Goal: Task Accomplishment & Management: Complete application form

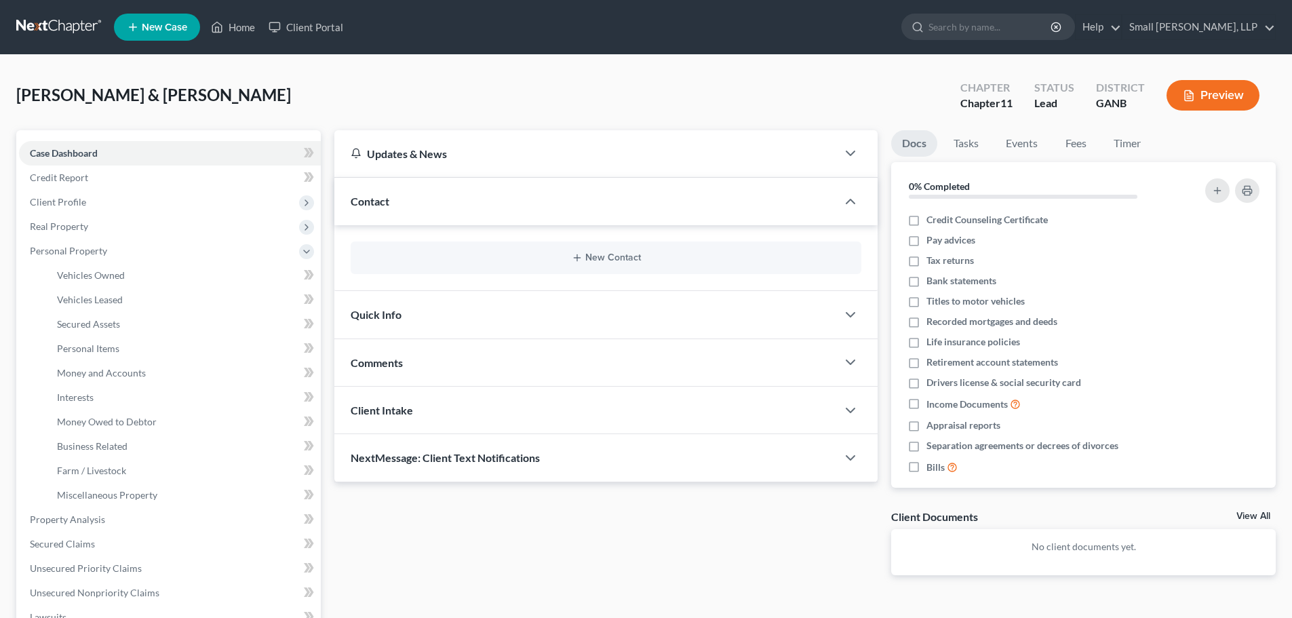
click at [183, 273] on link "Vehicles Owned" at bounding box center [183, 275] width 275 height 24
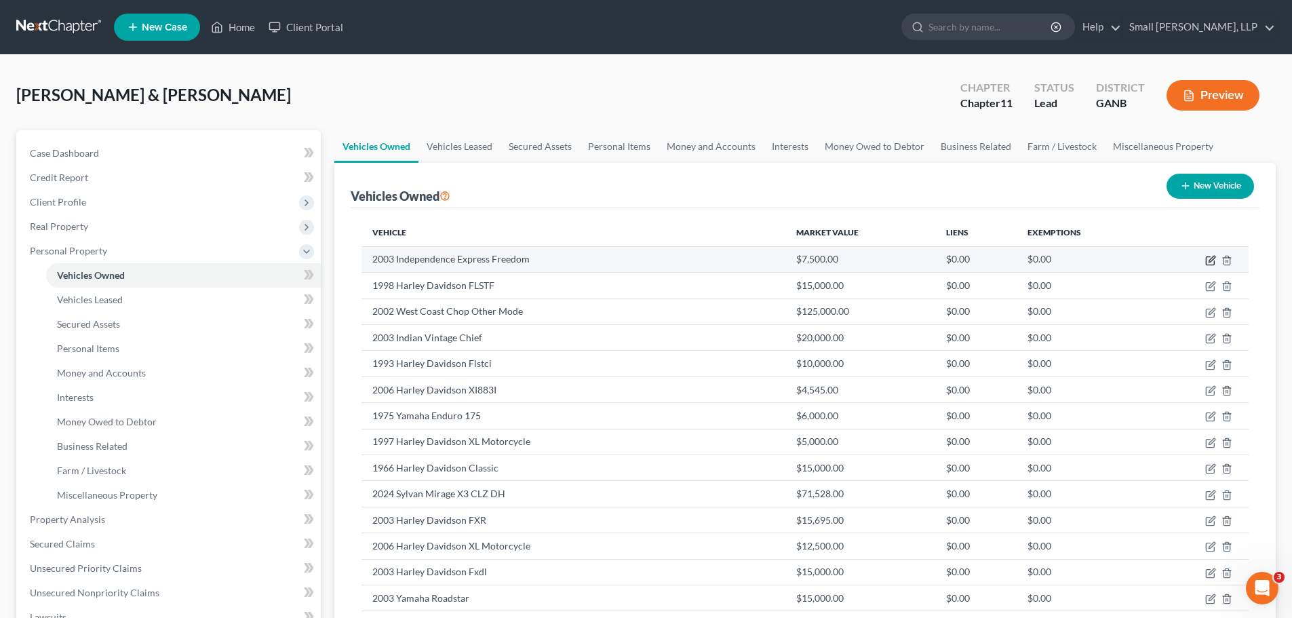
click at [1207, 255] on icon "button" at bounding box center [1210, 260] width 11 height 11
select select "0"
select select "23"
select select "0"
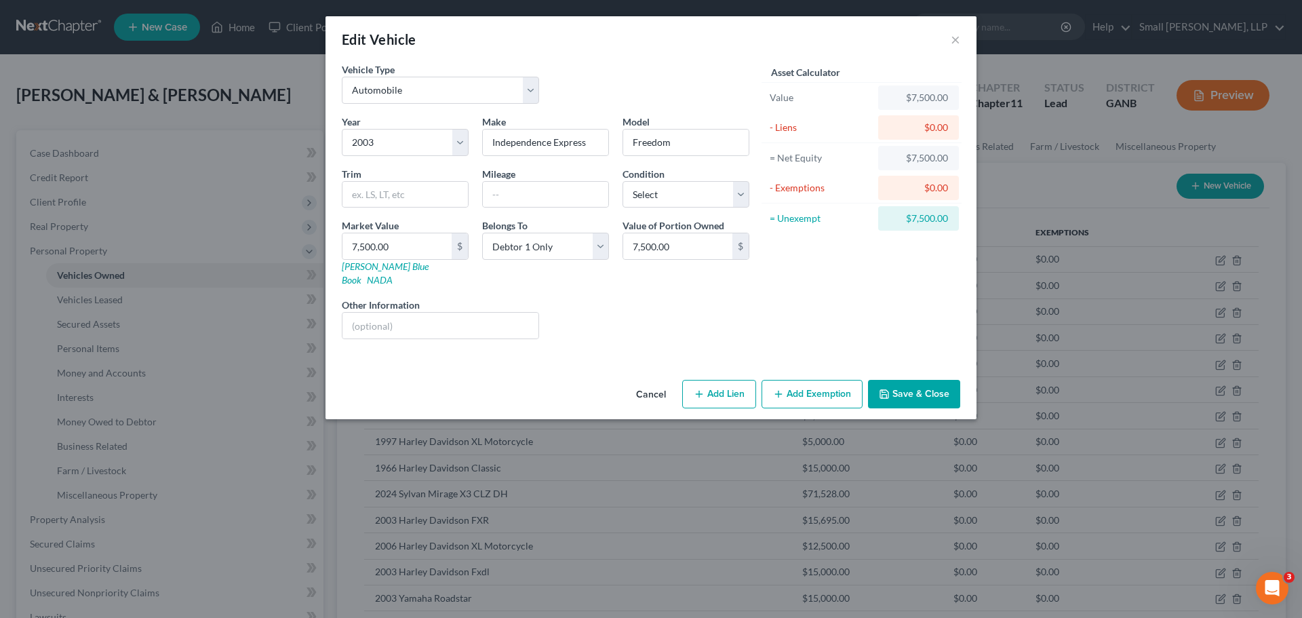
click at [912, 389] on button "Save & Close" at bounding box center [914, 394] width 92 height 28
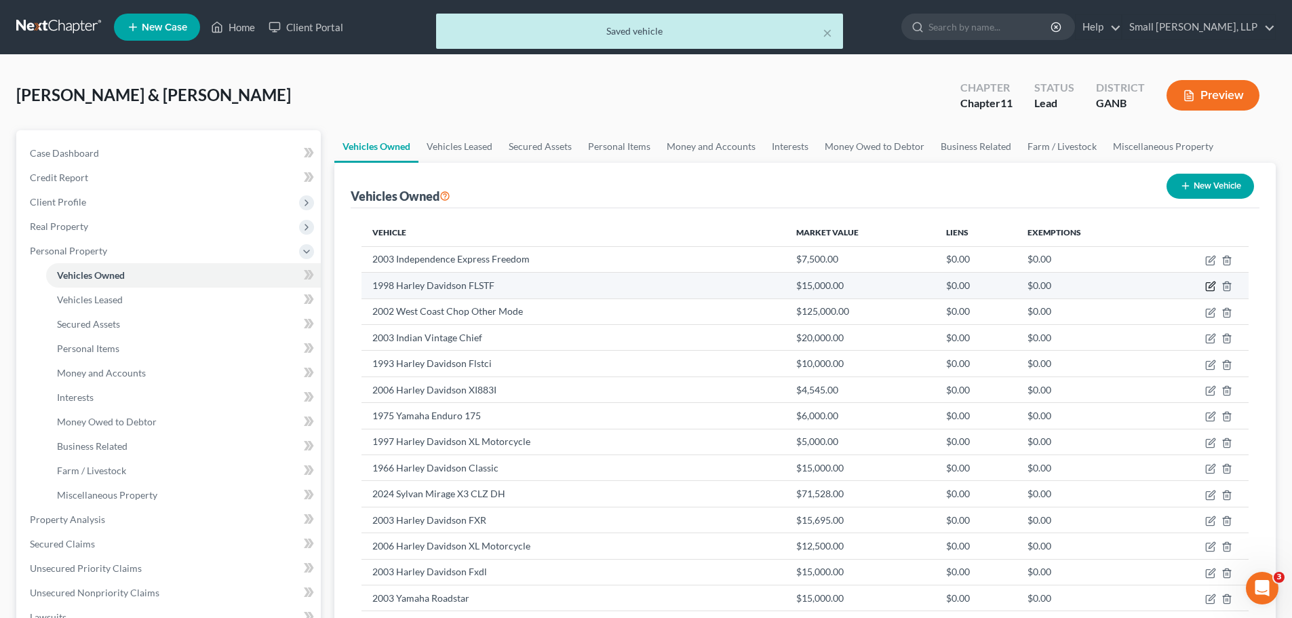
click at [1211, 283] on icon "button" at bounding box center [1210, 287] width 8 height 8
select select "7"
select select "28"
select select "0"
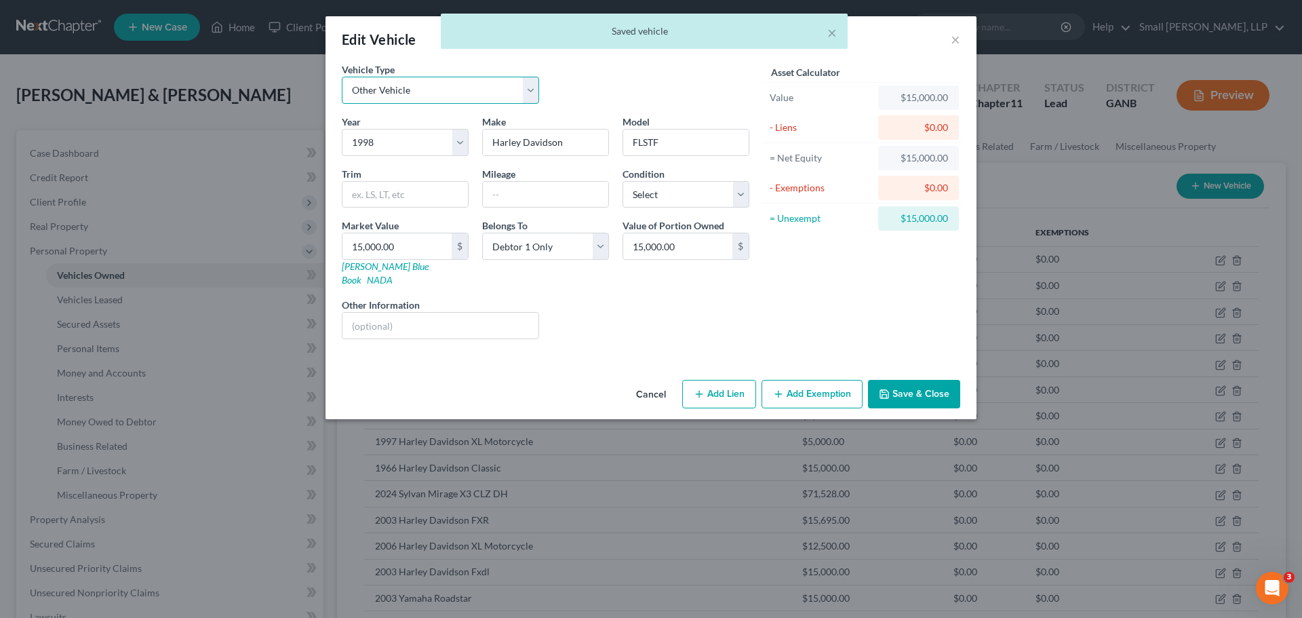
click at [535, 91] on select "Select Automobile Truck Trailer Watercraft Aircraft Motor Home Atv Other Vehicle" at bounding box center [440, 90] width 197 height 27
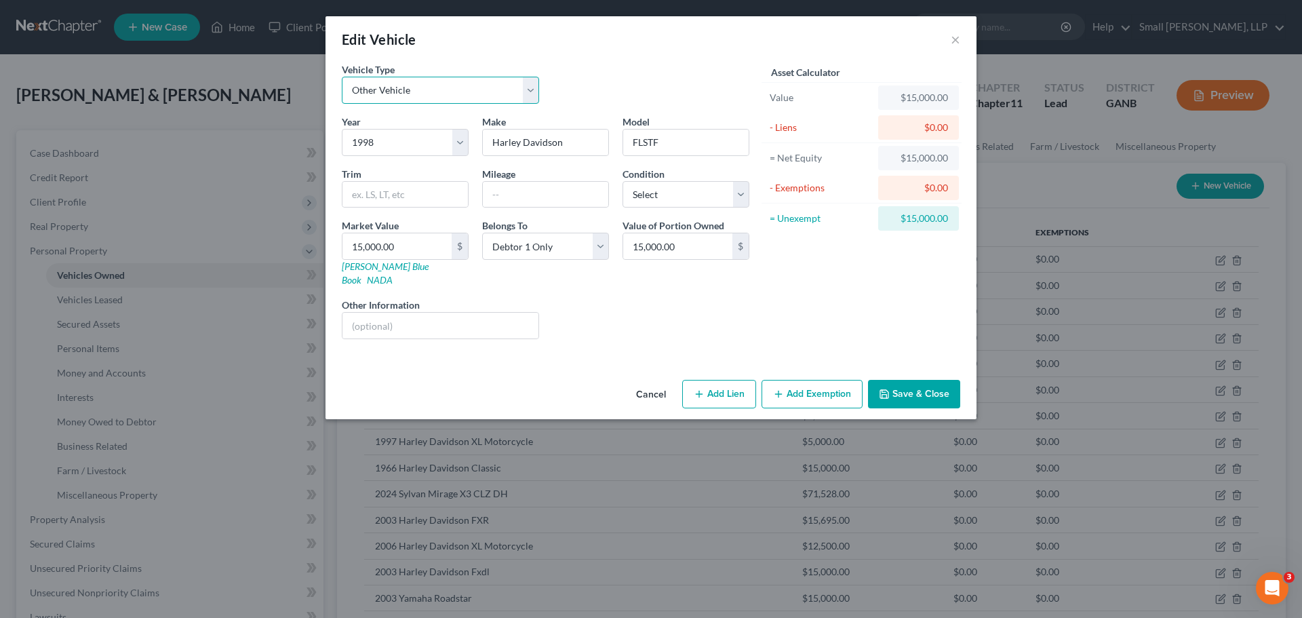
click at [529, 92] on select "Select Automobile Truck Trailer Watercraft Aircraft Motor Home Atv Other Vehicle" at bounding box center [440, 90] width 197 height 27
click at [527, 90] on select "Select Automobile Truck Trailer Watercraft Aircraft Motor Home Atv Other Vehicle" at bounding box center [440, 90] width 197 height 27
click at [918, 380] on button "Save & Close" at bounding box center [914, 394] width 92 height 28
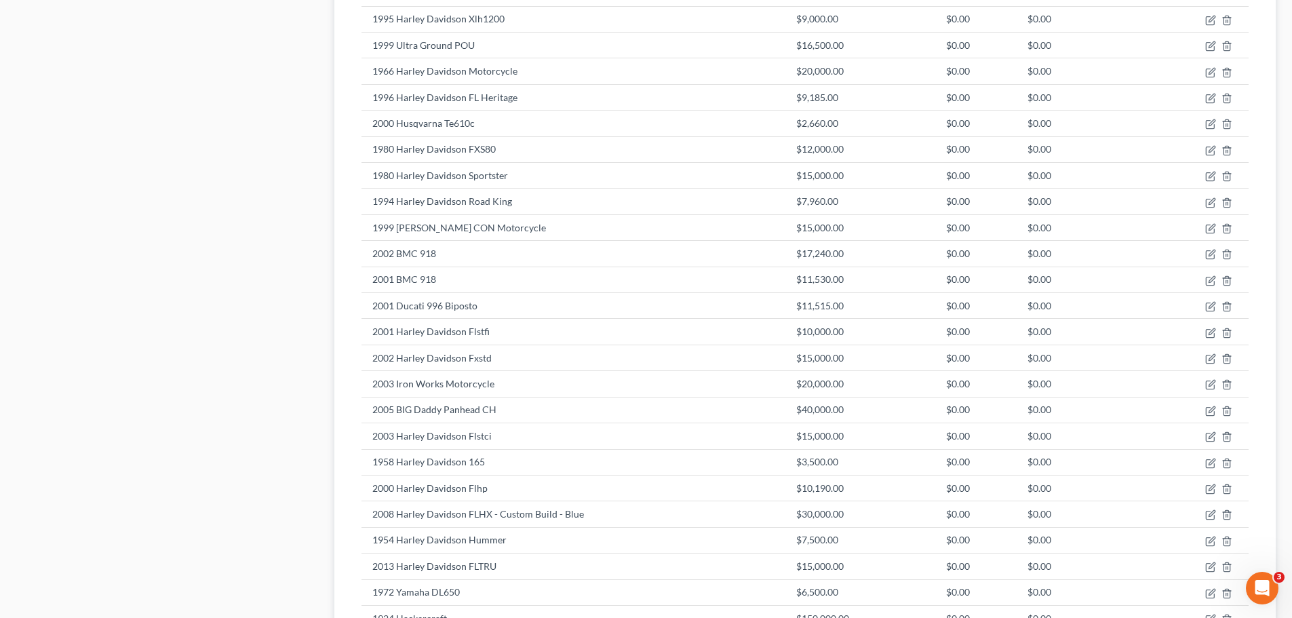
scroll to position [1289, 0]
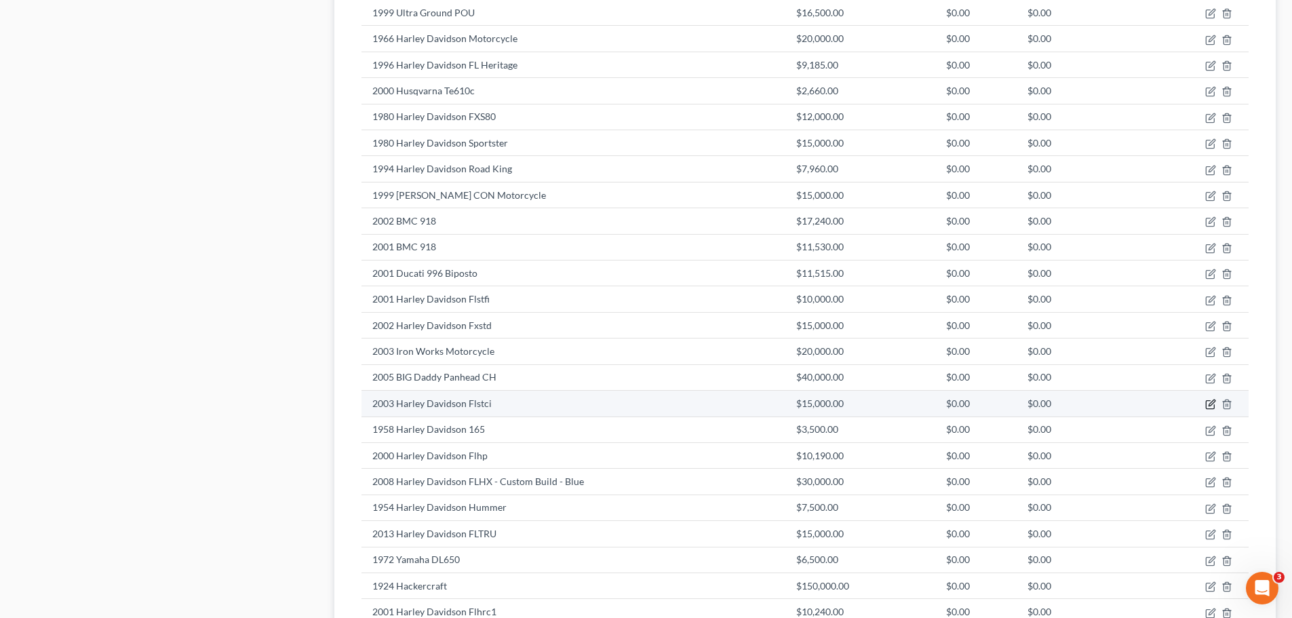
click at [1206, 405] on icon "button" at bounding box center [1210, 405] width 8 height 8
select select "0"
select select "23"
select select "0"
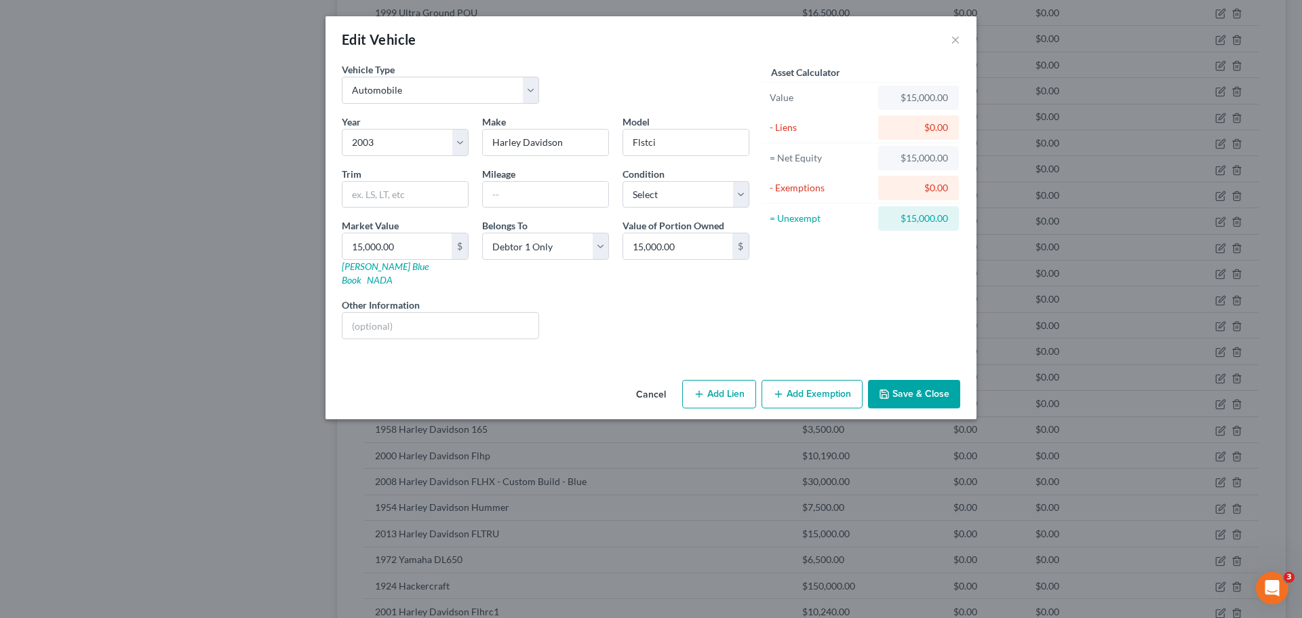
click at [949, 384] on button "Save & Close" at bounding box center [914, 394] width 92 height 28
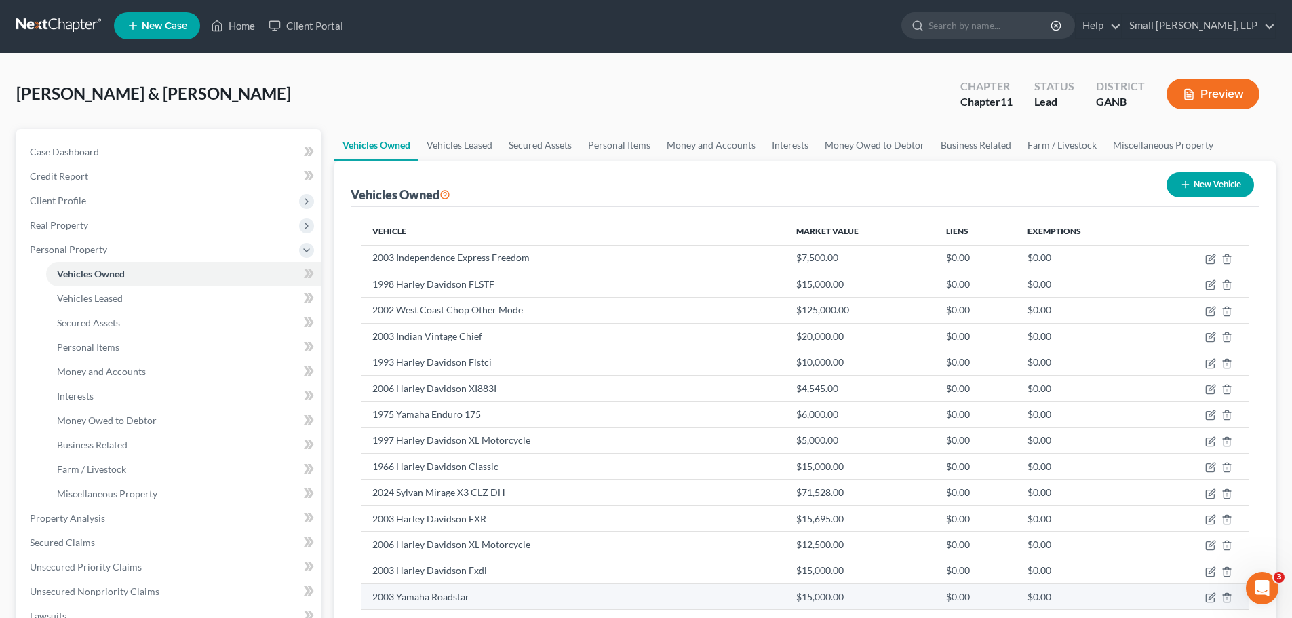
scroll to position [0, 0]
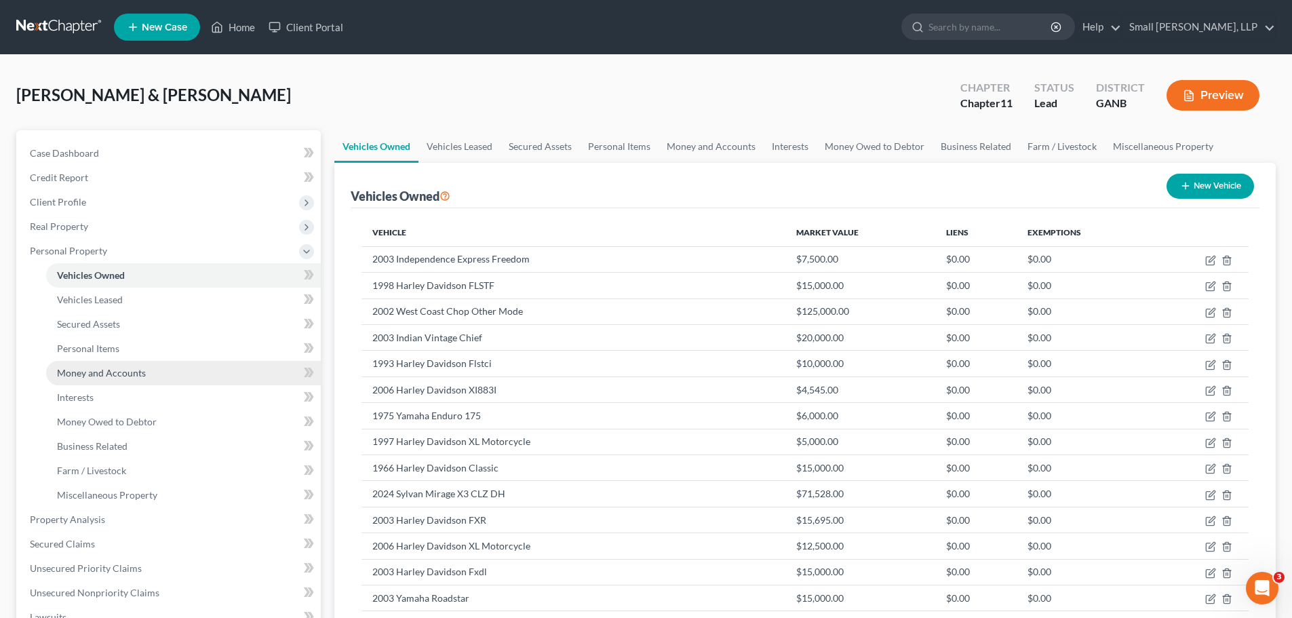
click at [136, 373] on span "Money and Accounts" at bounding box center [101, 373] width 89 height 12
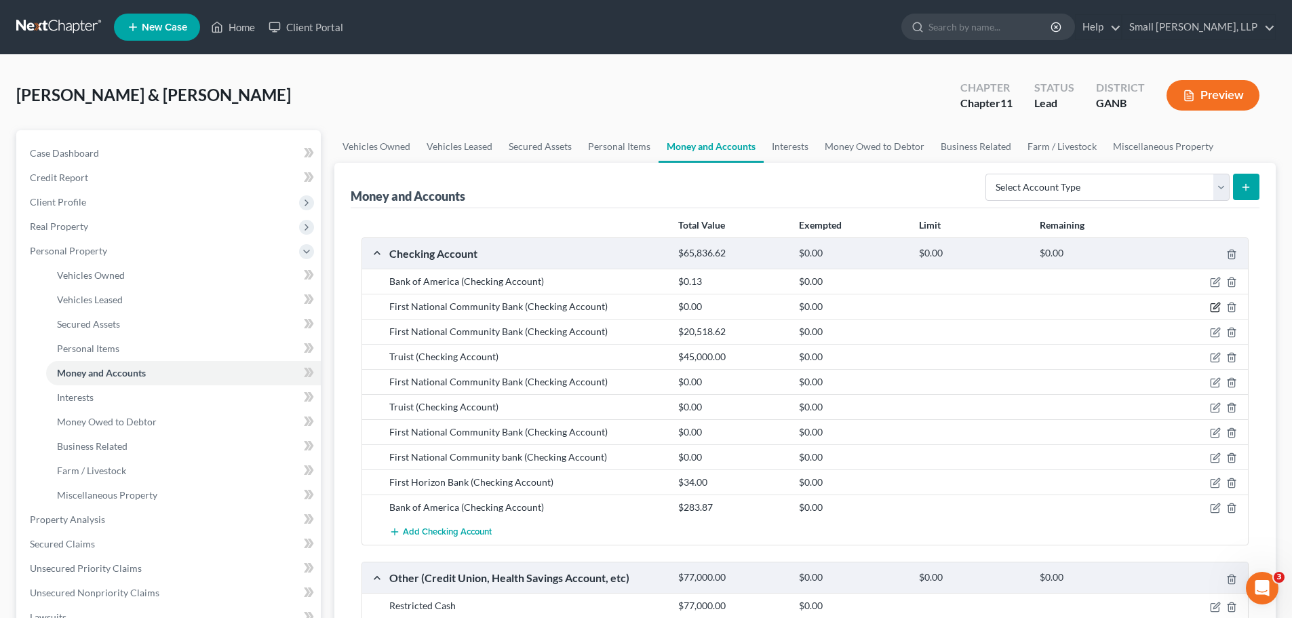
click at [1219, 307] on icon "button" at bounding box center [1215, 307] width 11 height 11
select select "10"
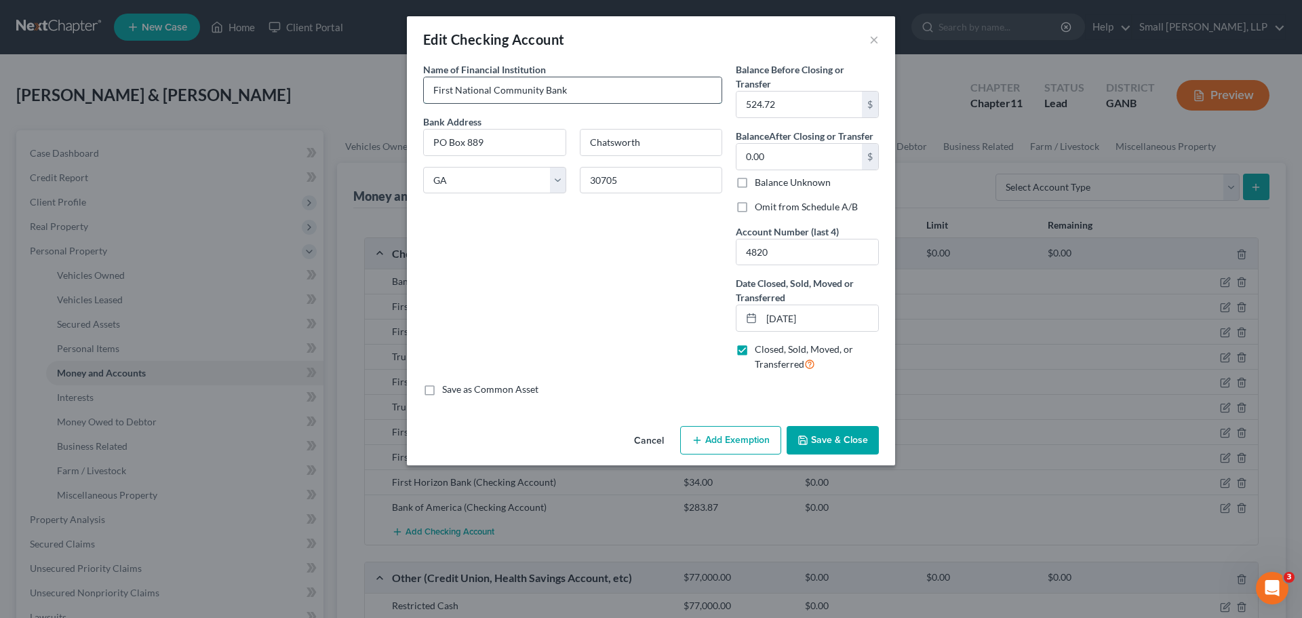
click at [569, 90] on input "First National Community Bank" at bounding box center [573, 90] width 298 height 26
type input "First National Community Bank - 4820"
click at [844, 437] on button "Save & Close" at bounding box center [833, 440] width 92 height 28
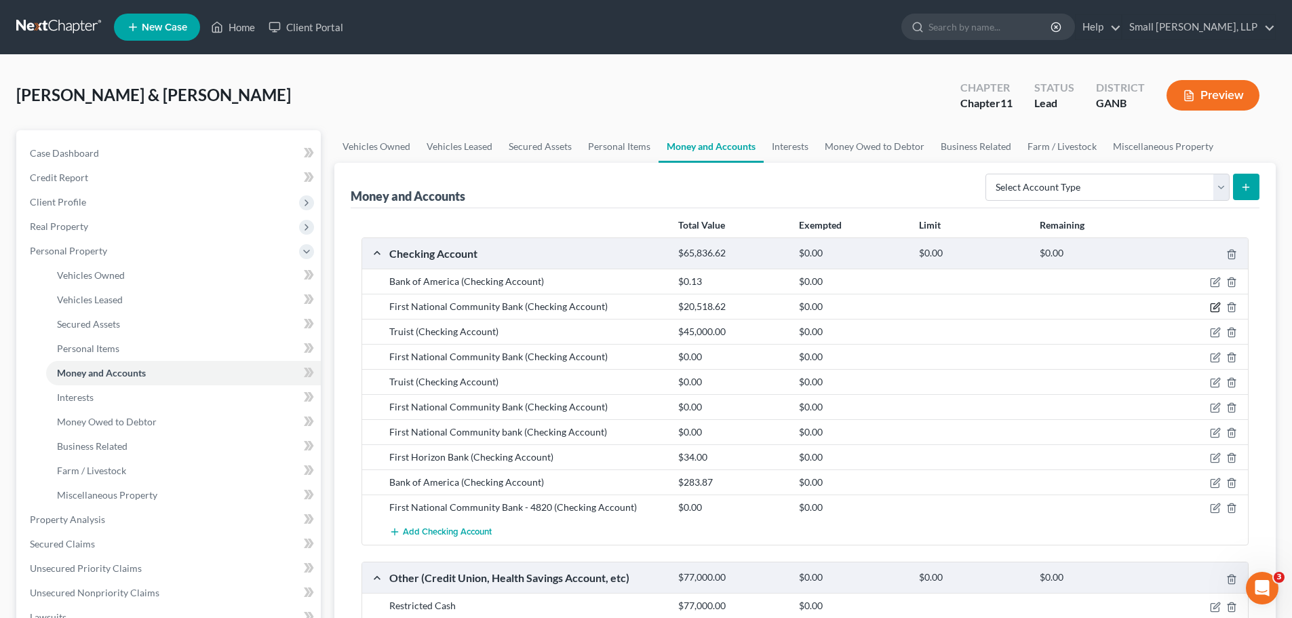
click at [1211, 309] on icon "button" at bounding box center [1215, 307] width 11 height 11
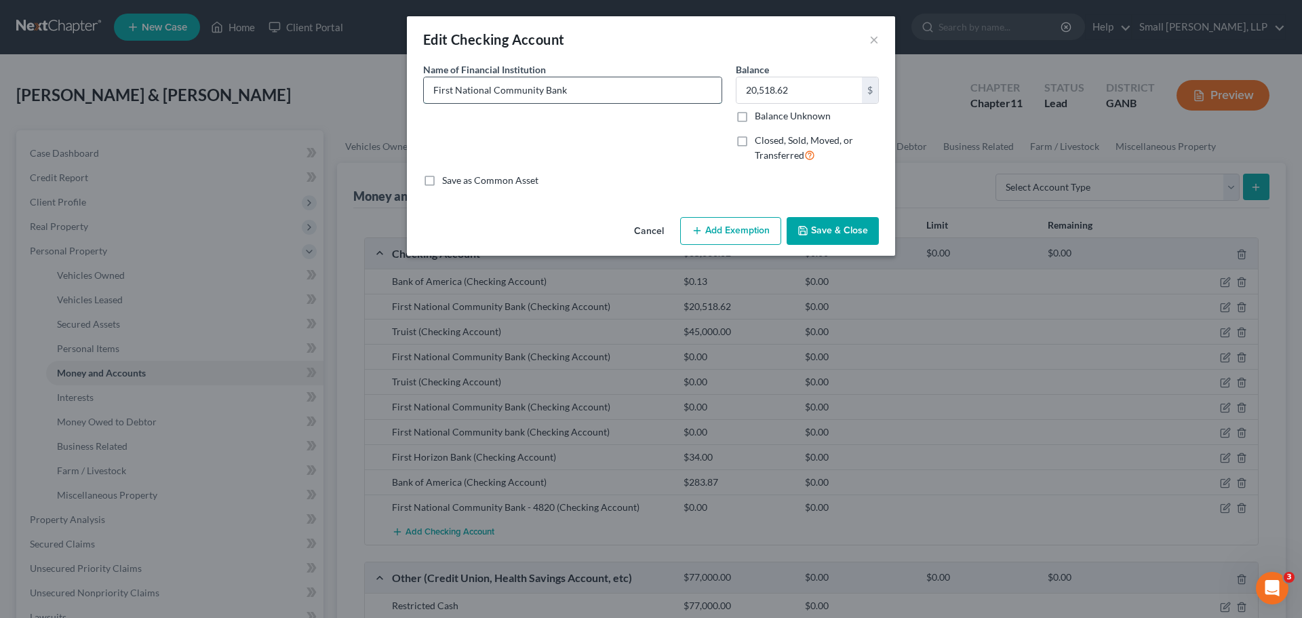
click at [638, 88] on input "First National Community Bank" at bounding box center [573, 90] width 298 height 26
type input "First National Community Bank -"
click at [755, 115] on label "Balance Unknown" at bounding box center [793, 116] width 76 height 14
click at [760, 115] on input "Balance Unknown" at bounding box center [764, 113] width 9 height 9
checkbox input "true"
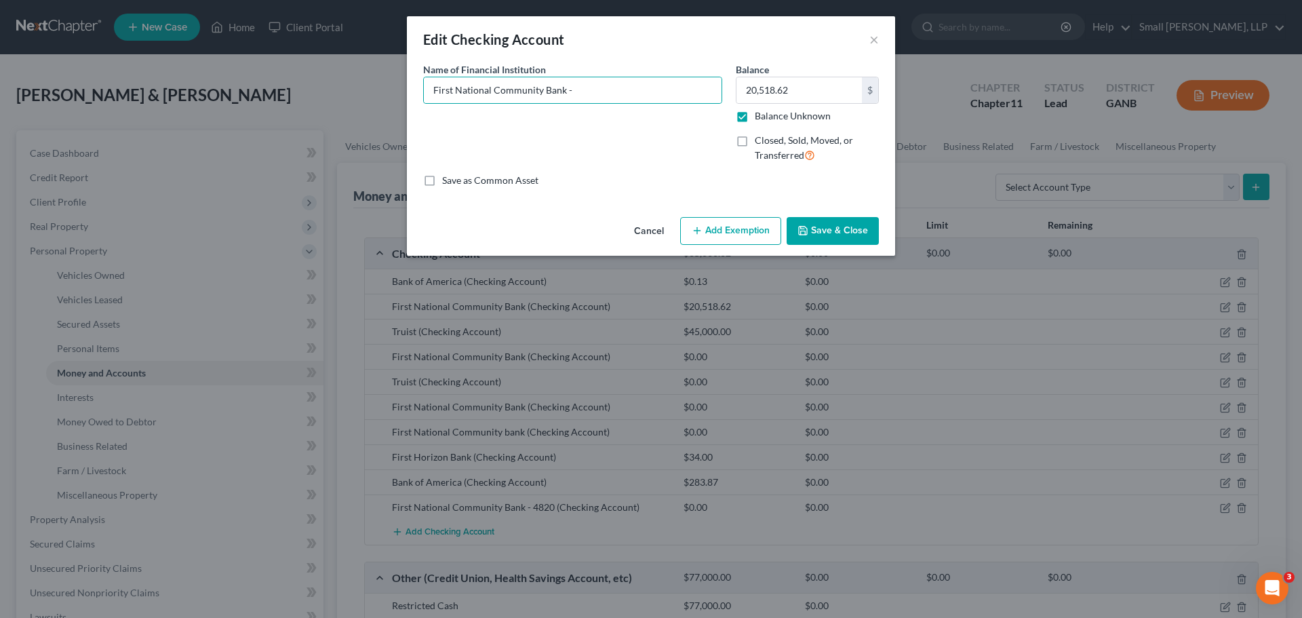
type input "0.00"
click at [755, 115] on label "Balance Unknown" at bounding box center [793, 116] width 76 height 14
click at [760, 115] on input "Balance Unknown" at bounding box center [764, 113] width 9 height 9
checkbox input "false"
click at [755, 144] on label "Closed, Sold, Moved, or Transferred" at bounding box center [817, 148] width 124 height 29
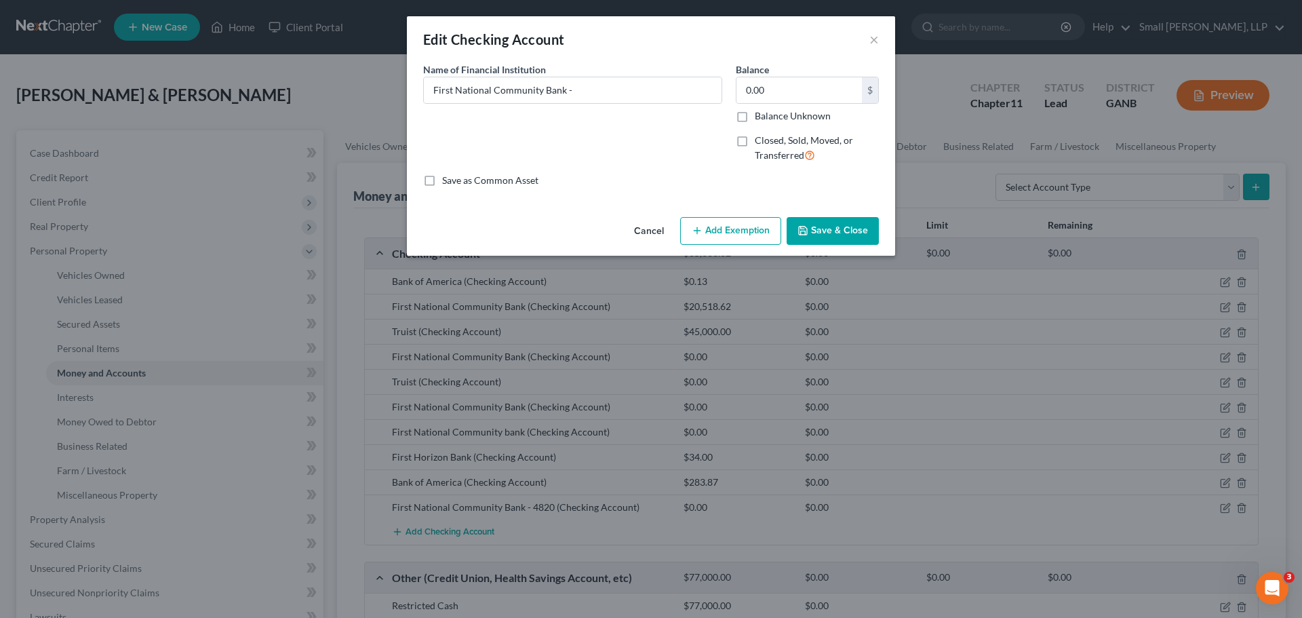
click at [760, 142] on input "Closed, Sold, Moved, or Transferred" at bounding box center [764, 138] width 9 height 9
checkbox input "true"
select select "10"
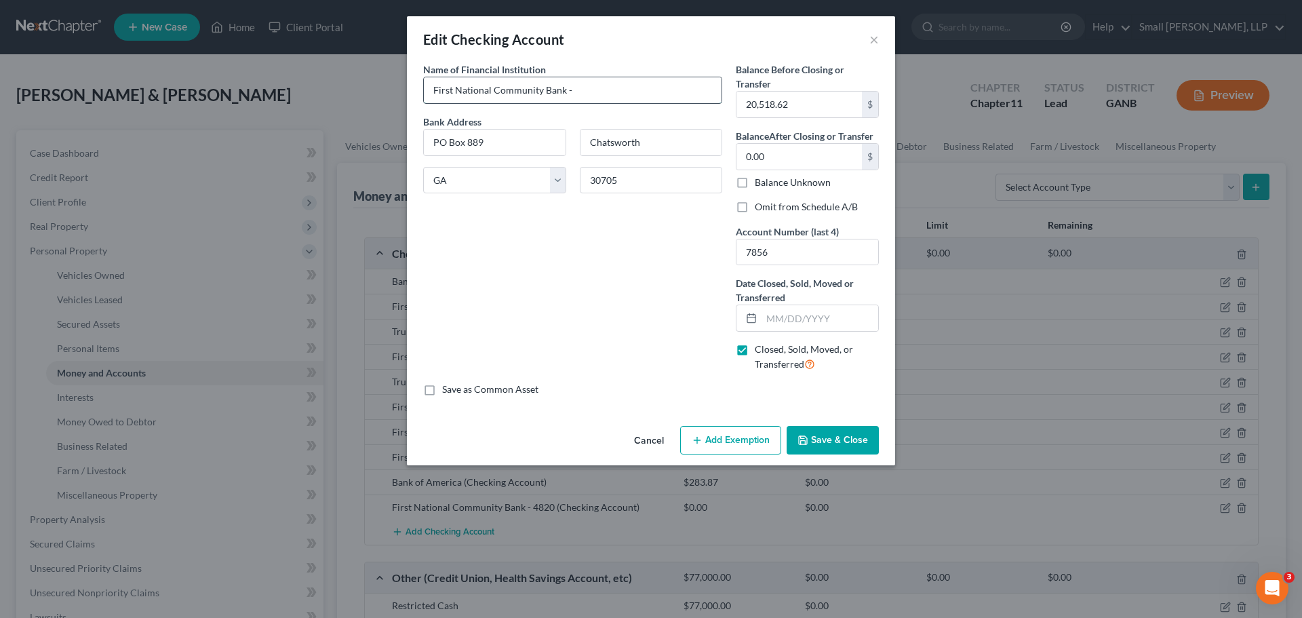
click at [654, 91] on input "First National Community Bank -" at bounding box center [573, 90] width 298 height 26
type input "First National Community Bank - 7856"
click at [783, 319] on input "text" at bounding box center [820, 318] width 117 height 26
type input "[DATE]"
click at [825, 429] on button "Save & Close" at bounding box center [833, 440] width 92 height 28
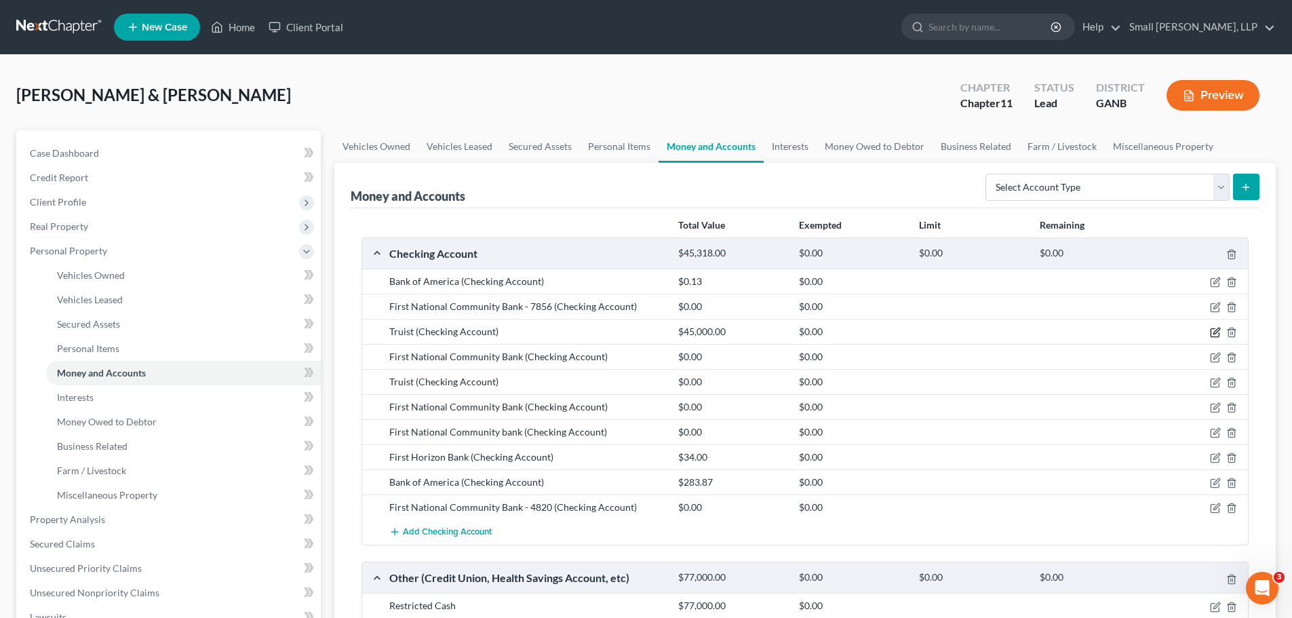
click at [1214, 332] on icon "button" at bounding box center [1216, 331] width 6 height 6
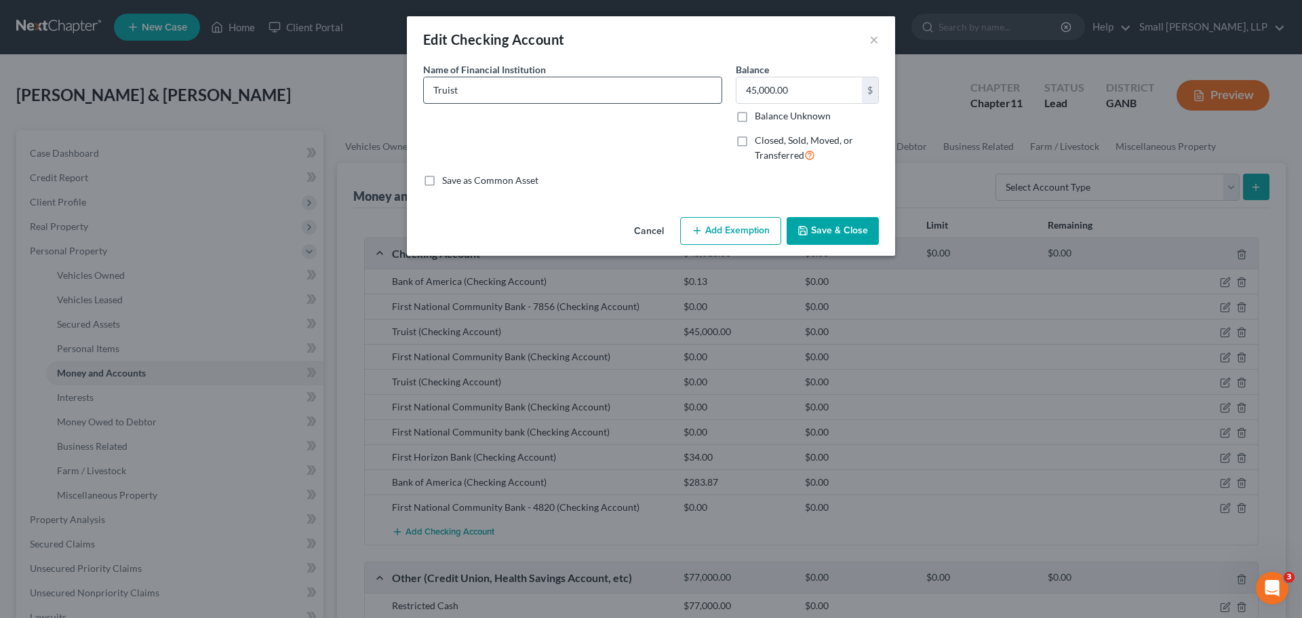
click at [556, 92] on input "Truist" at bounding box center [573, 90] width 298 height 26
type input "Truist - 6202"
click at [754, 85] on input "text" at bounding box center [799, 90] width 125 height 26
type input "133,700"
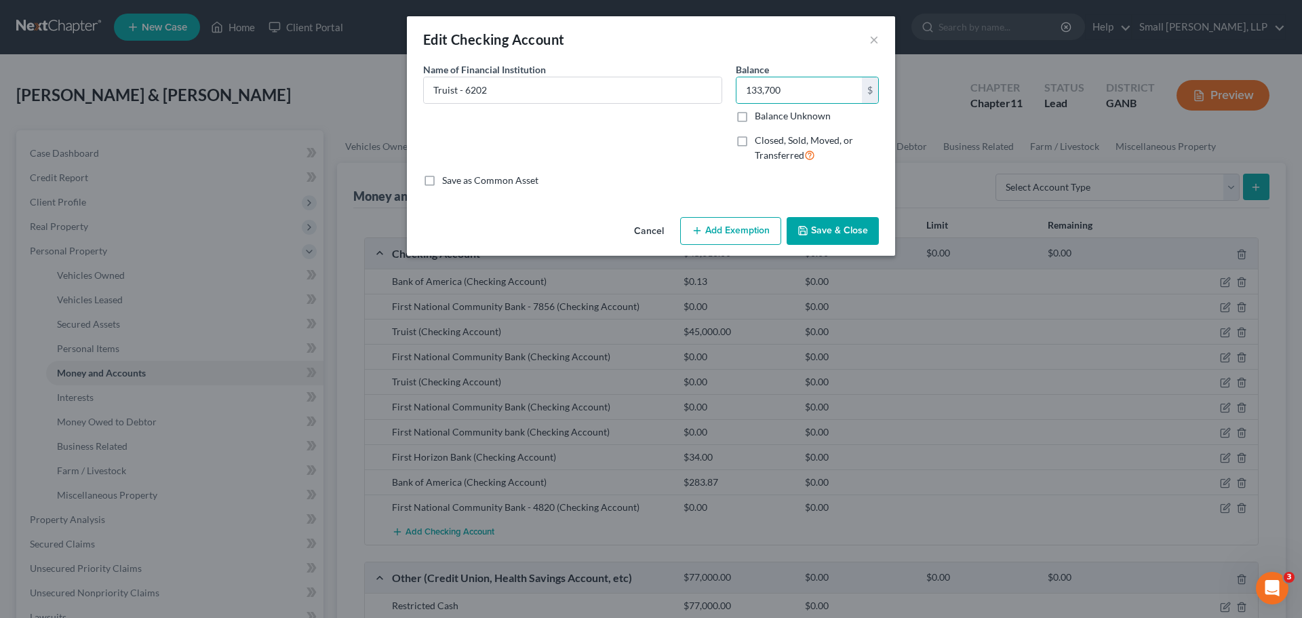
click at [837, 232] on button "Save & Close" at bounding box center [833, 231] width 92 height 28
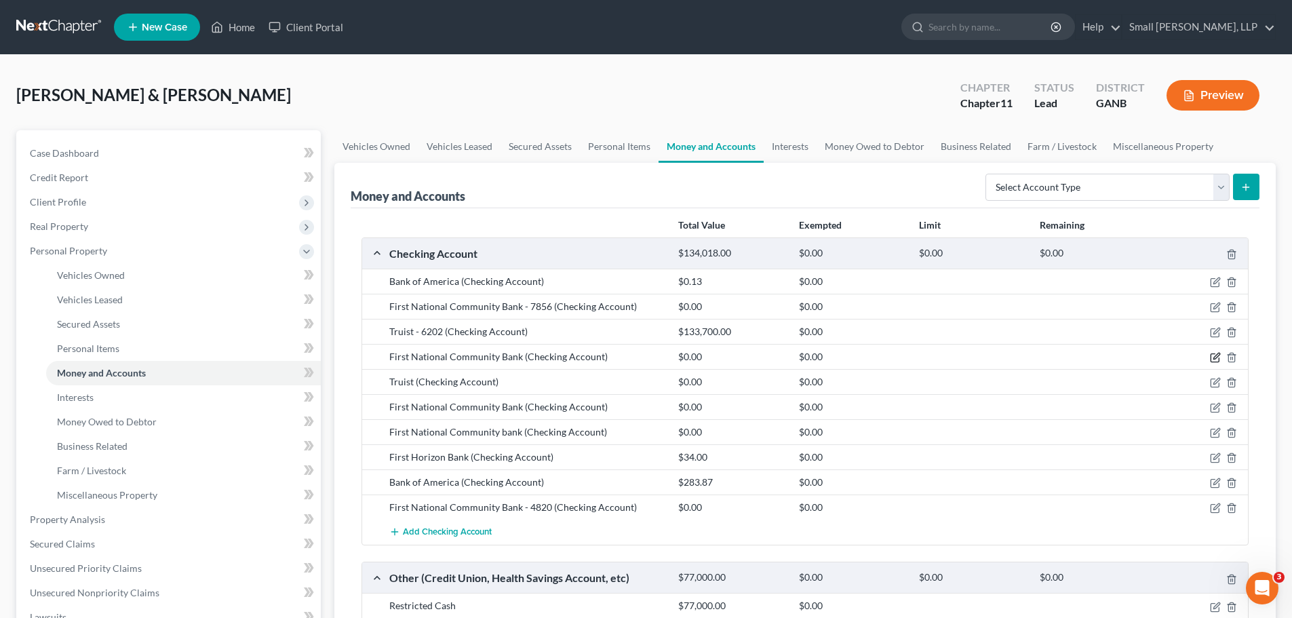
click at [1213, 358] on icon "button" at bounding box center [1215, 357] width 11 height 11
select select "10"
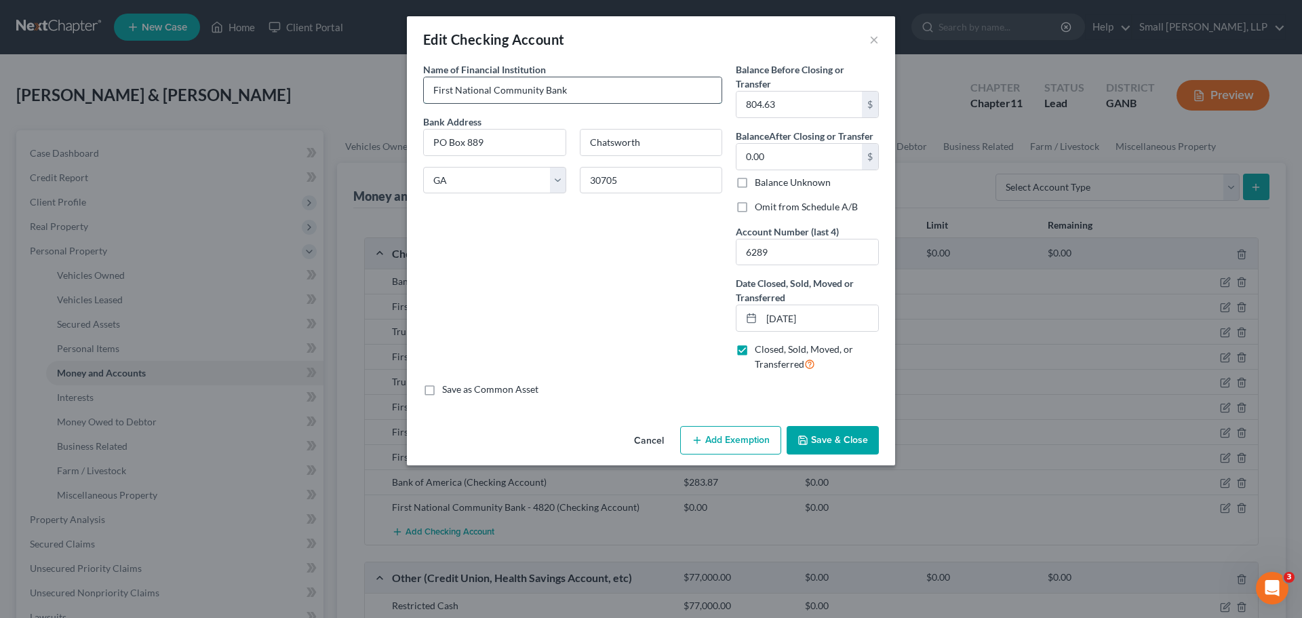
click at [568, 92] on input "First National Community Bank" at bounding box center [573, 90] width 298 height 26
click at [598, 96] on input "First National Community Bank -" at bounding box center [573, 90] width 298 height 26
type input "First National Community Bank - 6289"
click at [836, 433] on button "Save & Close" at bounding box center [833, 440] width 92 height 28
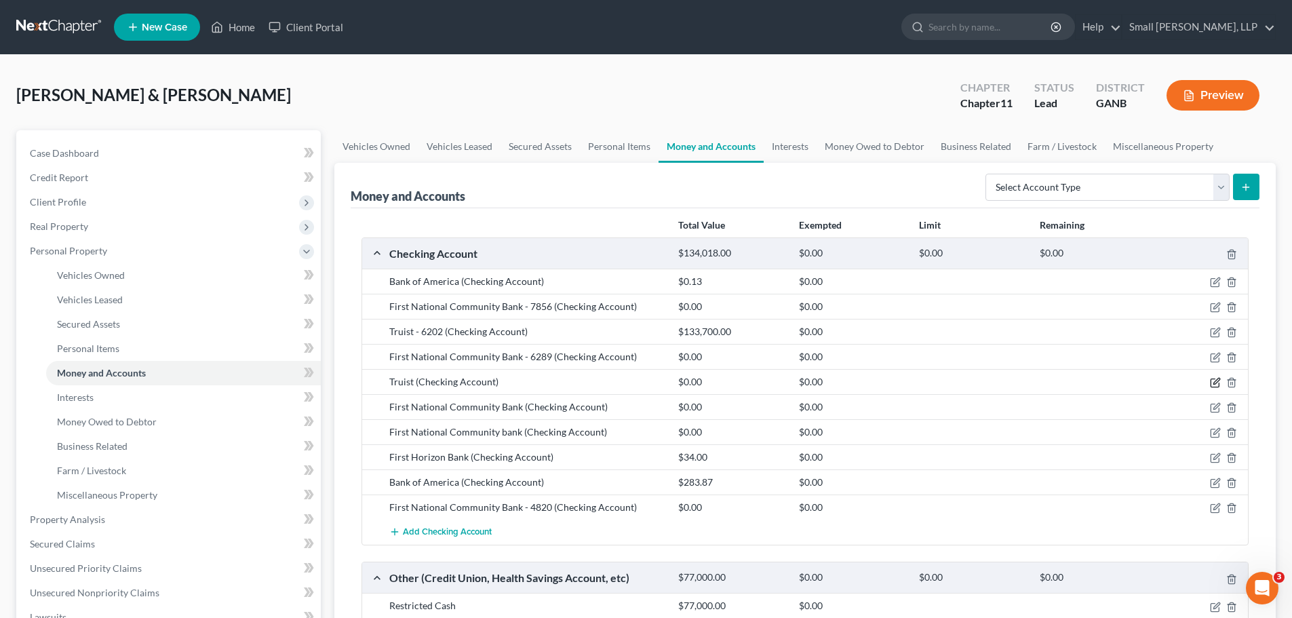
click at [1213, 383] on icon "button" at bounding box center [1215, 382] width 11 height 11
select select "10"
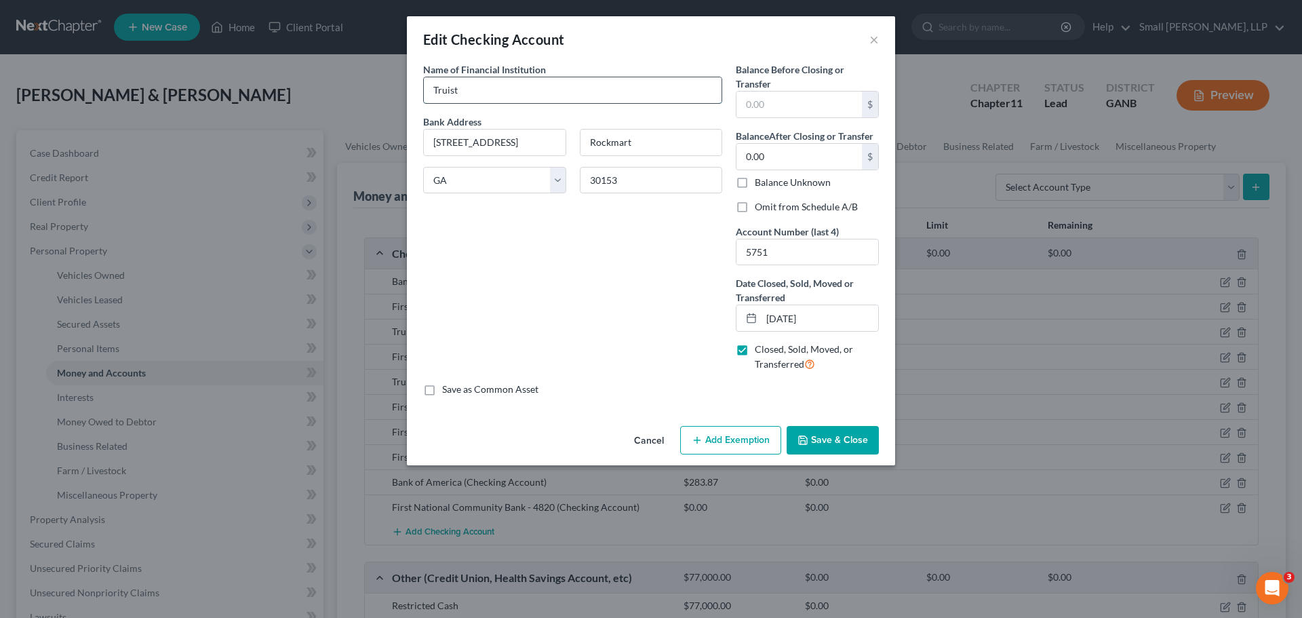
click at [541, 92] on input "Truist" at bounding box center [573, 90] width 298 height 26
type input "Truist - 5751"
click at [832, 442] on button "Save & Close" at bounding box center [833, 440] width 92 height 28
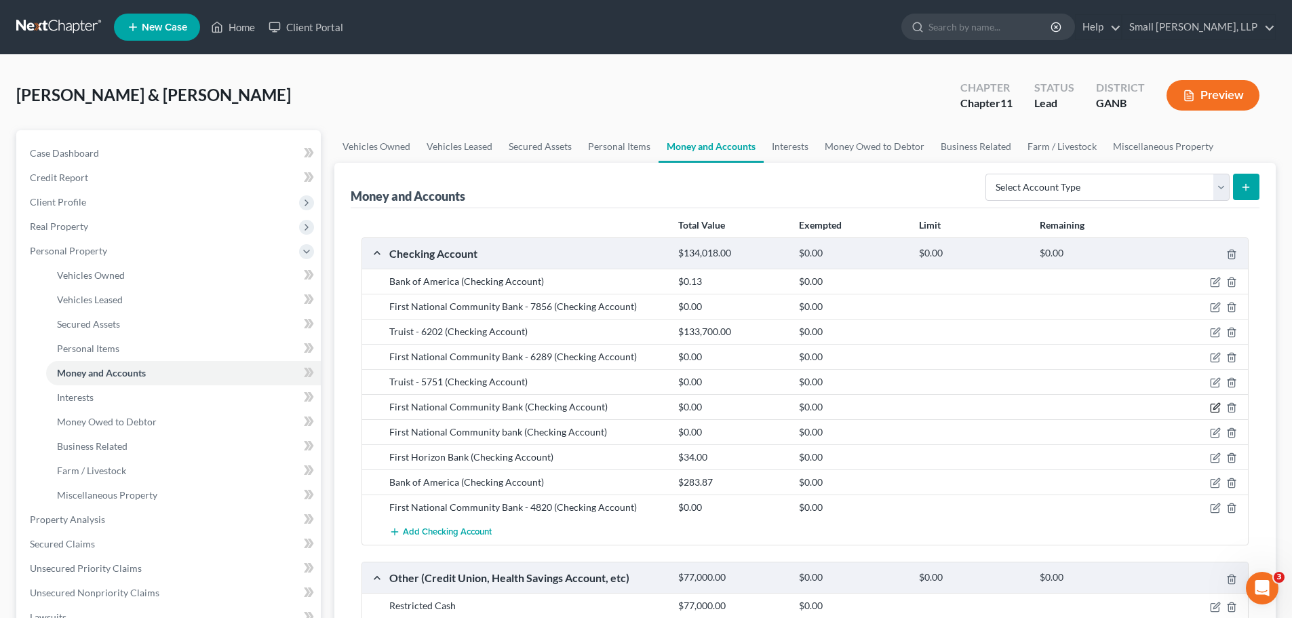
click at [1216, 406] on icon "button" at bounding box center [1216, 407] width 6 height 6
select select "10"
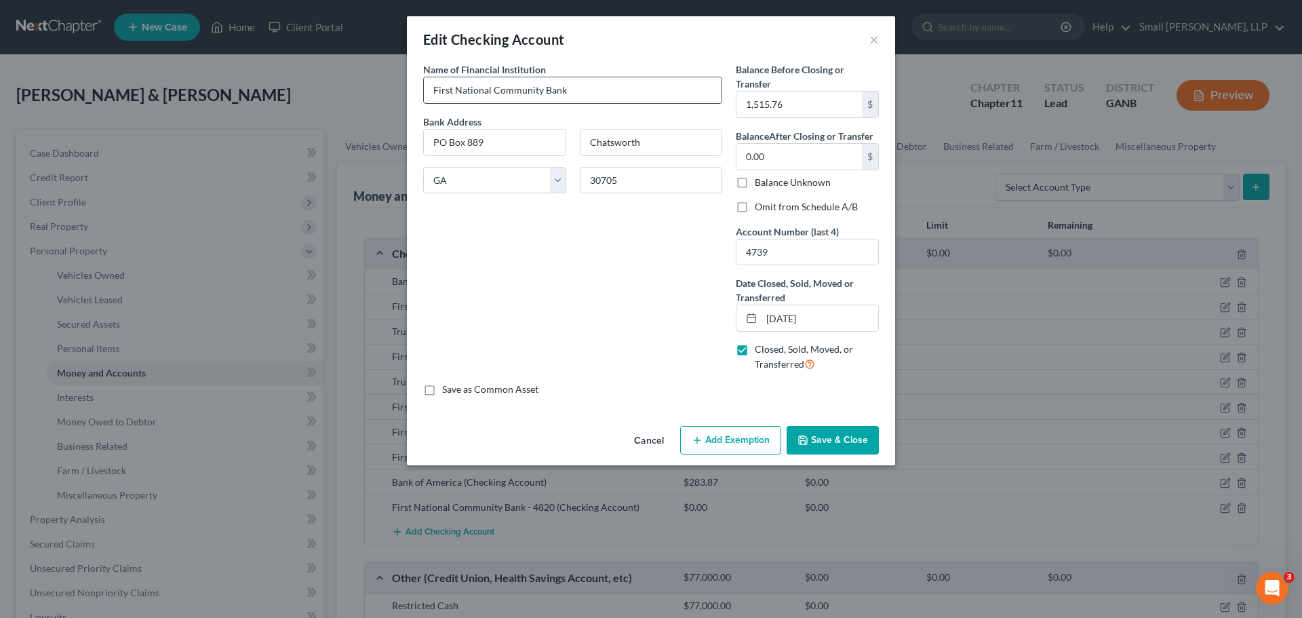
click at [572, 89] on input "First National Community Bank" at bounding box center [573, 90] width 298 height 26
type input "First National Community Bank - 4739"
click at [840, 439] on button "Save & Close" at bounding box center [833, 440] width 92 height 28
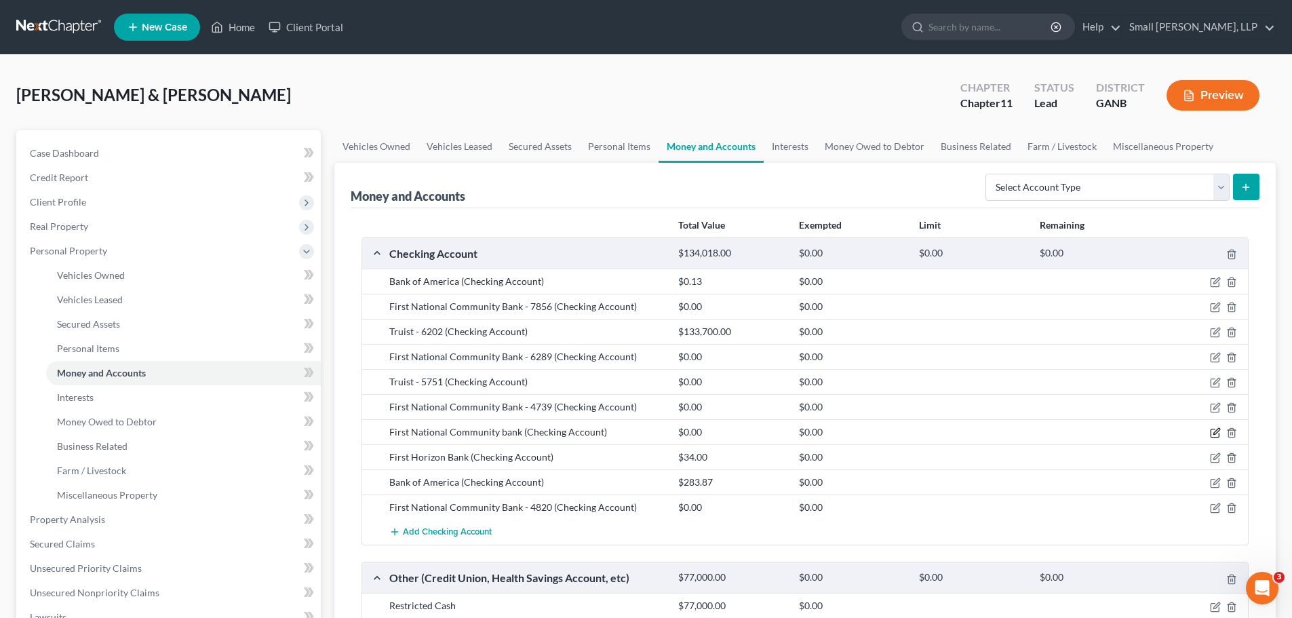
click at [1218, 433] on icon "button" at bounding box center [1215, 432] width 11 height 11
select select "10"
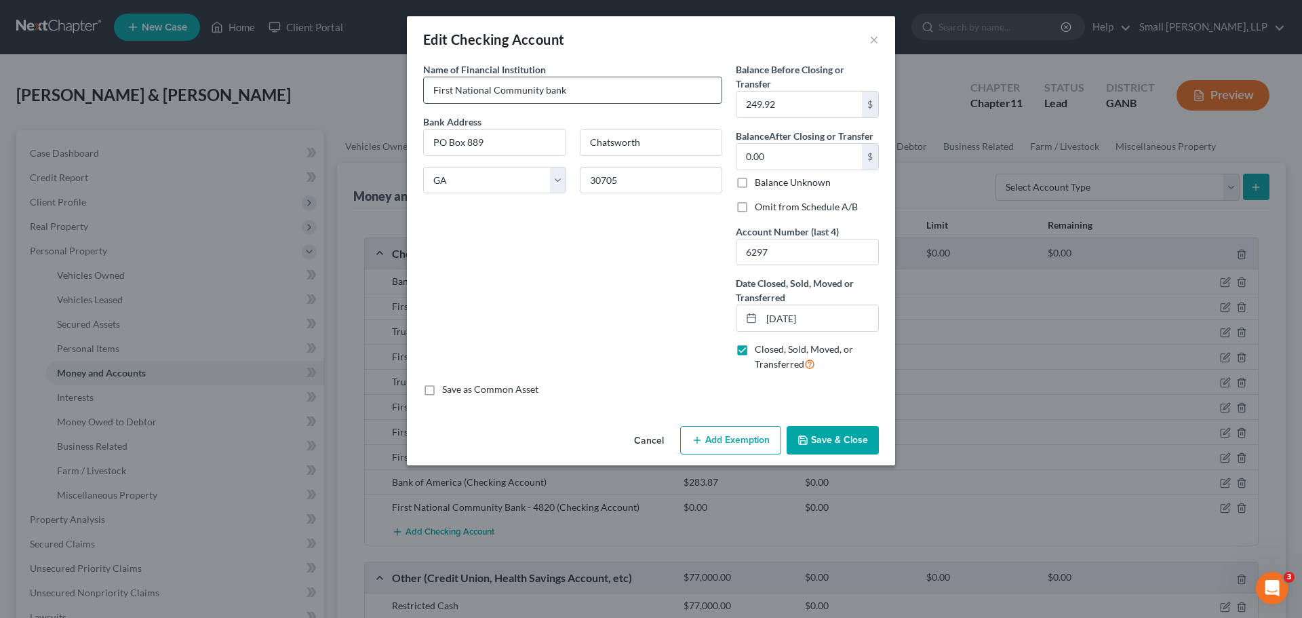
click at [602, 90] on input "First National Community bank" at bounding box center [573, 90] width 298 height 26
type input "First National Community Bank - 6297"
click at [834, 440] on button "Save & Close" at bounding box center [833, 440] width 92 height 28
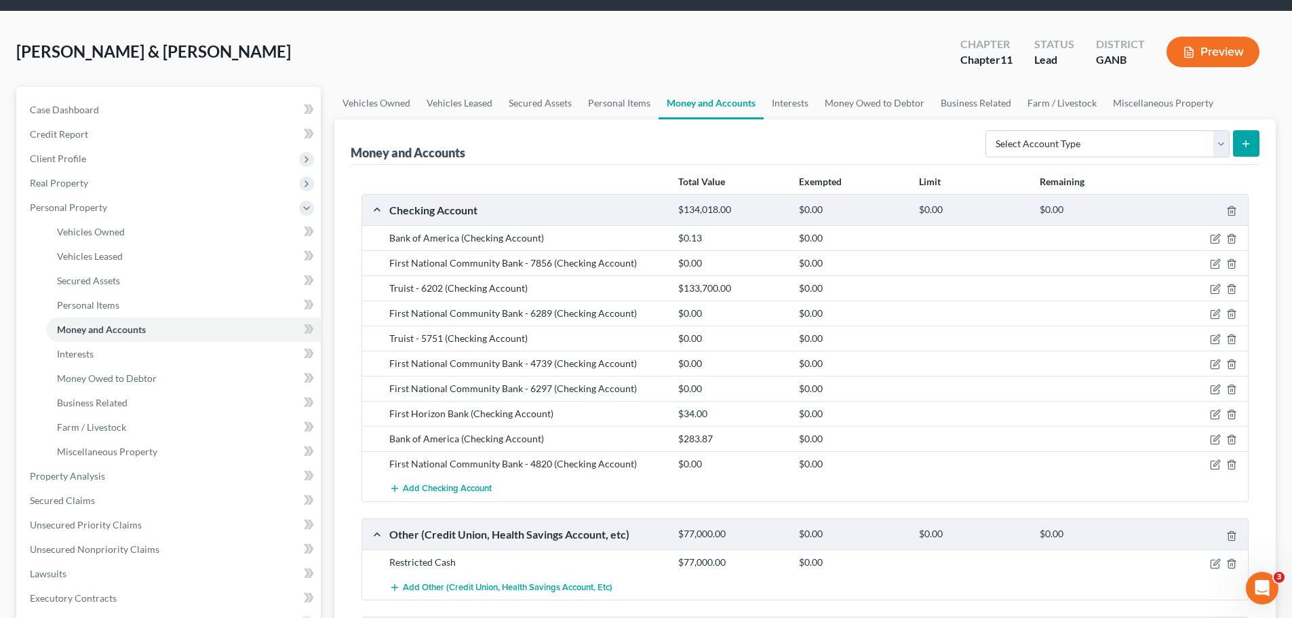
scroll to position [68, 0]
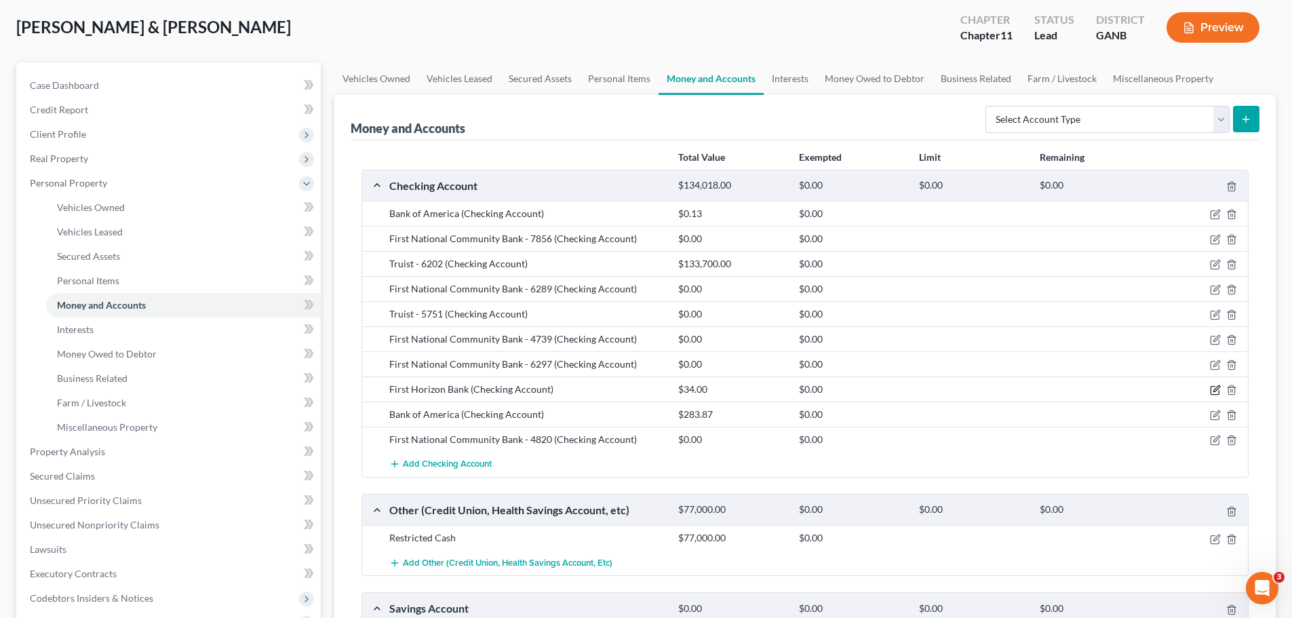
click at [1213, 392] on icon "button" at bounding box center [1216, 389] width 6 height 6
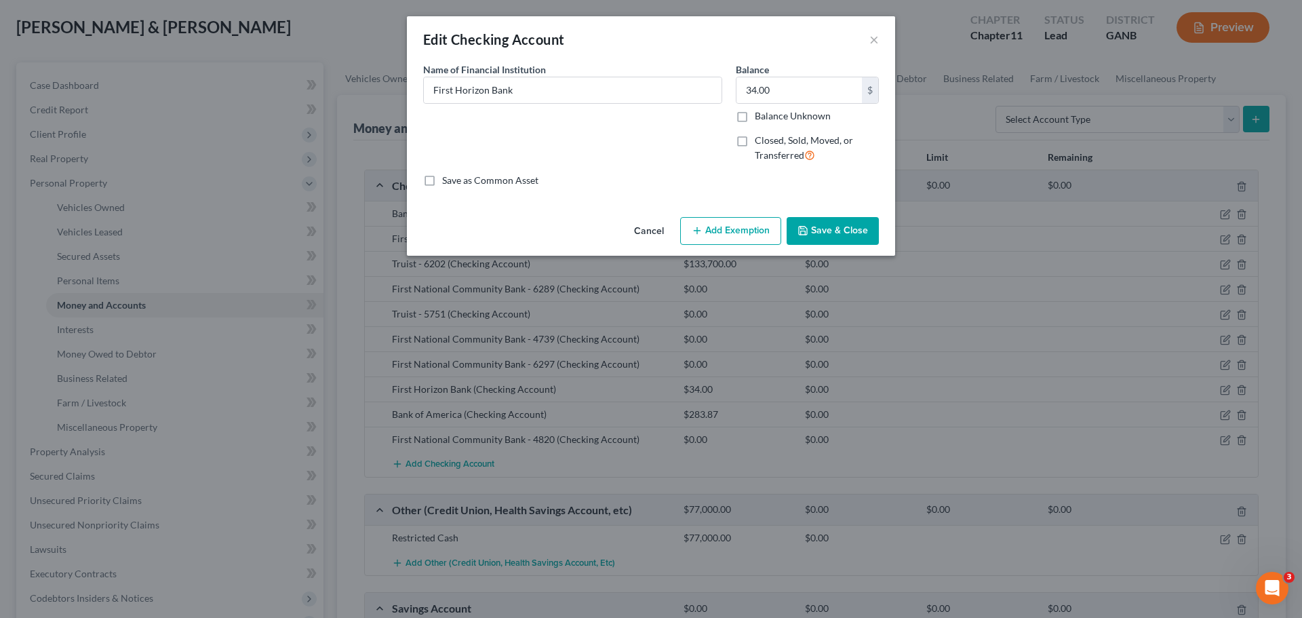
click at [828, 235] on button "Save & Close" at bounding box center [833, 231] width 92 height 28
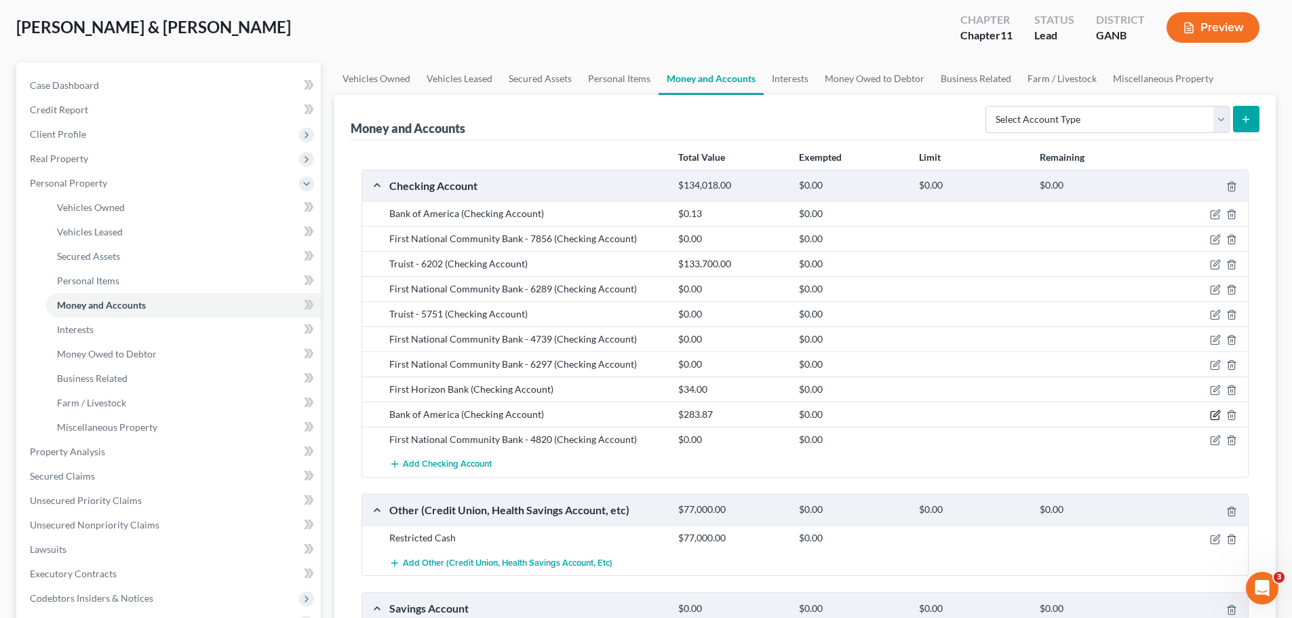
click at [1214, 414] on icon "button" at bounding box center [1215, 415] width 11 height 11
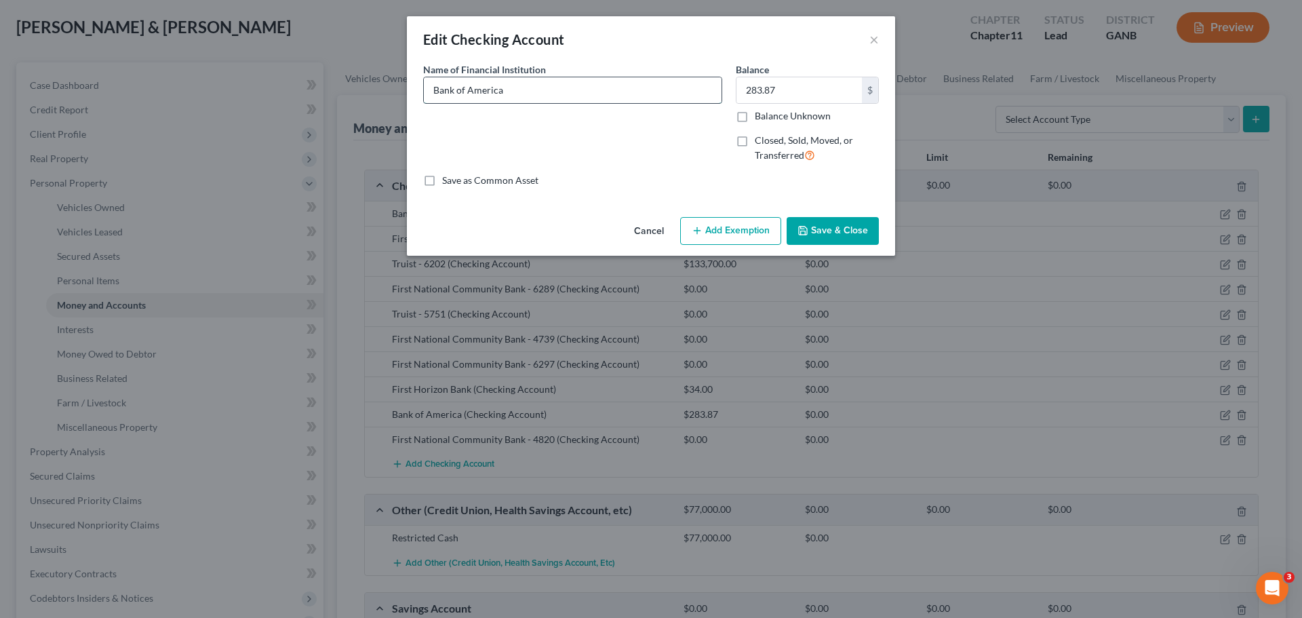
click at [572, 90] on input "Bank of America" at bounding box center [573, 90] width 298 height 26
click at [870, 41] on button "×" at bounding box center [874, 39] width 9 height 16
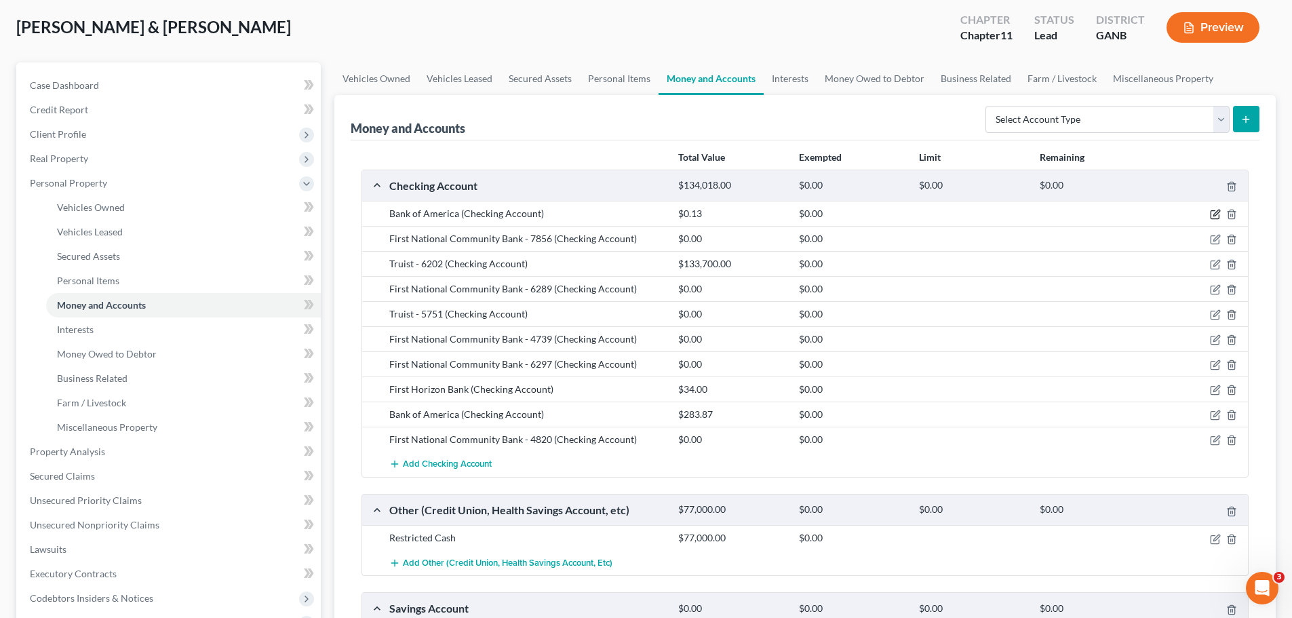
click at [1213, 216] on icon "button" at bounding box center [1216, 213] width 6 height 6
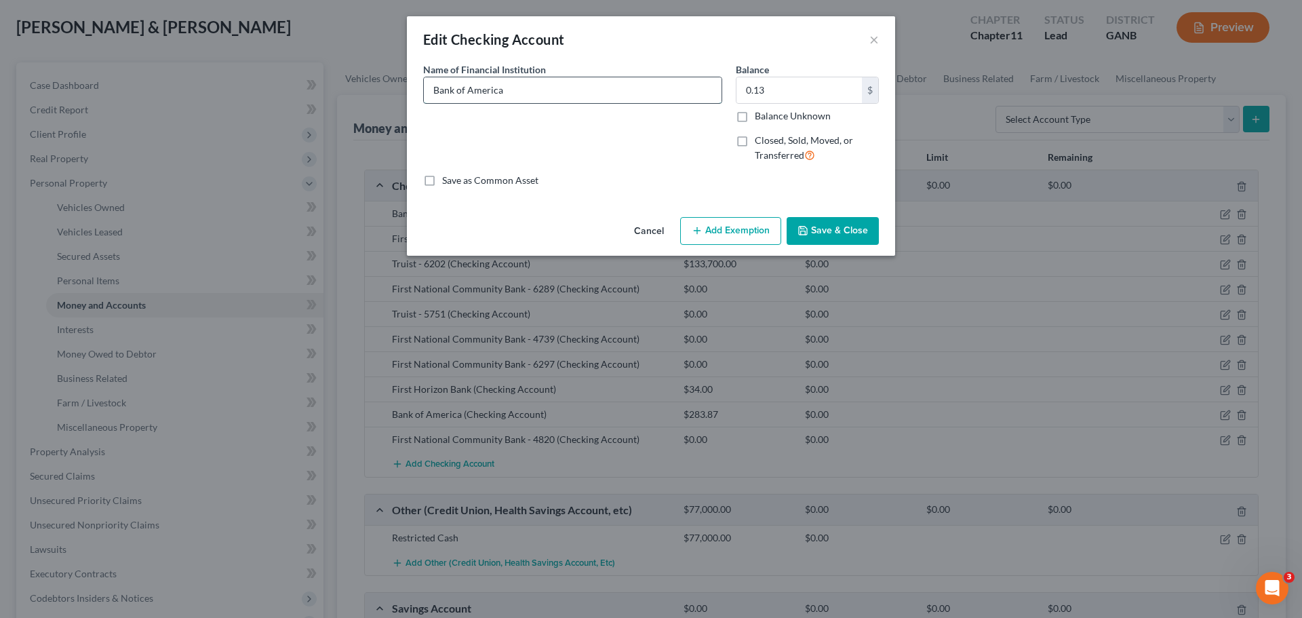
click at [622, 100] on input "Bank of America" at bounding box center [573, 90] width 298 height 26
type input "Bank of America - 7811"
click at [847, 235] on button "Save & Close" at bounding box center [833, 231] width 92 height 28
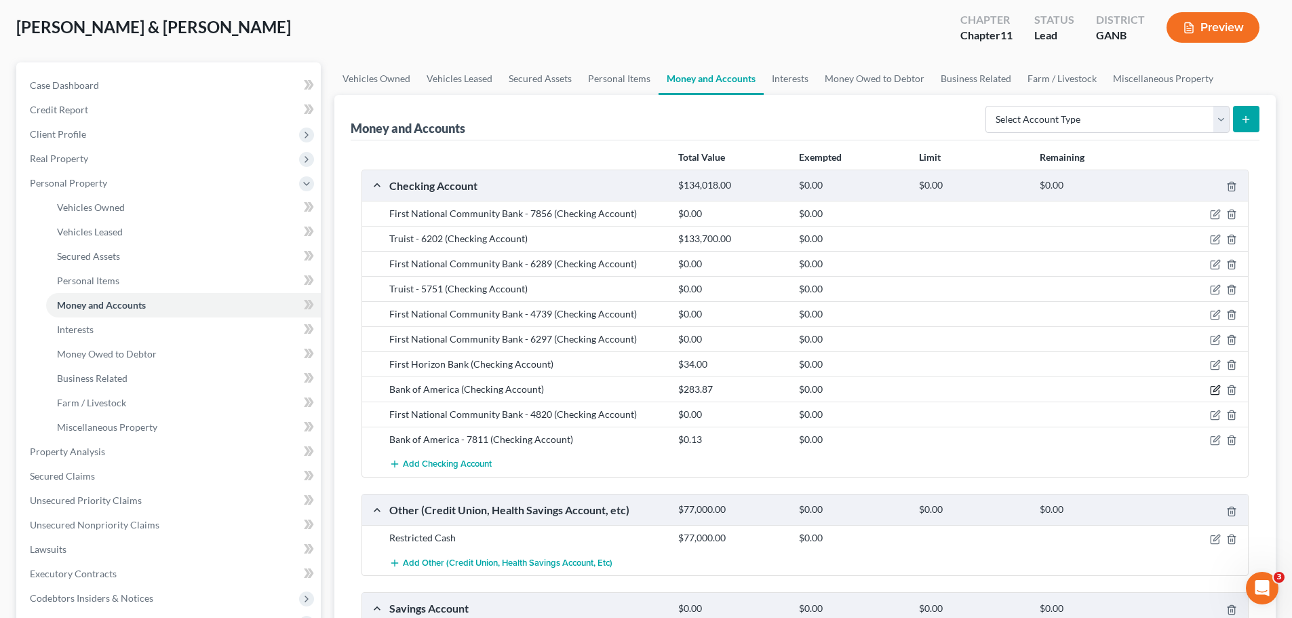
click at [1213, 390] on icon "button" at bounding box center [1215, 390] width 11 height 11
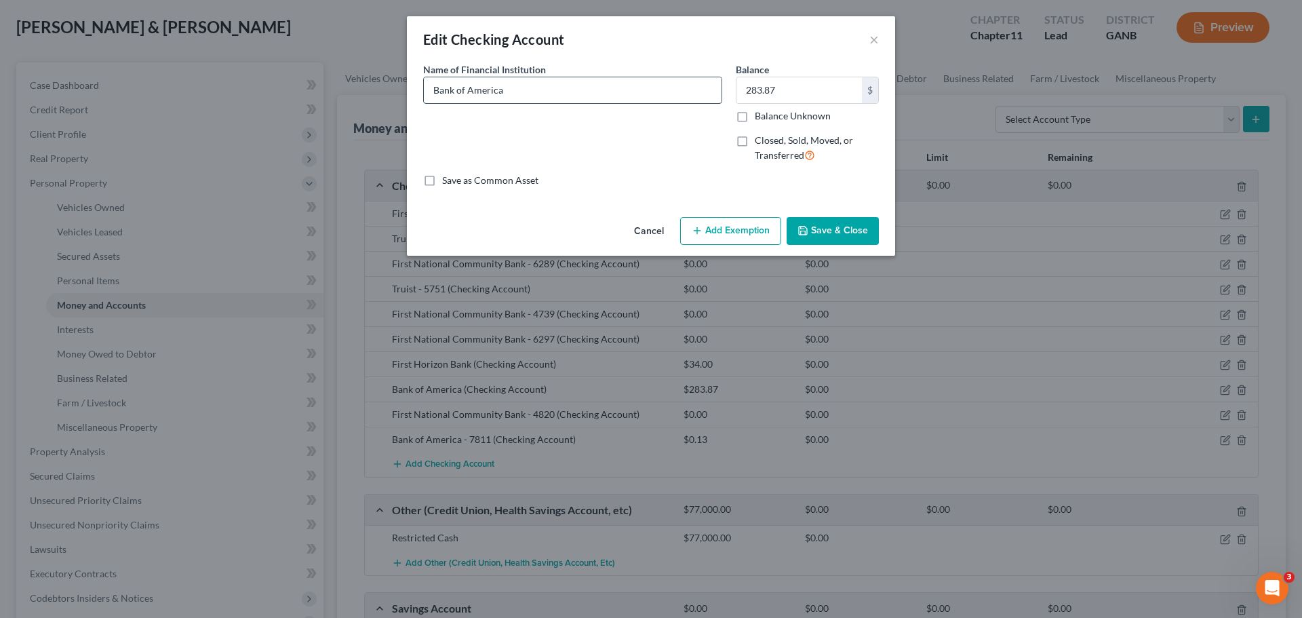
click at [546, 88] on input "Bank of America" at bounding box center [573, 90] width 298 height 26
type input "Bank of America - 7901"
click at [828, 229] on button "Save & Close" at bounding box center [833, 231] width 92 height 28
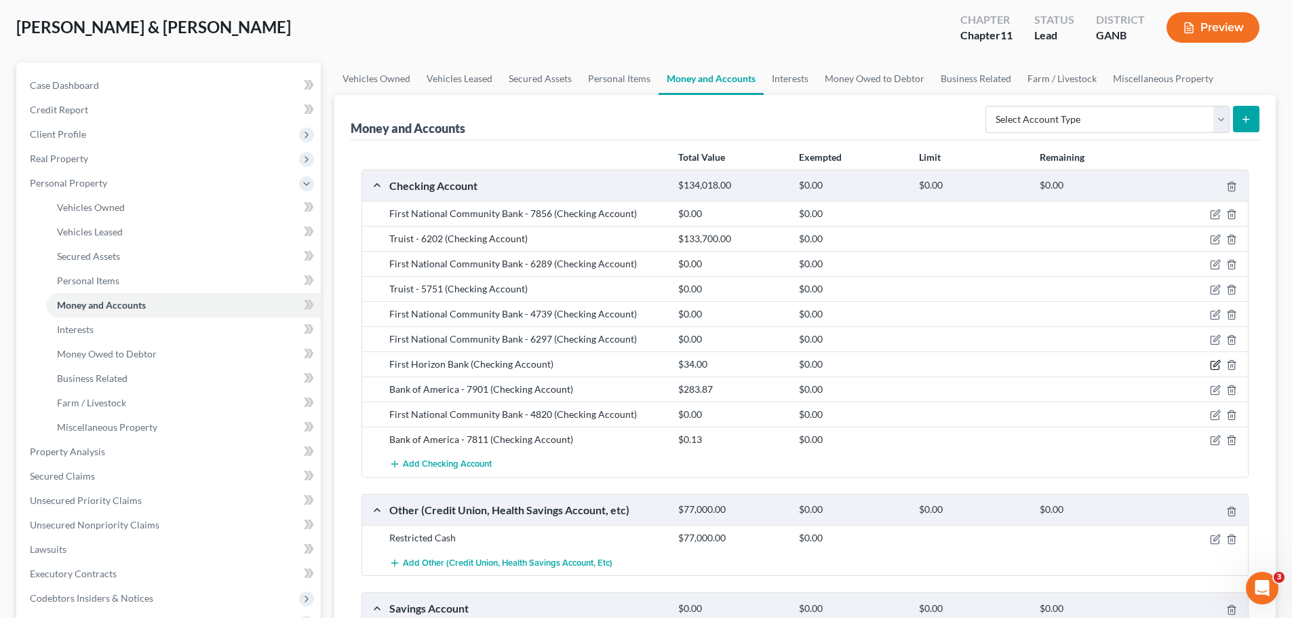
click at [1216, 367] on icon "button" at bounding box center [1215, 364] width 11 height 11
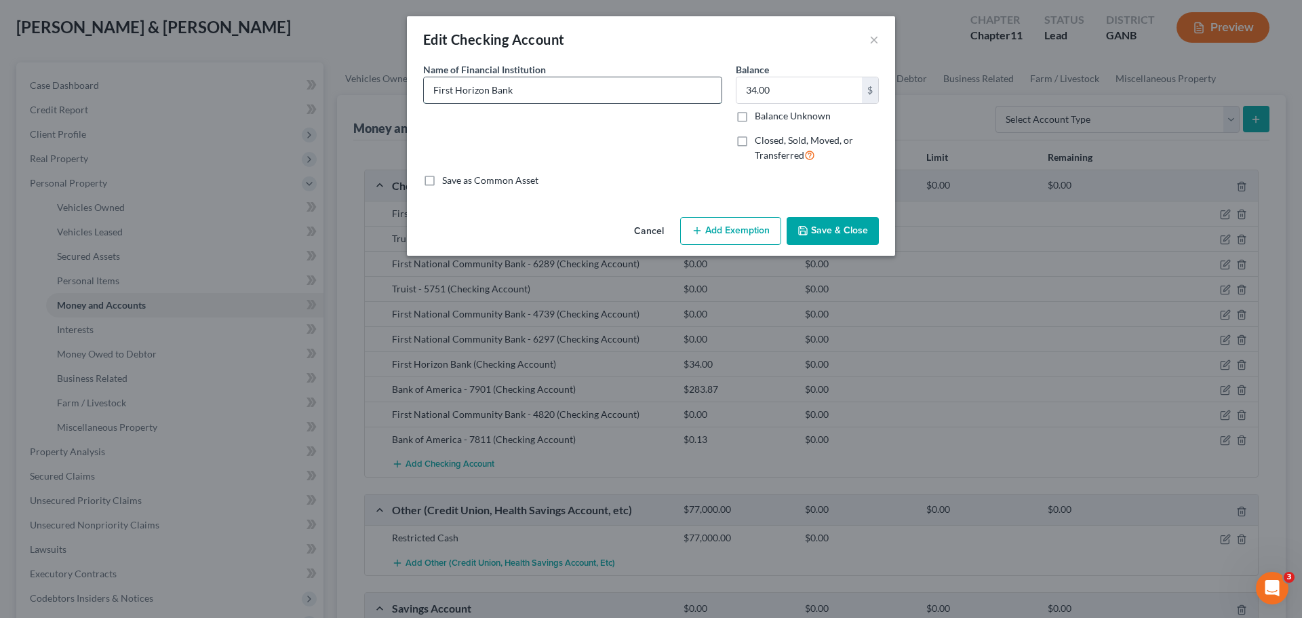
click at [539, 86] on input "First Horizon Bank" at bounding box center [573, 90] width 298 height 26
type input "First Horizon Bank - 4604"
click at [844, 237] on button "Save & Close" at bounding box center [833, 231] width 92 height 28
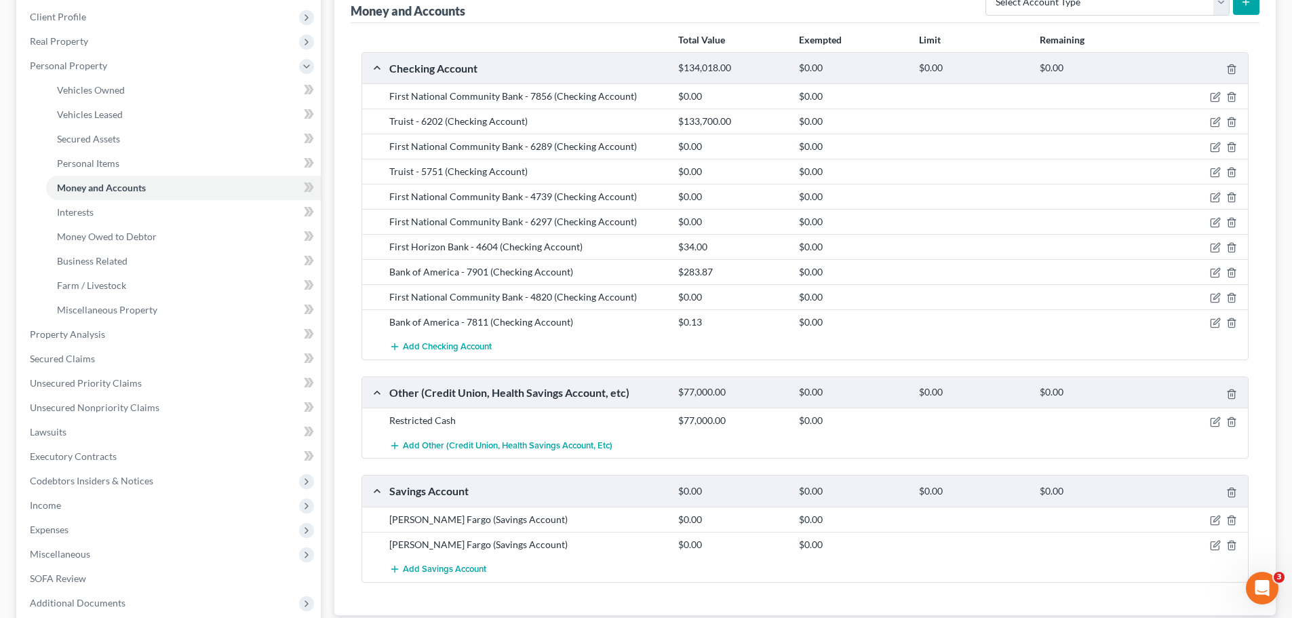
scroll to position [323, 0]
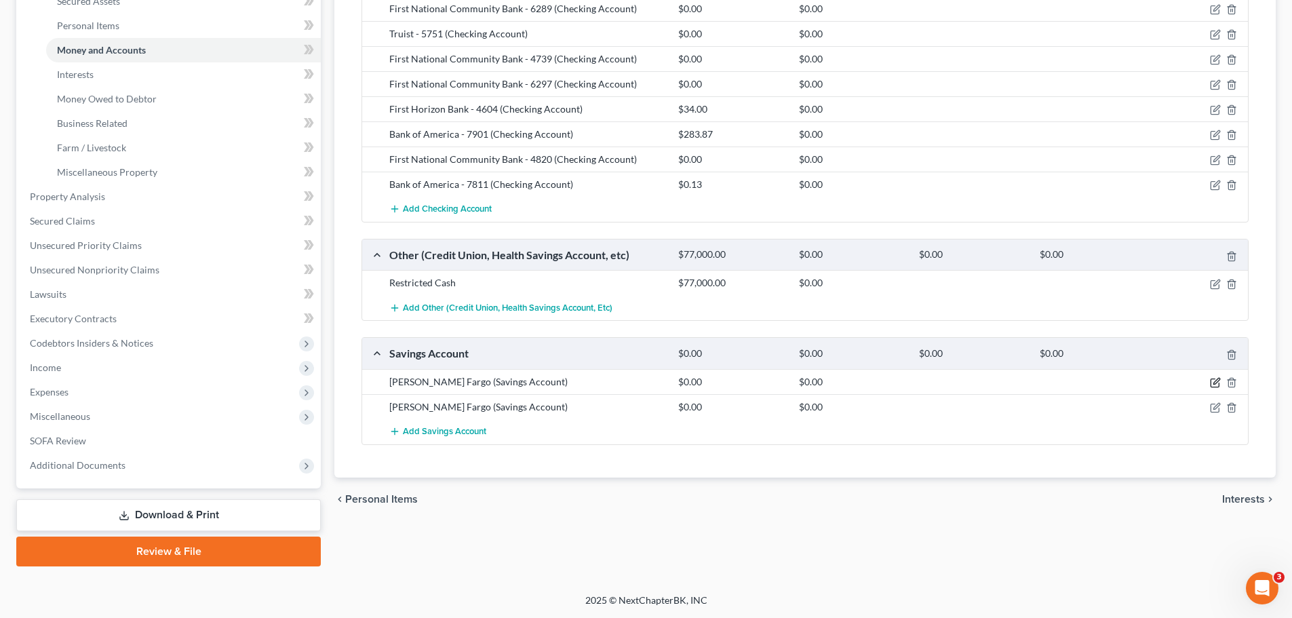
click at [1213, 383] on icon "button" at bounding box center [1215, 382] width 11 height 11
select select "10"
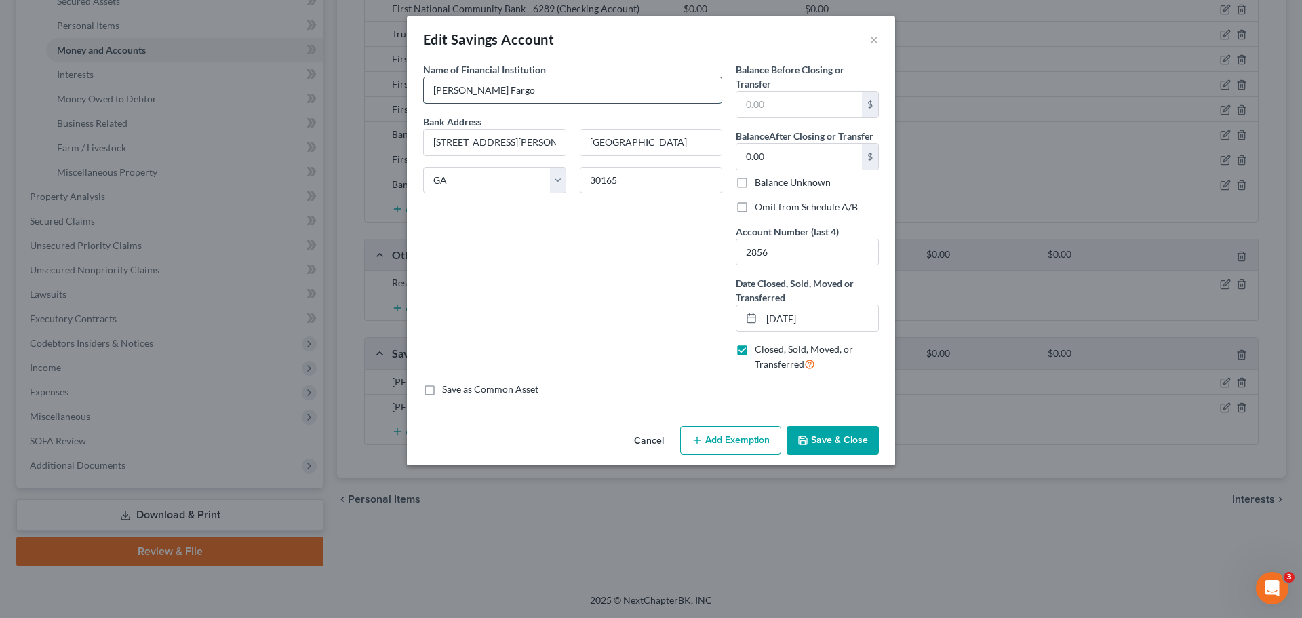
click at [568, 88] on input "[PERSON_NAME] Fargo" at bounding box center [573, 90] width 298 height 26
type input "[PERSON_NAME] Fargo - 2856"
click at [832, 439] on button "Save & Close" at bounding box center [833, 440] width 92 height 28
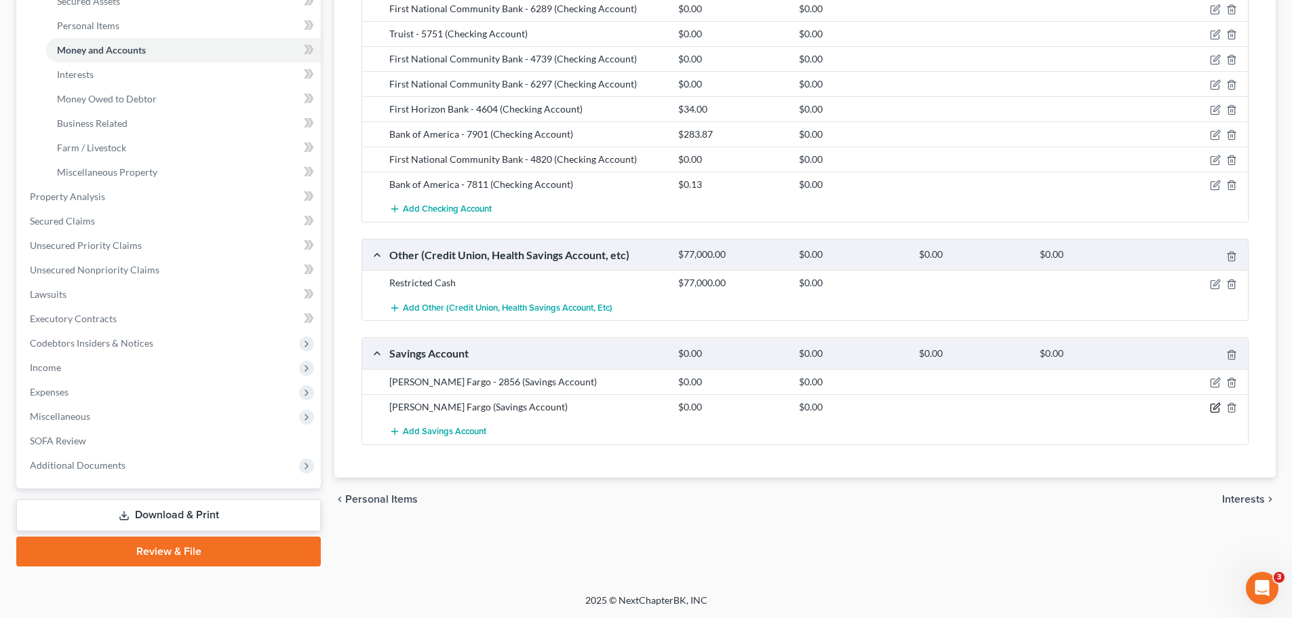
click at [1214, 408] on icon "button" at bounding box center [1216, 406] width 6 height 6
select select "10"
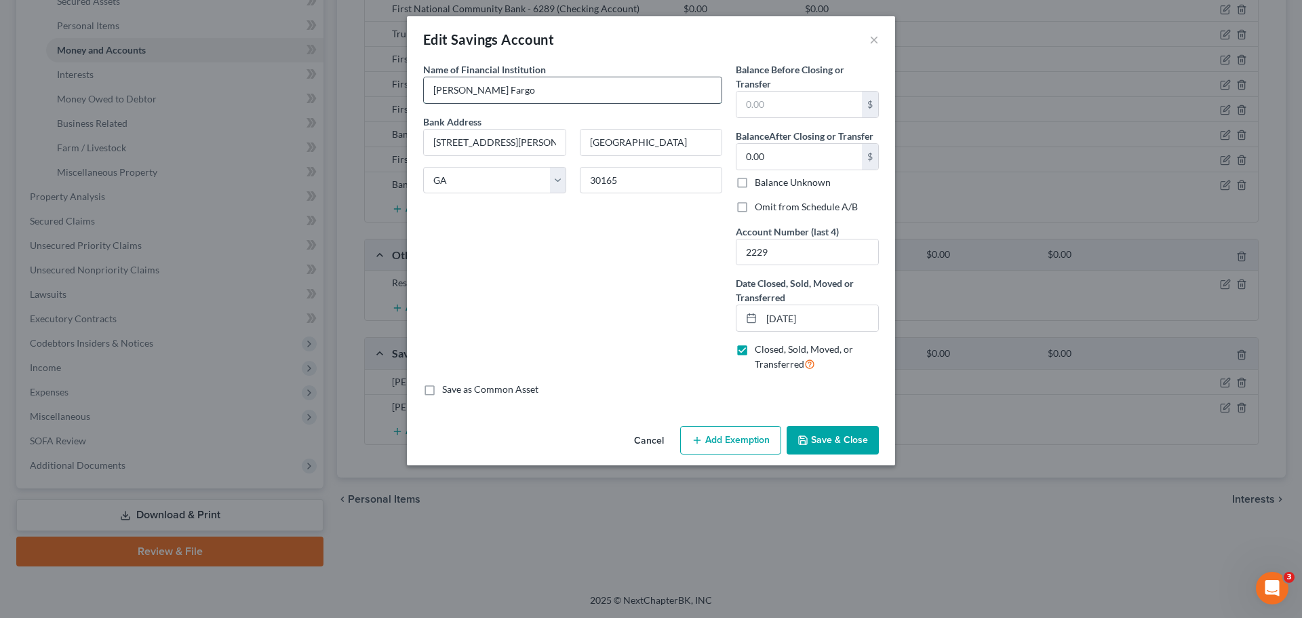
click at [547, 94] on input "[PERSON_NAME] Fargo" at bounding box center [573, 90] width 298 height 26
type input "[PERSON_NAME] Fargo - 2229"
click at [827, 436] on button "Save & Close" at bounding box center [833, 440] width 92 height 28
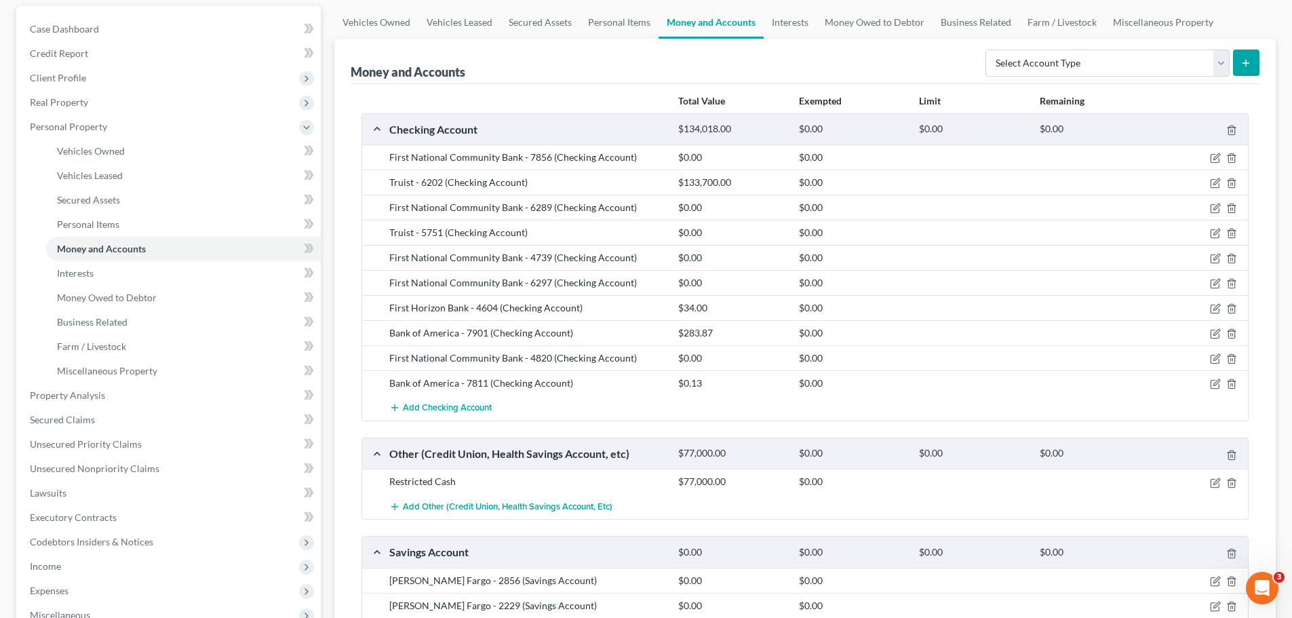
scroll to position [136, 0]
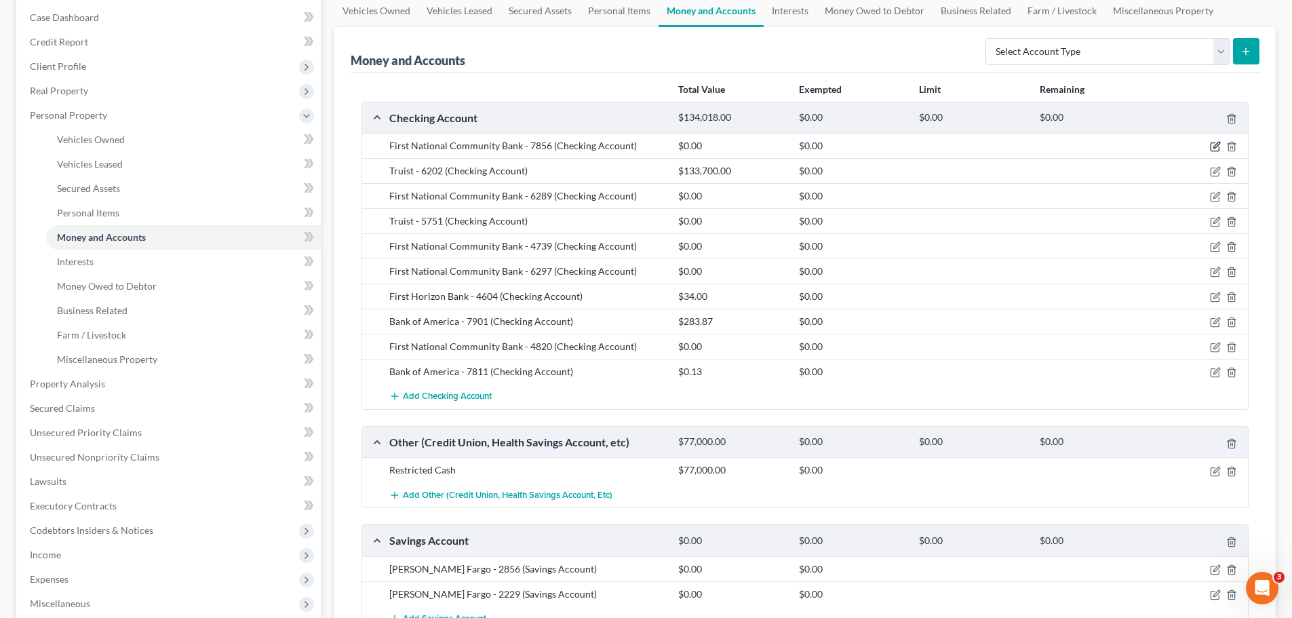
click at [1215, 144] on icon "button" at bounding box center [1215, 146] width 11 height 11
select select "10"
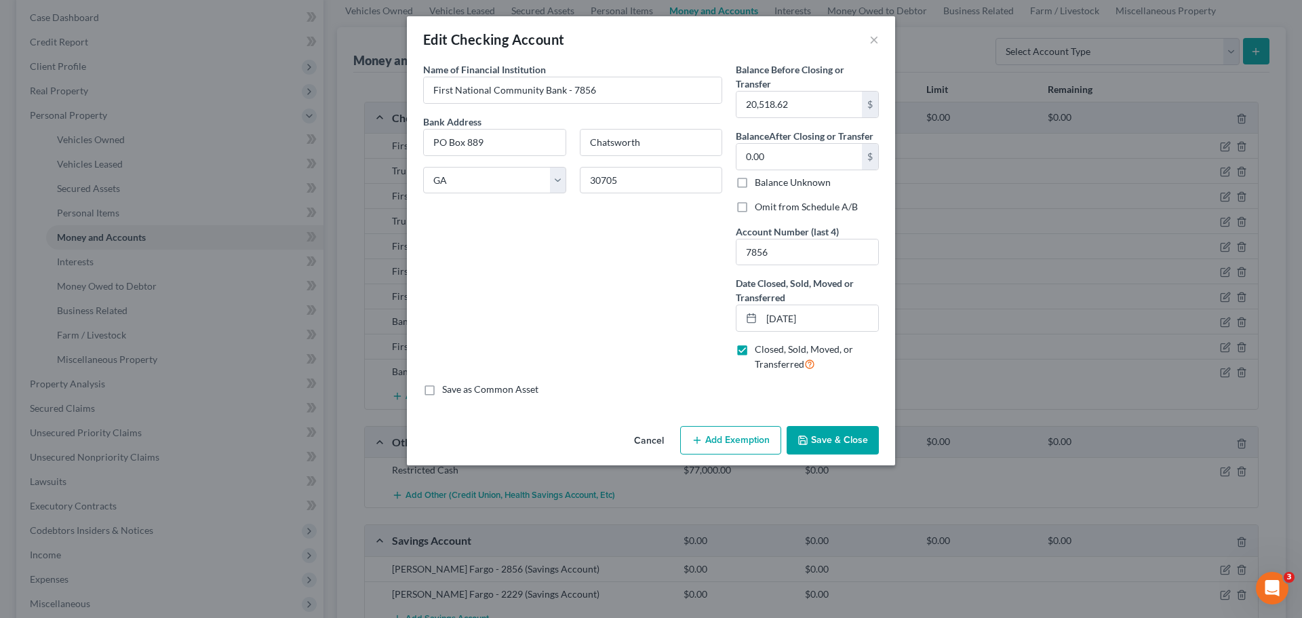
click at [755, 351] on label "Closed, Sold, Moved, or Transferred" at bounding box center [817, 357] width 124 height 29
click at [760, 351] on input "Closed, Sold, Moved, or Transferred" at bounding box center [764, 347] width 9 height 9
checkbox input "false"
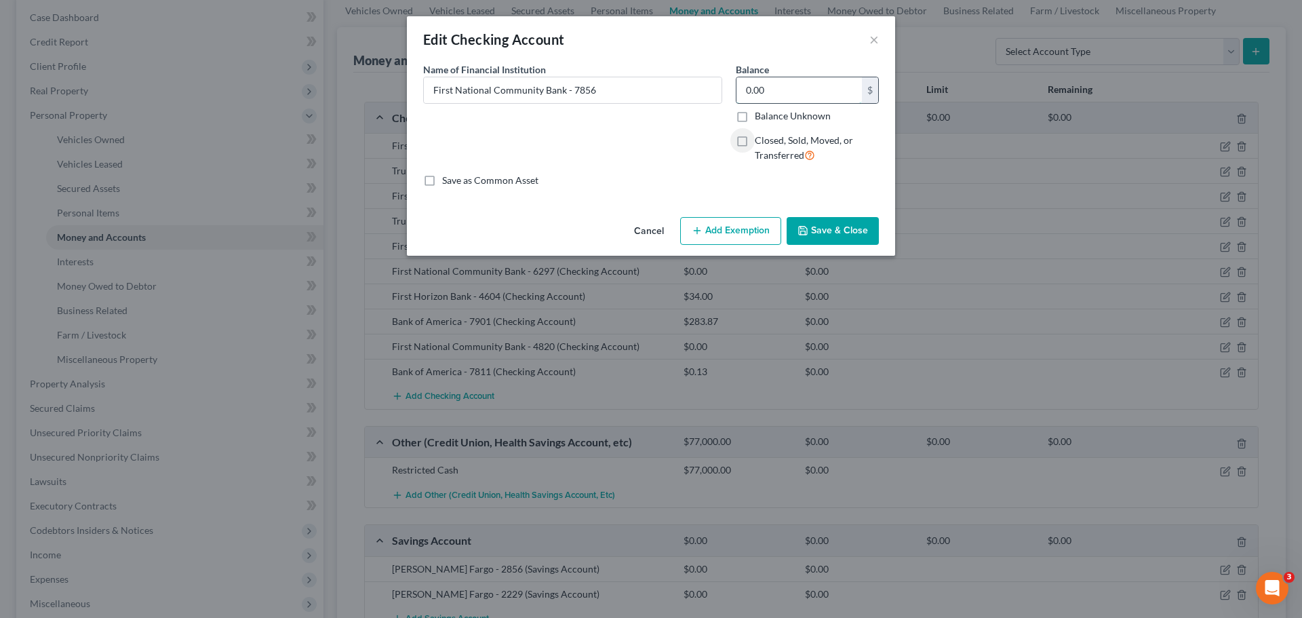
click at [760, 85] on input "0.00" at bounding box center [799, 90] width 125 height 26
type input "20,518.62"
click at [840, 229] on button "Save & Close" at bounding box center [833, 231] width 92 height 28
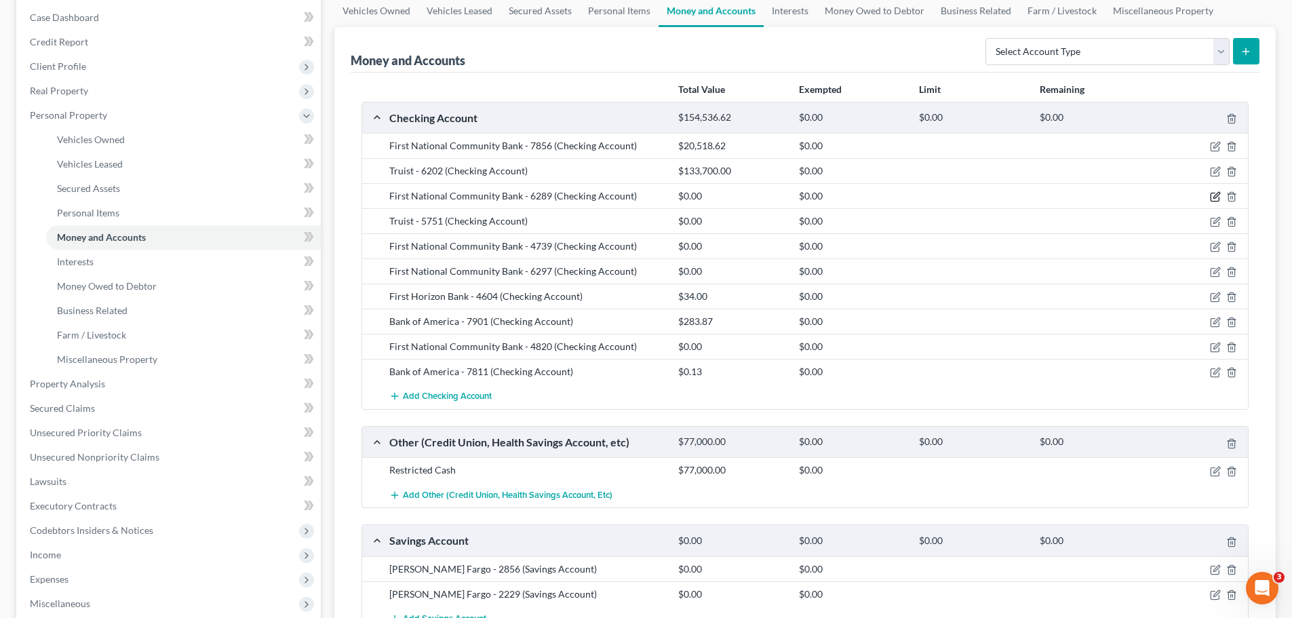
click at [1214, 197] on icon "button" at bounding box center [1216, 196] width 6 height 6
select select "10"
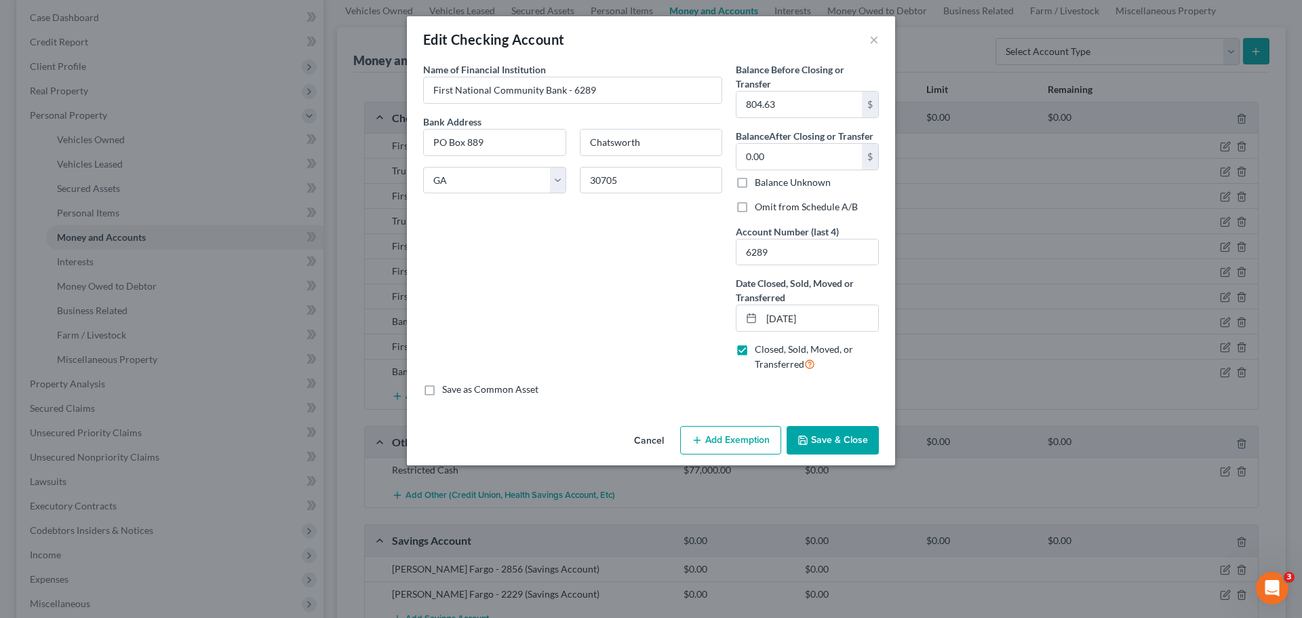
click at [755, 353] on label "Closed, Sold, Moved, or Transferred" at bounding box center [817, 357] width 124 height 29
click at [760, 351] on input "Closed, Sold, Moved, or Transferred" at bounding box center [764, 347] width 9 height 9
checkbox input "false"
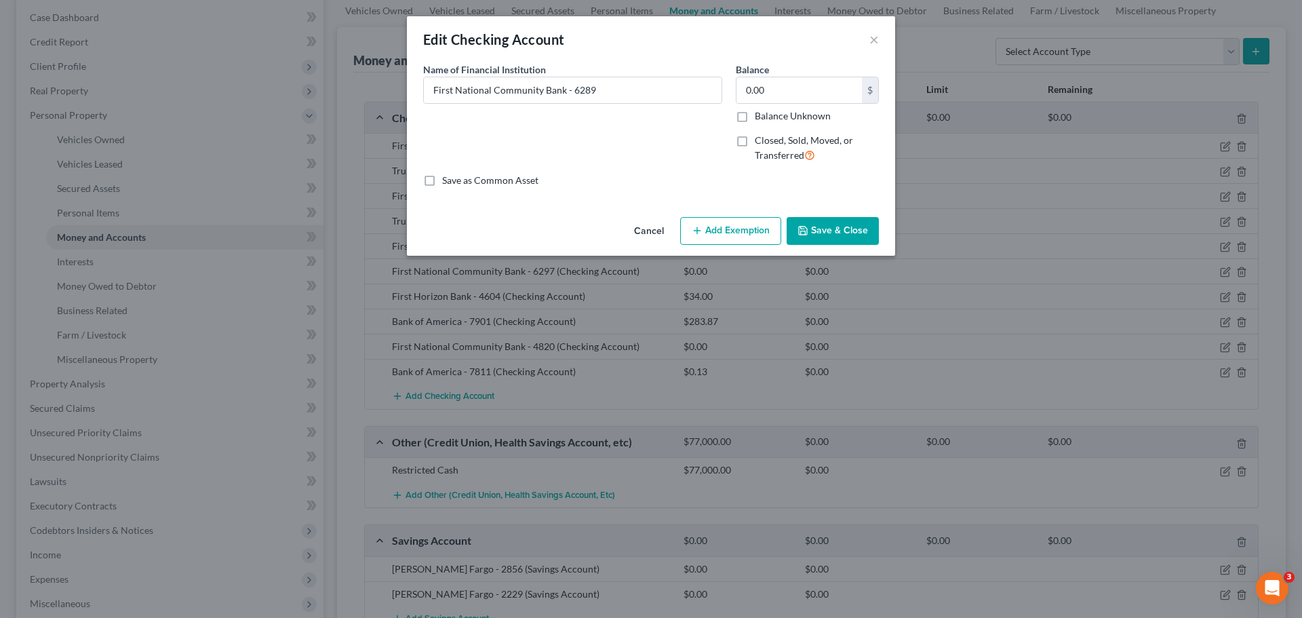
click at [817, 231] on button "Save & Close" at bounding box center [833, 231] width 92 height 28
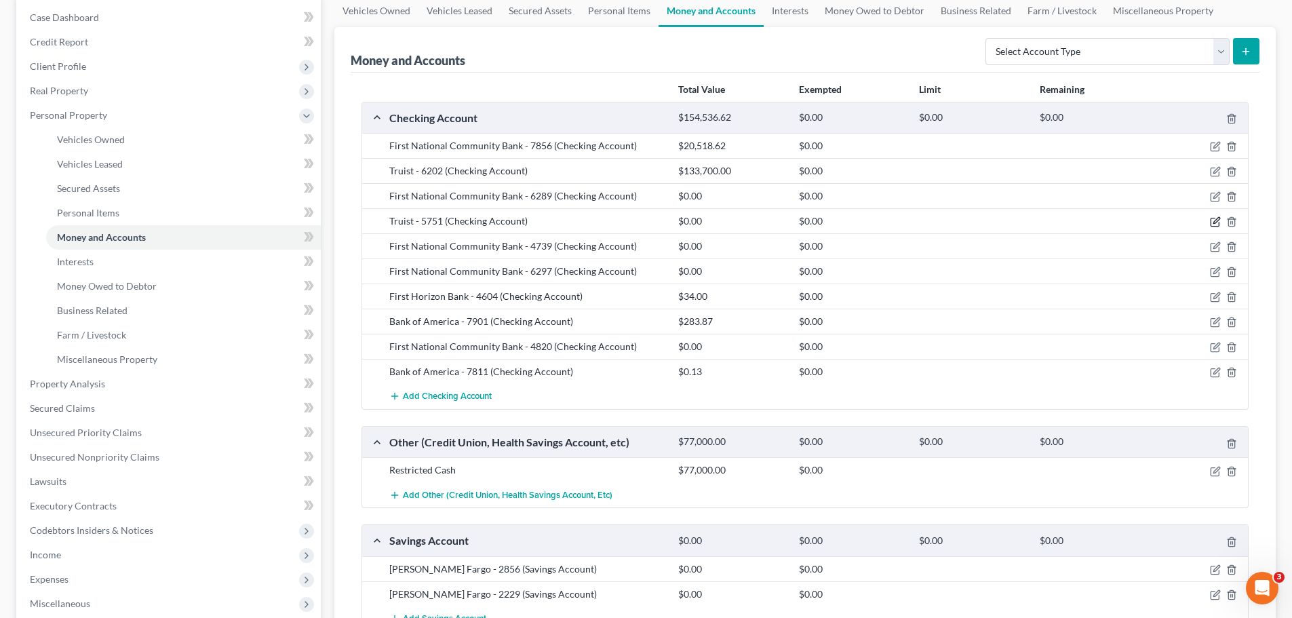
click at [1213, 220] on icon "button" at bounding box center [1215, 221] width 11 height 11
select select "10"
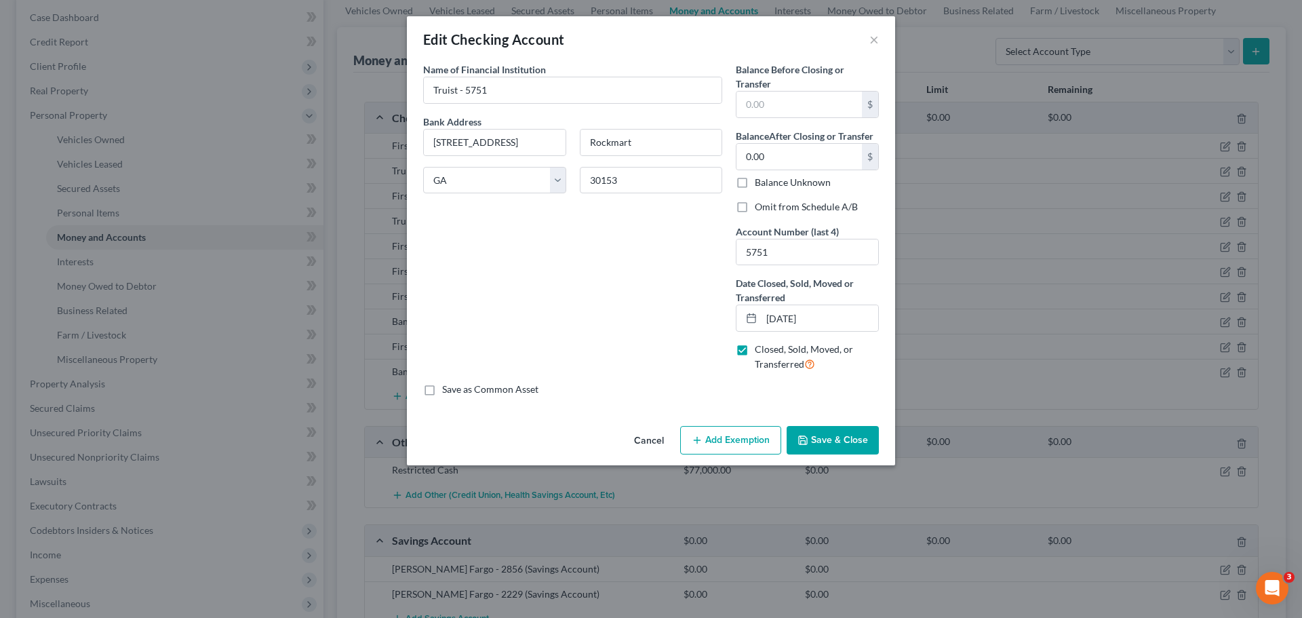
click at [755, 349] on label "Closed, Sold, Moved, or Transferred" at bounding box center [817, 357] width 124 height 29
click at [760, 349] on input "Closed, Sold, Moved, or Transferred" at bounding box center [764, 347] width 9 height 9
checkbox input "false"
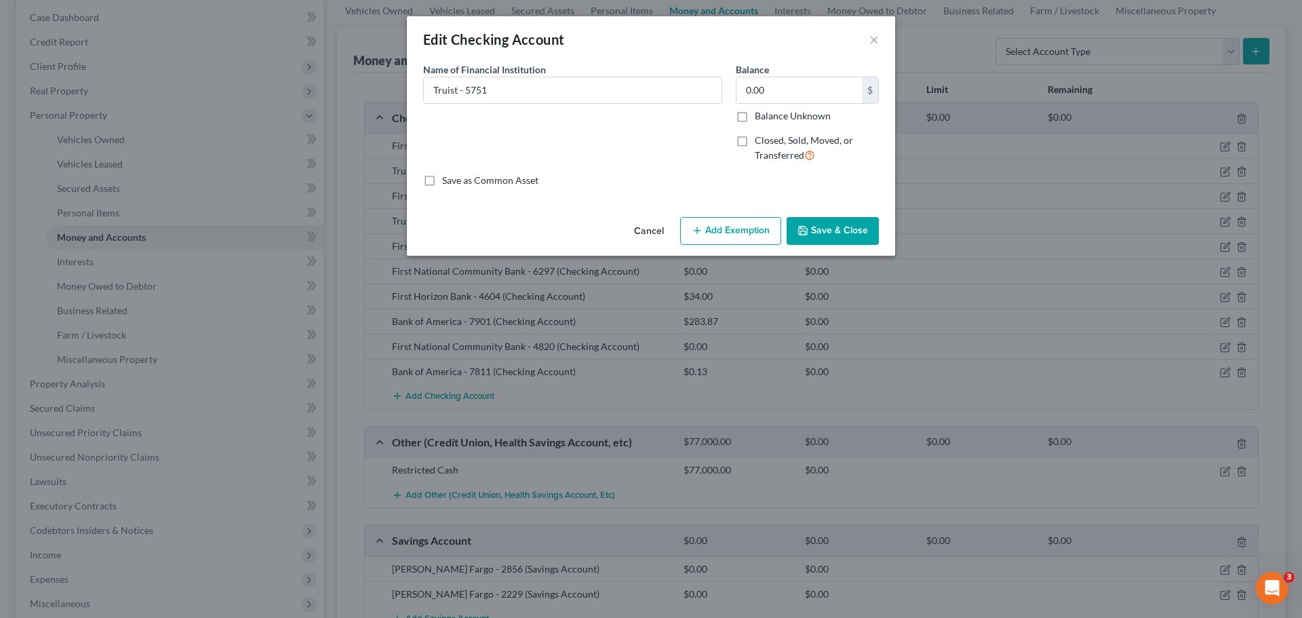
click at [842, 232] on button "Save & Close" at bounding box center [833, 231] width 92 height 28
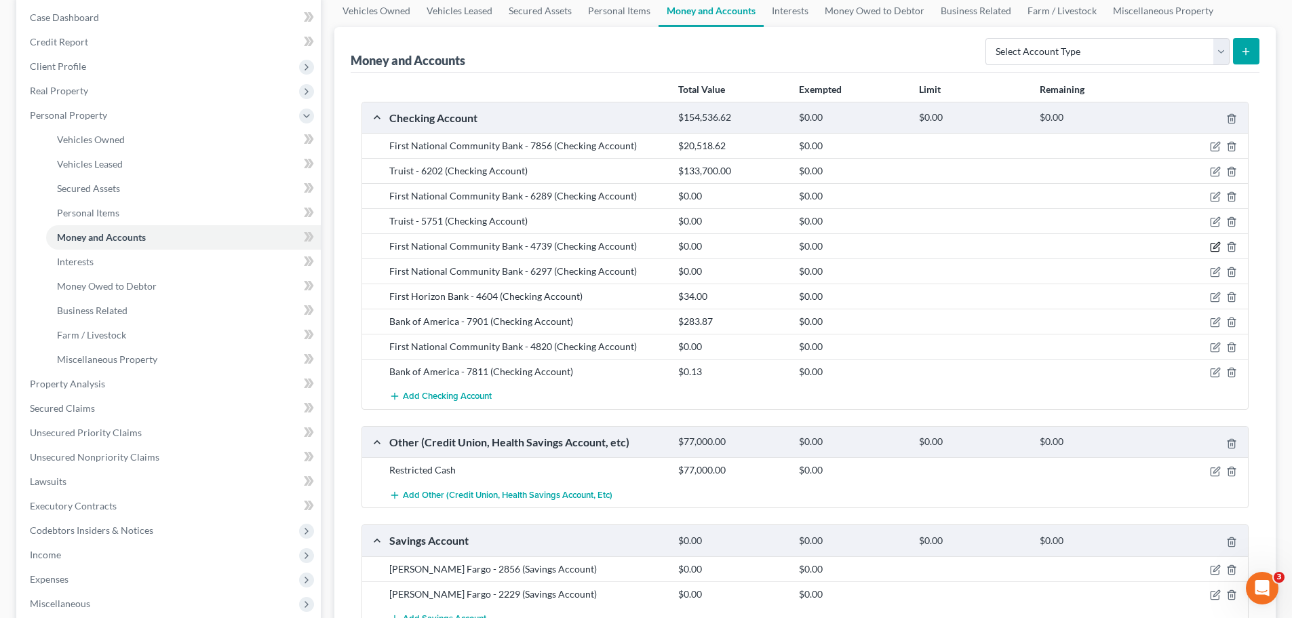
click at [1210, 245] on icon "button" at bounding box center [1215, 246] width 11 height 11
select select "10"
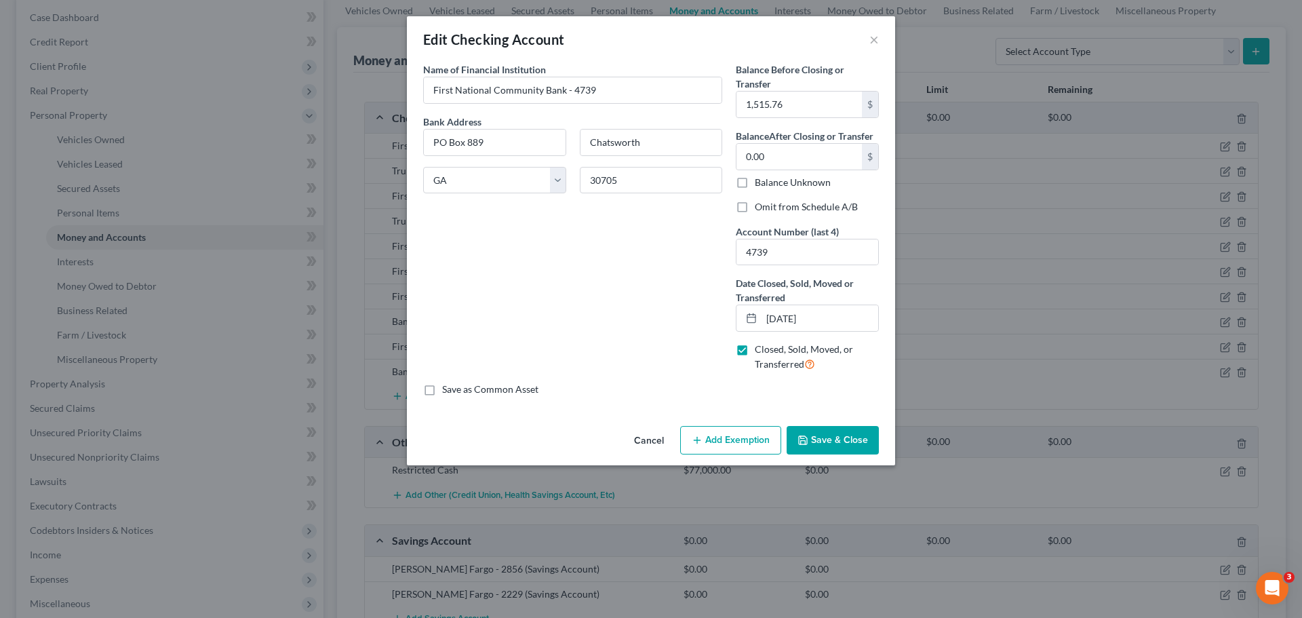
click at [755, 349] on label "Closed, Sold, Moved, or Transferred" at bounding box center [817, 357] width 124 height 29
click at [760, 349] on input "Closed, Sold, Moved, or Transferred" at bounding box center [764, 347] width 9 height 9
checkbox input "false"
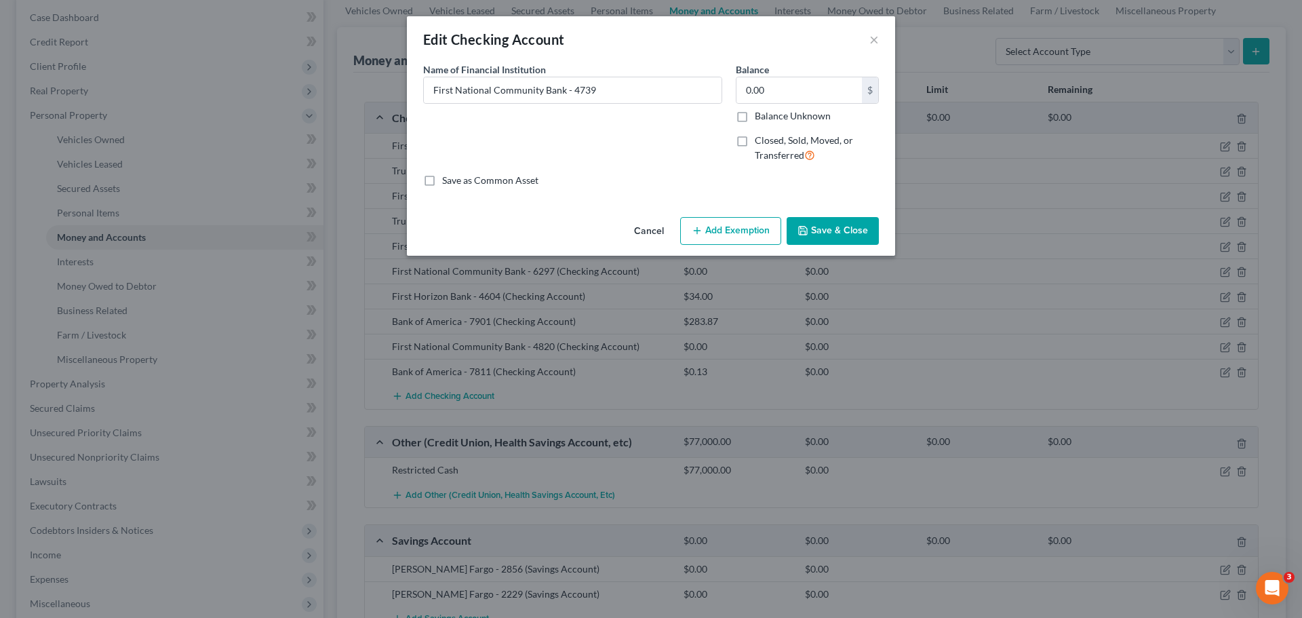
click at [848, 220] on button "Save & Close" at bounding box center [833, 231] width 92 height 28
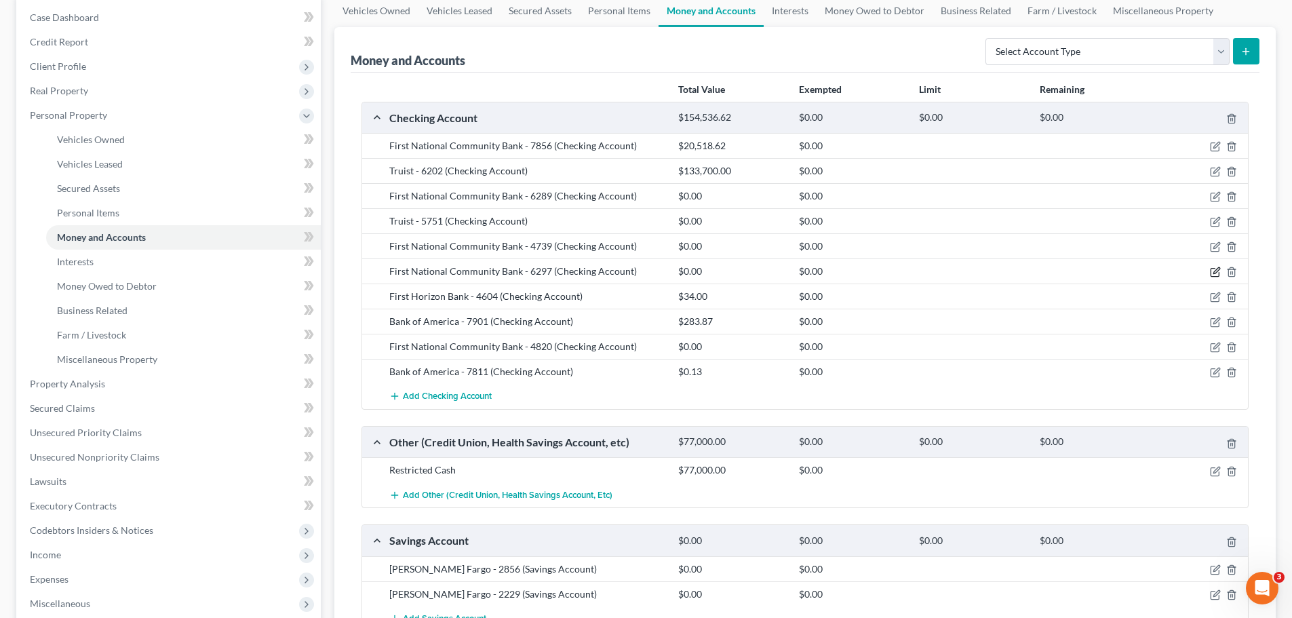
click at [1215, 271] on icon "button" at bounding box center [1215, 272] width 11 height 11
select select "10"
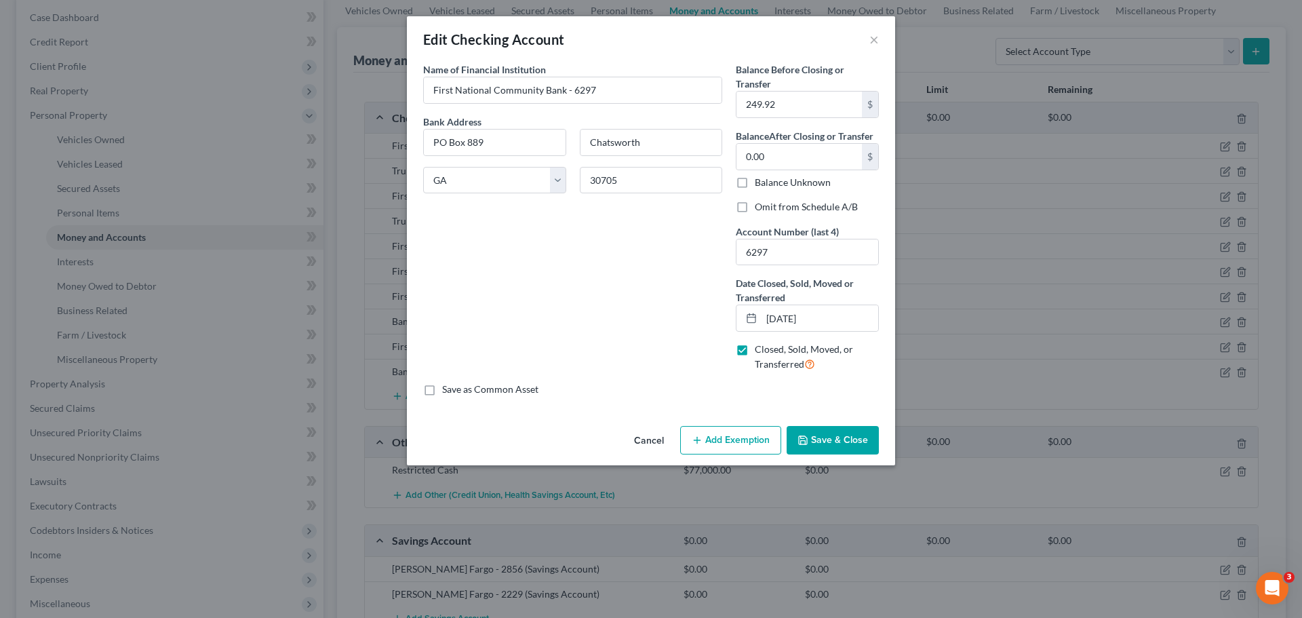
click at [774, 347] on span "Closed, Sold, Moved, or Transferred" at bounding box center [804, 356] width 98 height 26
click at [769, 347] on input "Closed, Sold, Moved, or Transferred" at bounding box center [764, 347] width 9 height 9
checkbox input "false"
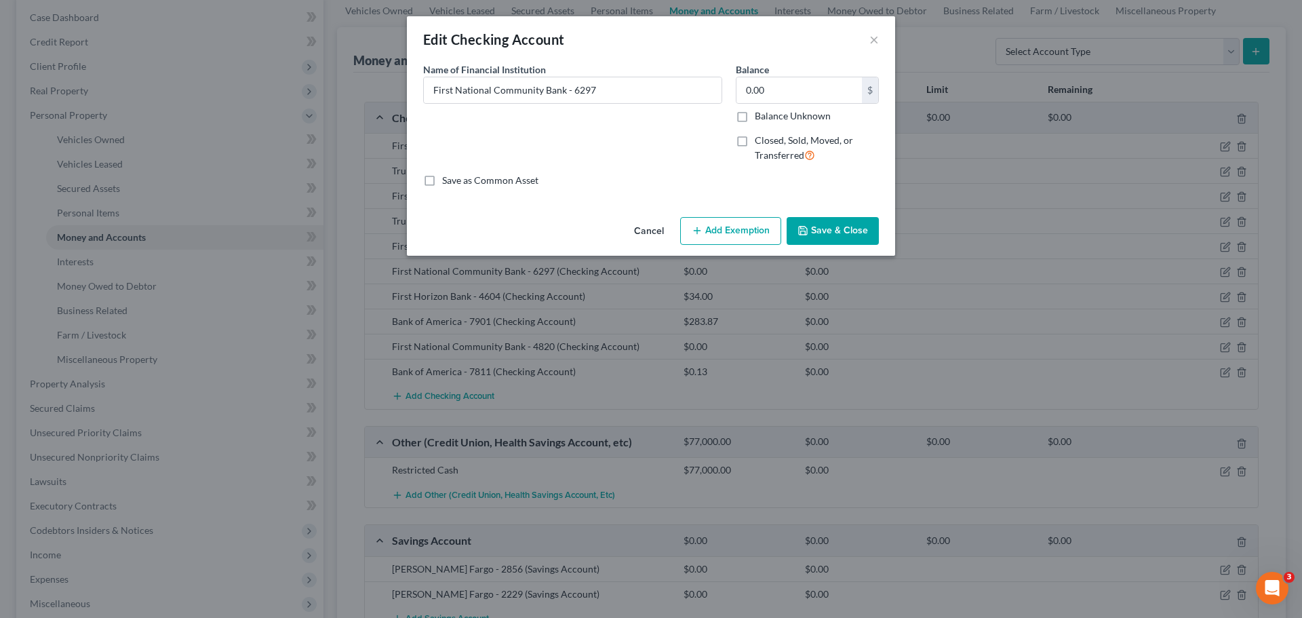
click at [823, 225] on button "Save & Close" at bounding box center [833, 231] width 92 height 28
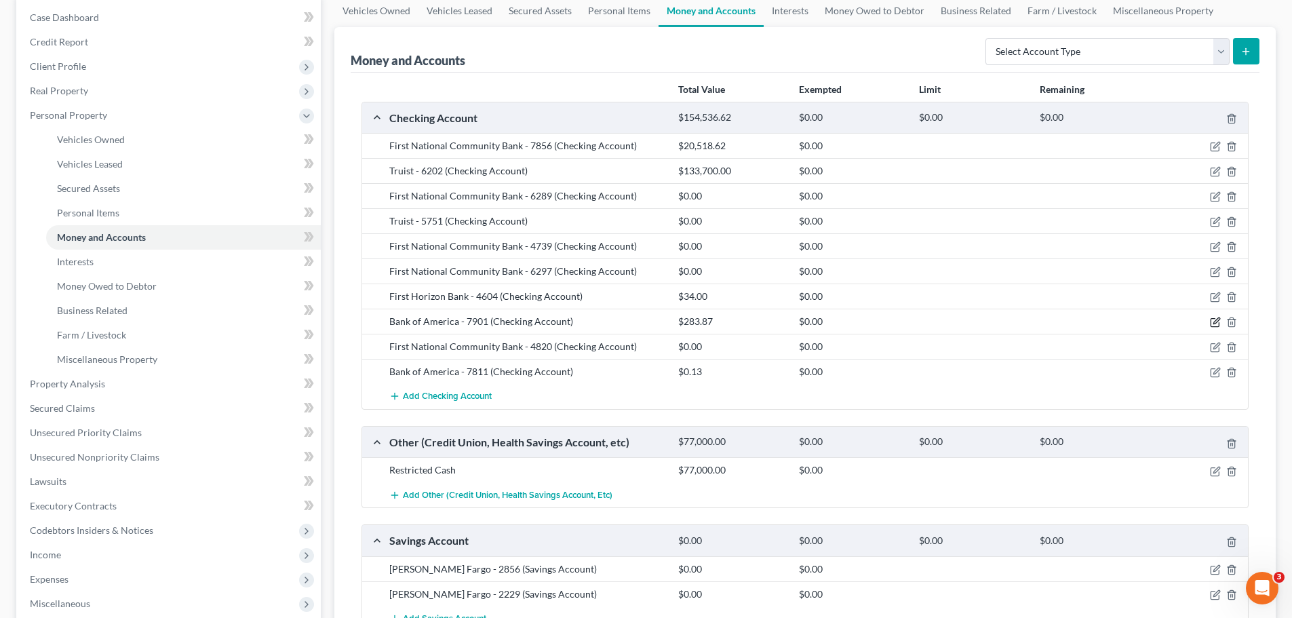
click at [1218, 322] on icon "button" at bounding box center [1216, 321] width 6 height 6
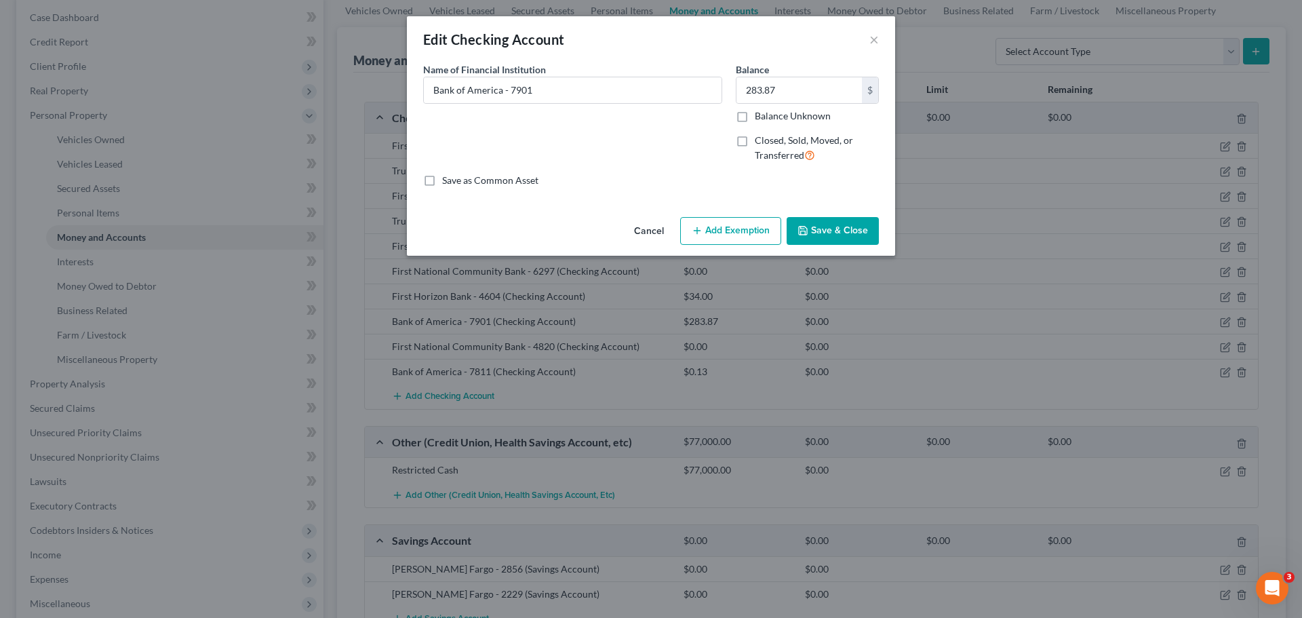
click at [830, 225] on button "Save & Close" at bounding box center [833, 231] width 92 height 28
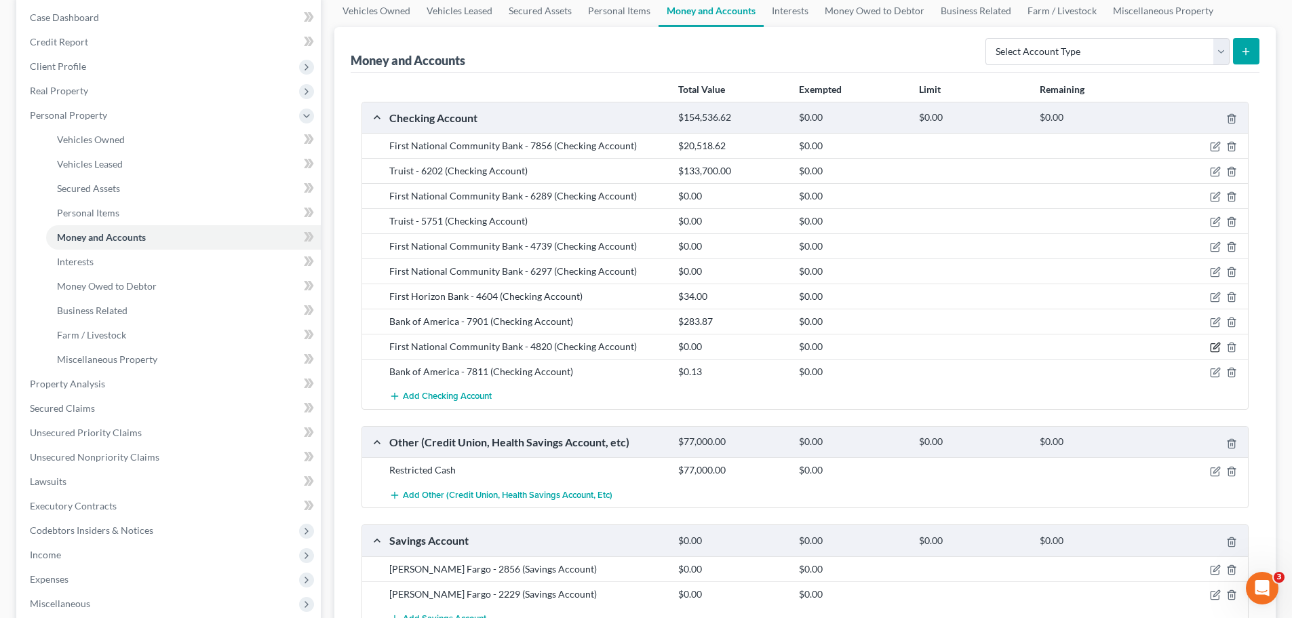
click at [1213, 350] on icon "button" at bounding box center [1215, 347] width 11 height 11
select select "10"
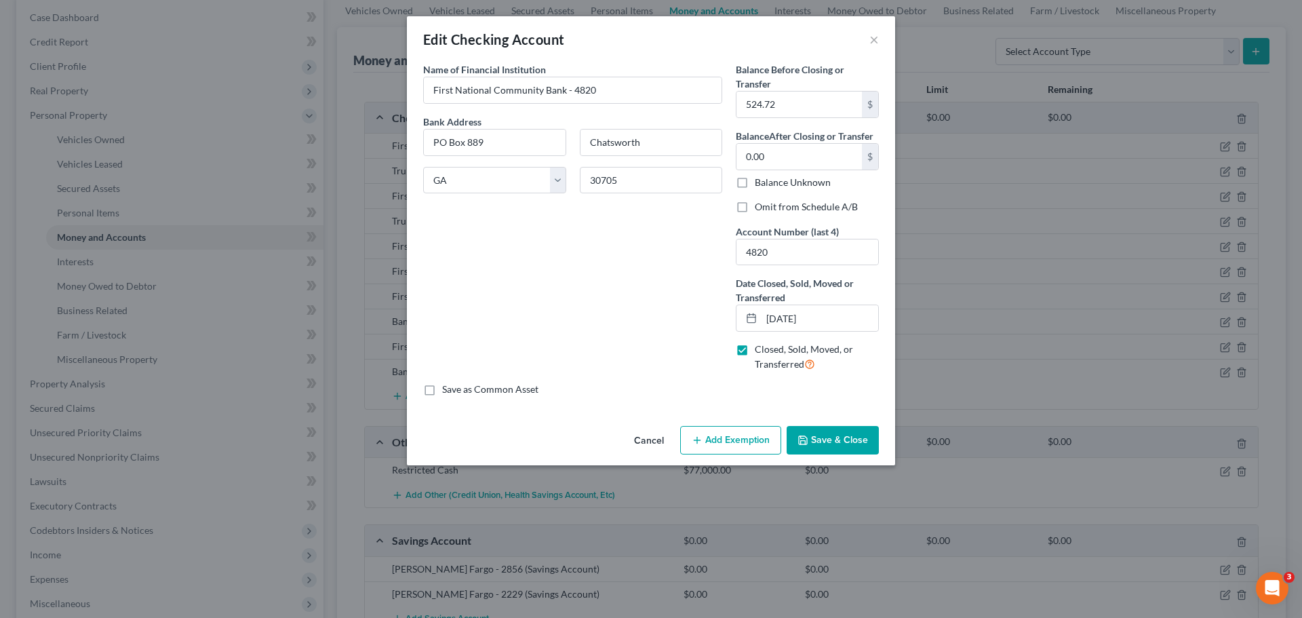
click at [760, 351] on span "Closed, Sold, Moved, or Transferred" at bounding box center [804, 356] width 98 height 26
click at [760, 351] on input "Closed, Sold, Moved, or Transferred" at bounding box center [764, 347] width 9 height 9
checkbox input "false"
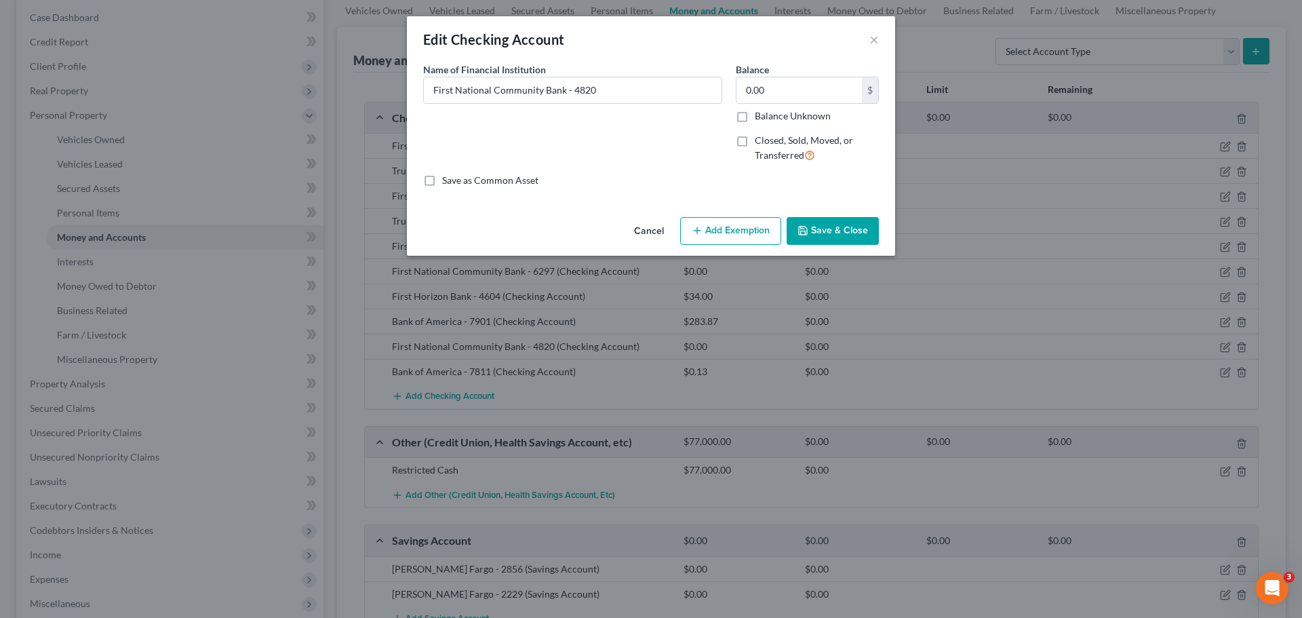
click at [847, 232] on button "Save & Close" at bounding box center [833, 231] width 92 height 28
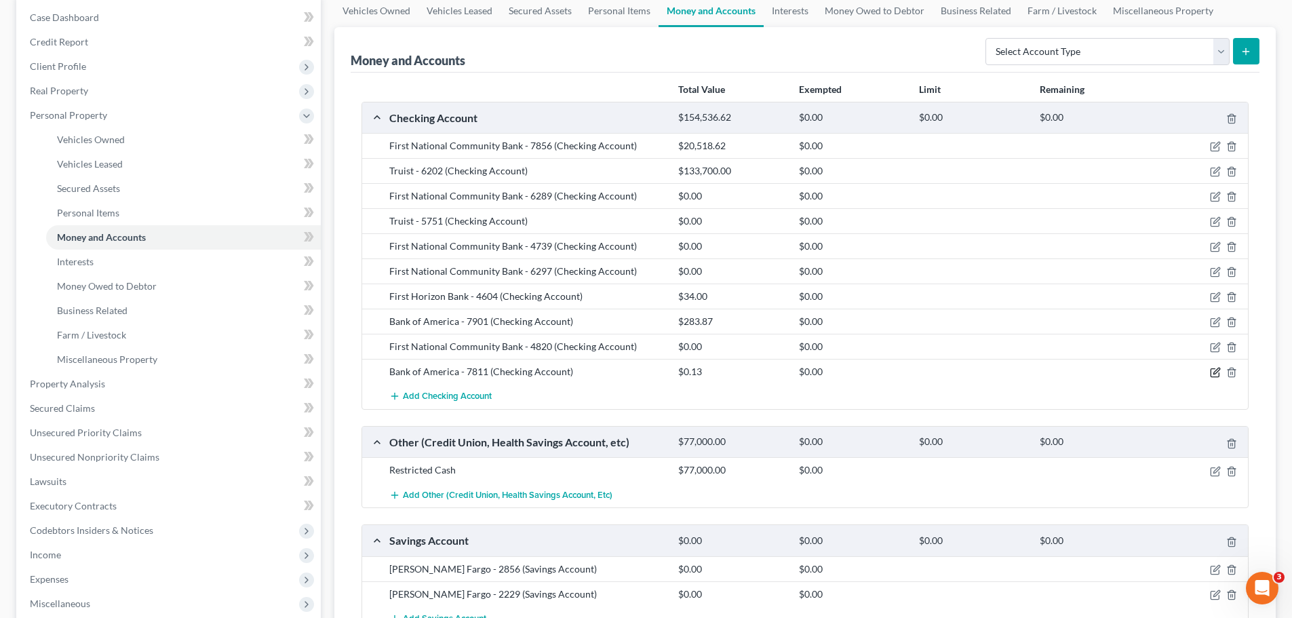
click at [1213, 369] on icon "button" at bounding box center [1215, 373] width 8 height 8
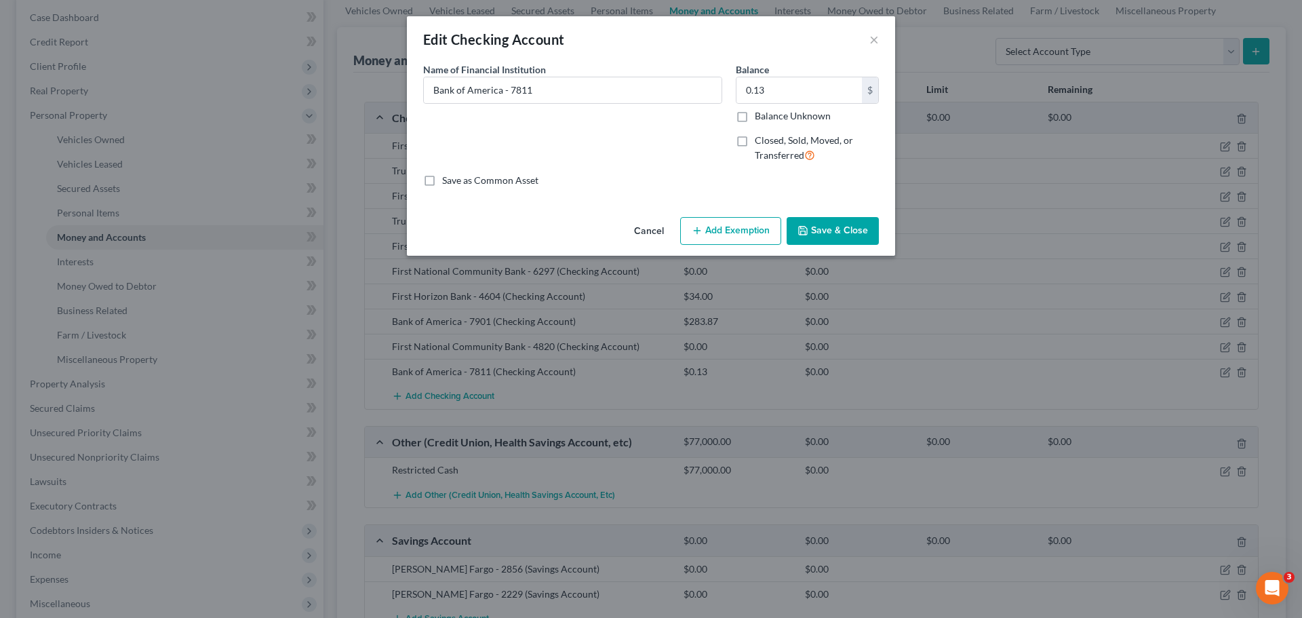
click at [813, 226] on button "Save & Close" at bounding box center [833, 231] width 92 height 28
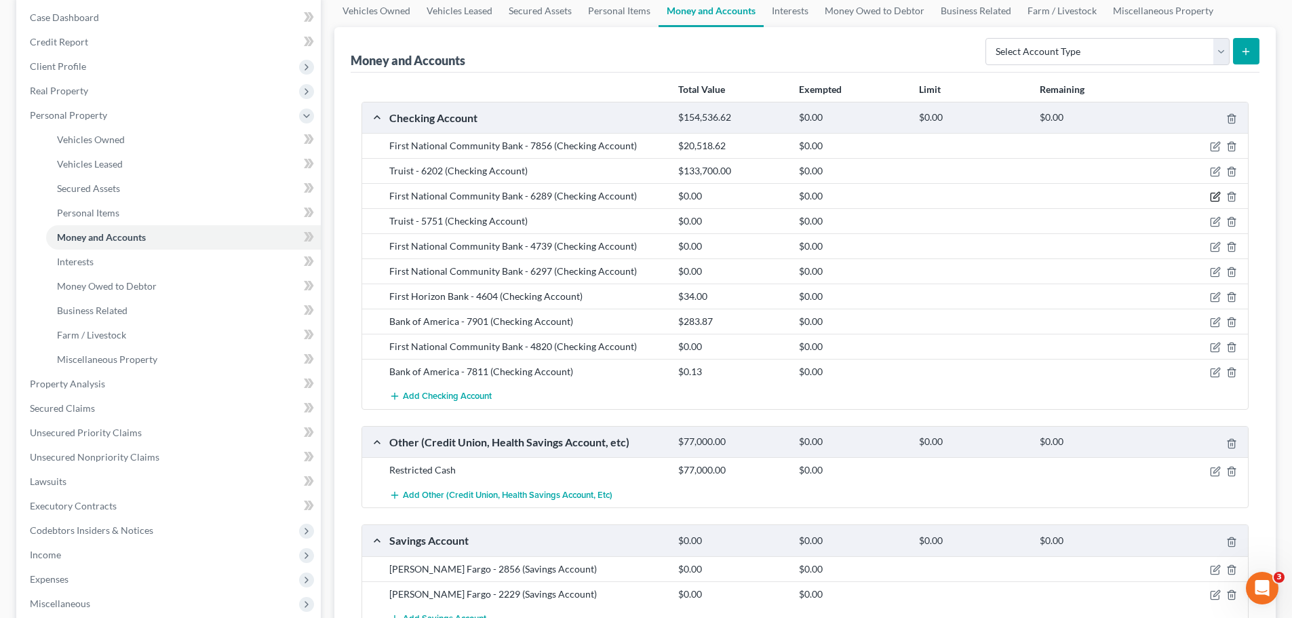
click at [1215, 201] on icon "button" at bounding box center [1215, 196] width 11 height 11
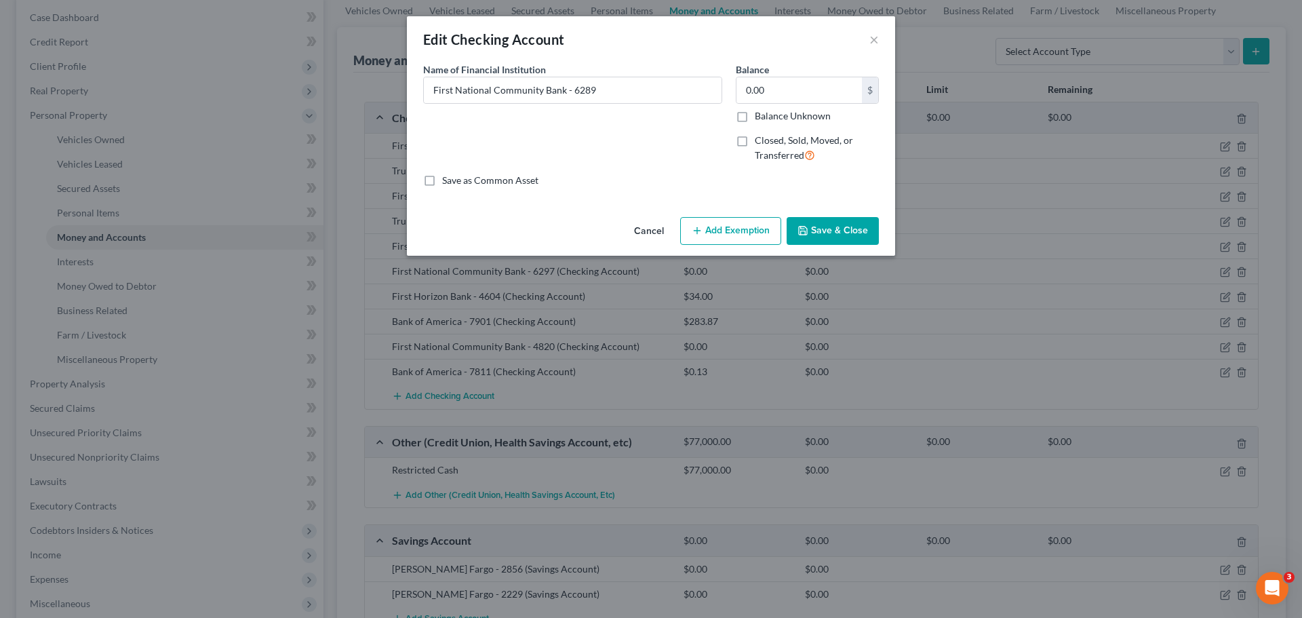
click at [824, 227] on button "Save & Close" at bounding box center [833, 231] width 92 height 28
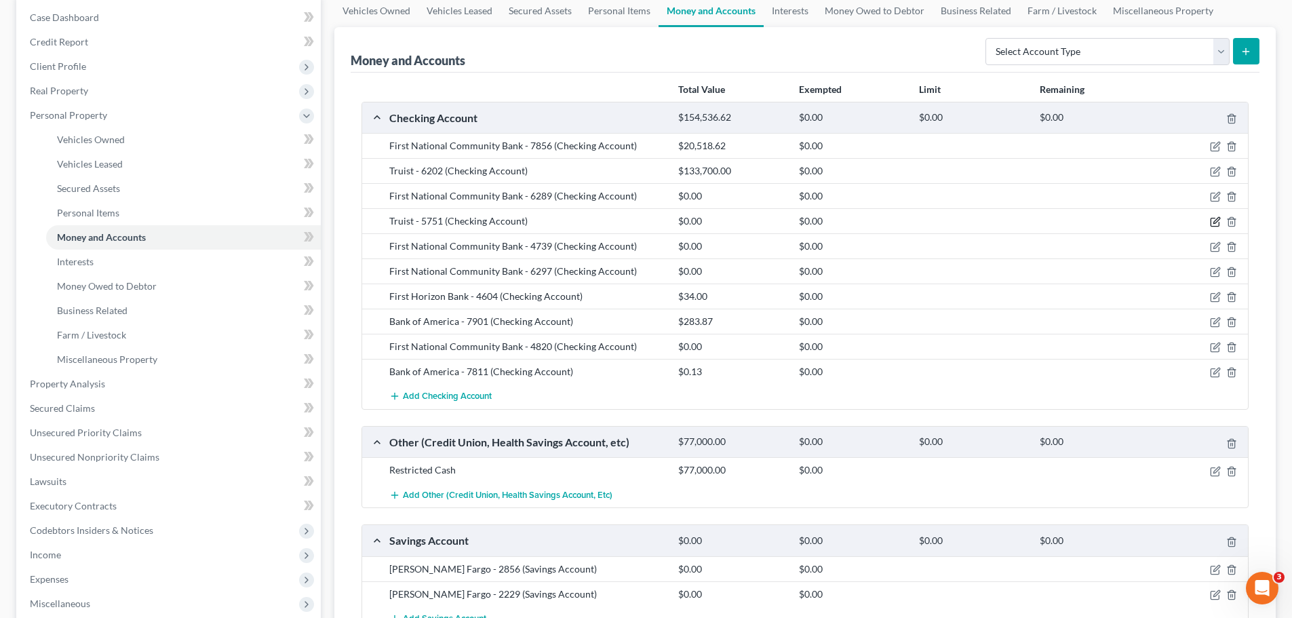
click at [1215, 222] on icon "button" at bounding box center [1215, 221] width 11 height 11
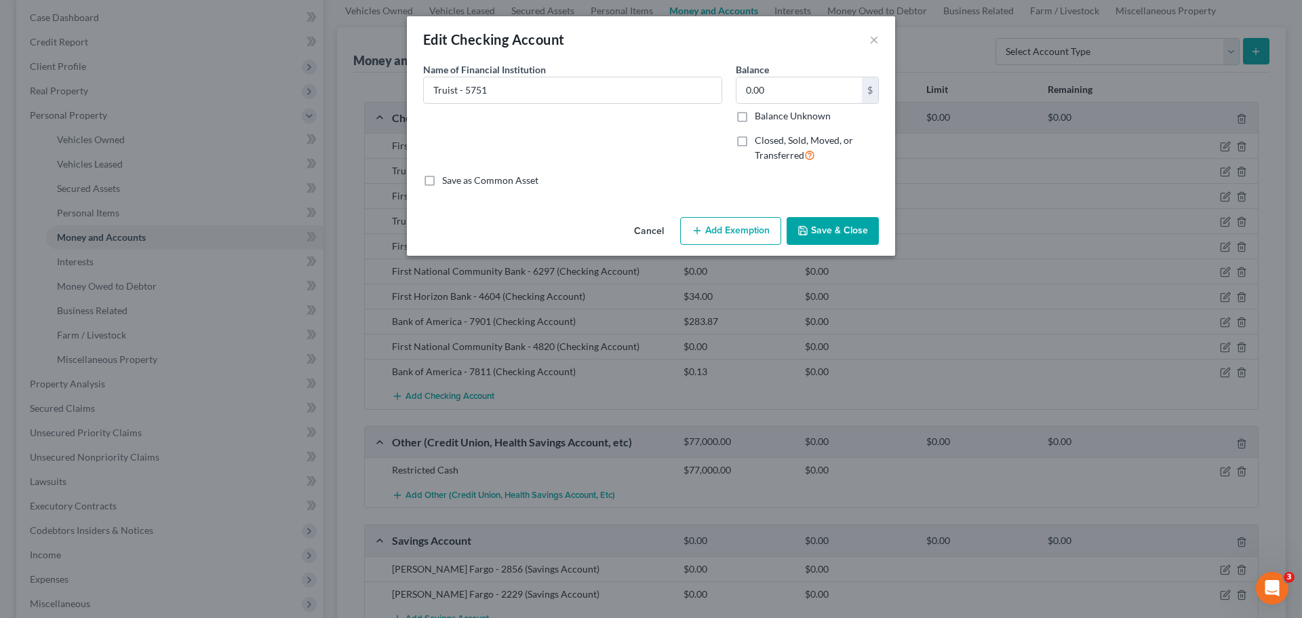
click at [851, 232] on button "Save & Close" at bounding box center [833, 231] width 92 height 28
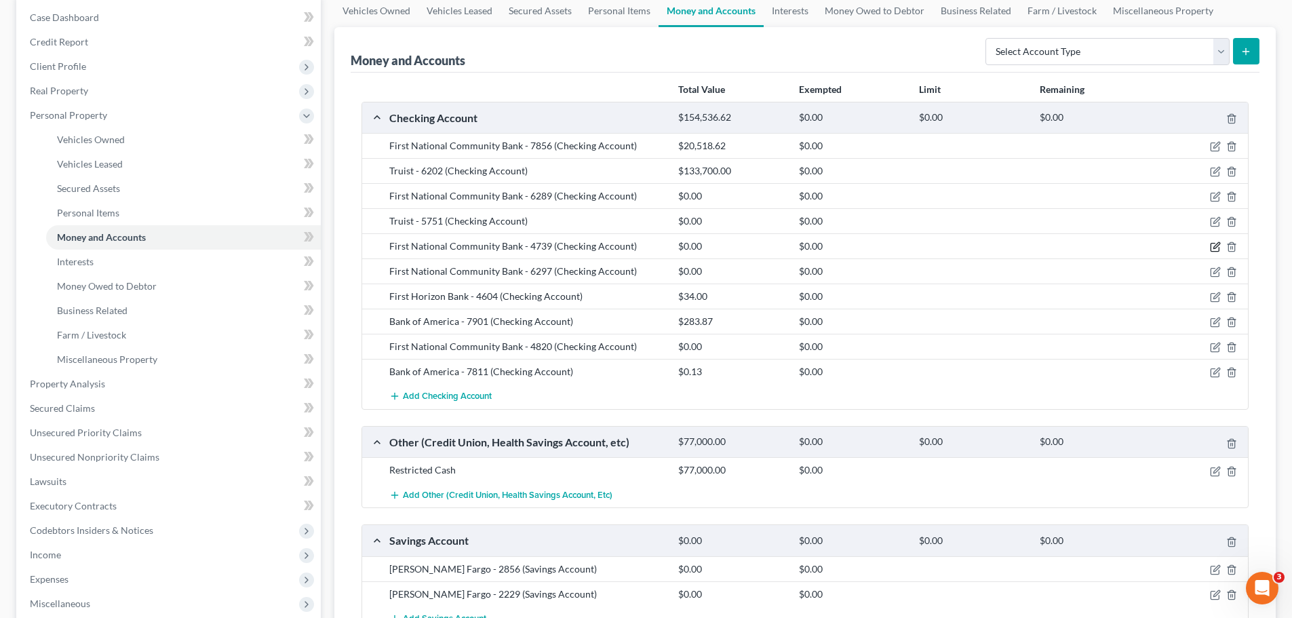
click at [1215, 248] on icon "button" at bounding box center [1215, 246] width 11 height 11
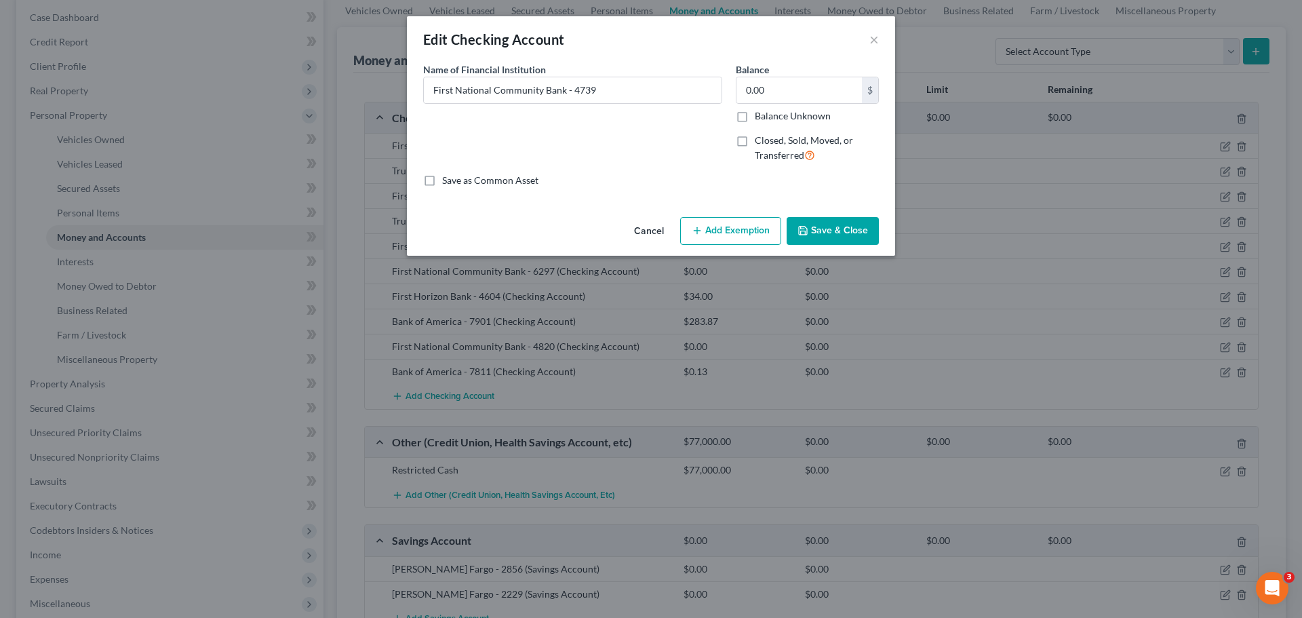
click at [821, 216] on div "Cancel Add Exemption Save & Close" at bounding box center [651, 234] width 488 height 45
click at [823, 233] on button "Save & Close" at bounding box center [833, 231] width 92 height 28
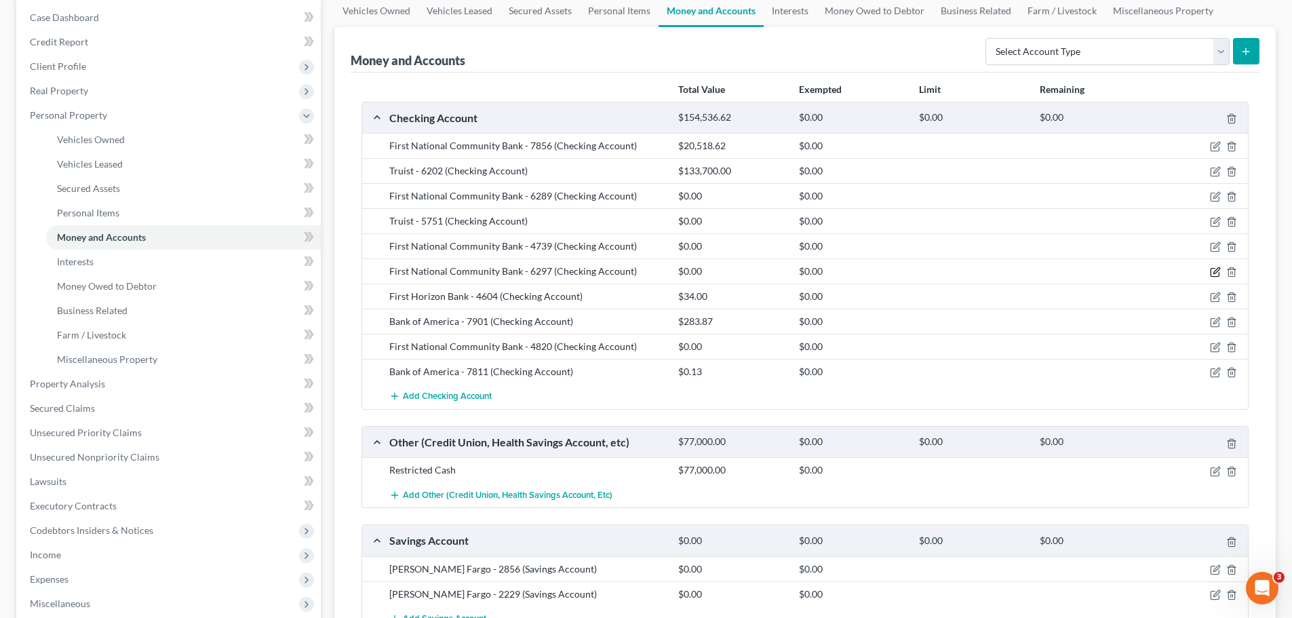
click at [1213, 272] on icon "button" at bounding box center [1215, 272] width 11 height 11
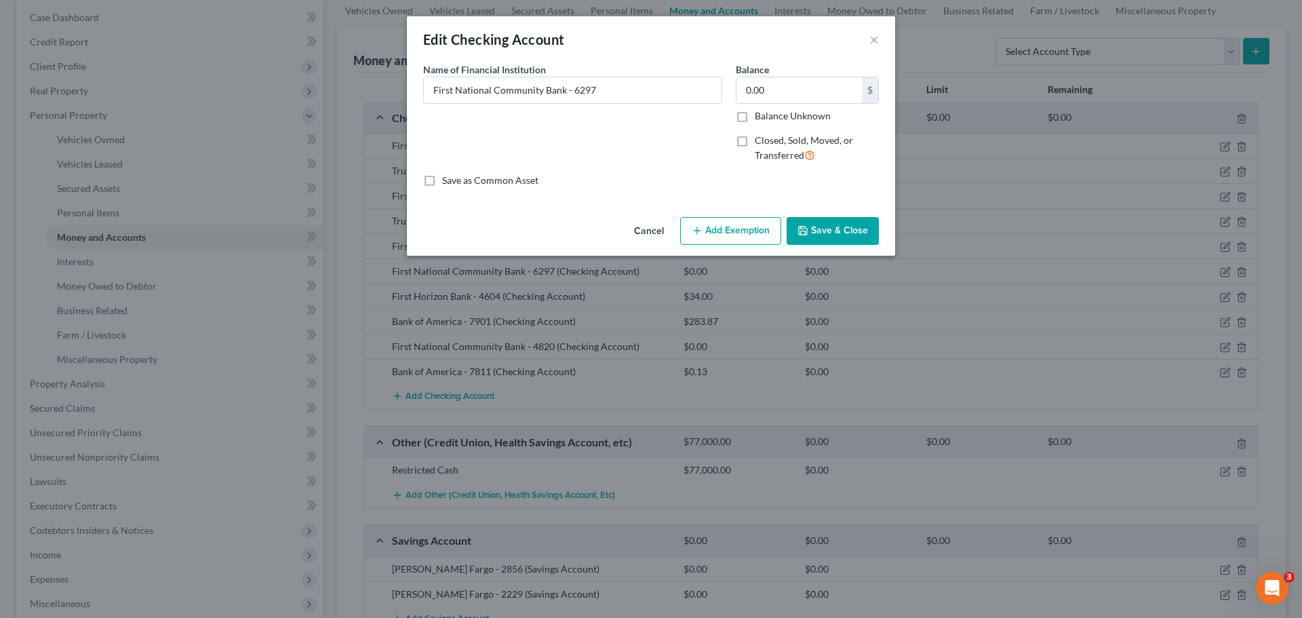
drag, startPoint x: 842, startPoint y: 235, endPoint x: 851, endPoint y: 235, distance: 8.8
click at [843, 235] on button "Save & Close" at bounding box center [833, 231] width 92 height 28
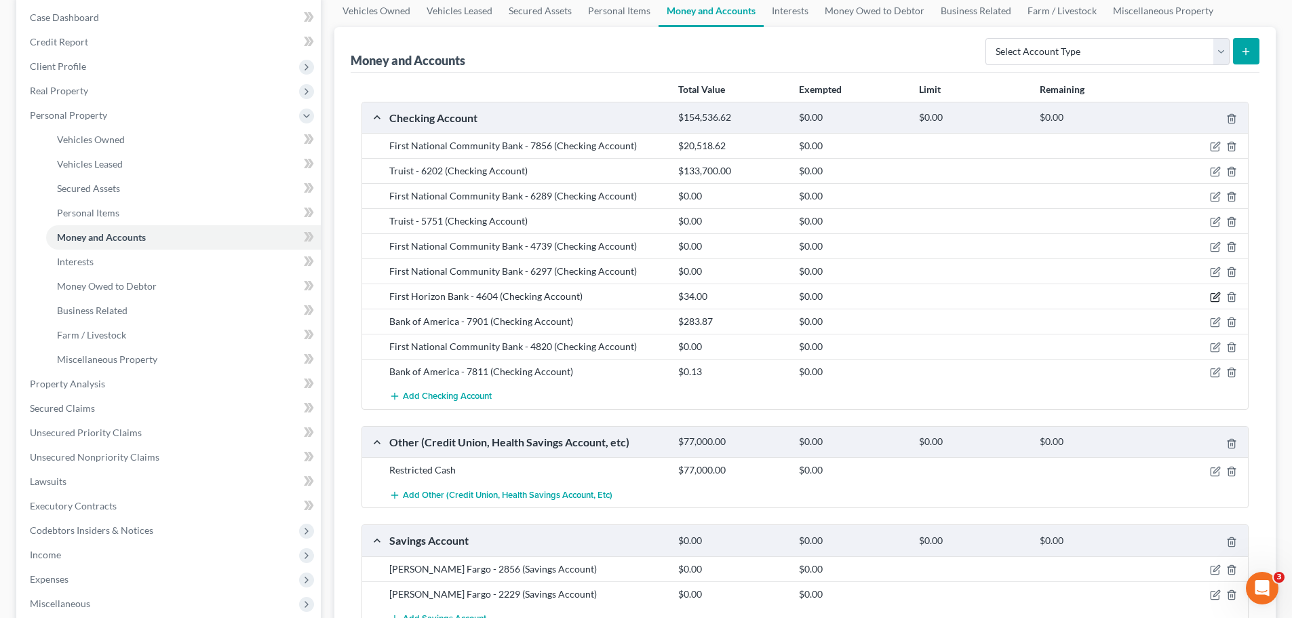
click at [1215, 297] on icon "button" at bounding box center [1216, 296] width 6 height 6
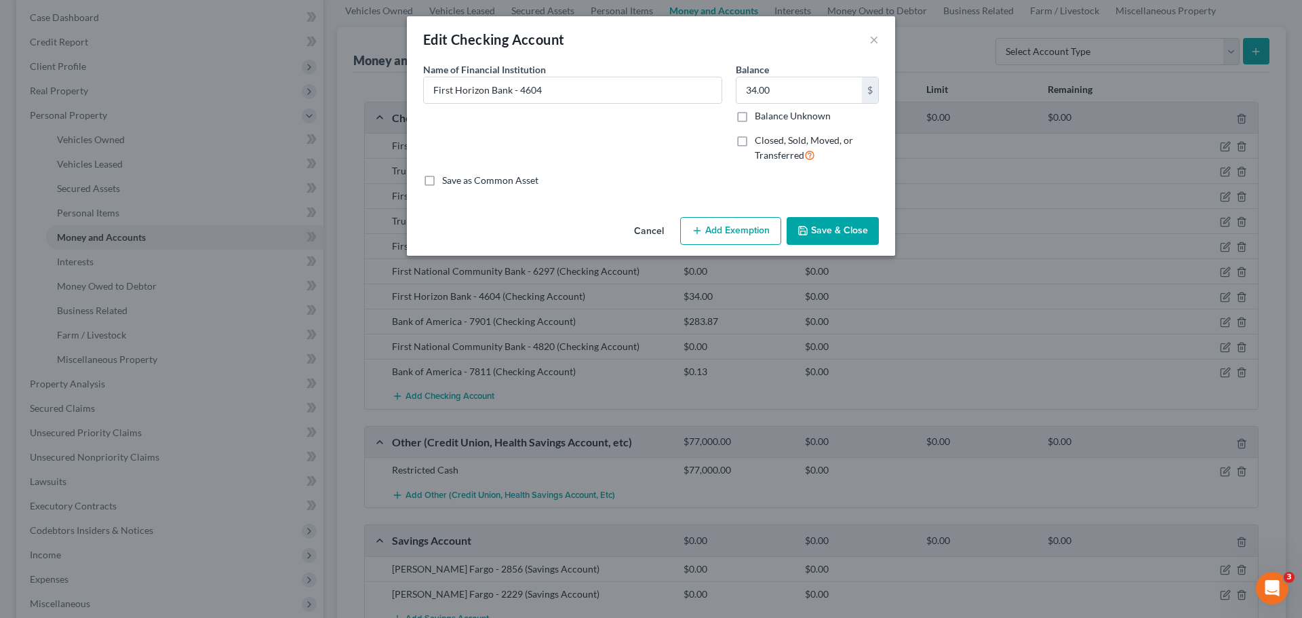
click at [817, 218] on button "Save & Close" at bounding box center [833, 231] width 92 height 28
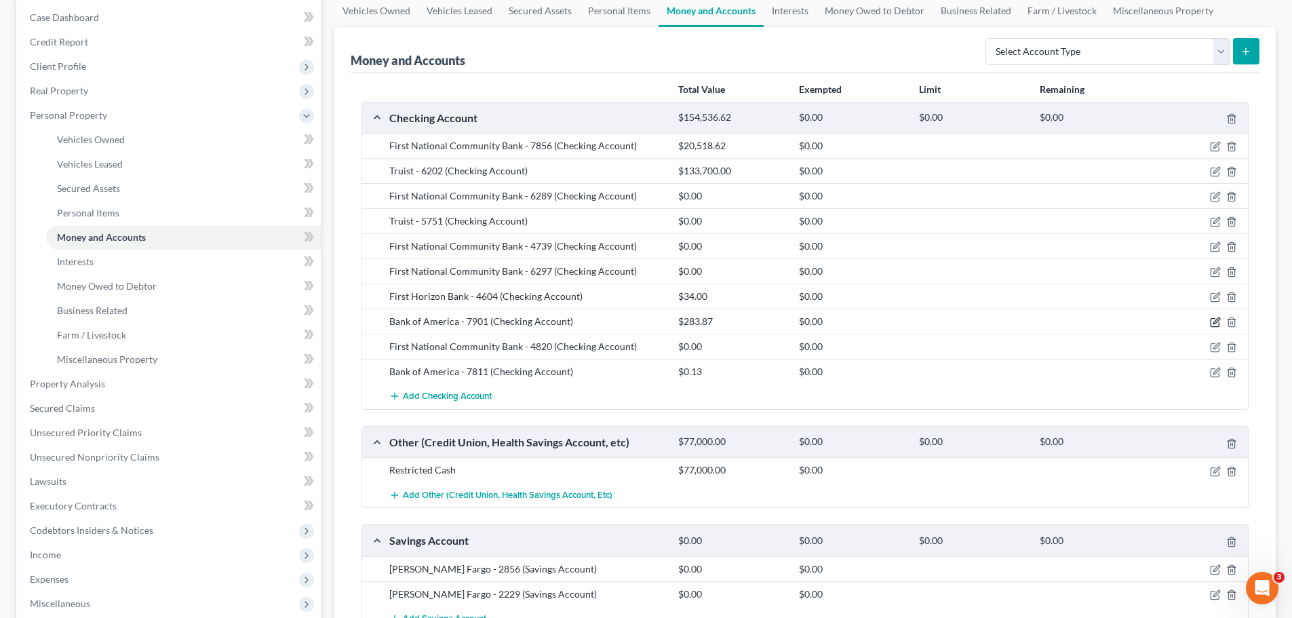
click at [1217, 320] on icon "button" at bounding box center [1216, 321] width 6 height 6
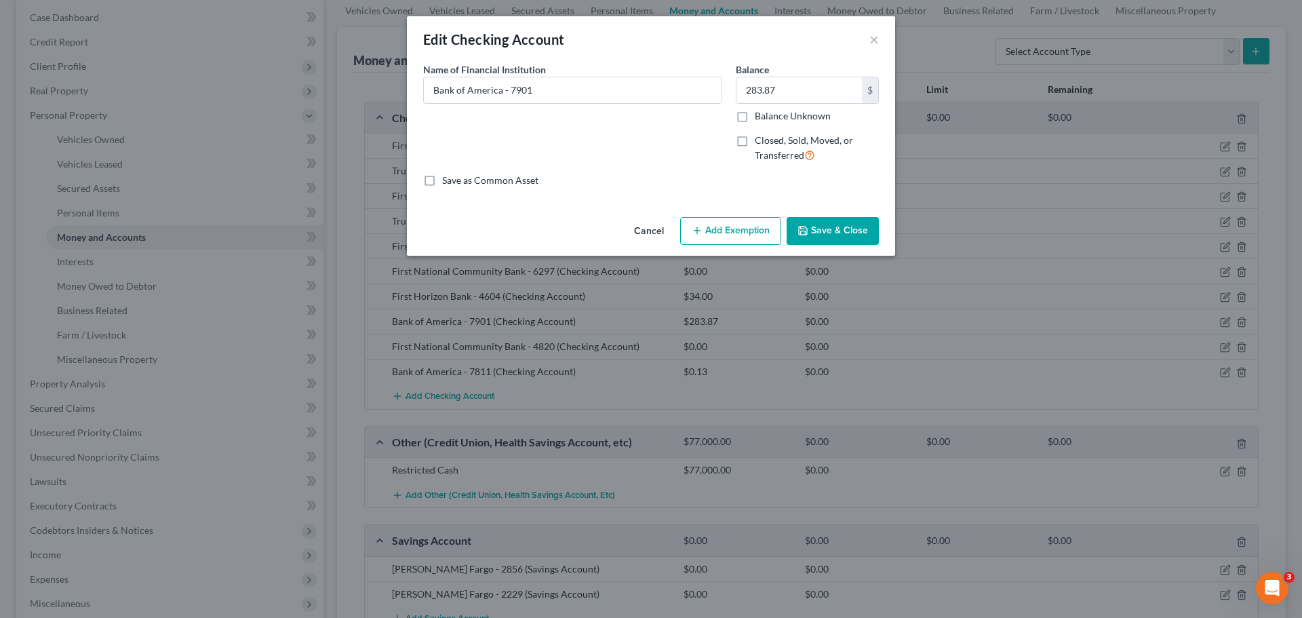
click at [857, 229] on button "Save & Close" at bounding box center [833, 231] width 92 height 28
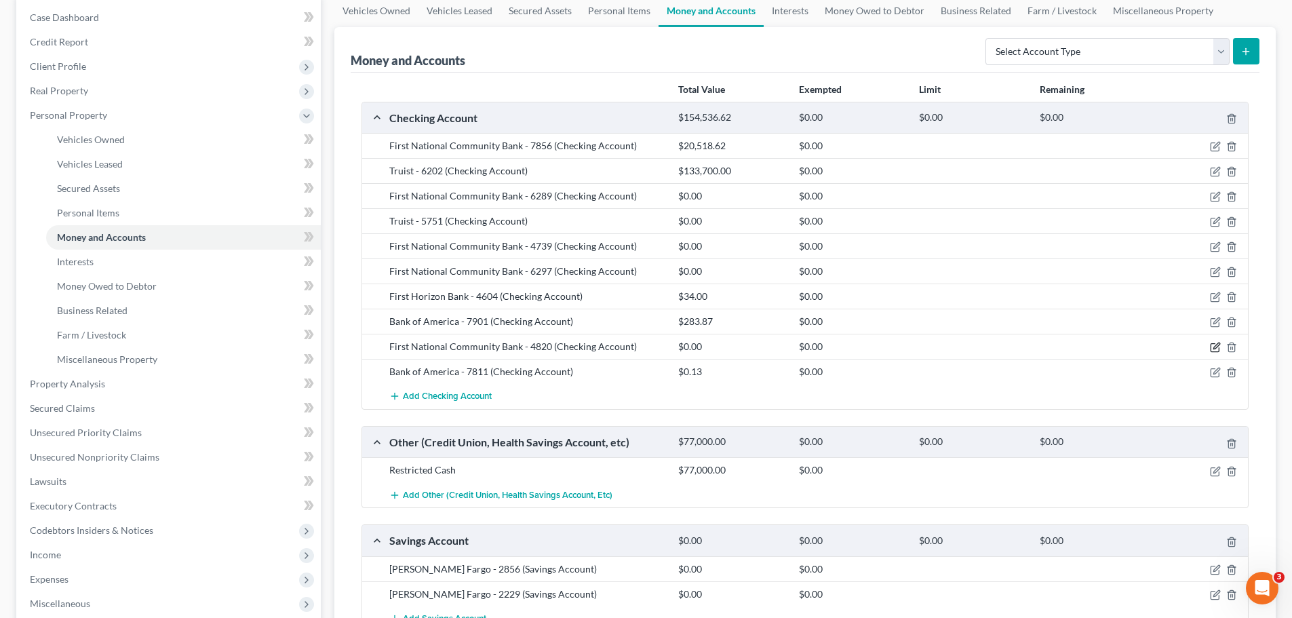
click at [1217, 349] on icon "button" at bounding box center [1215, 347] width 11 height 11
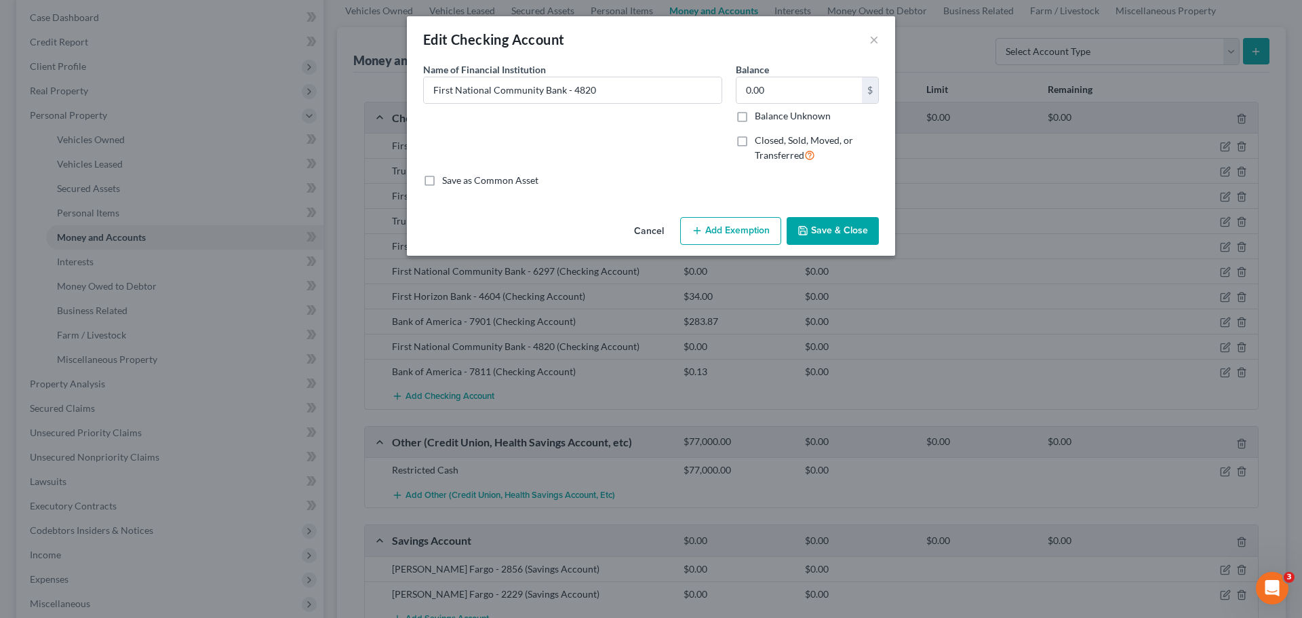
click at [868, 239] on button "Save & Close" at bounding box center [833, 231] width 92 height 28
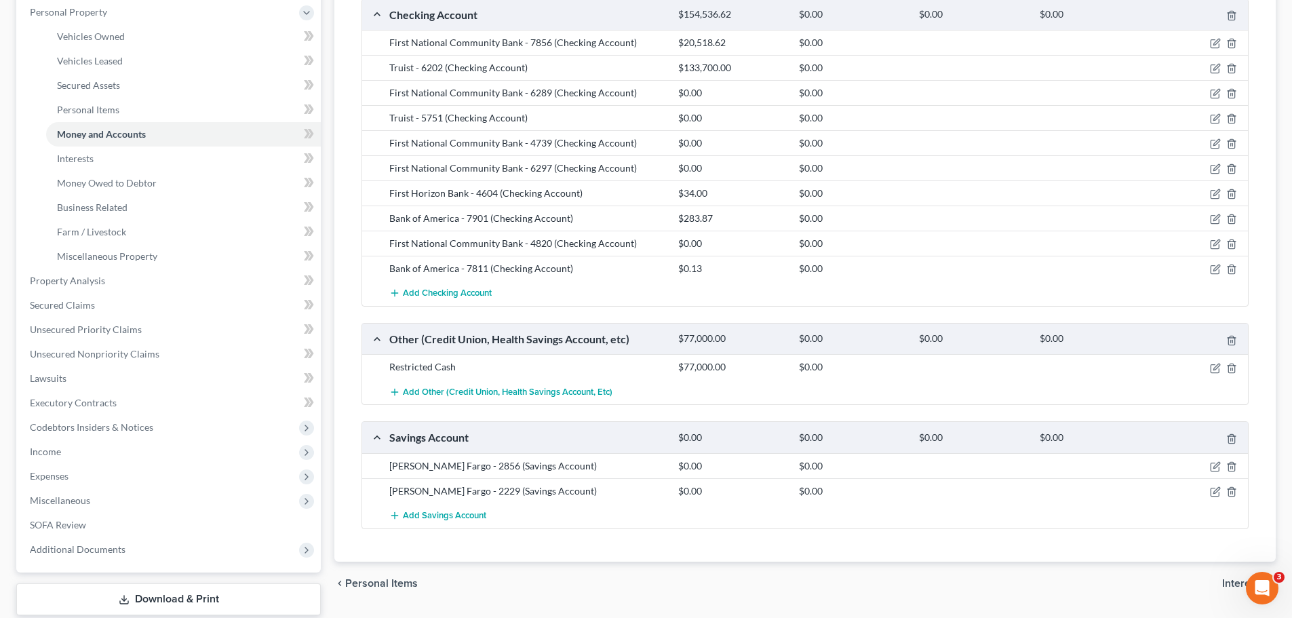
scroll to position [271, 0]
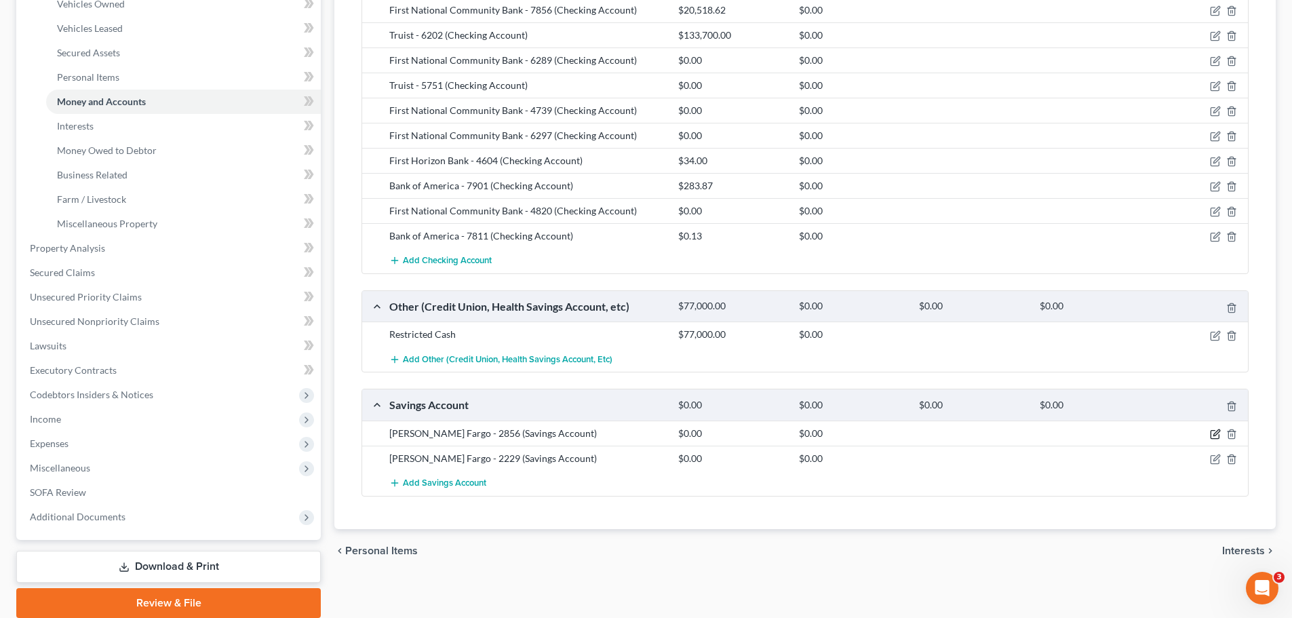
click at [1212, 431] on icon "button" at bounding box center [1215, 434] width 11 height 11
select select "10"
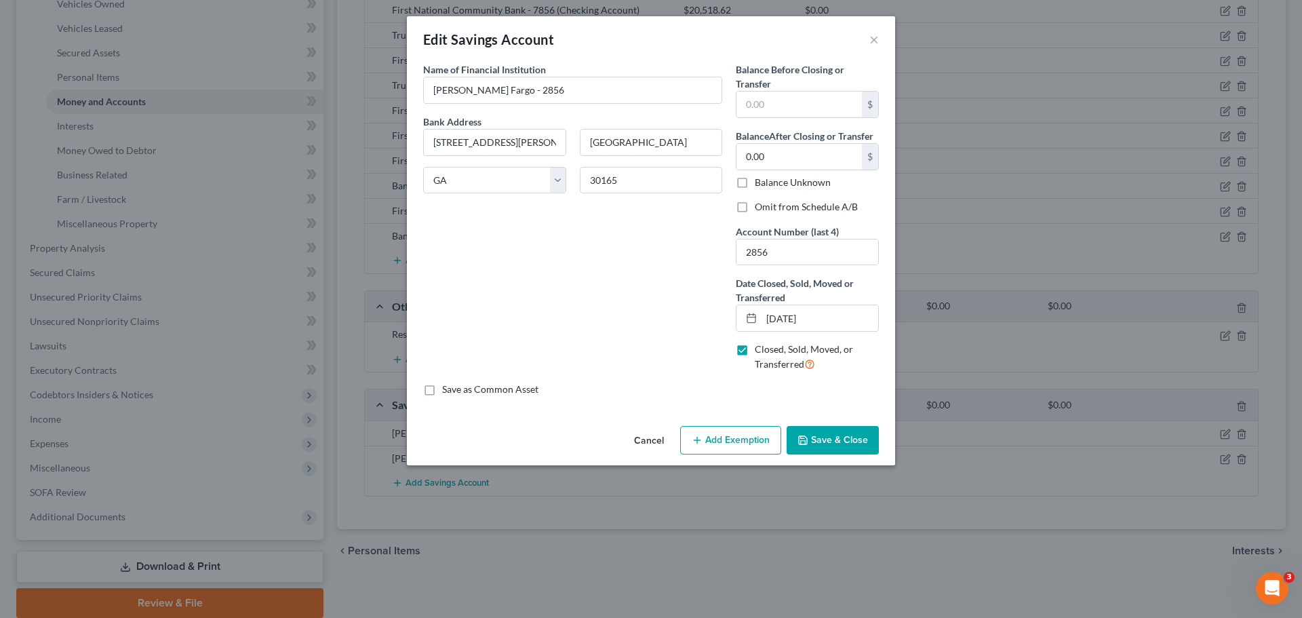
click at [799, 352] on span "Closed, Sold, Moved, or Transferred" at bounding box center [804, 356] width 98 height 26
click at [769, 351] on input "Closed, Sold, Moved, or Transferred" at bounding box center [764, 347] width 9 height 9
checkbox input "false"
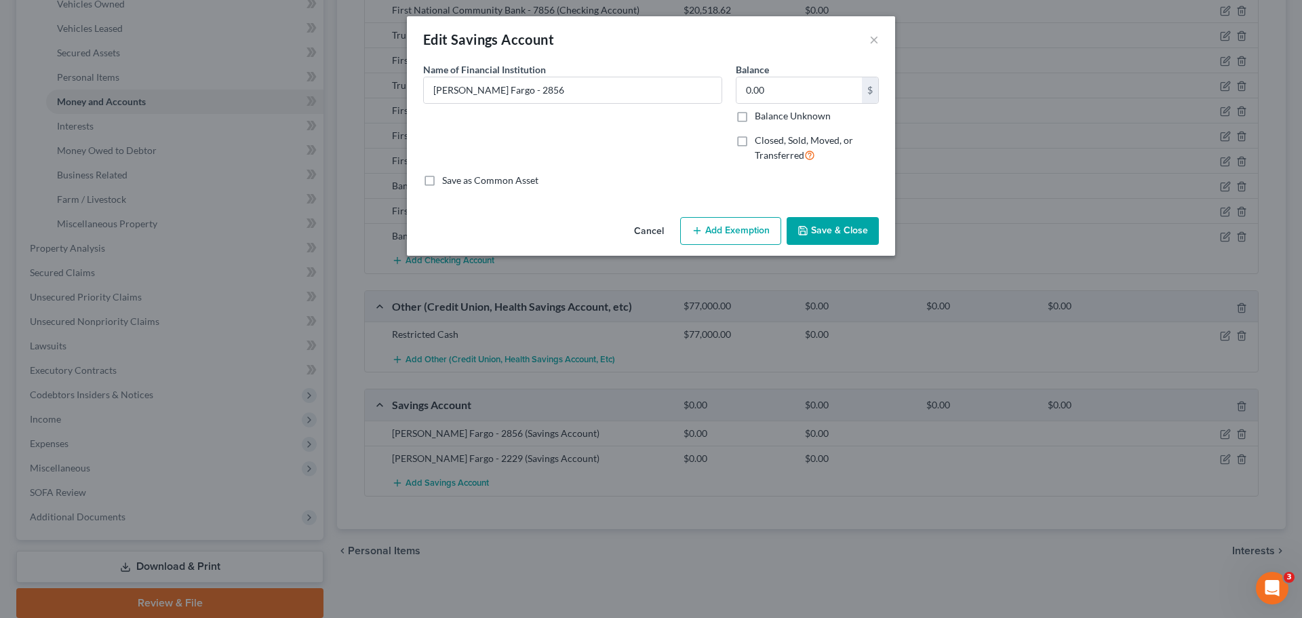
click at [840, 236] on button "Save & Close" at bounding box center [833, 231] width 92 height 28
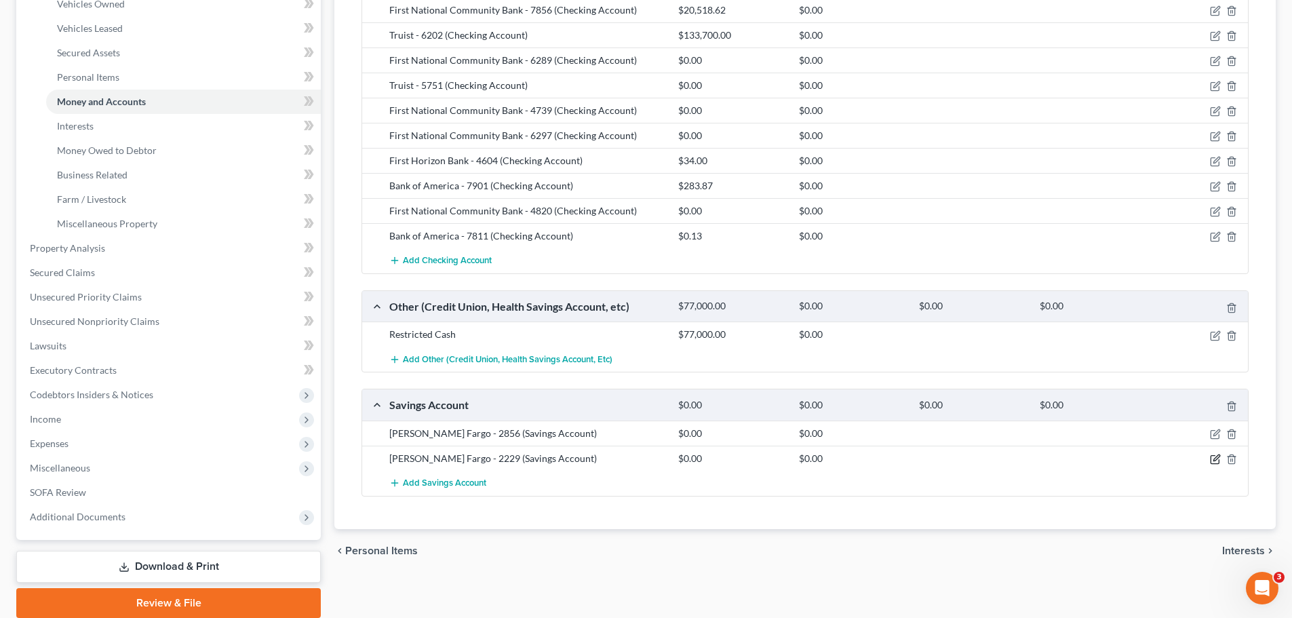
click at [1212, 457] on icon "button" at bounding box center [1215, 459] width 11 height 11
select select "10"
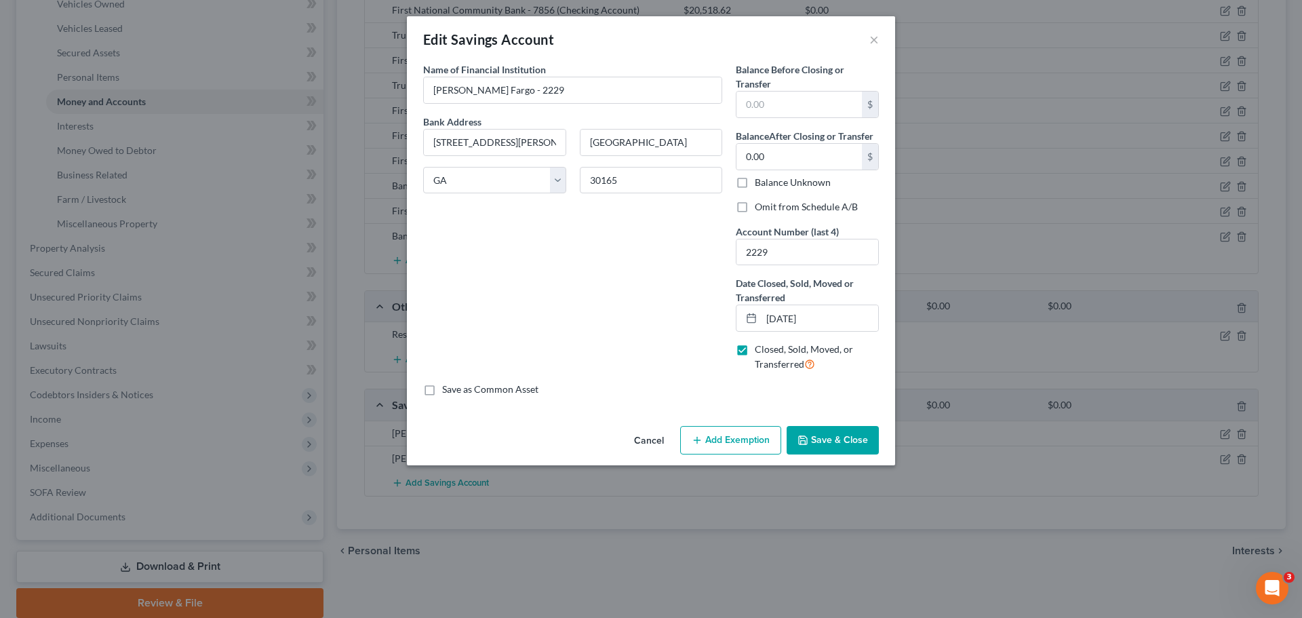
click at [787, 355] on span "Closed, Sold, Moved, or Transferred" at bounding box center [804, 356] width 98 height 26
click at [769, 351] on input "Closed, Sold, Moved, or Transferred" at bounding box center [764, 347] width 9 height 9
checkbox input "false"
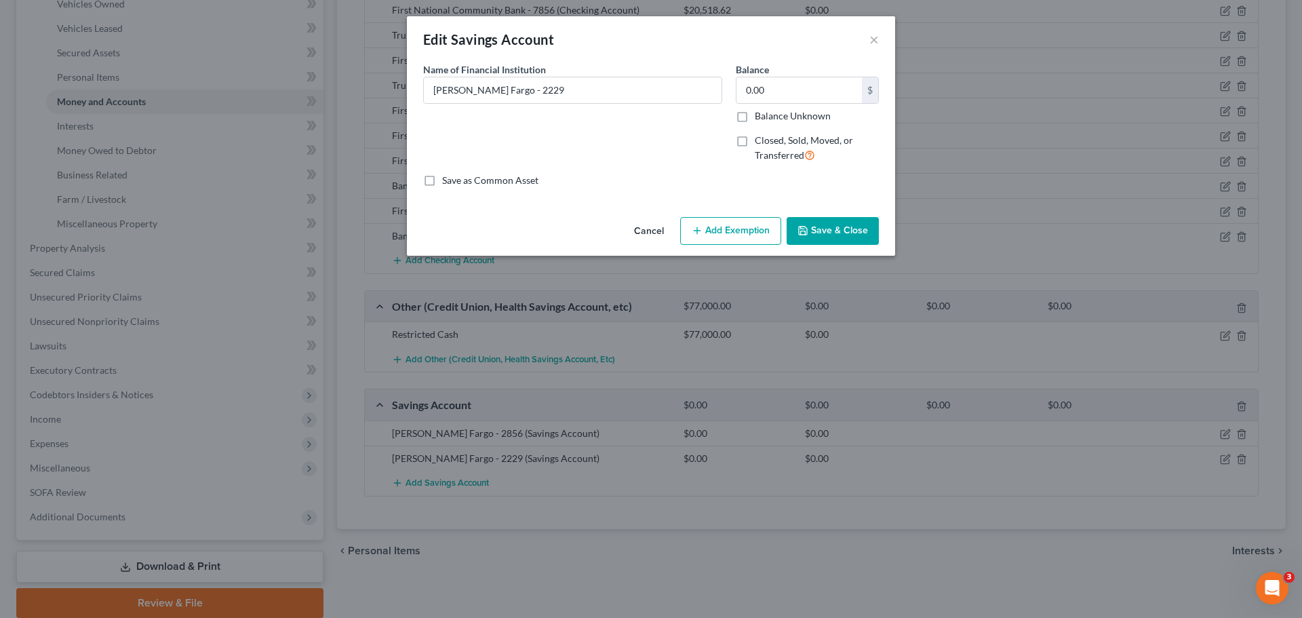
click at [831, 232] on button "Save & Close" at bounding box center [833, 231] width 92 height 28
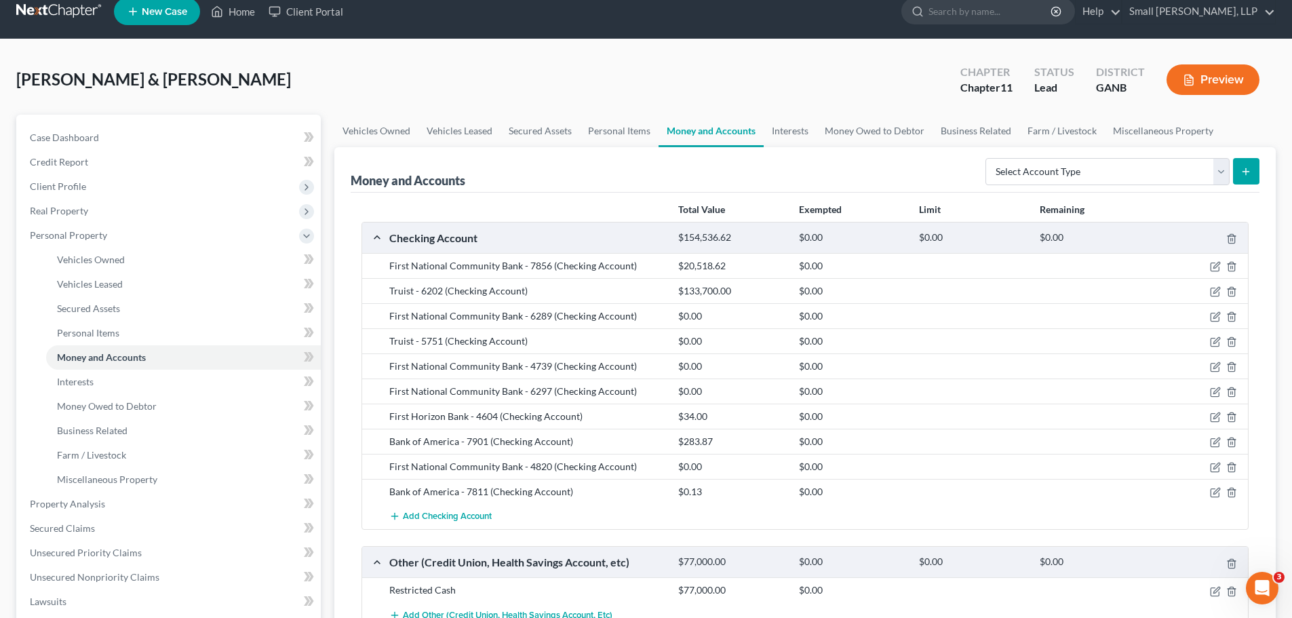
scroll to position [0, 0]
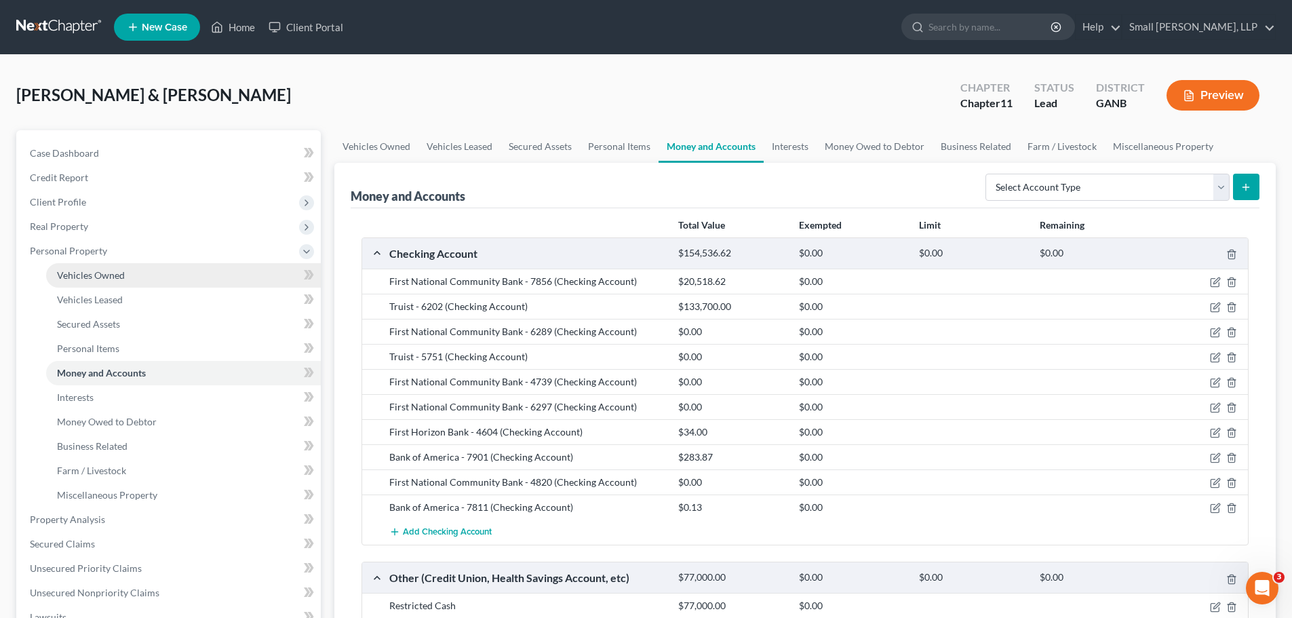
click at [97, 271] on span "Vehicles Owned" at bounding box center [91, 275] width 68 height 12
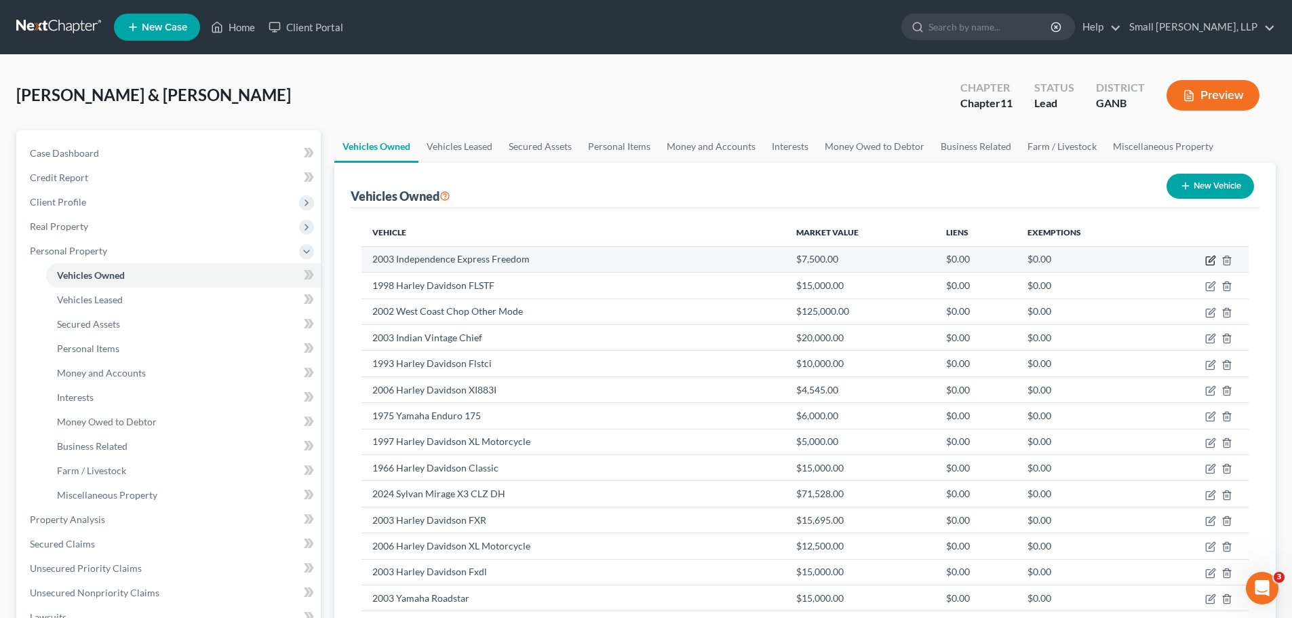
click at [1208, 261] on icon "button" at bounding box center [1210, 260] width 11 height 11
select select "0"
select select "23"
select select "0"
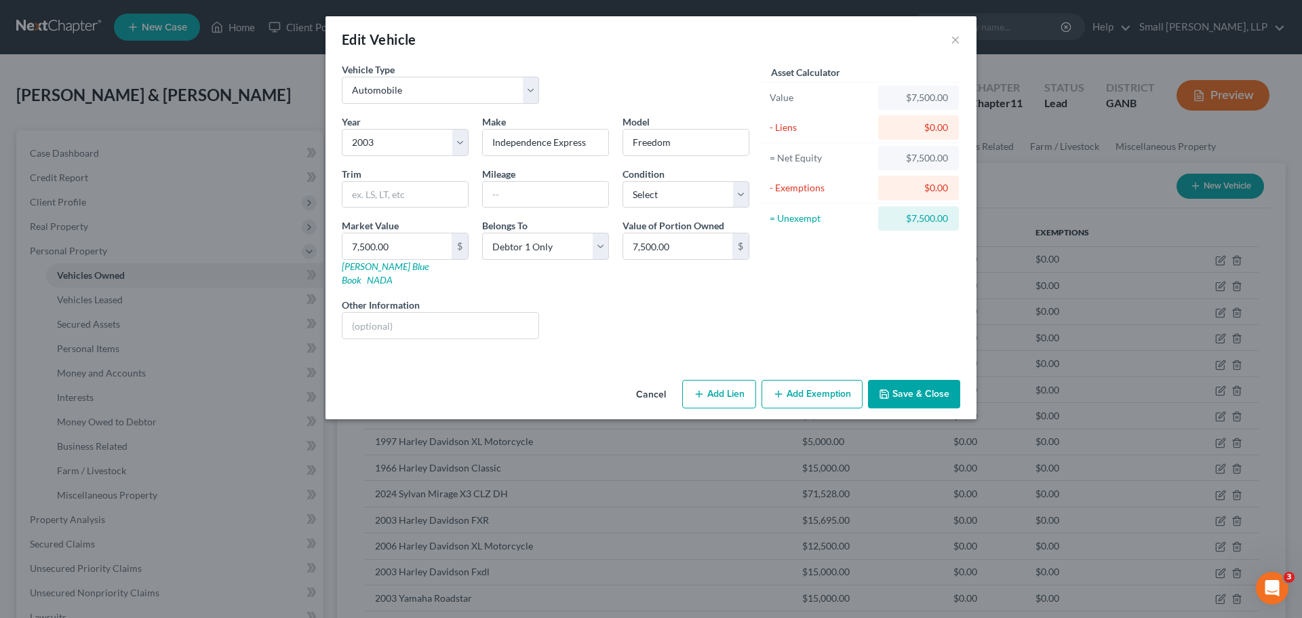
click at [908, 383] on button "Save & Close" at bounding box center [914, 394] width 92 height 28
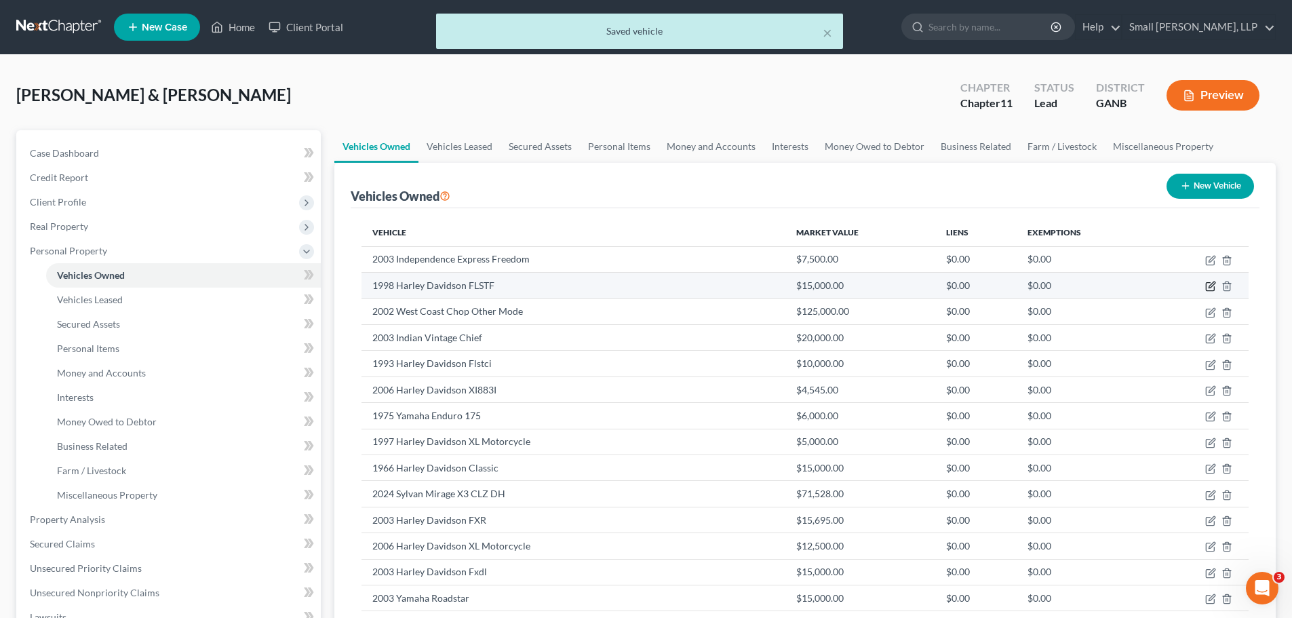
click at [1207, 287] on icon "button" at bounding box center [1210, 287] width 8 height 8
select select "7"
select select "28"
select select "0"
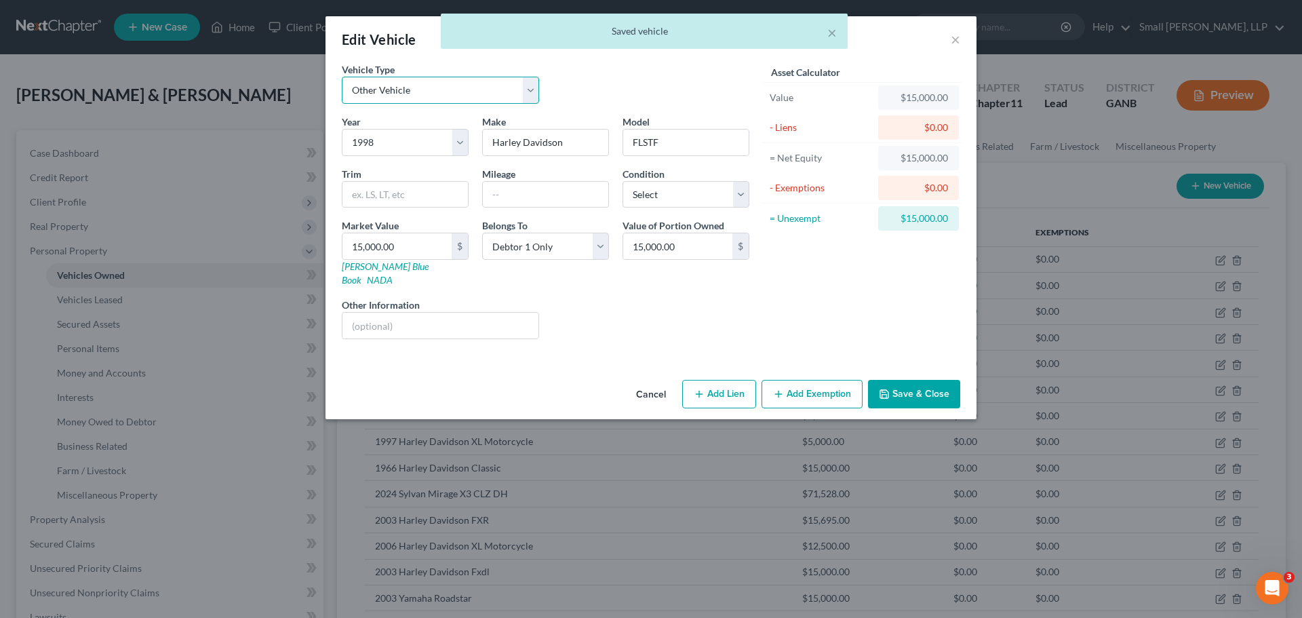
click at [524, 86] on select "Select Automobile Truck Trailer Watercraft Aircraft Motor Home Atv Other Vehicle" at bounding box center [440, 90] width 197 height 27
select select "0"
click at [342, 77] on select "Select Automobile Truck Trailer Watercraft Aircraft Motor Home Atv Other Vehicle" at bounding box center [440, 90] width 197 height 27
click at [893, 380] on button "Save & Close" at bounding box center [914, 394] width 92 height 28
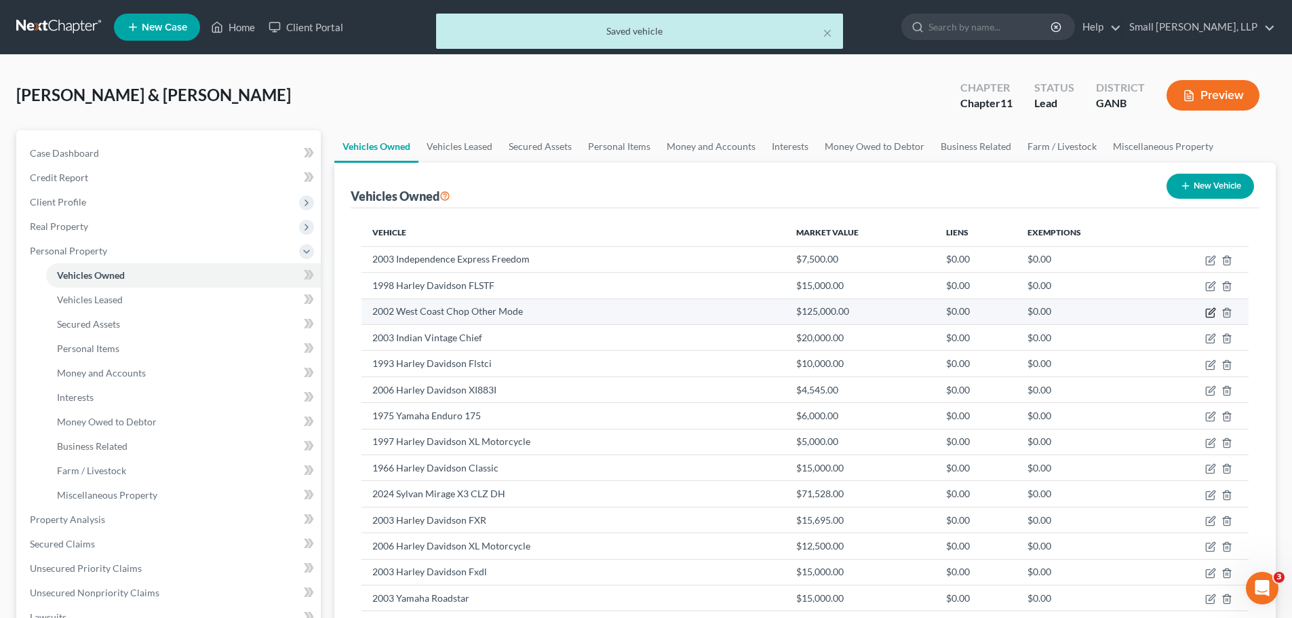
click at [1210, 313] on icon "button" at bounding box center [1210, 312] width 11 height 11
select select "7"
select select "24"
select select "0"
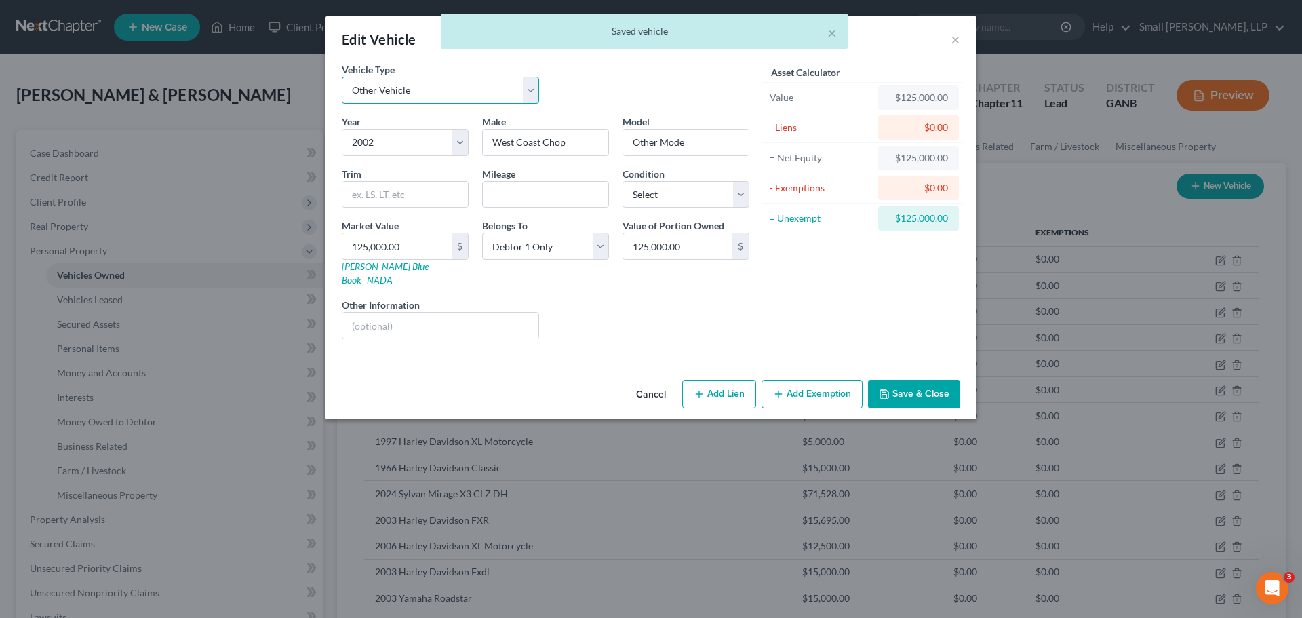
click at [452, 95] on select "Select Automobile Truck Trailer Watercraft Aircraft Motor Home Atv Other Vehicle" at bounding box center [440, 90] width 197 height 27
select select "0"
click at [342, 77] on select "Select Automobile Truck Trailer Watercraft Aircraft Motor Home Atv Other Vehicle" at bounding box center [440, 90] width 197 height 27
click at [912, 380] on button "Save & Close" at bounding box center [914, 394] width 92 height 28
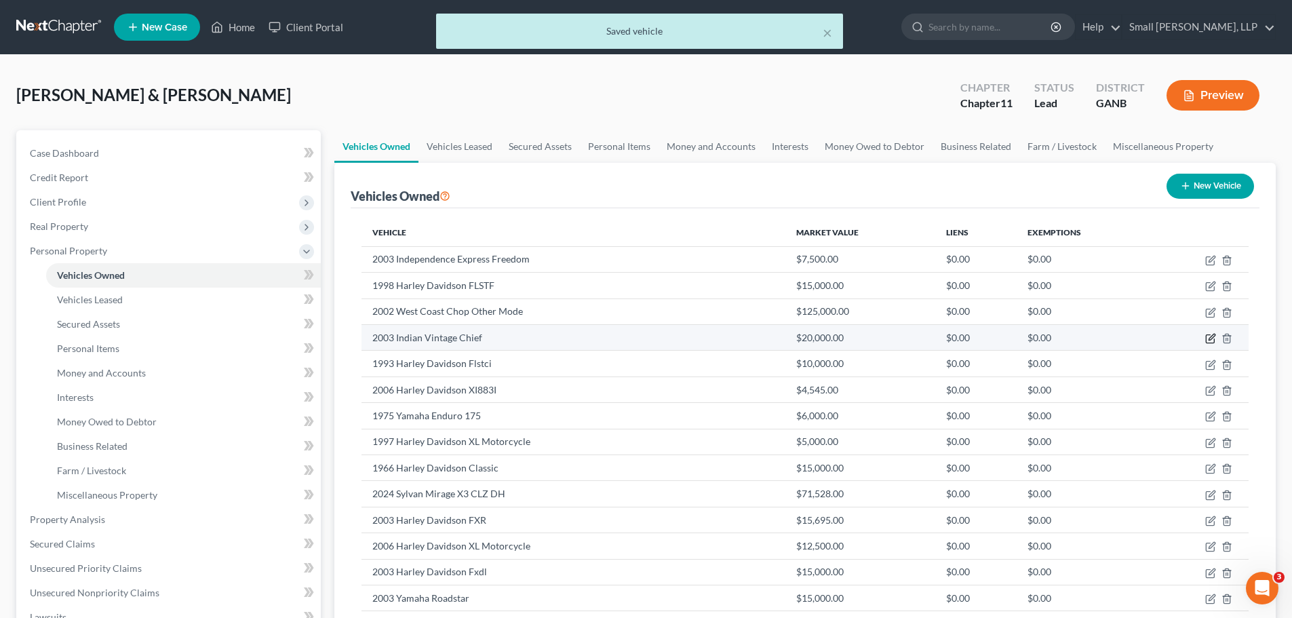
click at [1213, 339] on icon "button" at bounding box center [1210, 338] width 11 height 11
select select "7"
select select "23"
select select "0"
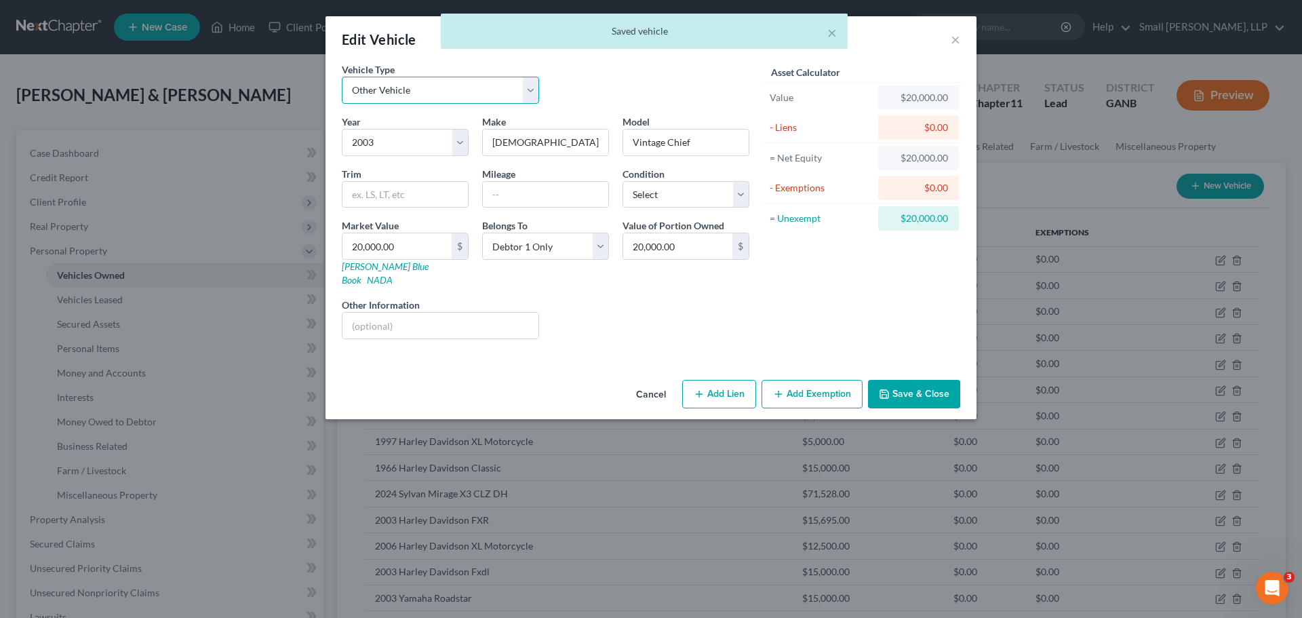
click at [490, 95] on select "Select Automobile Truck Trailer Watercraft Aircraft Motor Home Atv Other Vehicle" at bounding box center [440, 90] width 197 height 27
select select "0"
click at [342, 77] on select "Select Automobile Truck Trailer Watercraft Aircraft Motor Home Atv Other Vehicle" at bounding box center [440, 90] width 197 height 27
click at [914, 383] on button "Save & Close" at bounding box center [914, 394] width 92 height 28
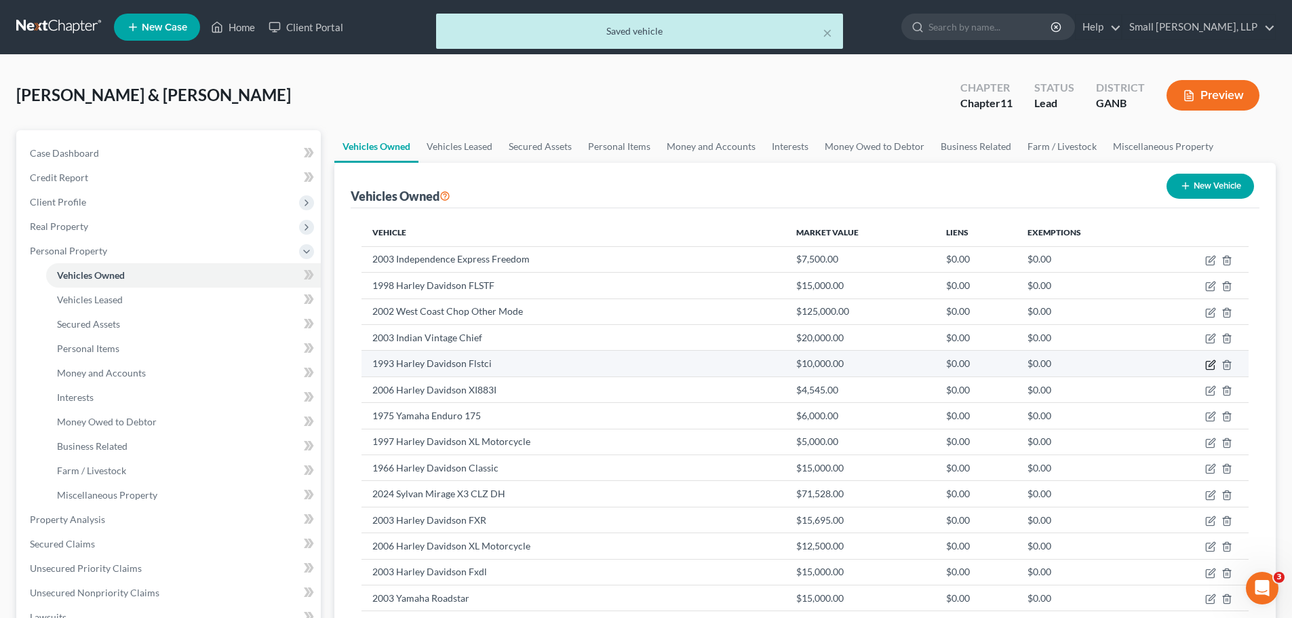
click at [1209, 368] on icon "button" at bounding box center [1210, 364] width 11 height 11
select select "7"
select select "33"
select select "0"
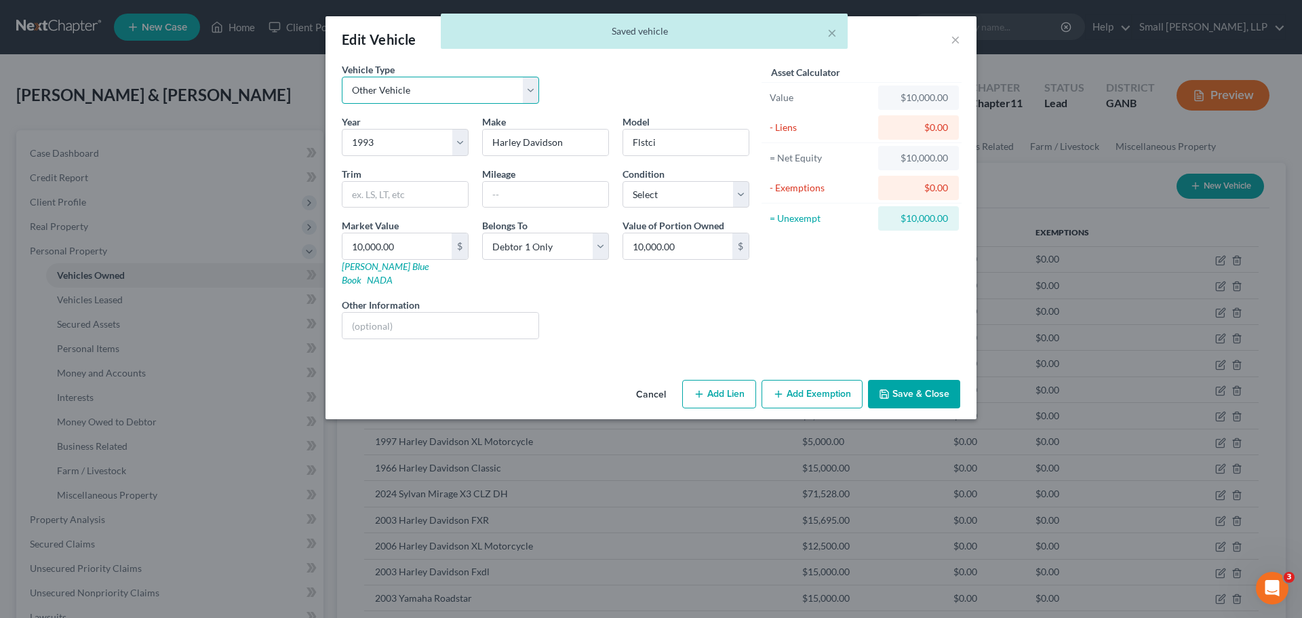
click at [400, 95] on select "Select Automobile Truck Trailer Watercraft Aircraft Motor Home Atv Other Vehicle" at bounding box center [440, 90] width 197 height 27
select select "0"
click at [342, 77] on select "Select Automobile Truck Trailer Watercraft Aircraft Motor Home Atv Other Vehicle" at bounding box center [440, 90] width 197 height 27
click at [901, 380] on button "Save & Close" at bounding box center [914, 394] width 92 height 28
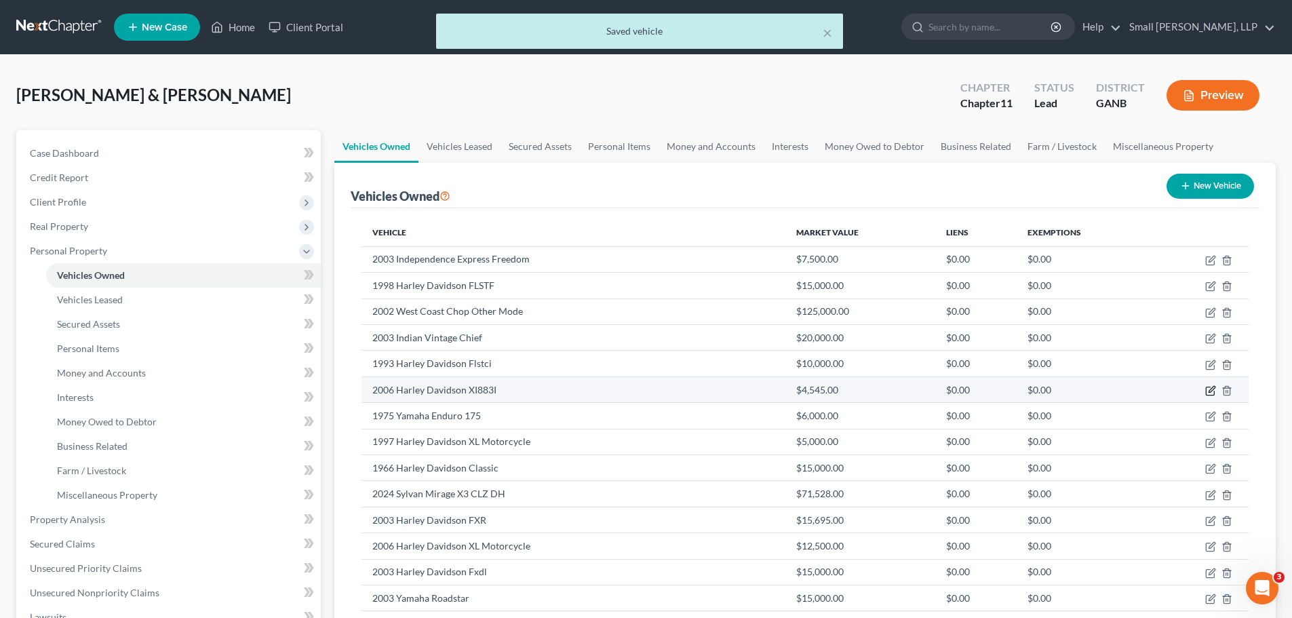
click at [1208, 393] on icon "button" at bounding box center [1210, 390] width 11 height 11
select select "7"
select select "20"
select select "0"
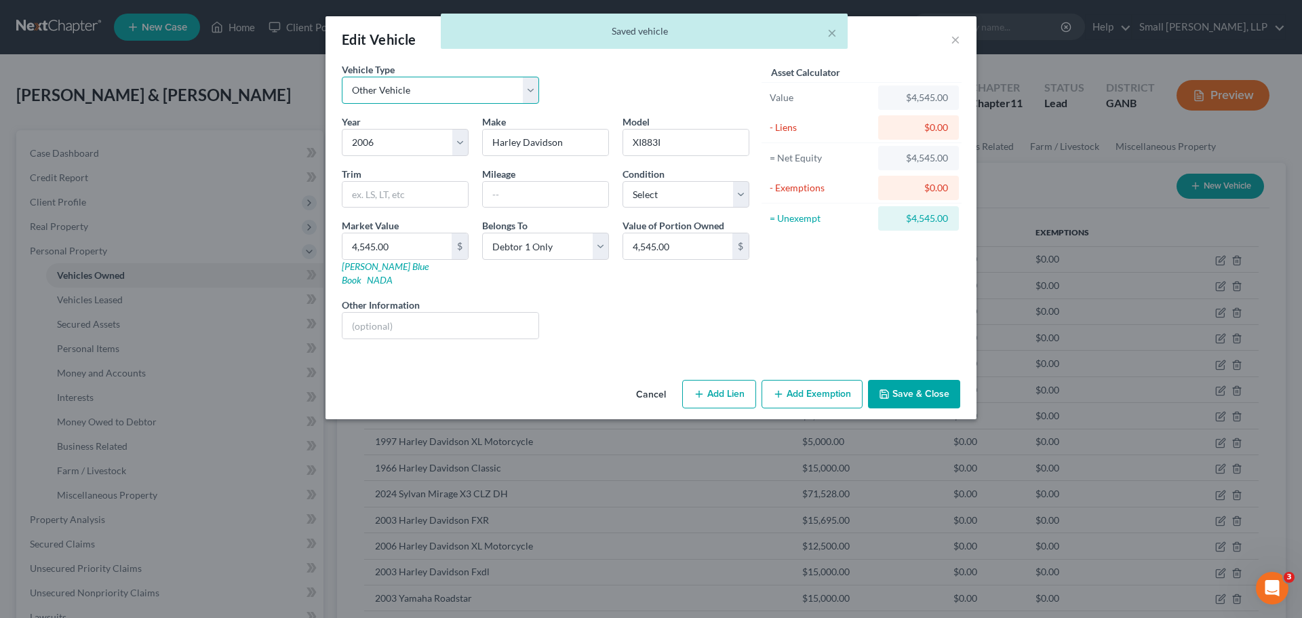
click at [412, 90] on select "Select Automobile Truck Trailer Watercraft Aircraft Motor Home Atv Other Vehicle" at bounding box center [440, 90] width 197 height 27
select select "0"
click at [342, 77] on select "Select Automobile Truck Trailer Watercraft Aircraft Motor Home Atv Other Vehicle" at bounding box center [440, 90] width 197 height 27
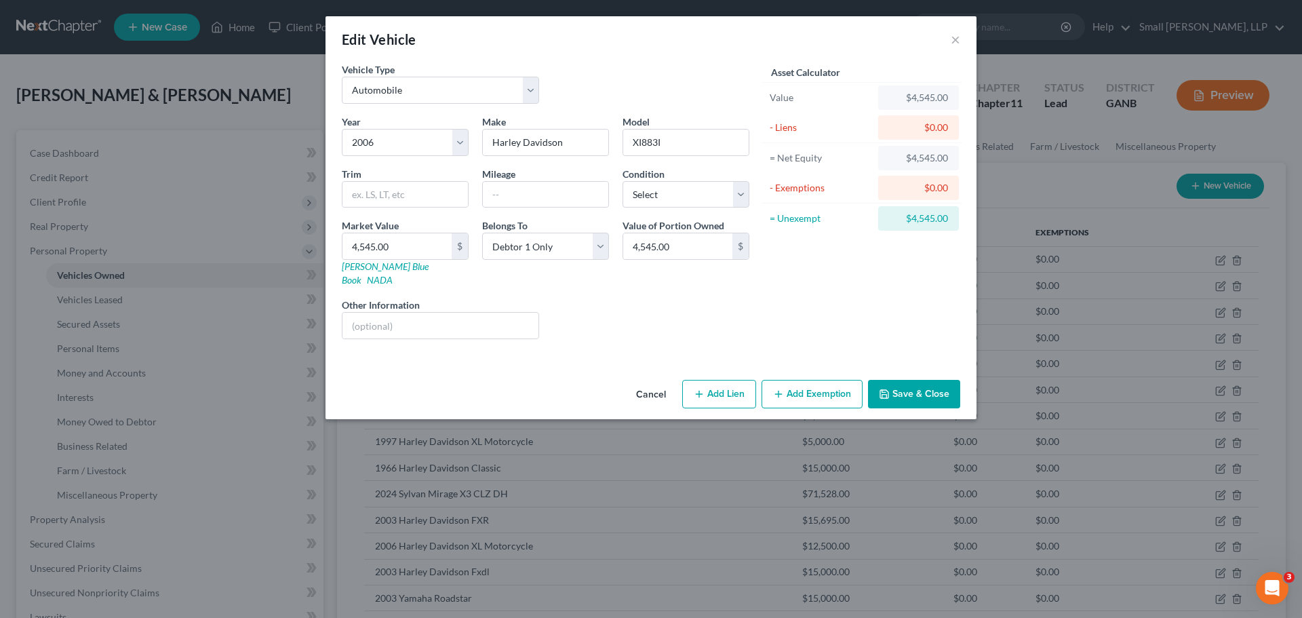
click at [892, 380] on button "Save & Close" at bounding box center [914, 394] width 92 height 28
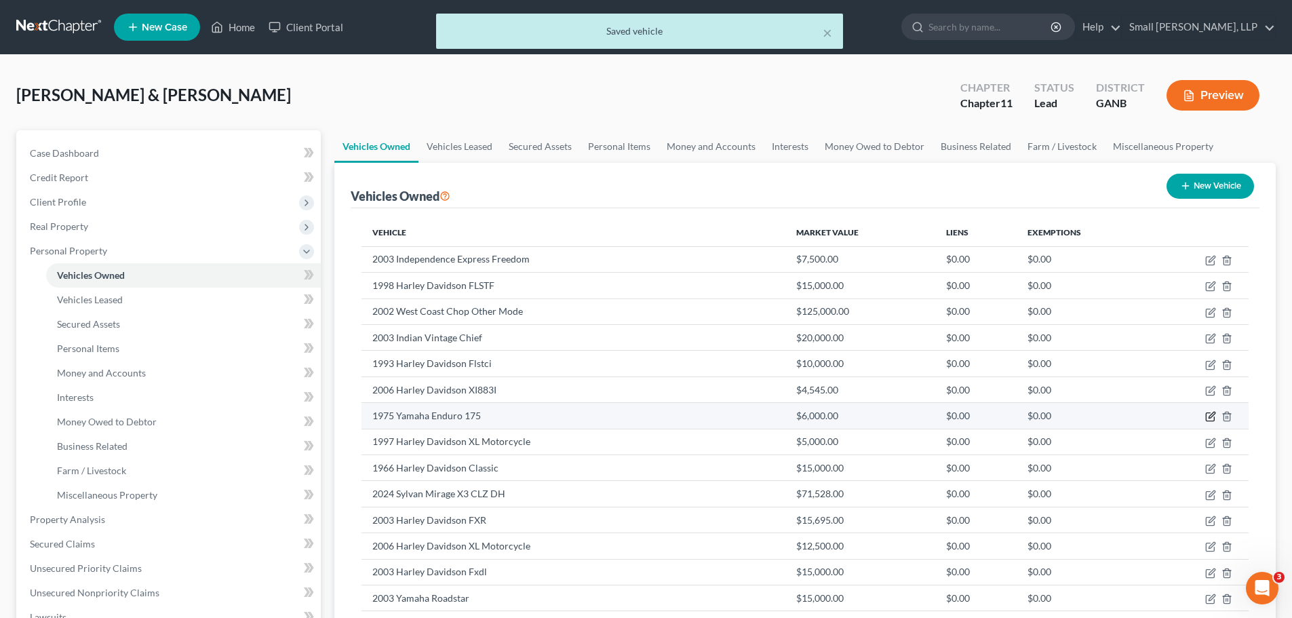
click at [1215, 415] on icon "button" at bounding box center [1210, 416] width 11 height 11
select select "7"
select select "51"
select select "0"
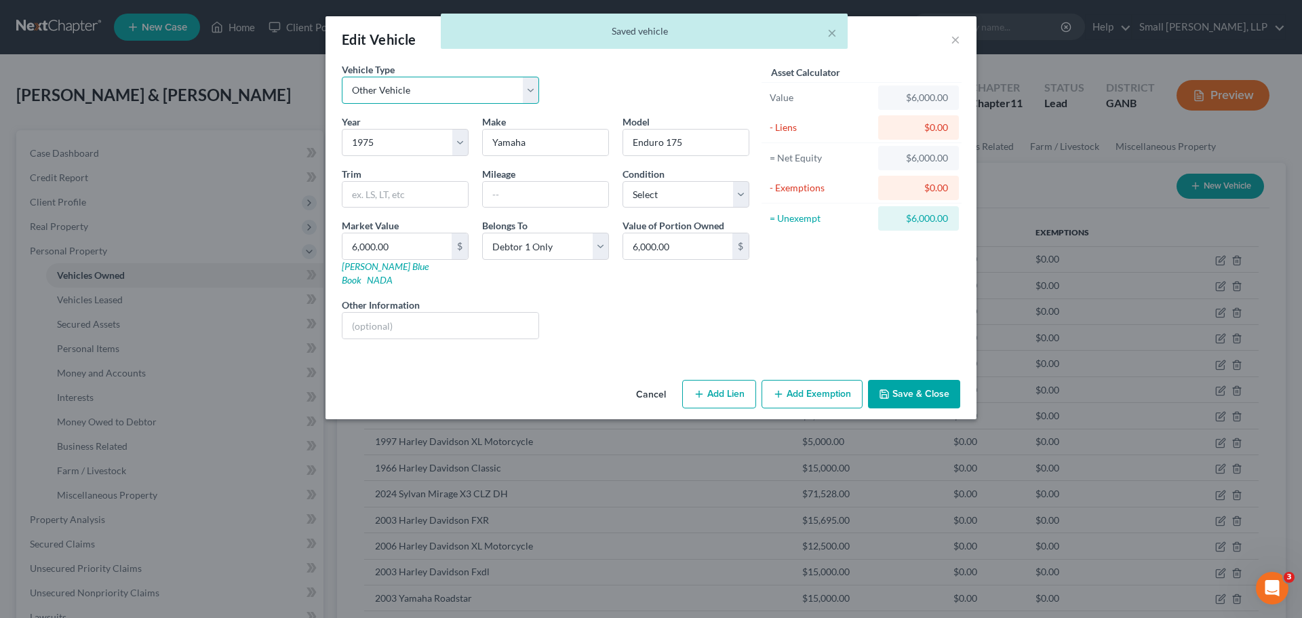
click at [481, 98] on select "Select Automobile Truck Trailer Watercraft Aircraft Motor Home Atv Other Vehicle" at bounding box center [440, 90] width 197 height 27
select select "0"
click at [342, 77] on select "Select Automobile Truck Trailer Watercraft Aircraft Motor Home Atv Other Vehicle" at bounding box center [440, 90] width 197 height 27
click at [897, 380] on button "Save & Close" at bounding box center [914, 394] width 92 height 28
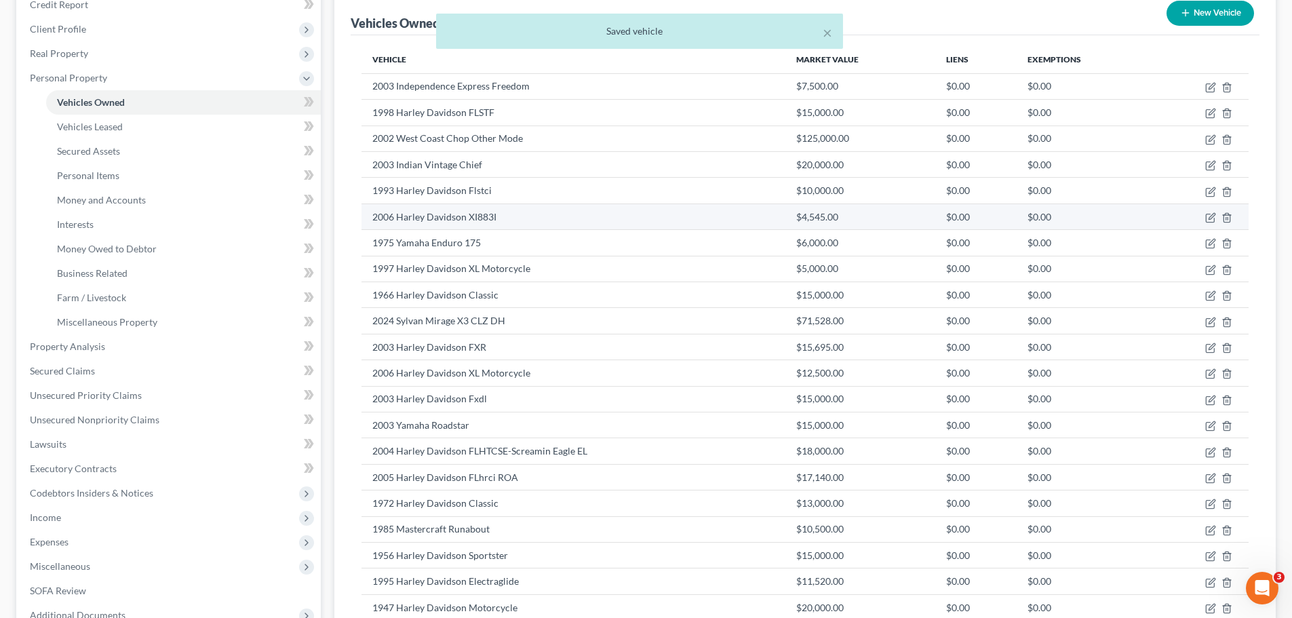
scroll to position [203, 0]
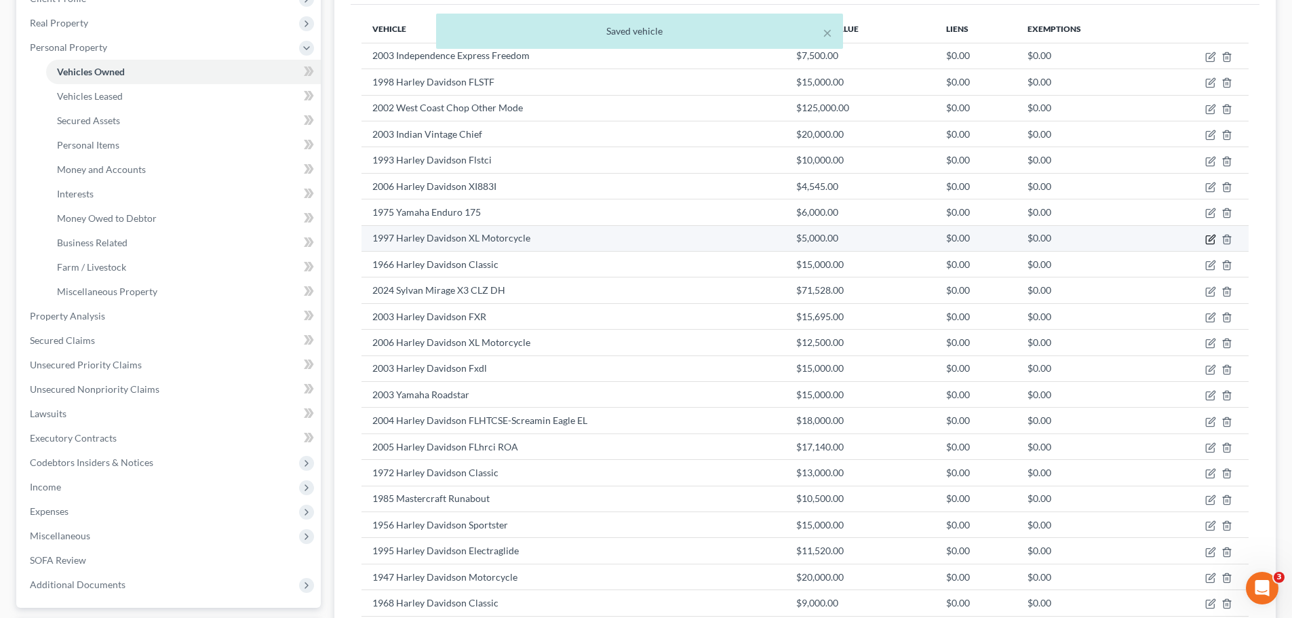
click at [1207, 239] on icon "button" at bounding box center [1210, 239] width 11 height 11
select select "7"
select select "29"
select select "0"
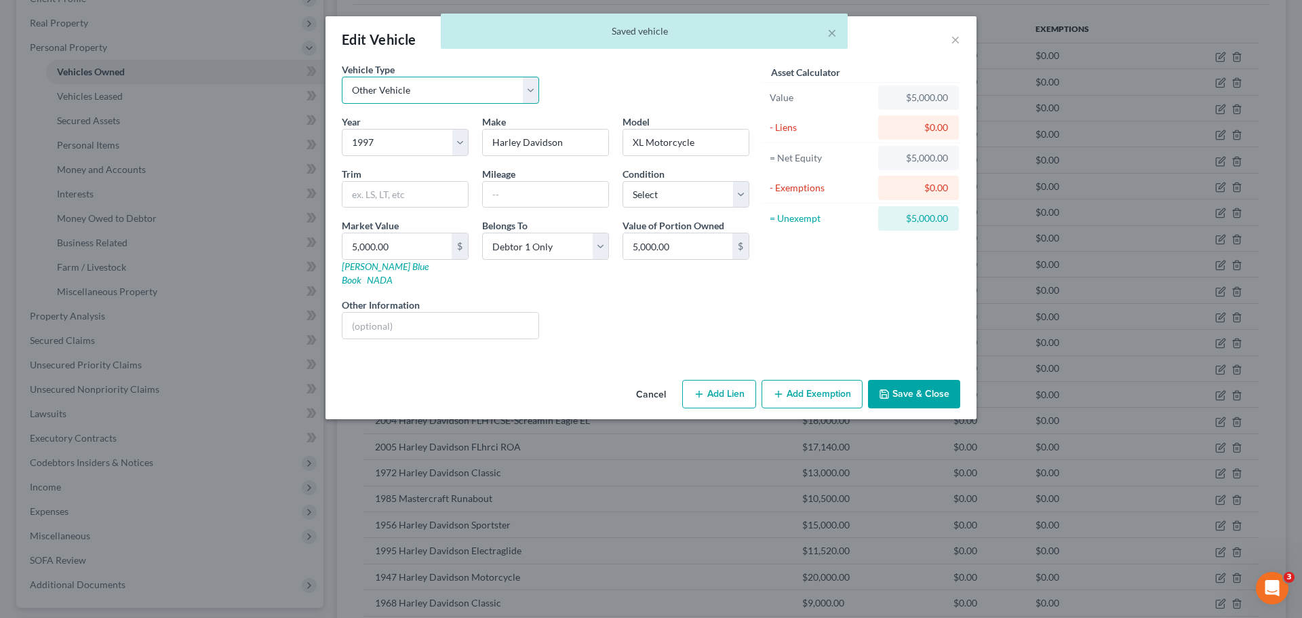
click at [452, 92] on select "Select Automobile Truck Trailer Watercraft Aircraft Motor Home Atv Other Vehicle" at bounding box center [440, 90] width 197 height 27
select select "0"
click at [342, 77] on select "Select Automobile Truck Trailer Watercraft Aircraft Motor Home Atv Other Vehicle" at bounding box center [440, 90] width 197 height 27
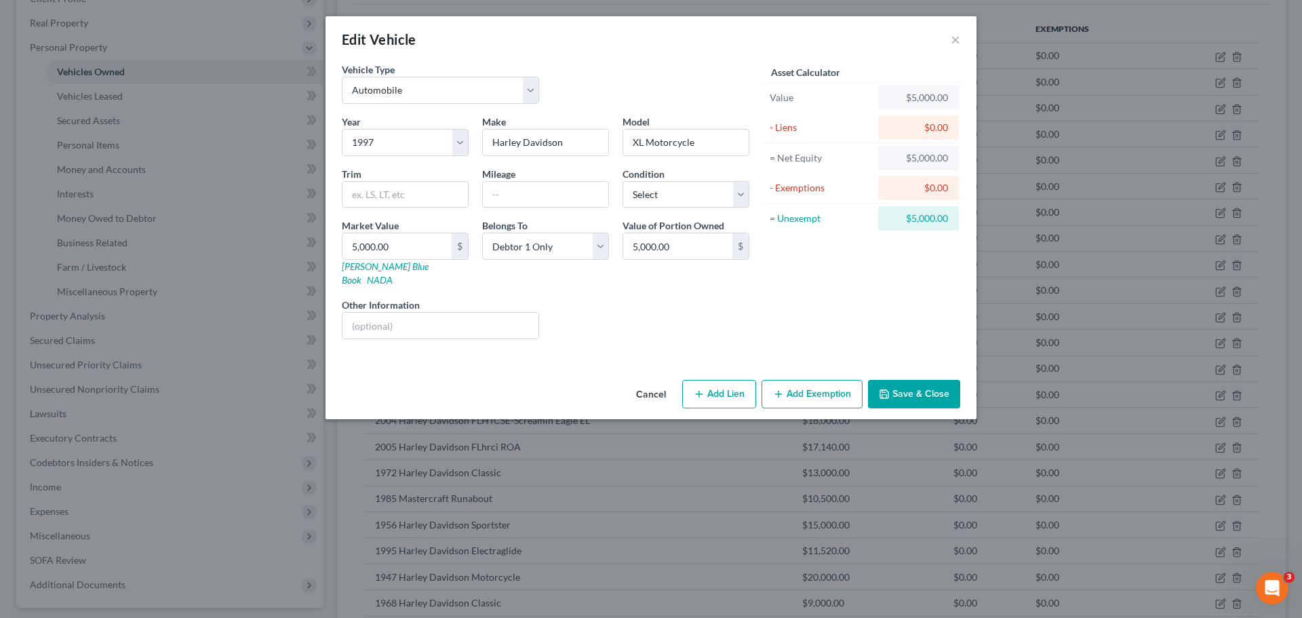
click at [890, 380] on button "Save & Close" at bounding box center [914, 394] width 92 height 28
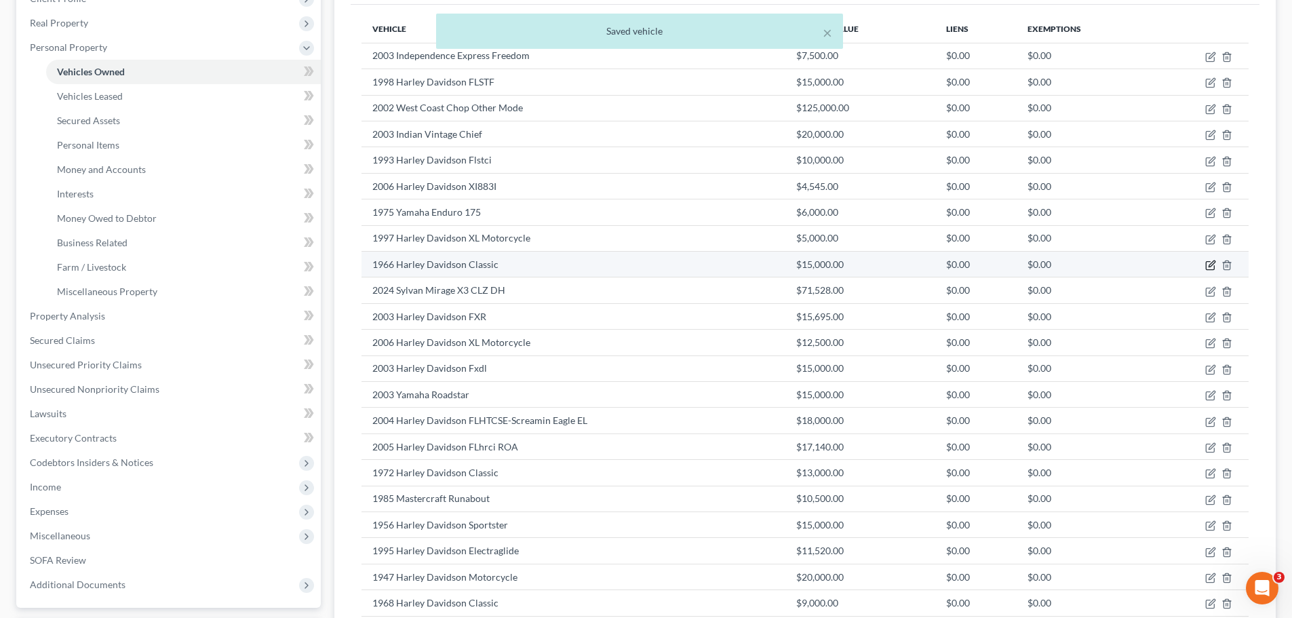
click at [1207, 266] on icon "button" at bounding box center [1210, 265] width 11 height 11
select select "7"
select select "60"
select select "0"
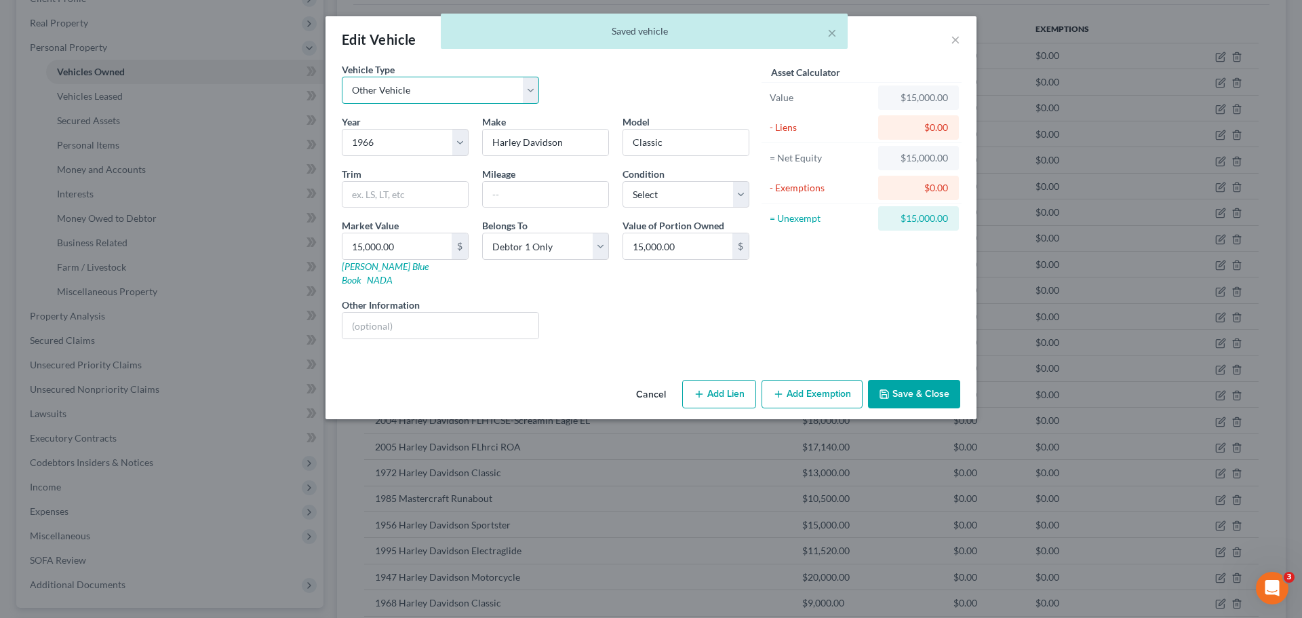
click at [423, 83] on select "Select Automobile Truck Trailer Watercraft Aircraft Motor Home Atv Other Vehicle" at bounding box center [440, 90] width 197 height 27
select select "0"
click at [342, 77] on select "Select Automobile Truck Trailer Watercraft Aircraft Motor Home Atv Other Vehicle" at bounding box center [440, 90] width 197 height 27
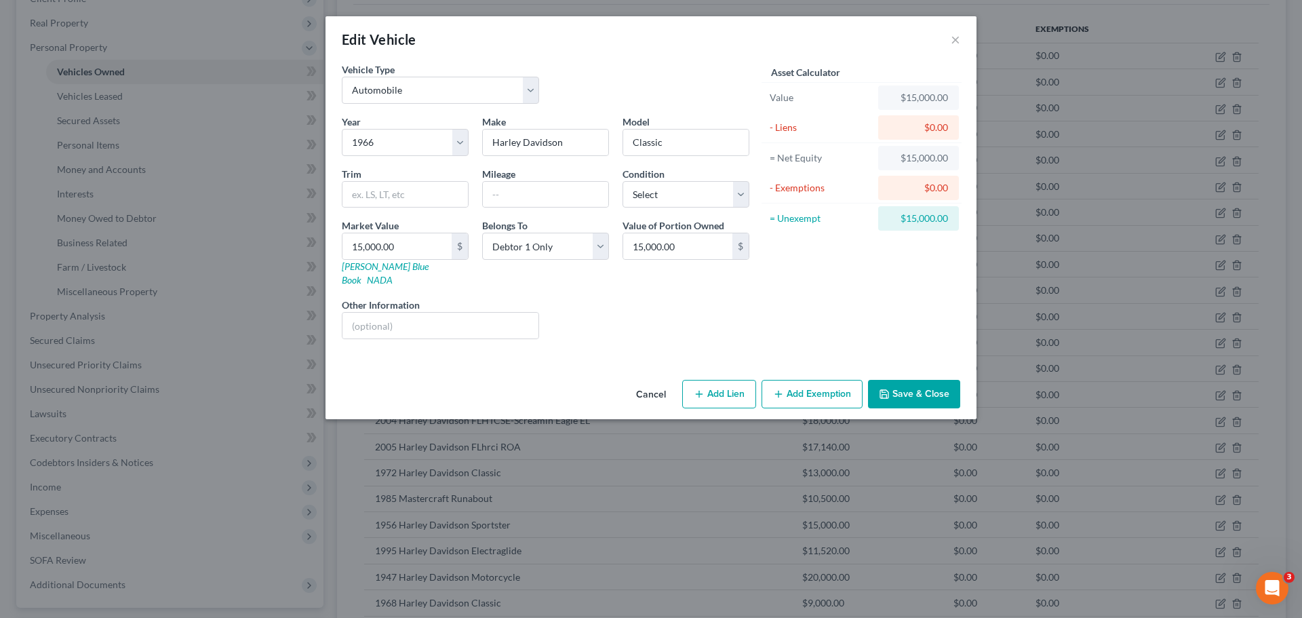
click at [887, 380] on button "Save & Close" at bounding box center [914, 394] width 92 height 28
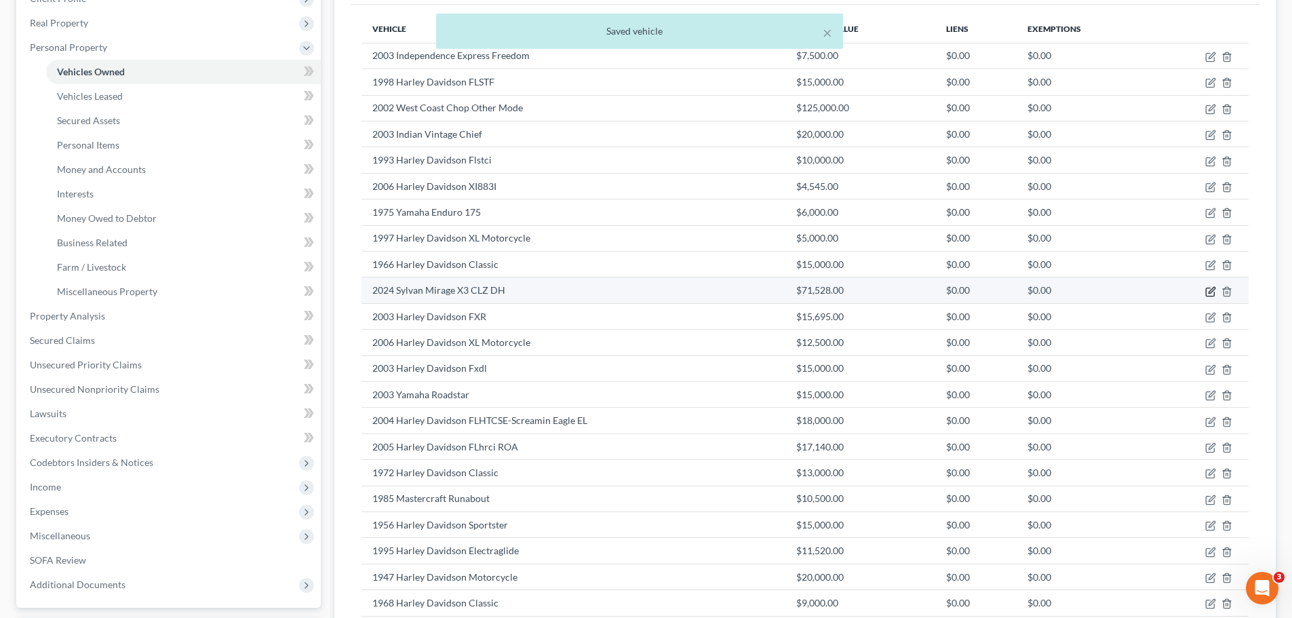
click at [1209, 292] on icon "button" at bounding box center [1212, 290] width 6 height 6
select select "3"
select select "2"
select select "0"
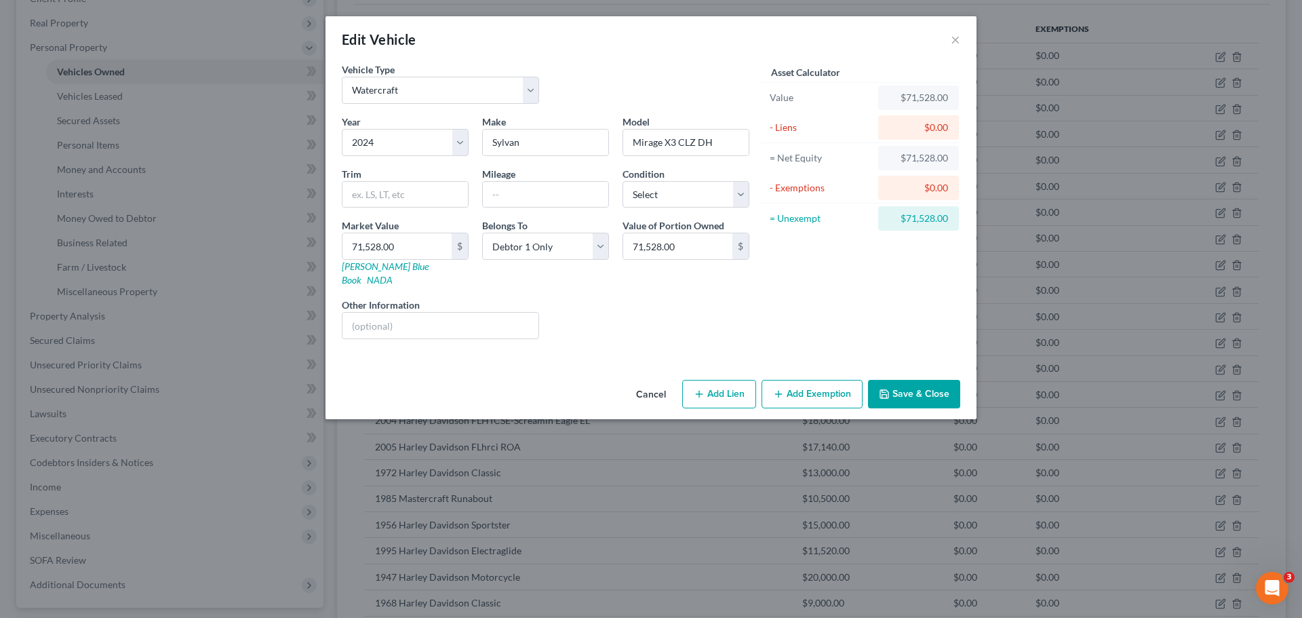
click at [923, 380] on button "Save & Close" at bounding box center [914, 394] width 92 height 28
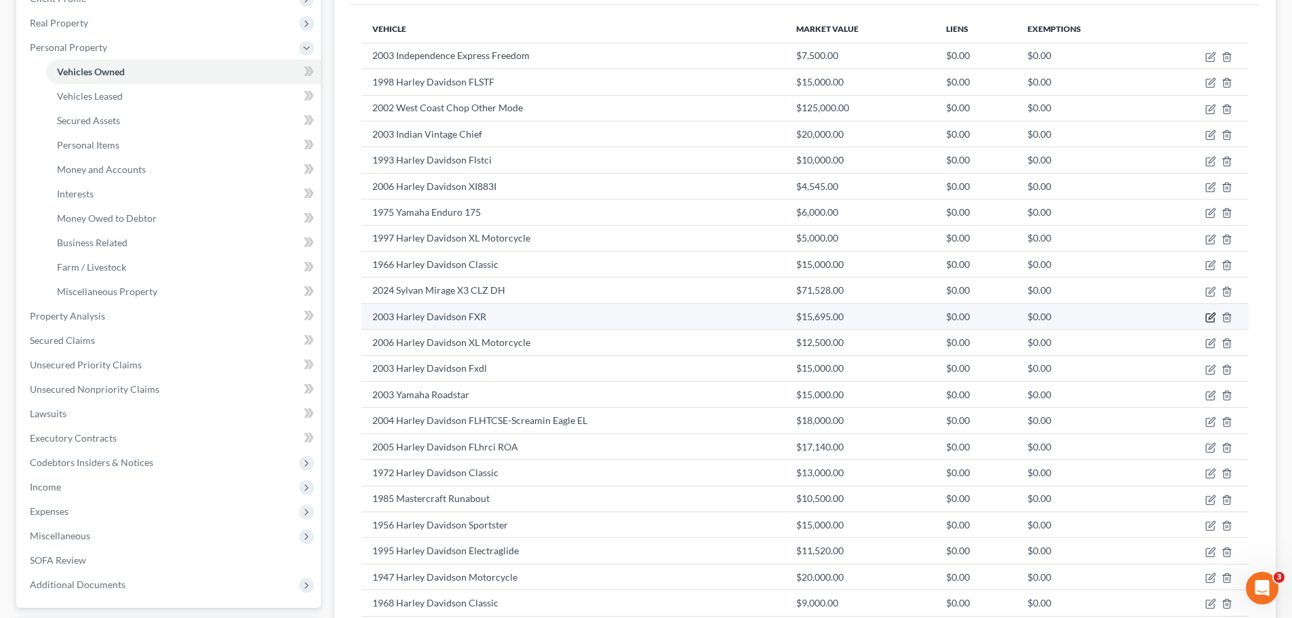
click at [1211, 317] on icon "button" at bounding box center [1210, 317] width 11 height 11
select select "7"
select select "23"
select select "0"
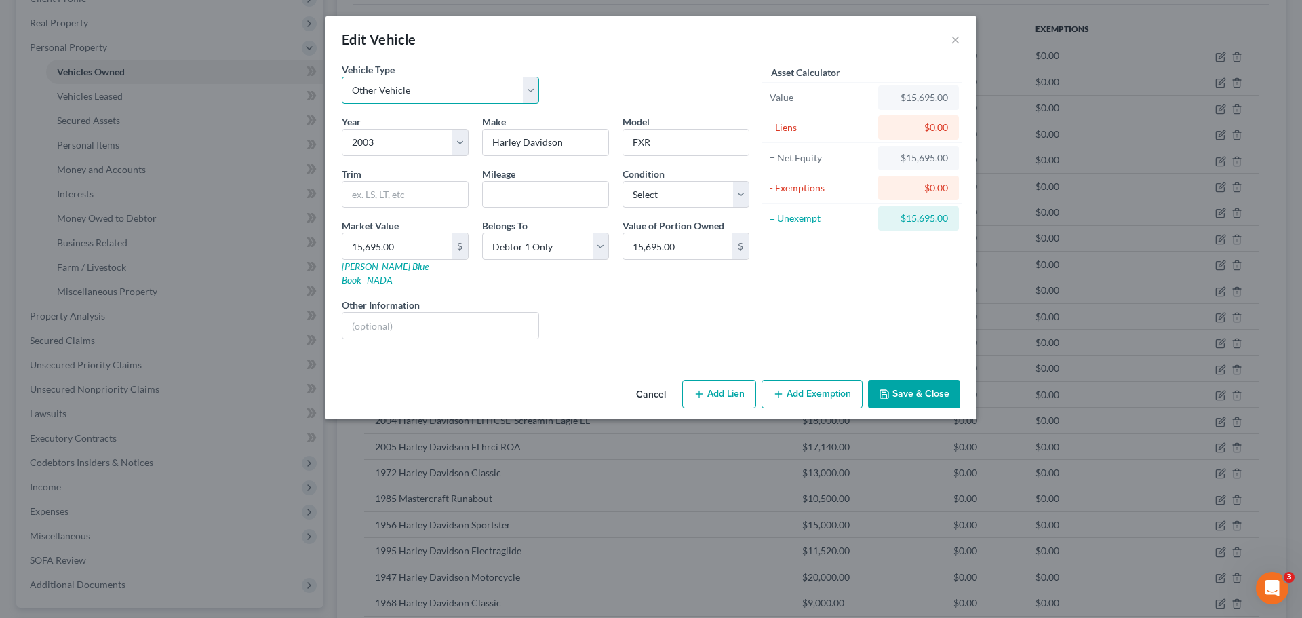
click at [426, 92] on select "Select Automobile Truck Trailer Watercraft Aircraft Motor Home Atv Other Vehicle" at bounding box center [440, 90] width 197 height 27
select select "0"
click at [342, 77] on select "Select Automobile Truck Trailer Watercraft Aircraft Motor Home Atv Other Vehicle" at bounding box center [440, 90] width 197 height 27
click at [897, 380] on button "Save & Close" at bounding box center [914, 394] width 92 height 28
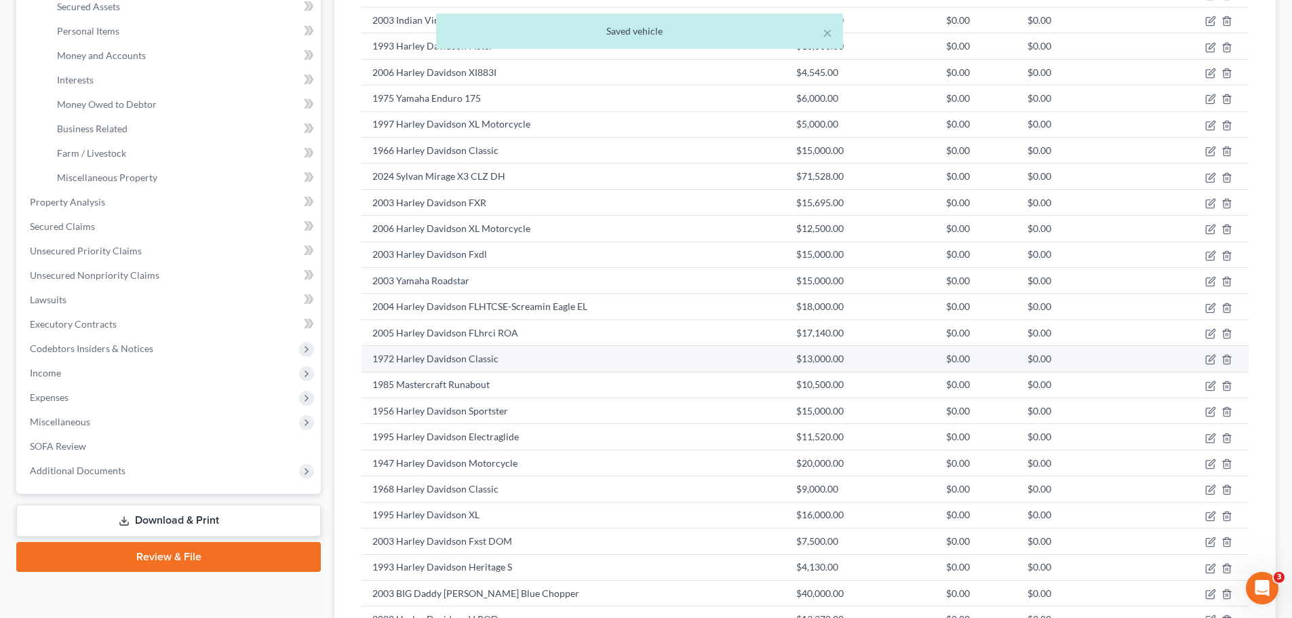
scroll to position [339, 0]
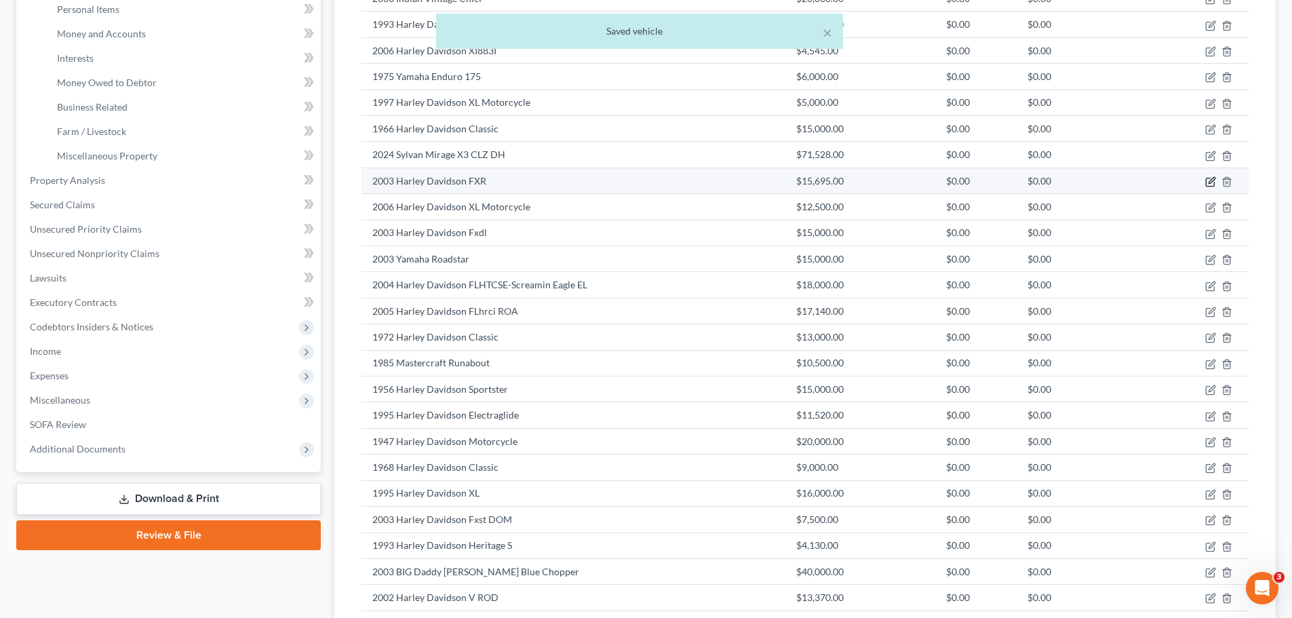
click at [1207, 184] on icon "button" at bounding box center [1210, 182] width 8 height 8
select select "0"
select select "23"
select select "0"
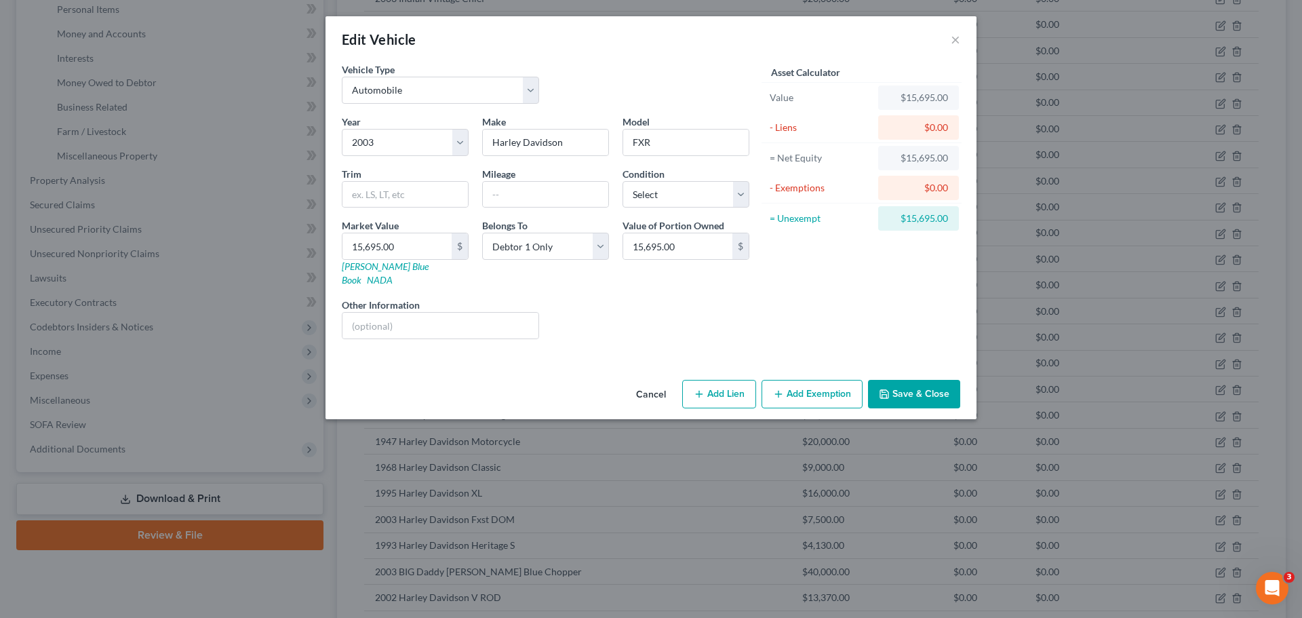
click at [906, 380] on button "Save & Close" at bounding box center [914, 394] width 92 height 28
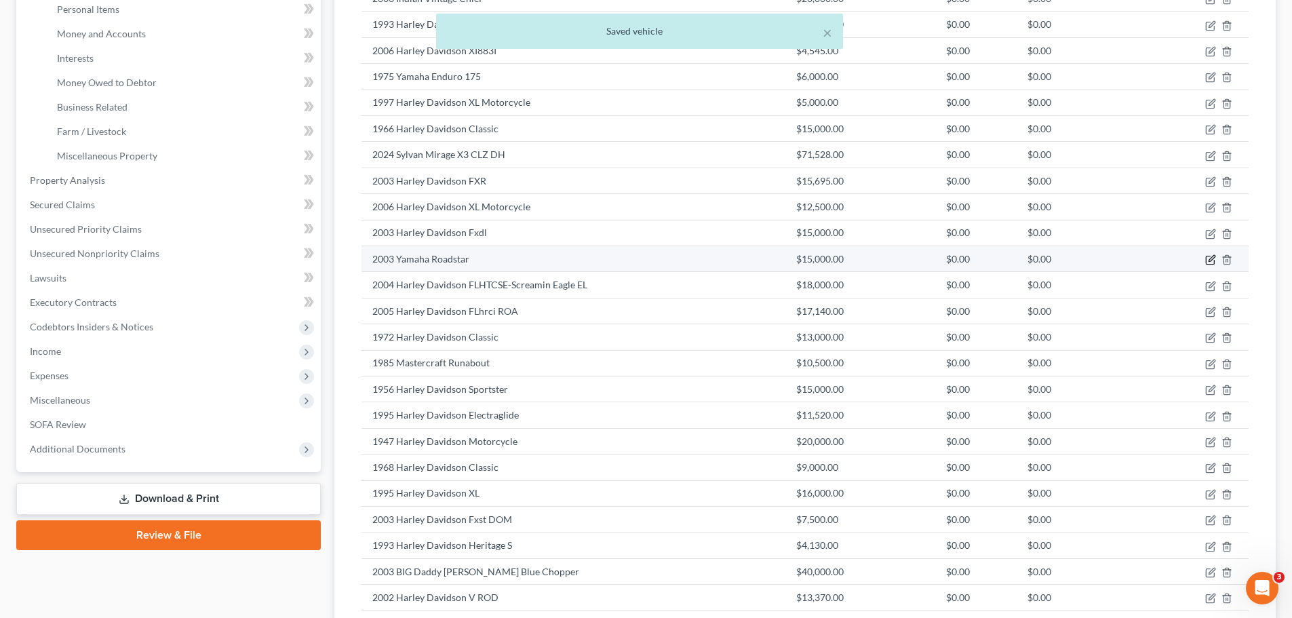
click at [1207, 260] on icon "button" at bounding box center [1210, 260] width 8 height 8
select select "7"
select select "23"
select select "0"
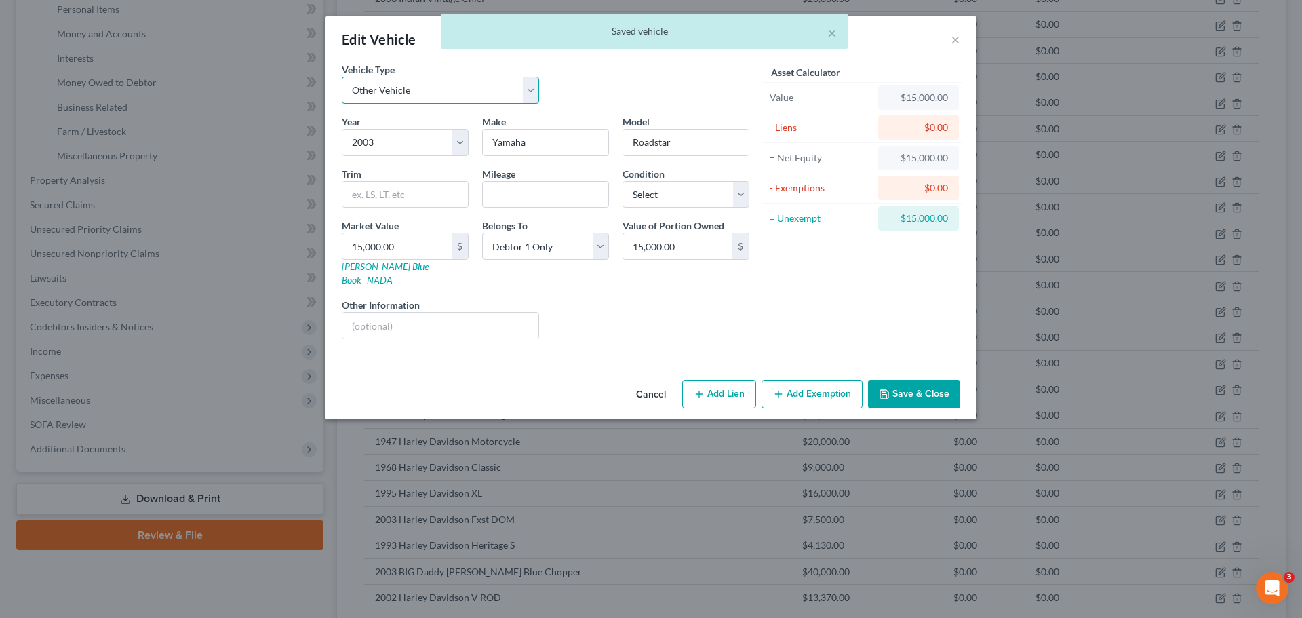
click at [530, 85] on select "Select Automobile Truck Trailer Watercraft Aircraft Motor Home Atv Other Vehicle" at bounding box center [440, 90] width 197 height 27
select select "0"
click at [342, 77] on select "Select Automobile Truck Trailer Watercraft Aircraft Motor Home Atv Other Vehicle" at bounding box center [440, 90] width 197 height 27
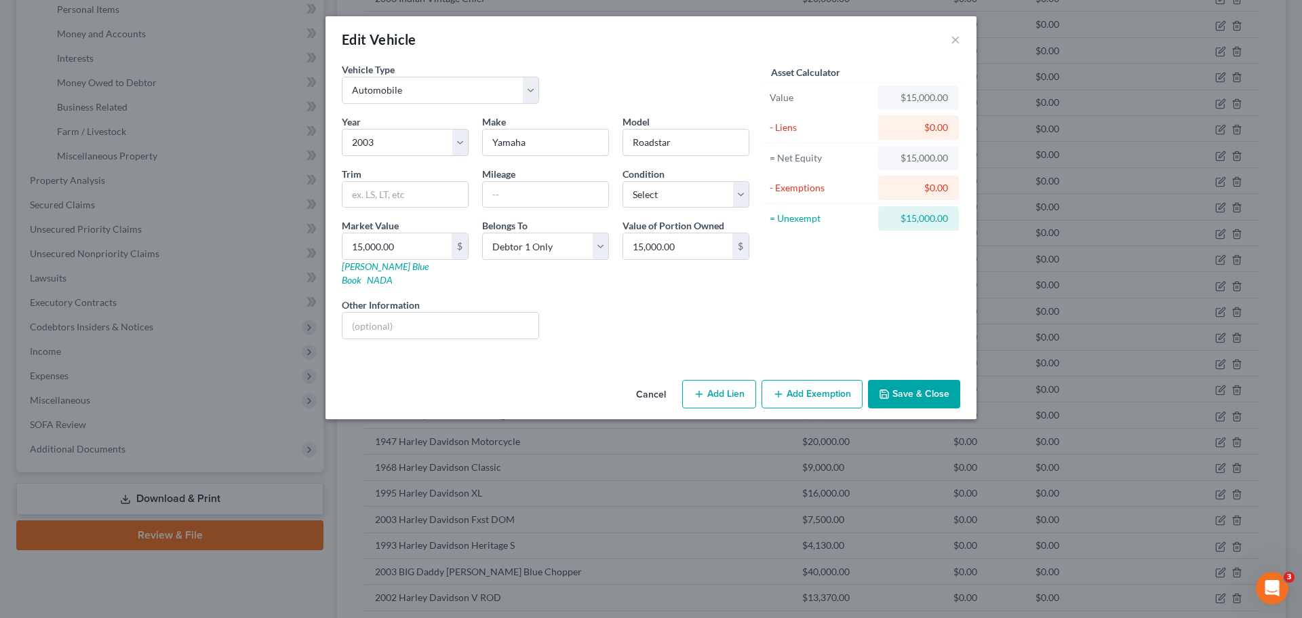
click at [920, 381] on button "Save & Close" at bounding box center [914, 394] width 92 height 28
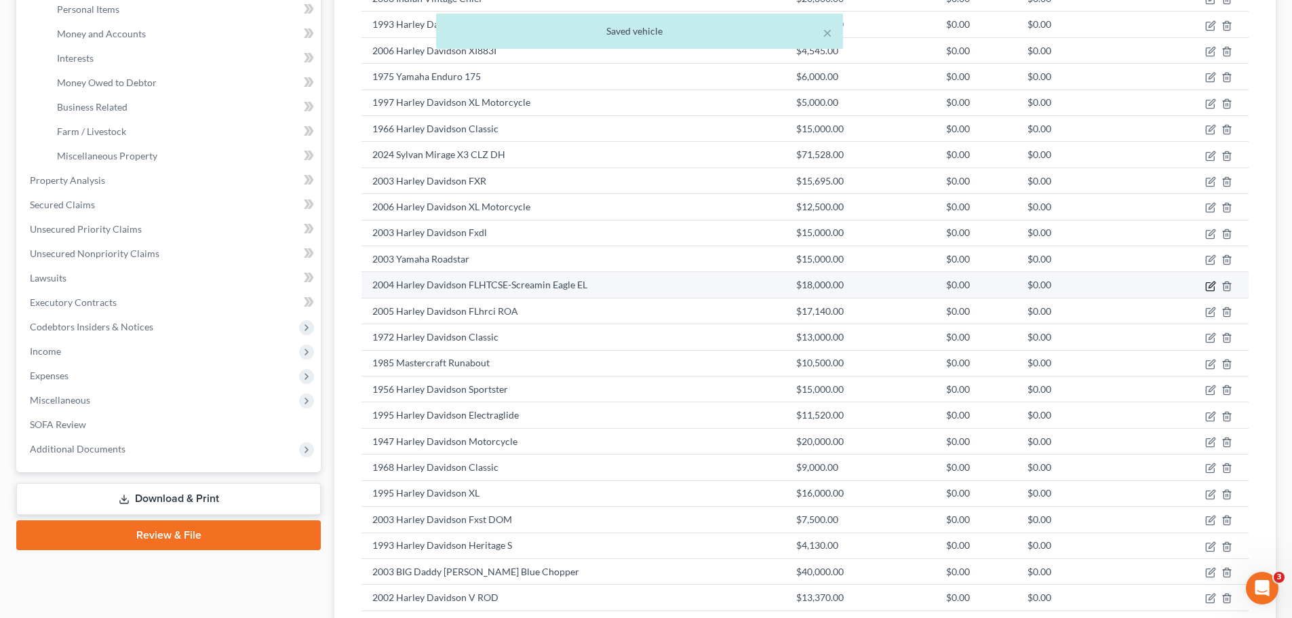
click at [1207, 283] on icon "button" at bounding box center [1210, 286] width 8 height 8
select select "7"
select select "22"
select select "0"
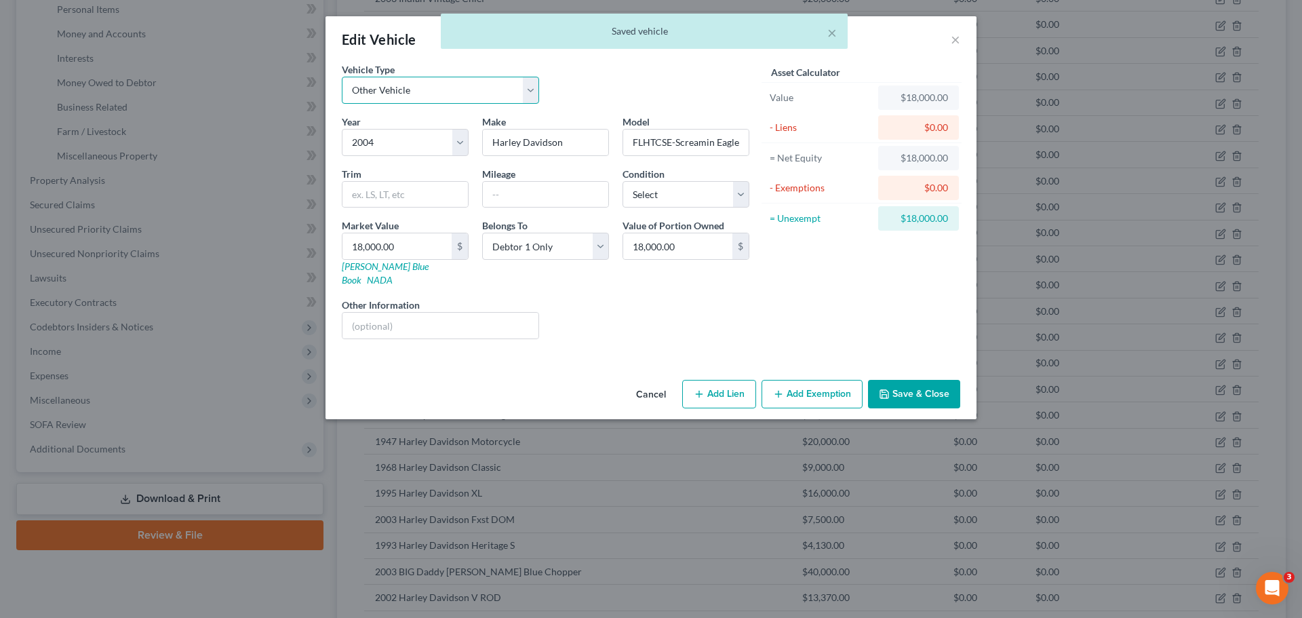
click at [492, 89] on select "Select Automobile Truck Trailer Watercraft Aircraft Motor Home Atv Other Vehicle" at bounding box center [440, 90] width 197 height 27
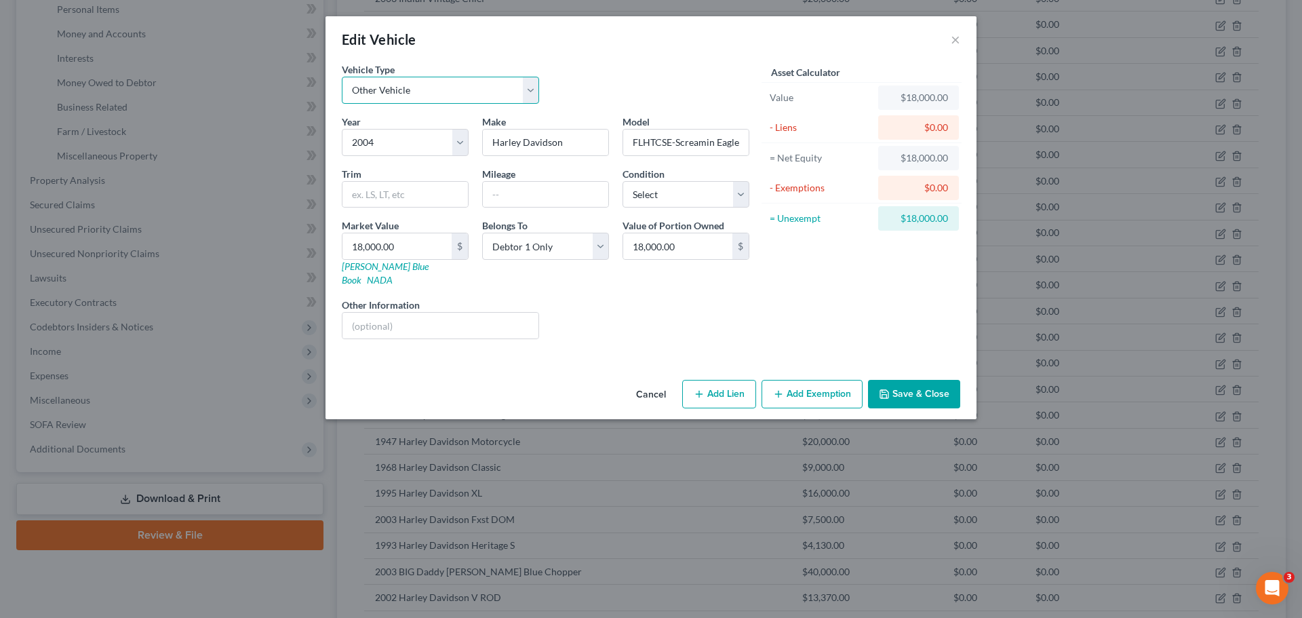
select select "0"
click at [342, 77] on select "Select Automobile Truck Trailer Watercraft Aircraft Motor Home Atv Other Vehicle" at bounding box center [440, 90] width 197 height 27
click at [903, 380] on button "Save & Close" at bounding box center [914, 394] width 92 height 28
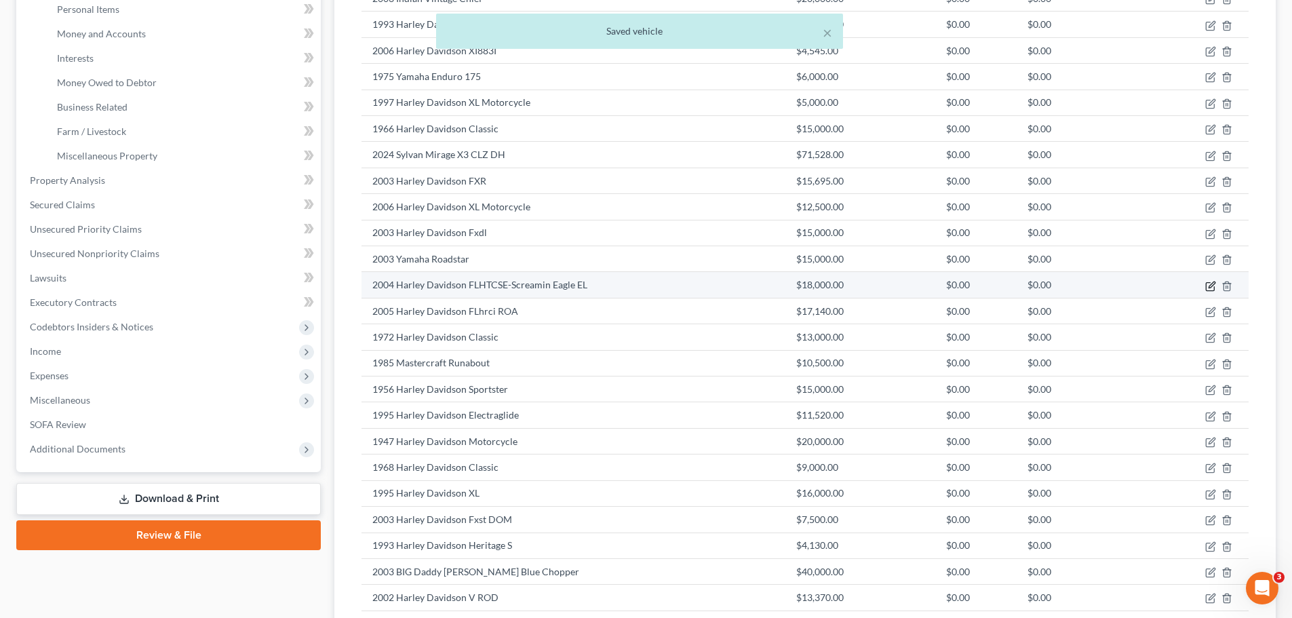
click at [1211, 287] on icon "button" at bounding box center [1212, 284] width 6 height 6
select select "0"
select select "22"
select select "0"
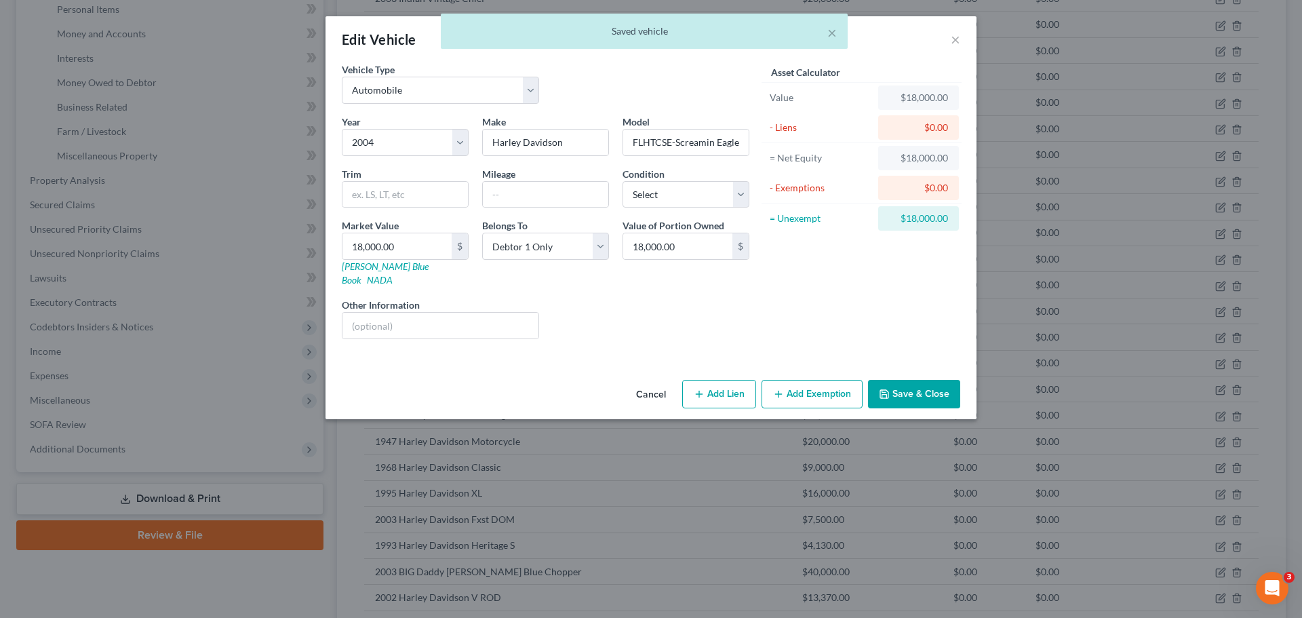
click at [939, 381] on button "Save & Close" at bounding box center [914, 394] width 92 height 28
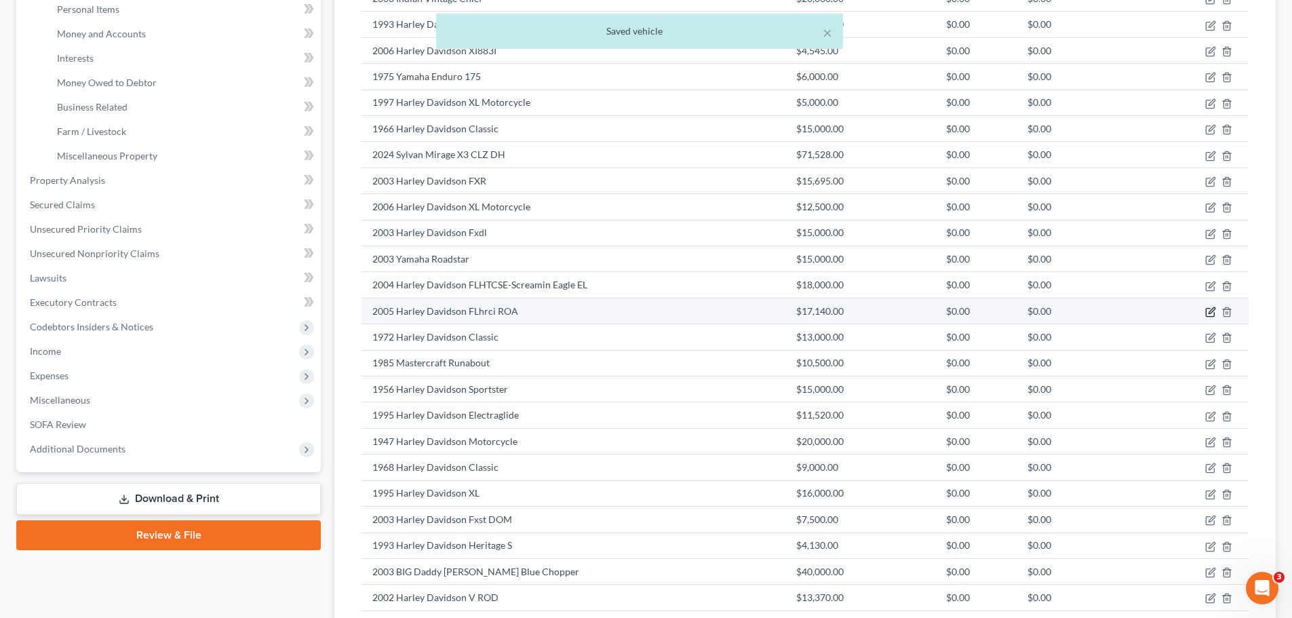
click at [1209, 313] on icon "button" at bounding box center [1212, 310] width 6 height 6
select select "7"
select select "21"
select select "2"
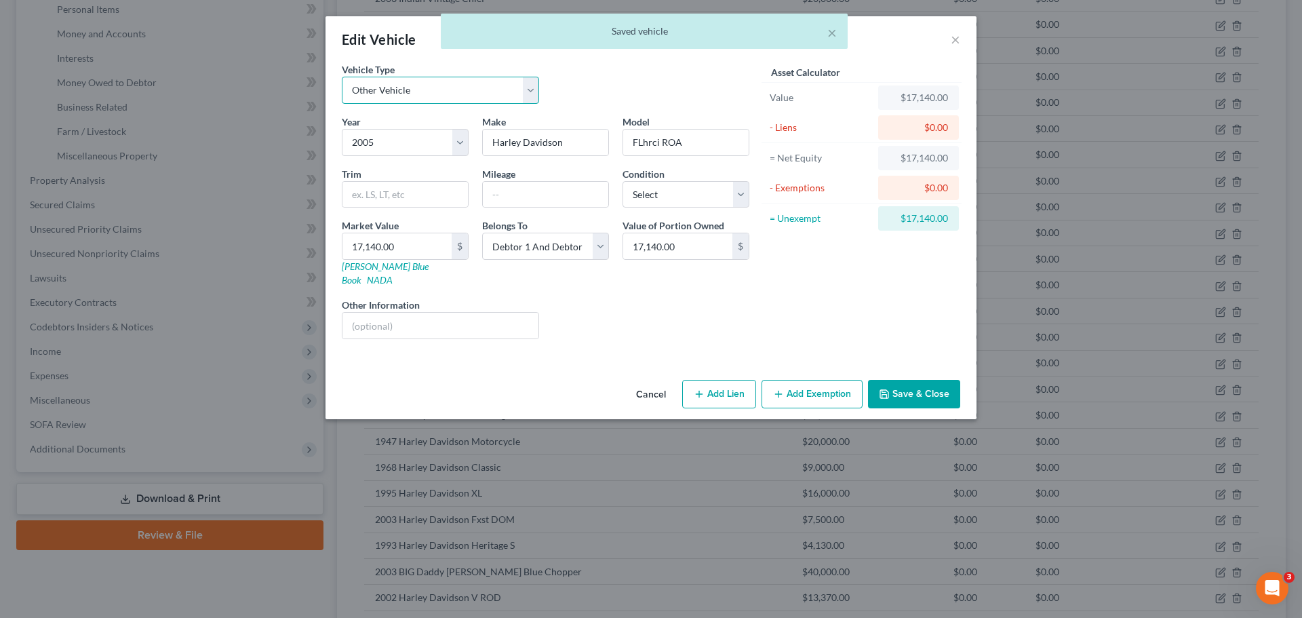
click at [473, 82] on select "Select Automobile Truck Trailer Watercraft Aircraft Motor Home Atv Other Vehicle" at bounding box center [440, 90] width 197 height 27
select select "0"
click at [342, 77] on select "Select Automobile Truck Trailer Watercraft Aircraft Motor Home Atv Other Vehicle" at bounding box center [440, 90] width 197 height 27
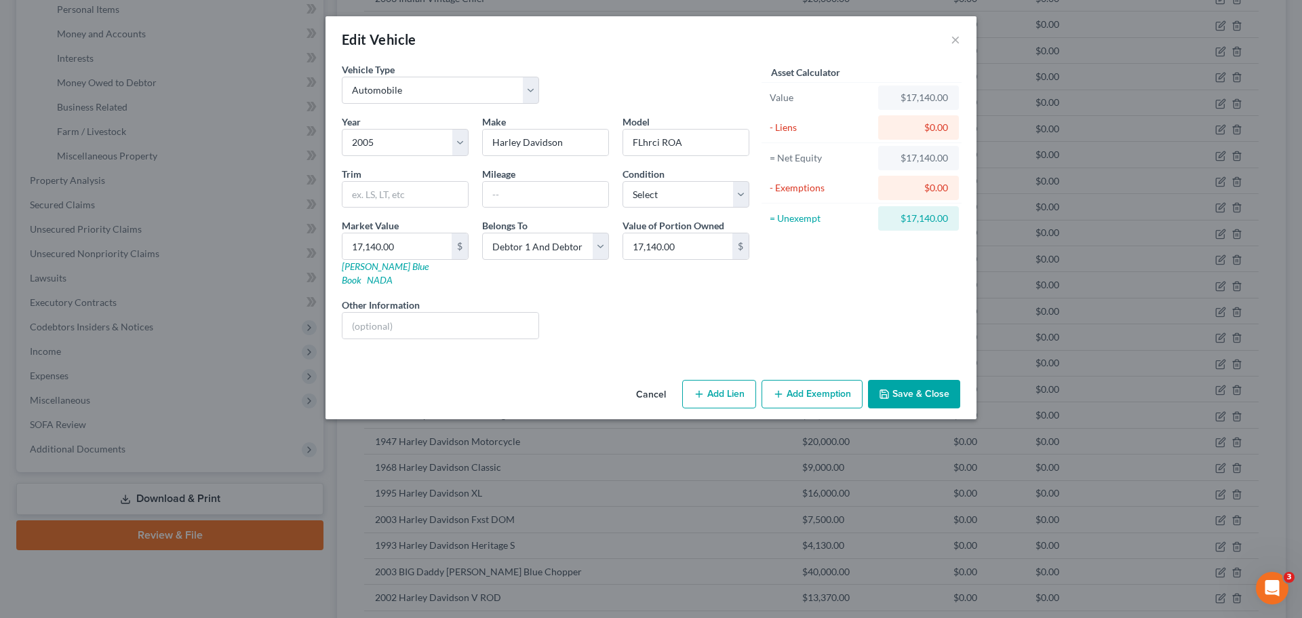
click at [886, 389] on icon "button" at bounding box center [884, 394] width 11 height 11
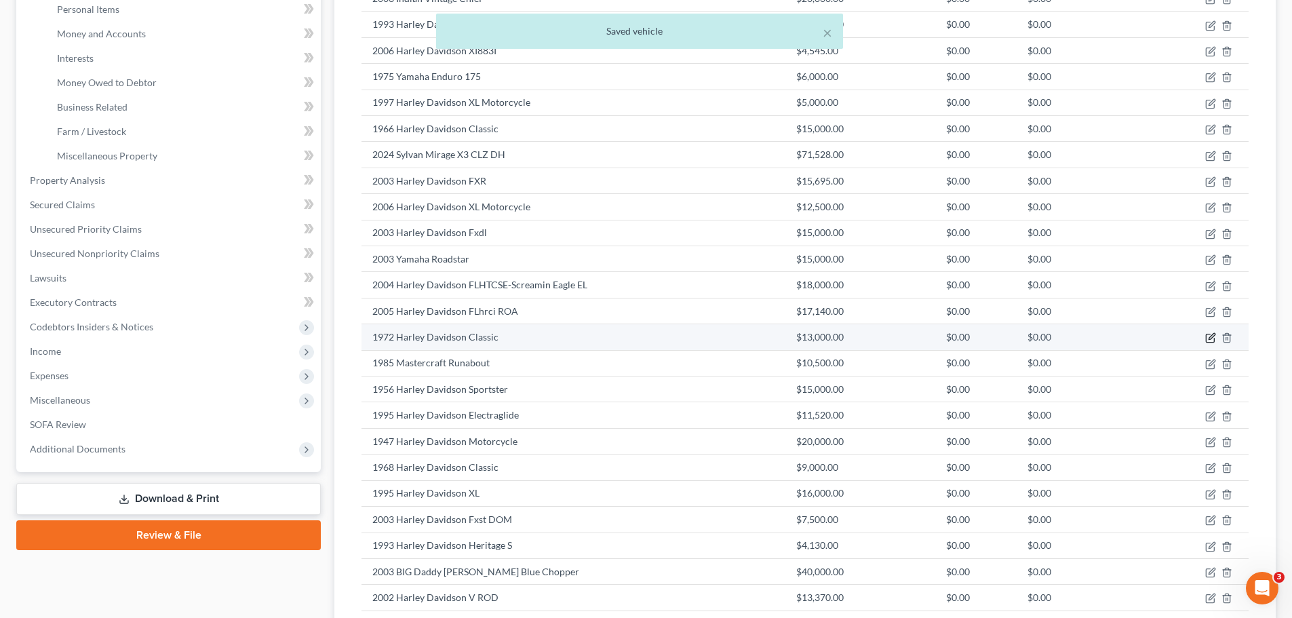
click at [1213, 337] on icon "button" at bounding box center [1212, 337] width 6 height 6
select select "7"
select select "54"
select select "0"
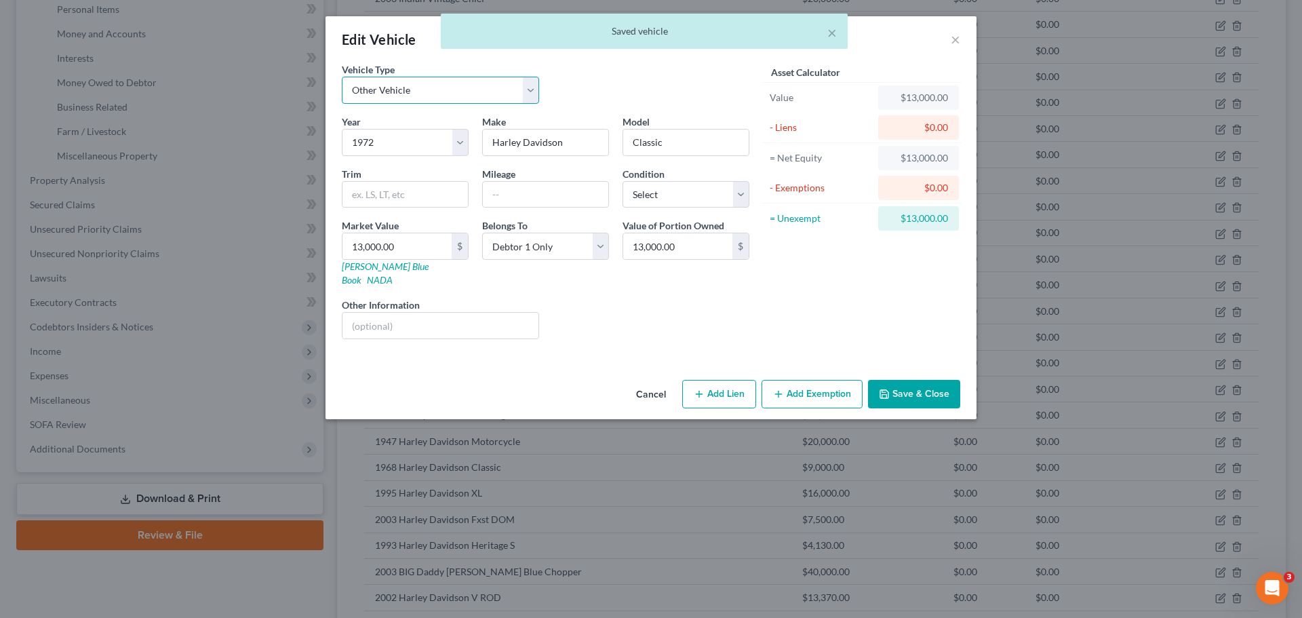
click at [490, 97] on select "Select Automobile Truck Trailer Watercraft Aircraft Motor Home Atv Other Vehicle" at bounding box center [440, 90] width 197 height 27
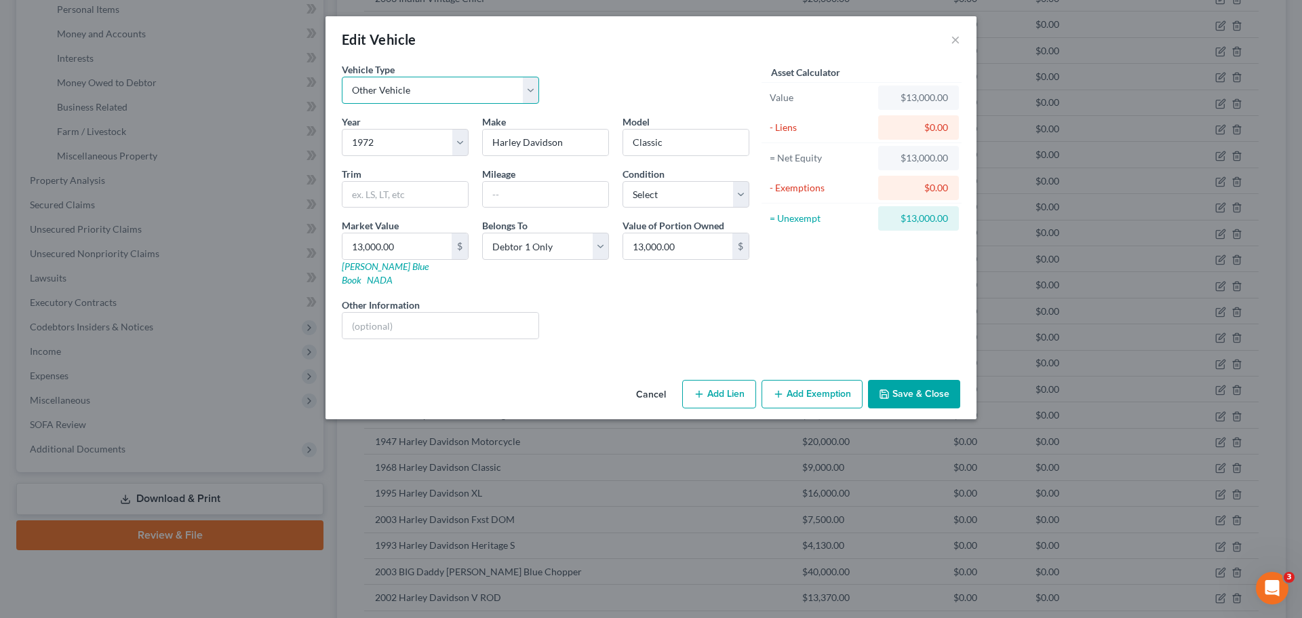
select select "0"
click at [342, 77] on select "Select Automobile Truck Trailer Watercraft Aircraft Motor Home Atv Other Vehicle" at bounding box center [440, 90] width 197 height 27
click at [897, 380] on button "Save & Close" at bounding box center [914, 394] width 92 height 28
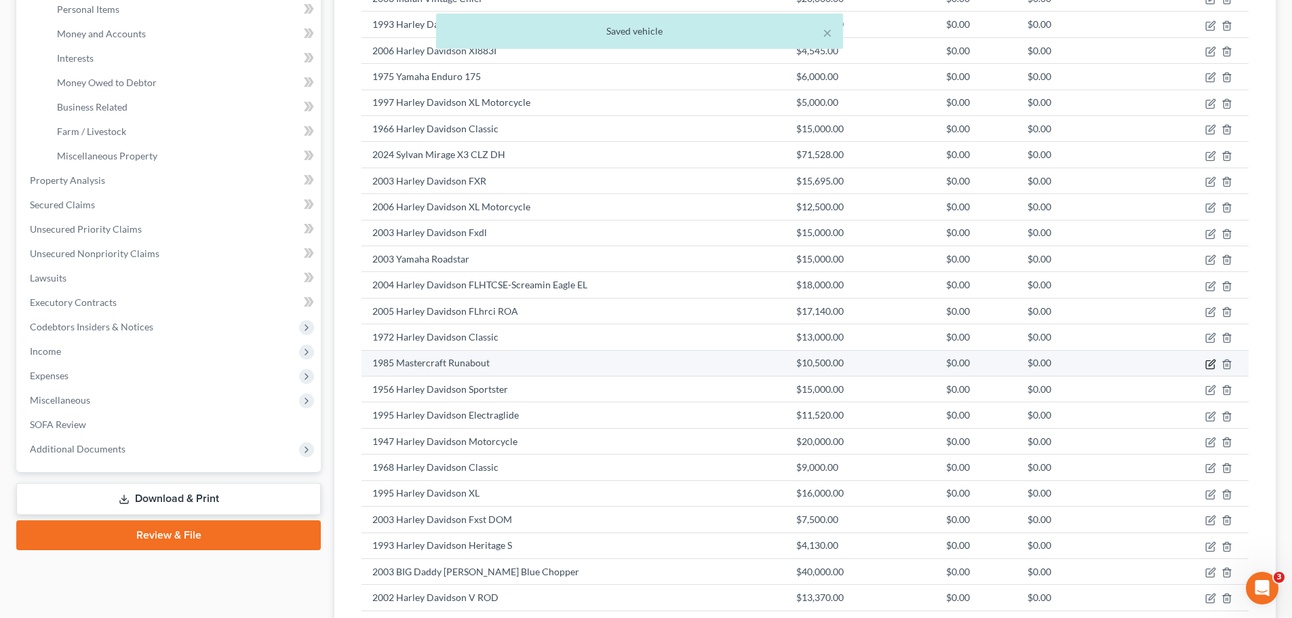
click at [1209, 368] on icon "button" at bounding box center [1210, 364] width 8 height 8
select select "3"
select select "41"
select select "0"
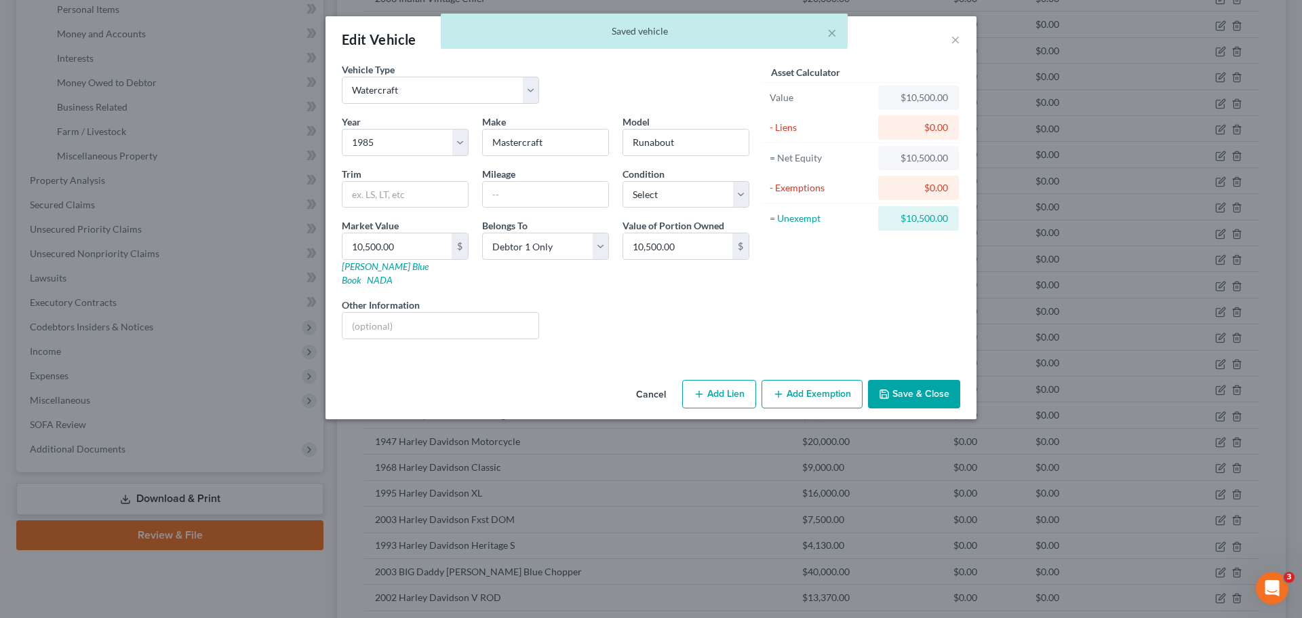
click at [924, 380] on button "Save & Close" at bounding box center [914, 394] width 92 height 28
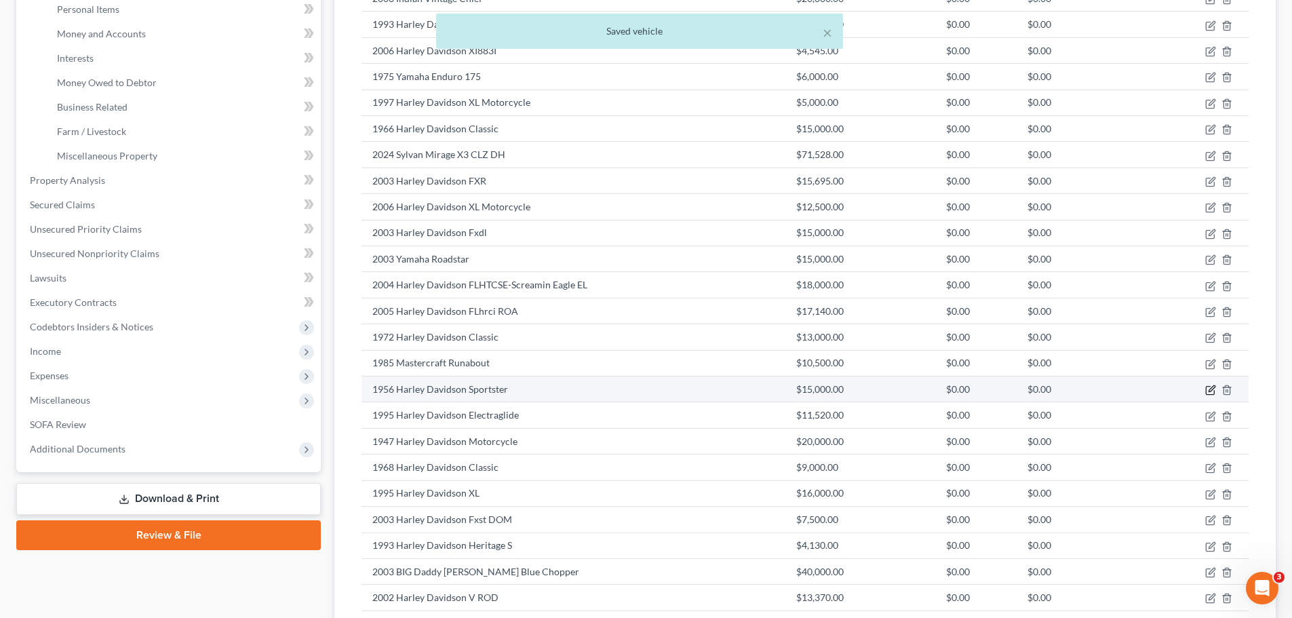
click at [1209, 389] on icon "button" at bounding box center [1210, 390] width 11 height 11
select select "7"
select select "70"
select select "0"
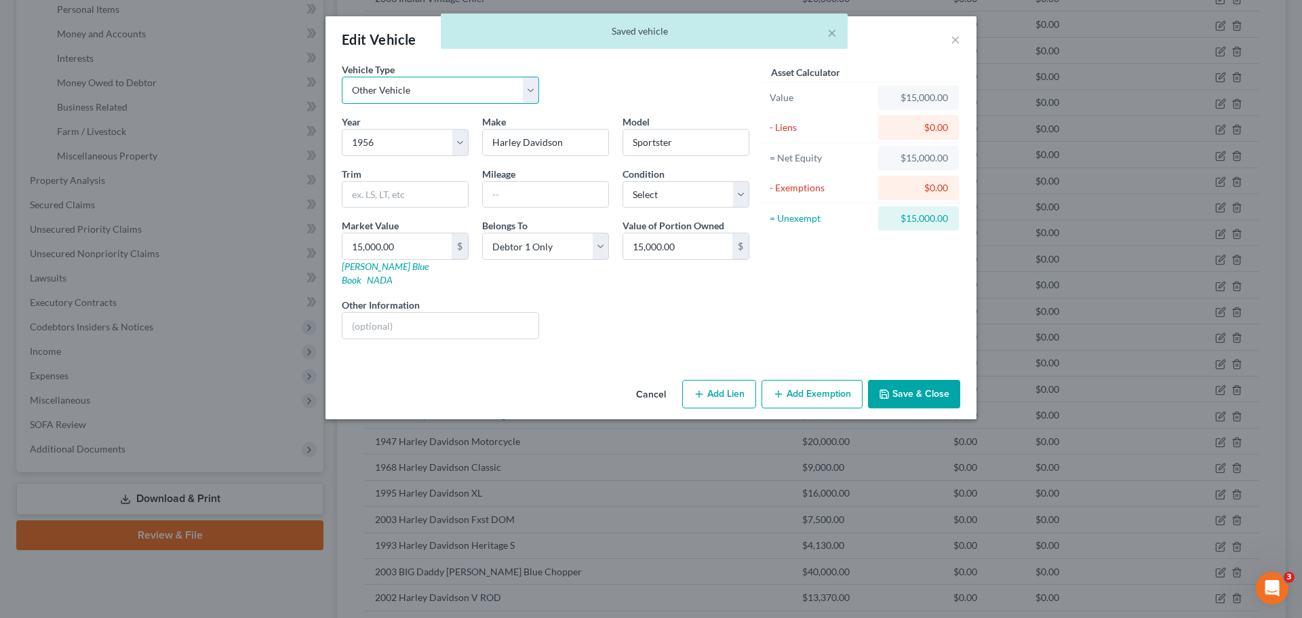
click at [458, 87] on select "Select Automobile Truck Trailer Watercraft Aircraft Motor Home Atv Other Vehicle" at bounding box center [440, 90] width 197 height 27
select select "0"
click at [342, 77] on select "Select Automobile Truck Trailer Watercraft Aircraft Motor Home Atv Other Vehicle" at bounding box center [440, 90] width 197 height 27
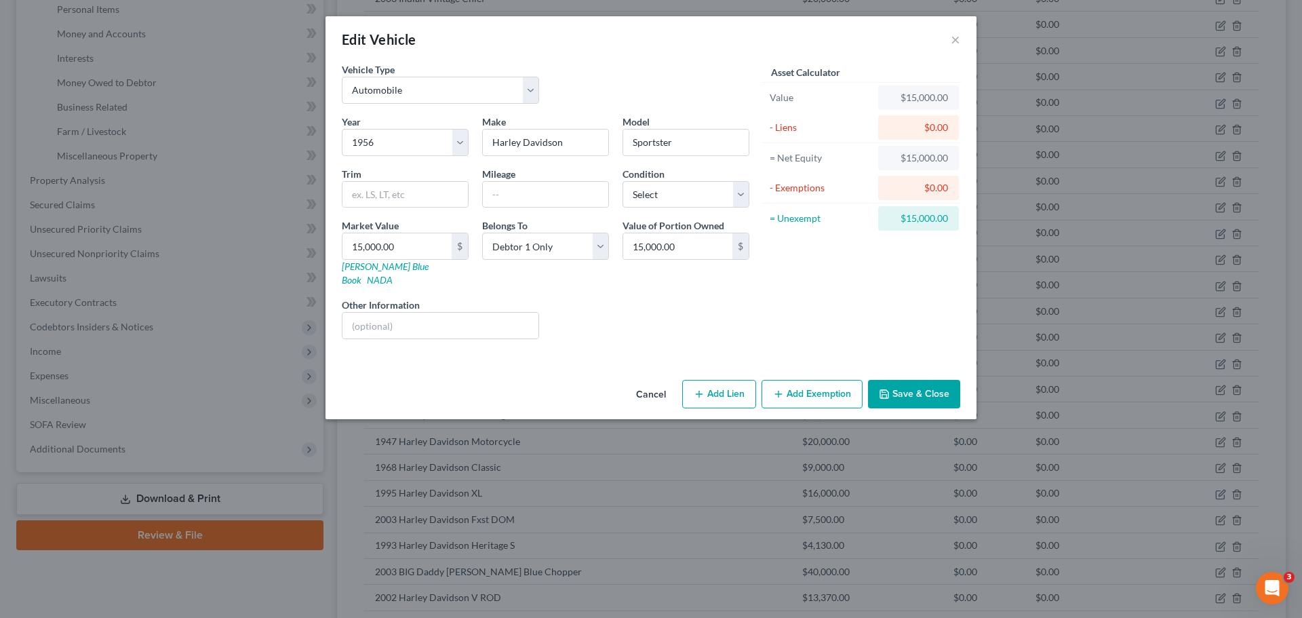
click at [887, 389] on icon "button" at bounding box center [884, 394] width 11 height 11
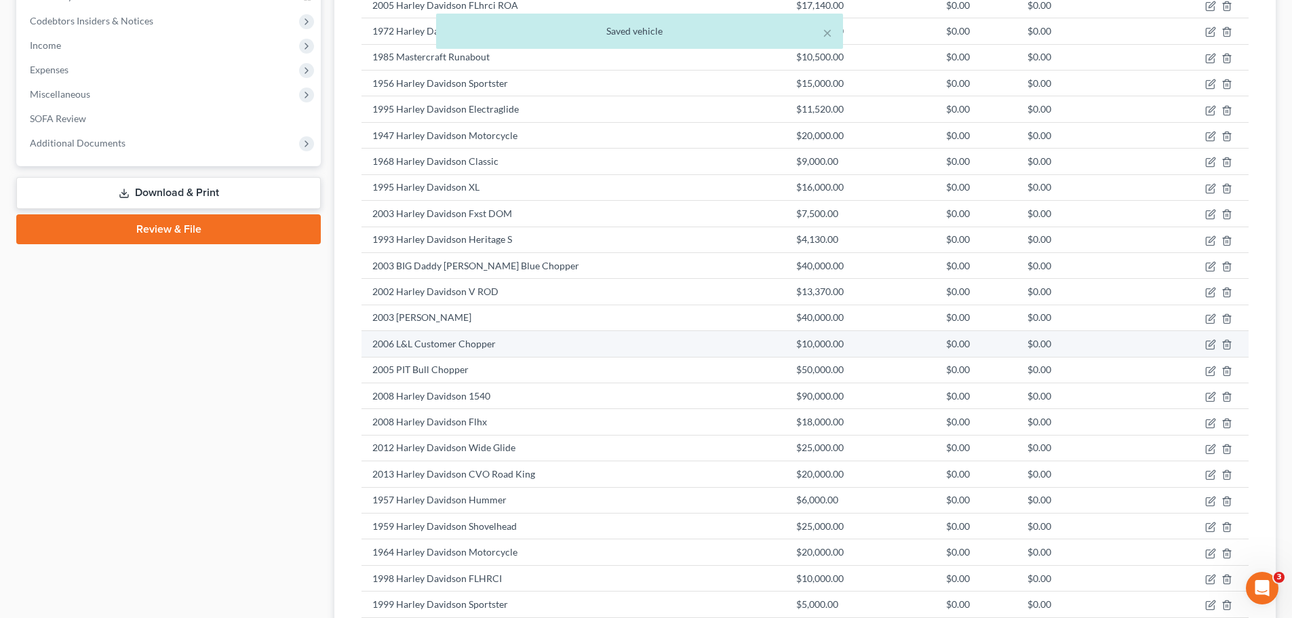
scroll to position [678, 0]
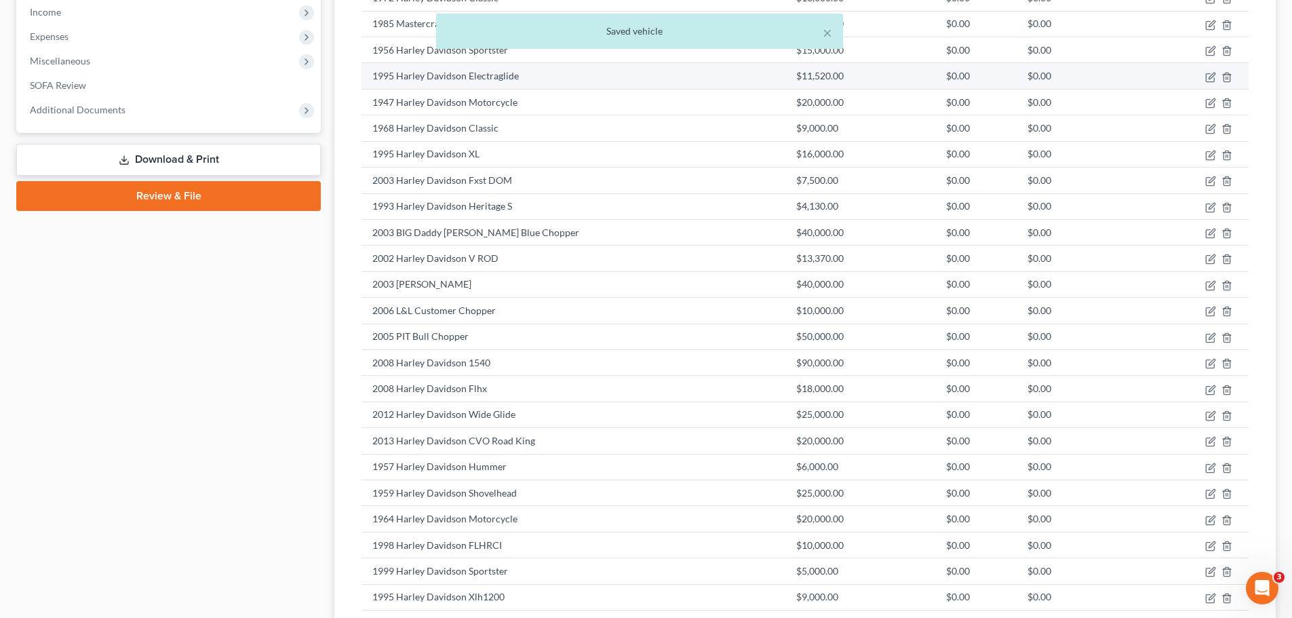
click at [1205, 77] on td at bounding box center [1200, 76] width 97 height 26
click at [1211, 77] on icon "button" at bounding box center [1210, 77] width 11 height 11
select select "7"
select select "31"
select select "0"
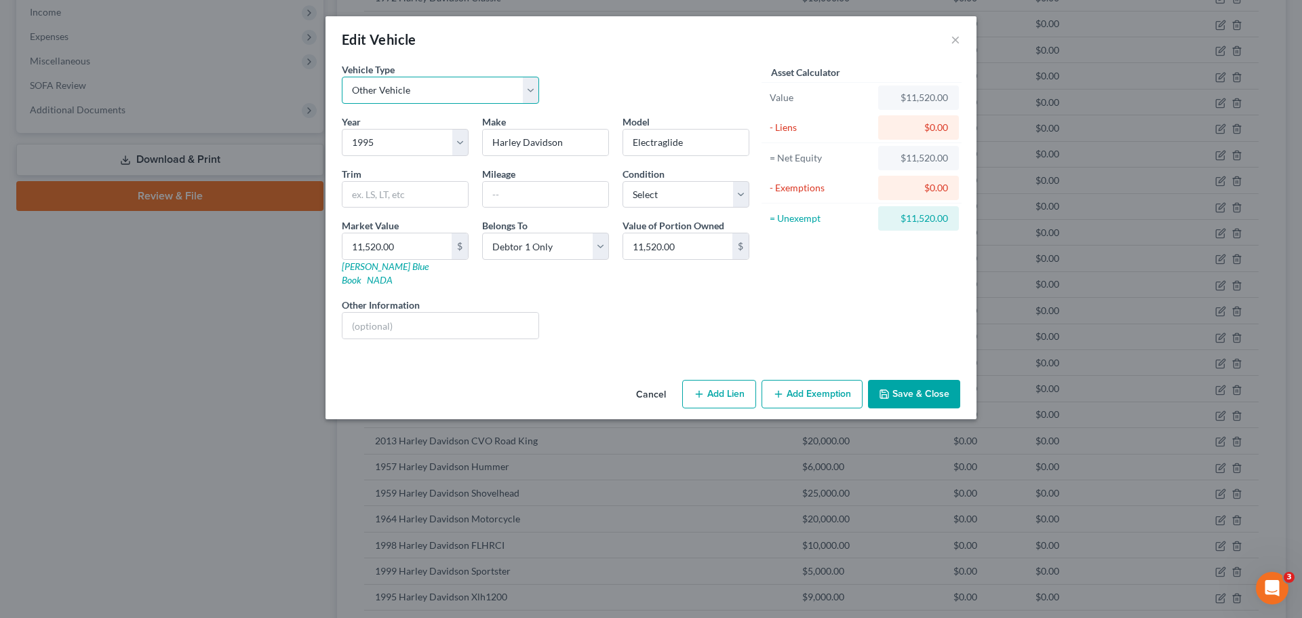
click at [457, 97] on select "Select Automobile Truck Trailer Watercraft Aircraft Motor Home Atv Other Vehicle" at bounding box center [440, 90] width 197 height 27
select select "0"
click at [342, 77] on select "Select Automobile Truck Trailer Watercraft Aircraft Motor Home Atv Other Vehicle" at bounding box center [440, 90] width 197 height 27
click at [900, 380] on button "Save & Close" at bounding box center [914, 394] width 92 height 28
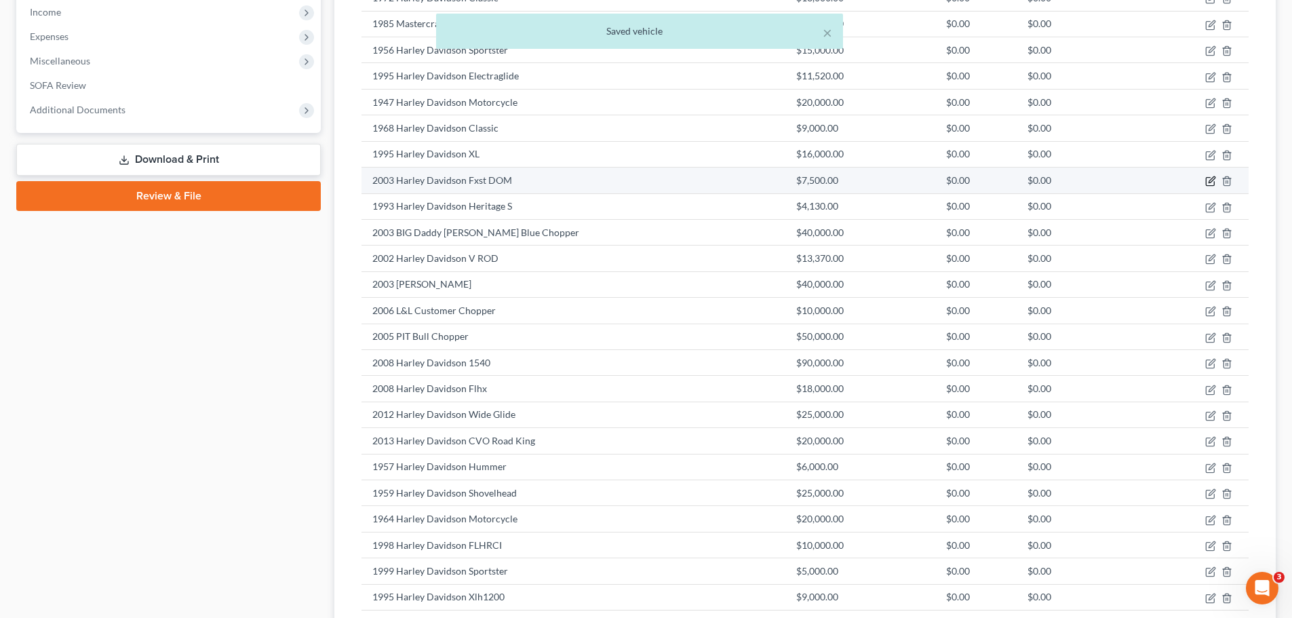
click at [1211, 180] on icon "button" at bounding box center [1212, 180] width 6 height 6
select select "7"
select select "23"
select select "0"
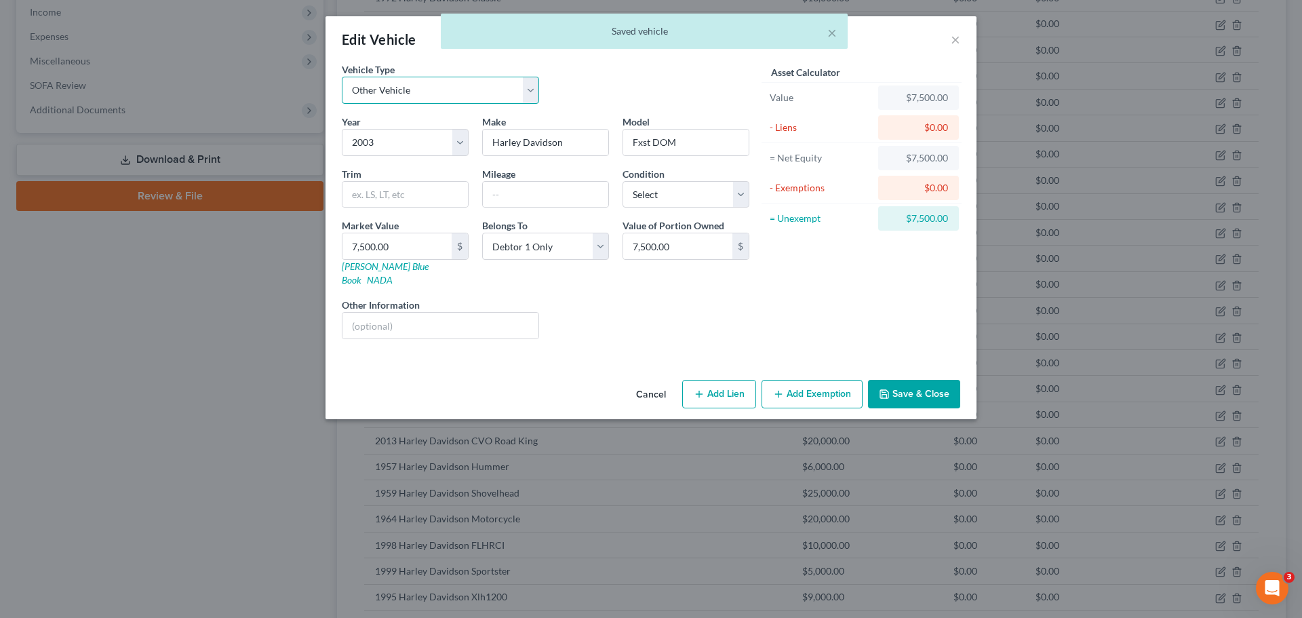
click at [468, 97] on select "Select Automobile Truck Trailer Watercraft Aircraft Motor Home Atv Other Vehicle" at bounding box center [440, 90] width 197 height 27
select select "0"
click at [342, 77] on select "Select Automobile Truck Trailer Watercraft Aircraft Motor Home Atv Other Vehicle" at bounding box center [440, 90] width 197 height 27
click at [899, 380] on button "Save & Close" at bounding box center [914, 394] width 92 height 28
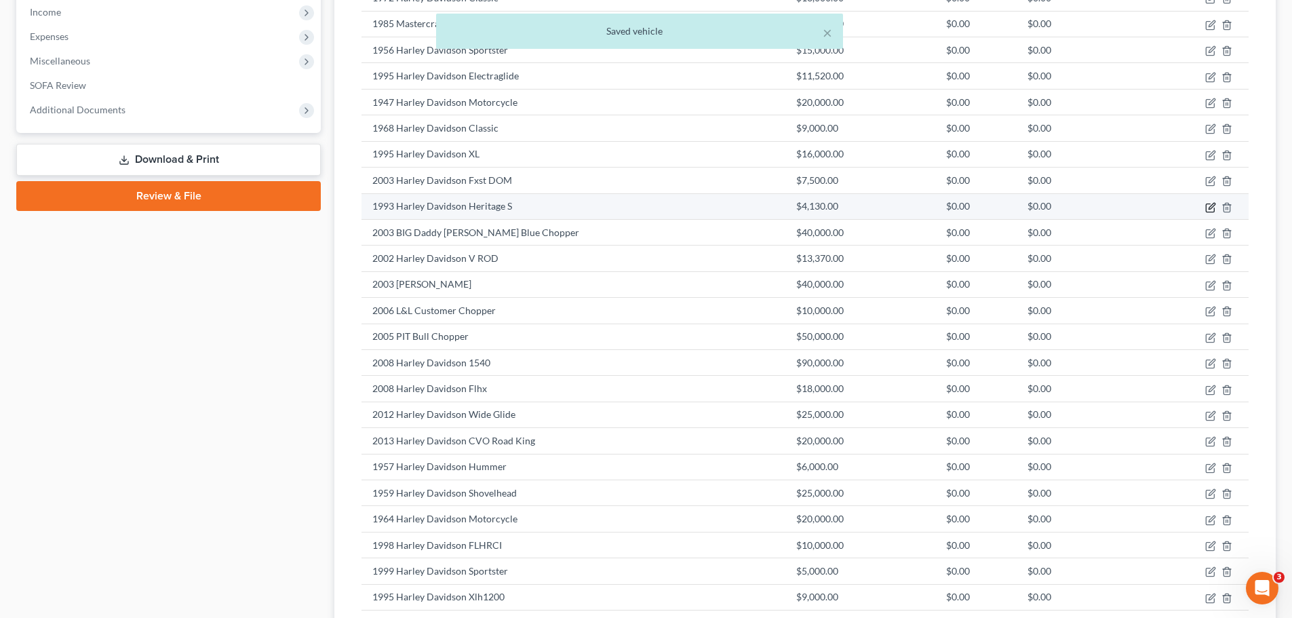
click at [1207, 207] on icon "button" at bounding box center [1210, 207] width 11 height 11
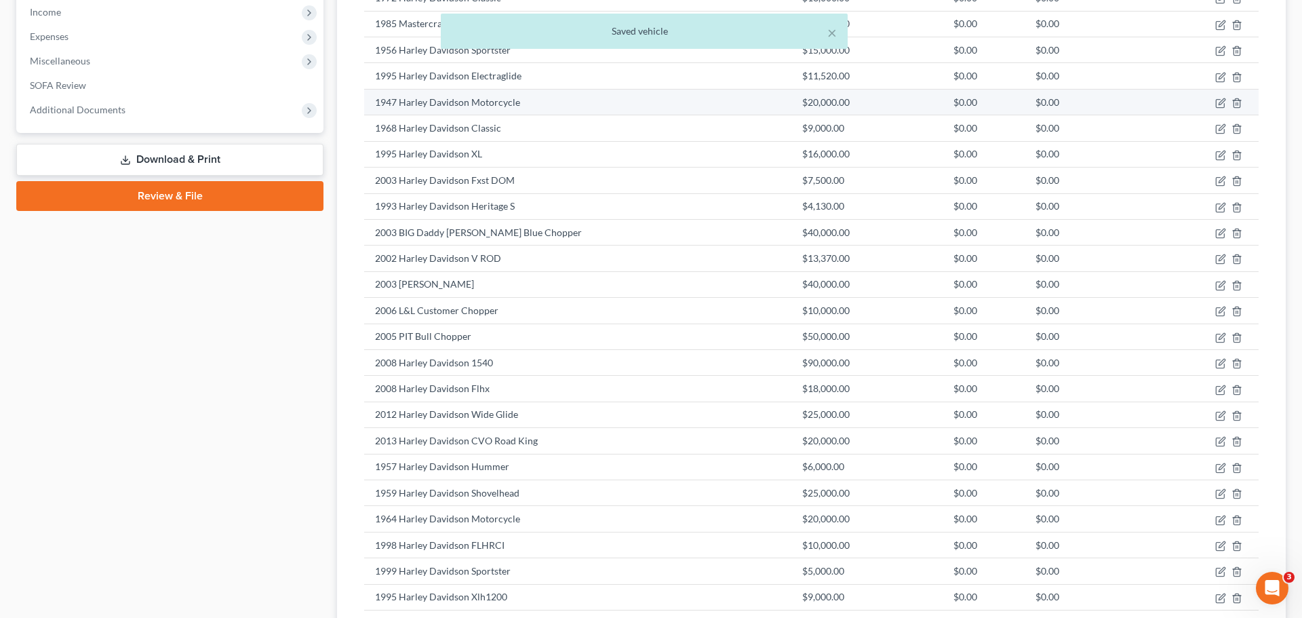
select select "7"
select select "33"
select select "0"
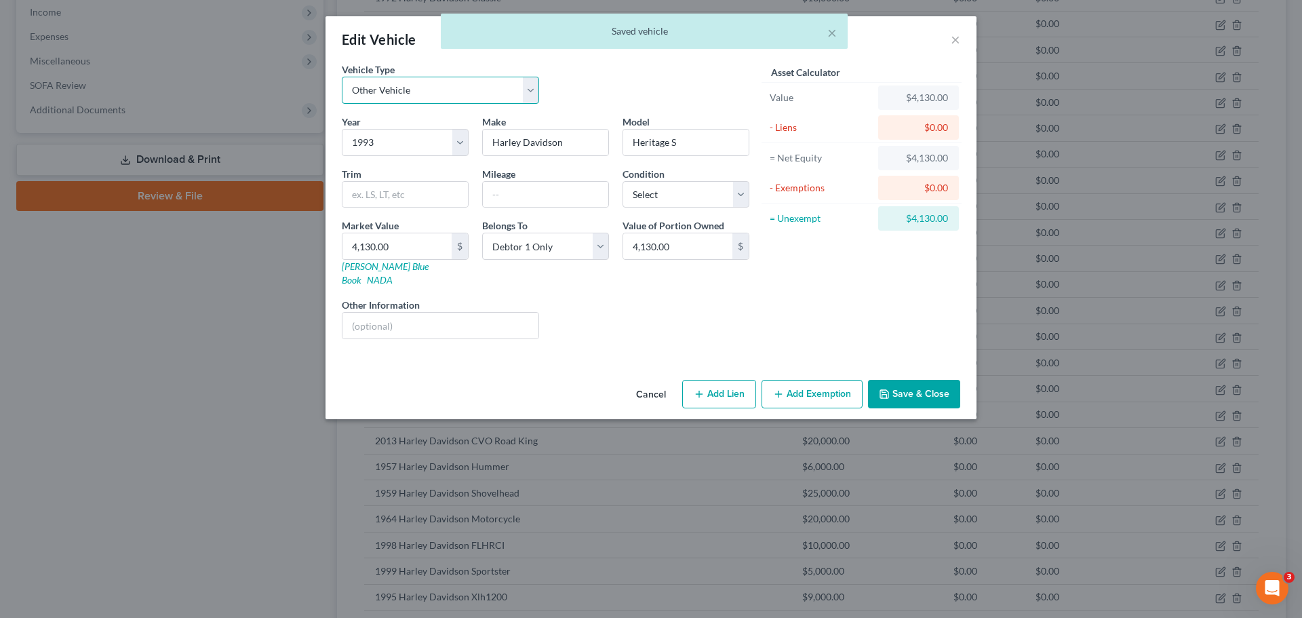
click at [440, 85] on select "Select Automobile Truck Trailer Watercraft Aircraft Motor Home Atv Other Vehicle" at bounding box center [440, 90] width 197 height 27
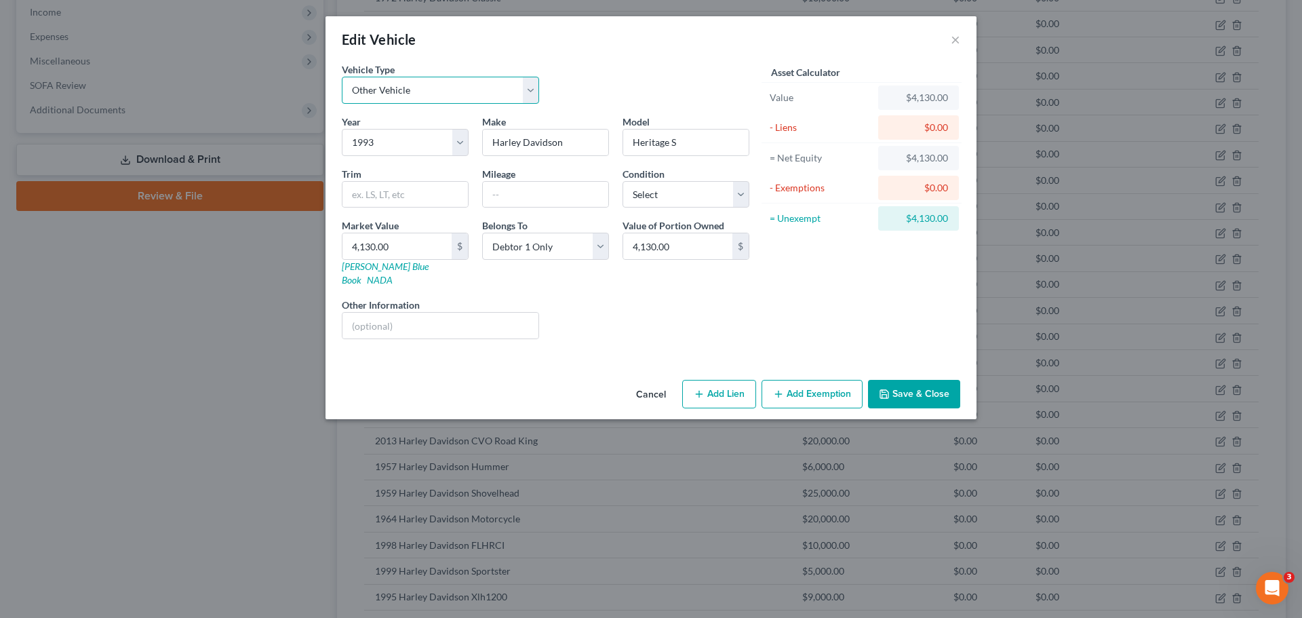
select select "0"
click at [342, 77] on select "Select Automobile Truck Trailer Watercraft Aircraft Motor Home Atv Other Vehicle" at bounding box center [440, 90] width 197 height 27
click at [886, 390] on polyline "button" at bounding box center [883, 391] width 3 height 2
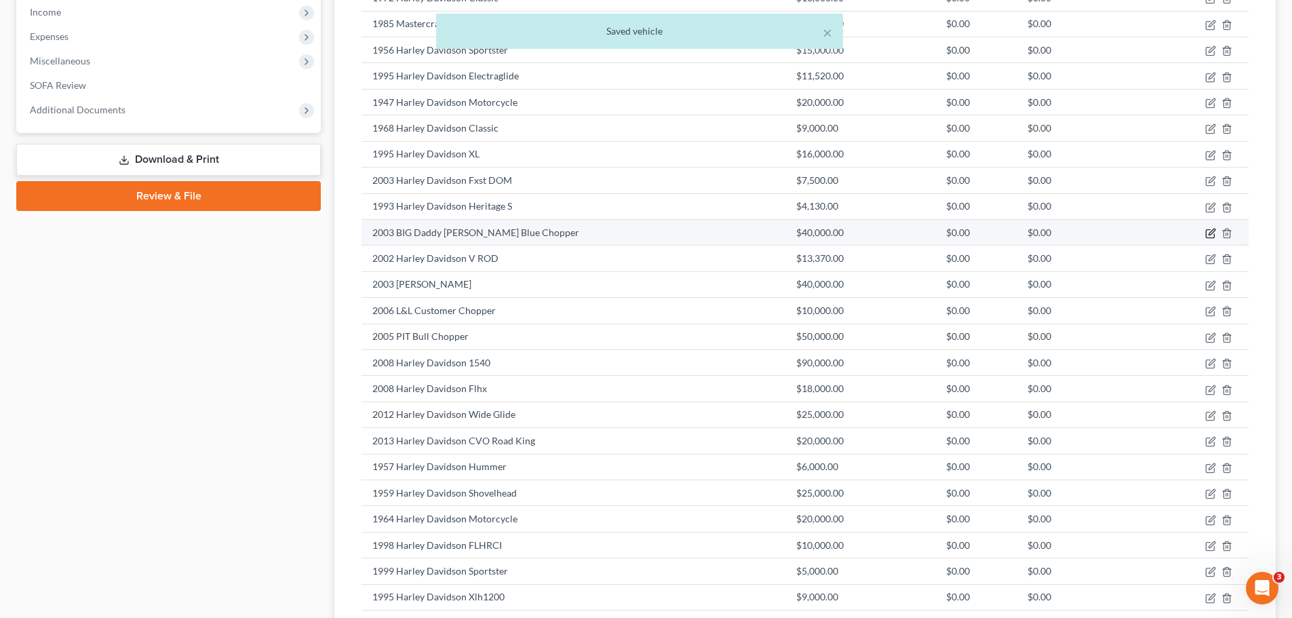
click at [1213, 233] on icon "button" at bounding box center [1212, 232] width 6 height 6
select select "7"
select select "23"
select select "0"
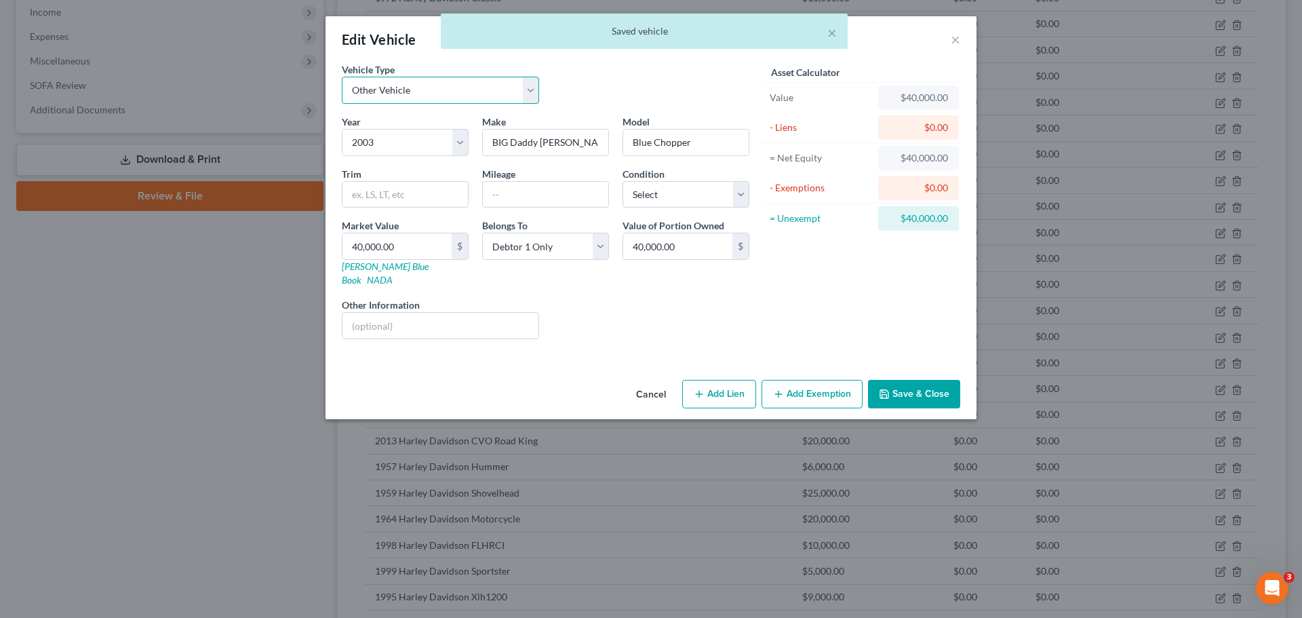
click at [489, 94] on select "Select Automobile Truck Trailer Watercraft Aircraft Motor Home Atv Other Vehicle" at bounding box center [440, 90] width 197 height 27
select select "0"
click at [342, 77] on select "Select Automobile Truck Trailer Watercraft Aircraft Motor Home Atv Other Vehicle" at bounding box center [440, 90] width 197 height 27
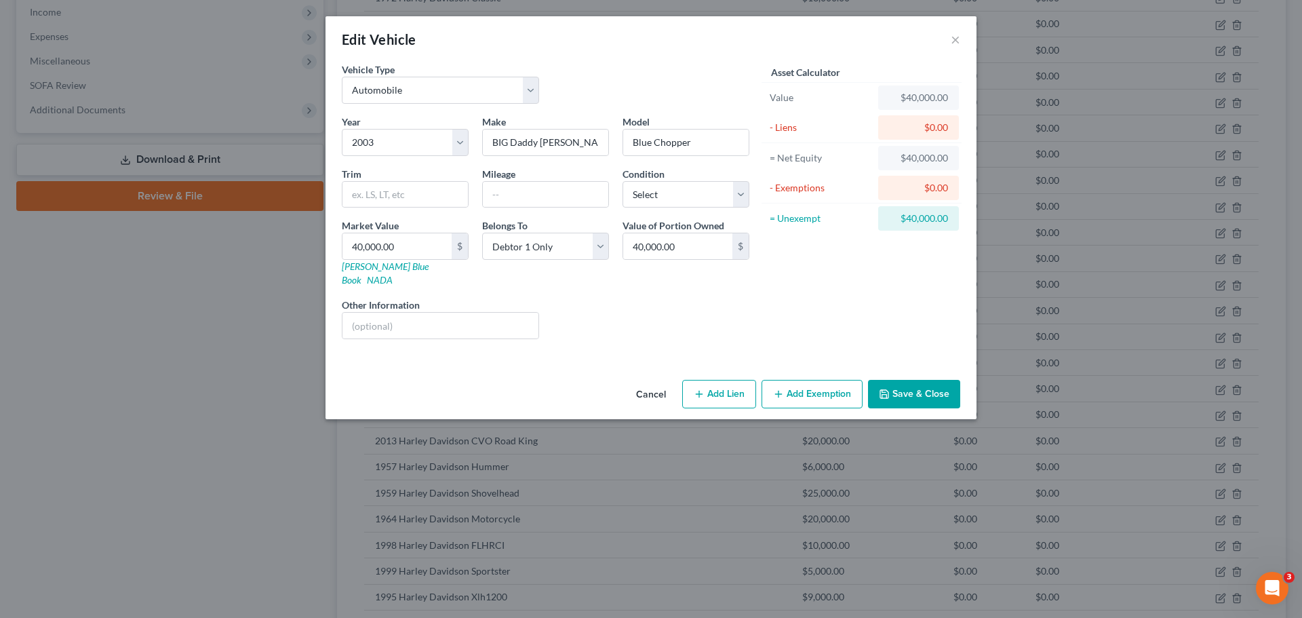
click at [901, 383] on button "Save & Close" at bounding box center [914, 394] width 92 height 28
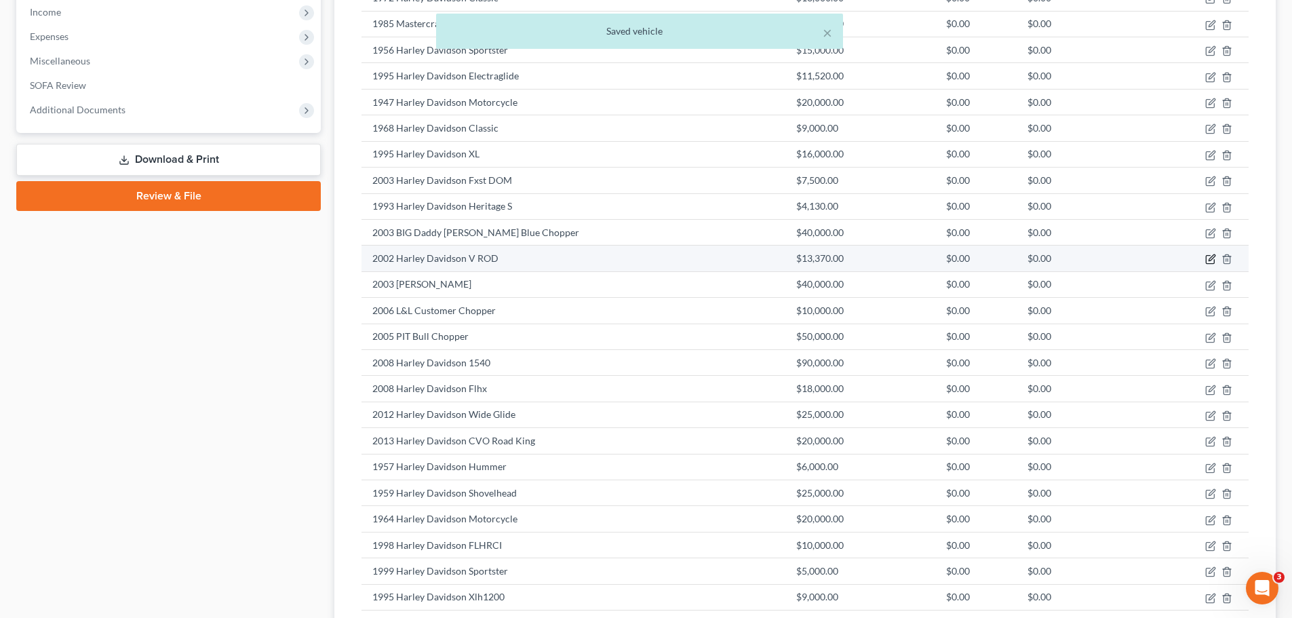
click at [1208, 261] on icon "button" at bounding box center [1210, 259] width 11 height 11
select select "7"
select select "24"
select select "0"
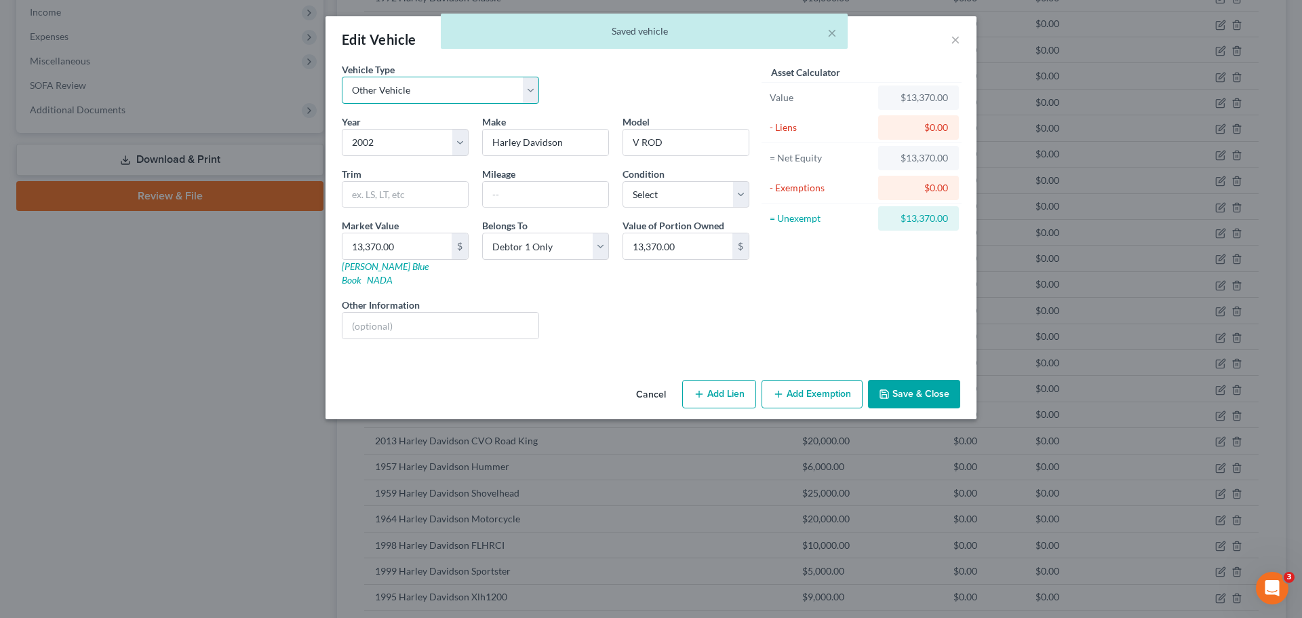
click at [454, 97] on select "Select Automobile Truck Trailer Watercraft Aircraft Motor Home Atv Other Vehicle" at bounding box center [440, 90] width 197 height 27
select select "0"
click at [342, 77] on select "Select Automobile Truck Trailer Watercraft Aircraft Motor Home Atv Other Vehicle" at bounding box center [440, 90] width 197 height 27
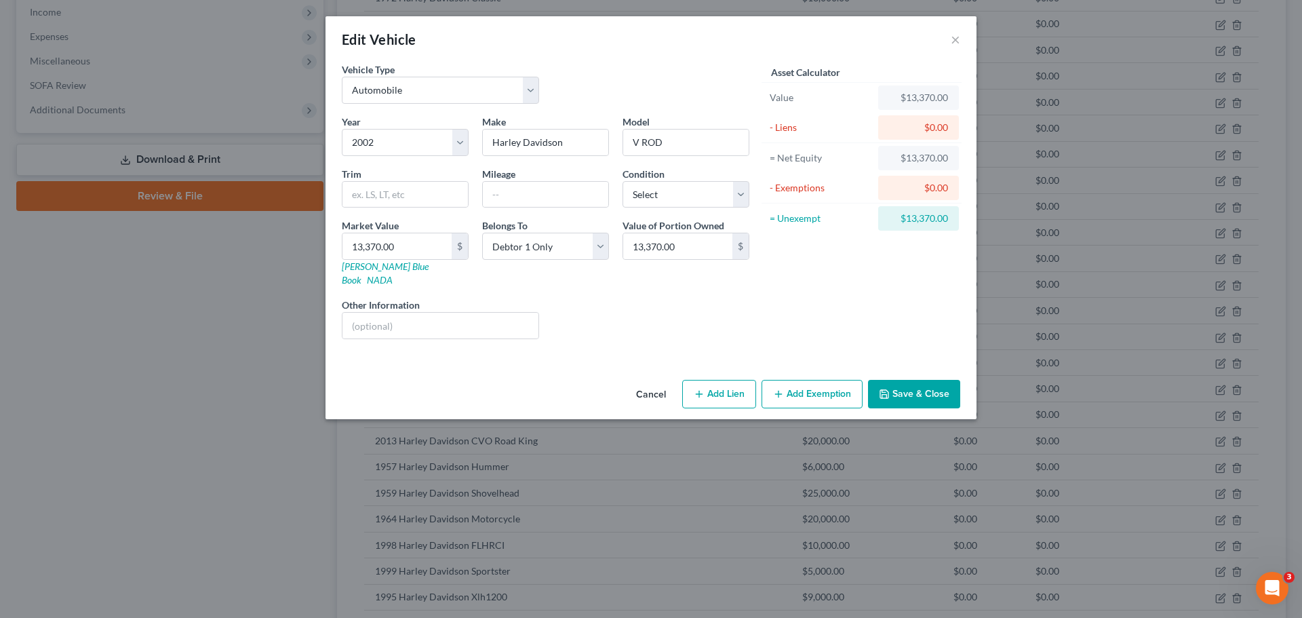
click at [894, 380] on button "Save & Close" at bounding box center [914, 394] width 92 height 28
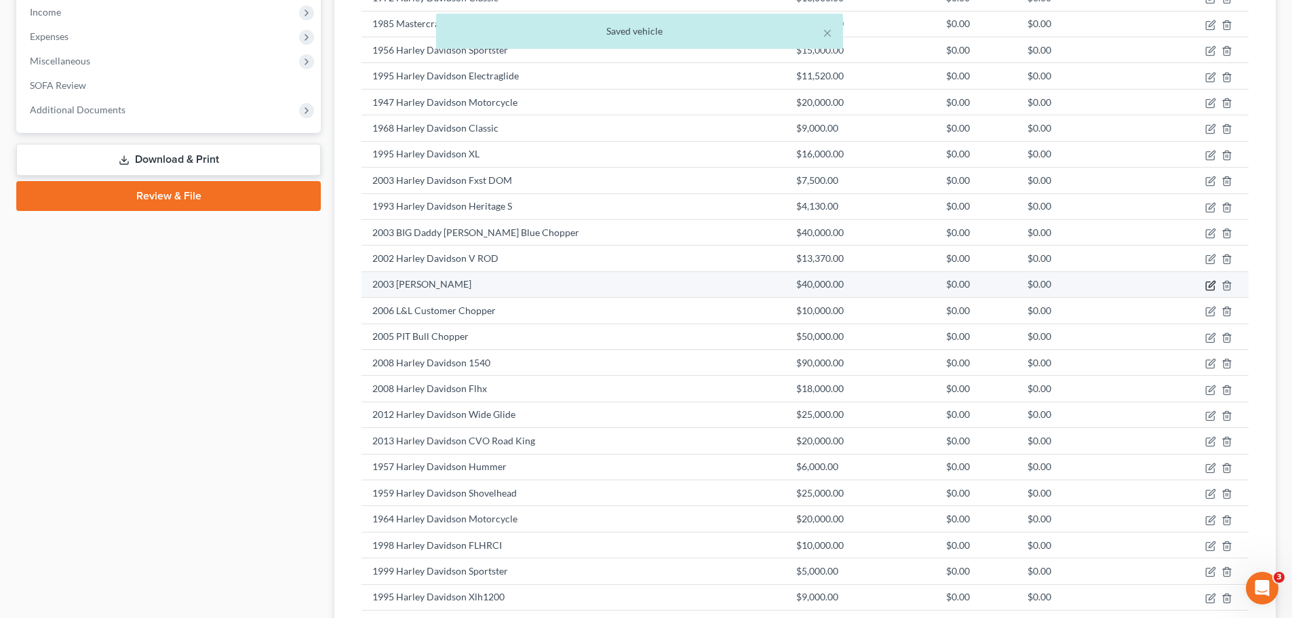
click at [1211, 287] on icon "button" at bounding box center [1212, 284] width 6 height 6
select select "7"
select select "23"
select select "0"
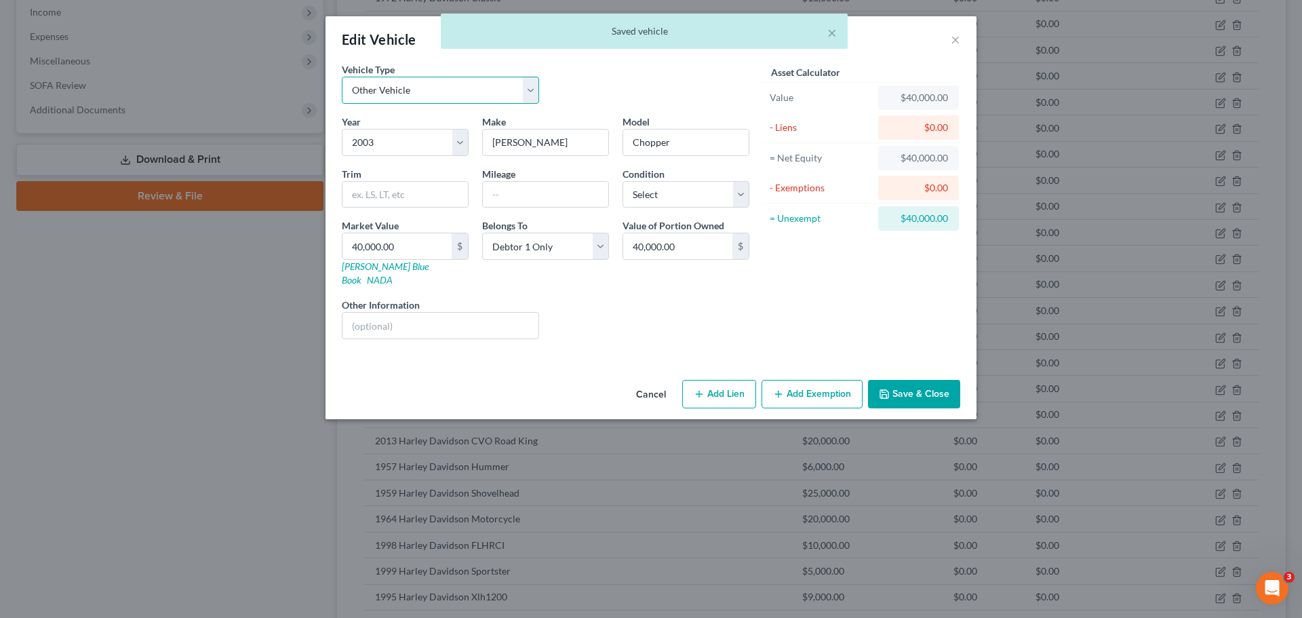
click at [442, 86] on select "Select Automobile Truck Trailer Watercraft Aircraft Motor Home Atv Other Vehicle" at bounding box center [440, 90] width 197 height 27
select select "0"
click at [342, 77] on select "Select Automobile Truck Trailer Watercraft Aircraft Motor Home Atv Other Vehicle" at bounding box center [440, 90] width 197 height 27
click at [890, 380] on button "Save & Close" at bounding box center [914, 394] width 92 height 28
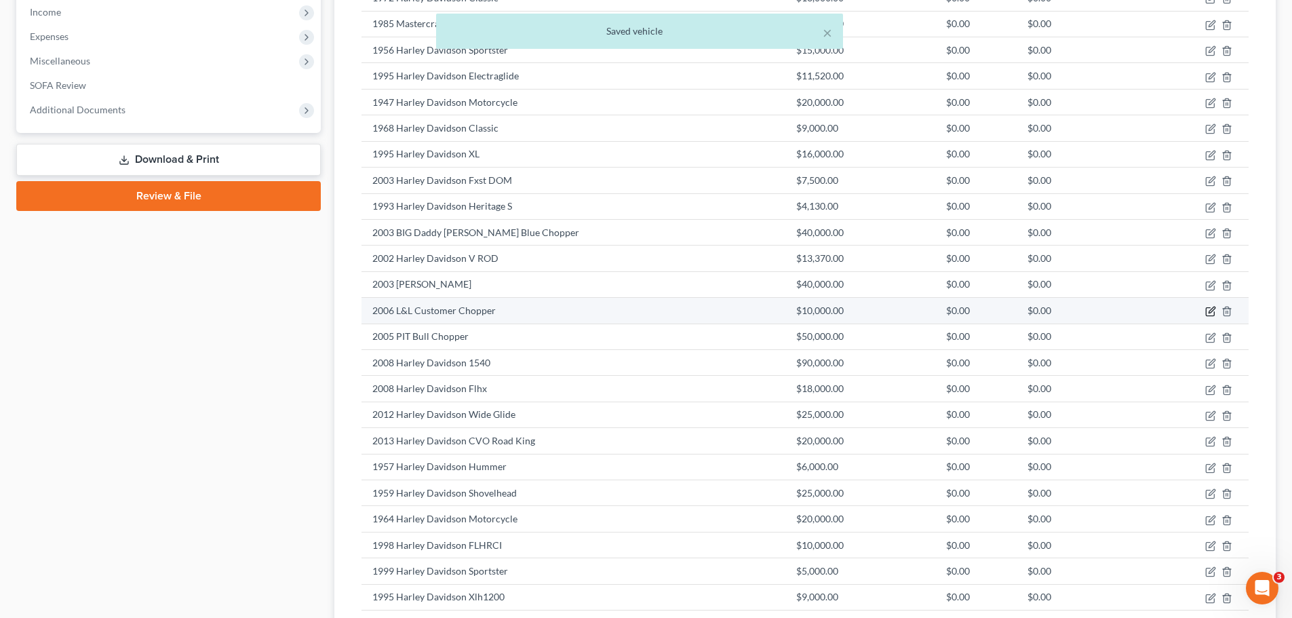
click at [1210, 311] on icon "button" at bounding box center [1212, 310] width 6 height 6
select select "7"
select select "20"
select select "0"
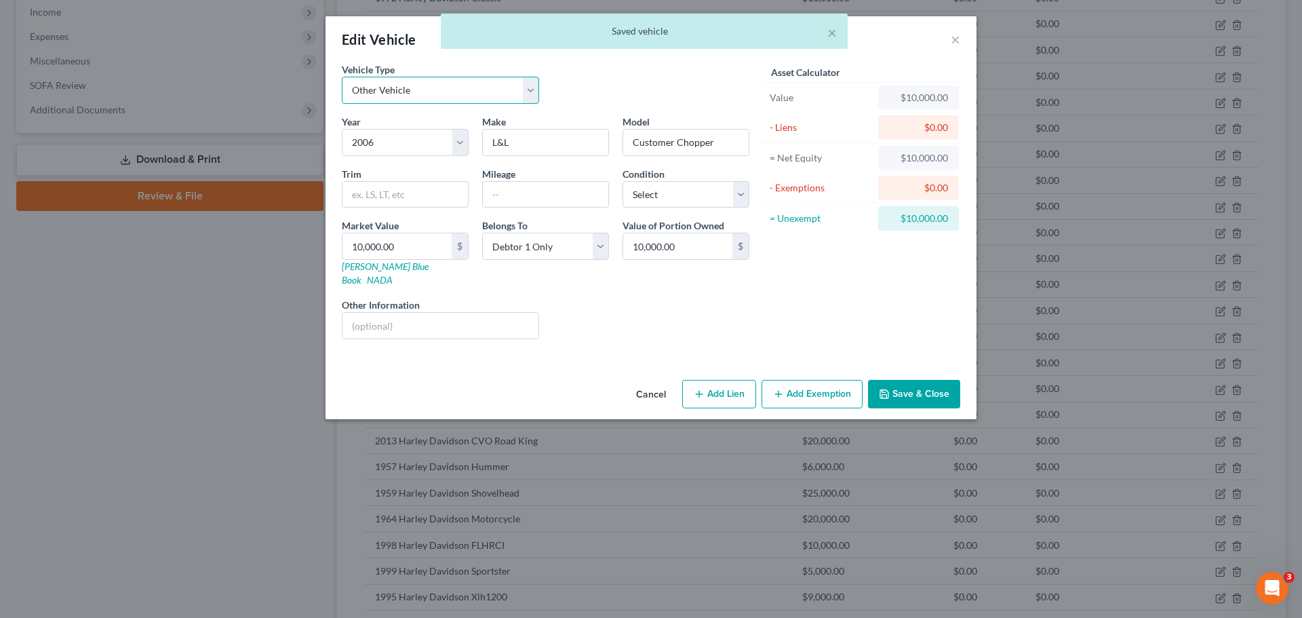
click at [459, 91] on select "Select Automobile Truck Trailer Watercraft Aircraft Motor Home Atv Other Vehicle" at bounding box center [440, 90] width 197 height 27
select select "0"
click at [342, 77] on select "Select Automobile Truck Trailer Watercraft Aircraft Motor Home Atv Other Vehicle" at bounding box center [440, 90] width 197 height 27
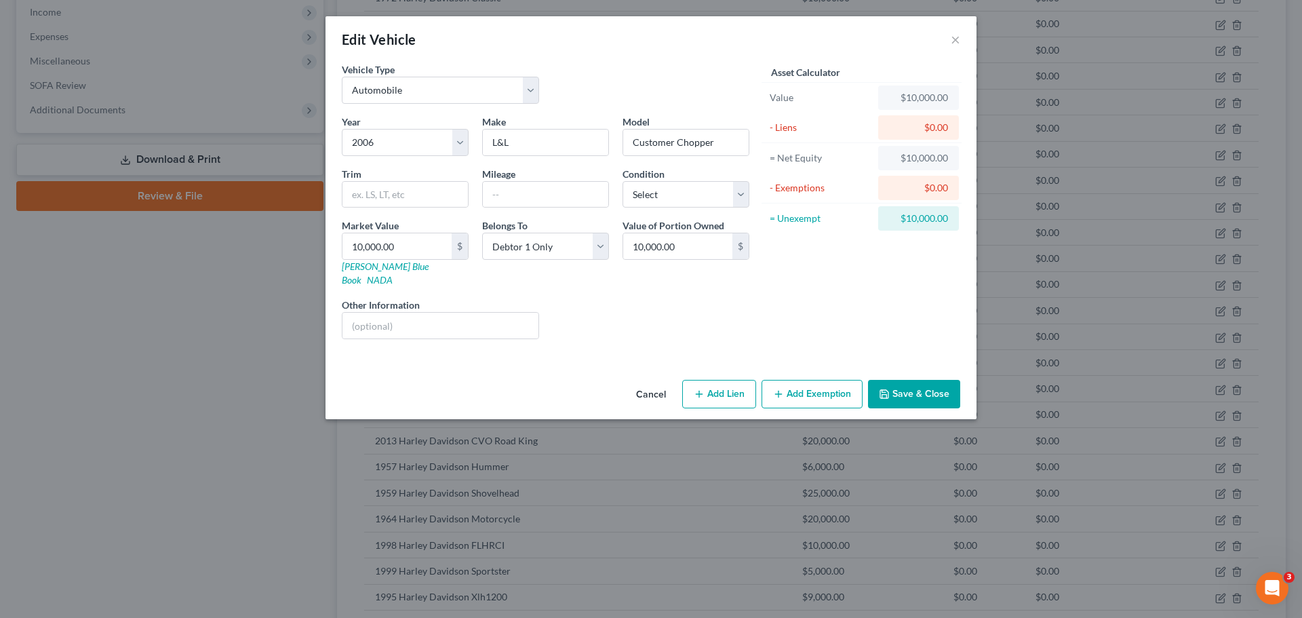
click at [889, 390] on icon "button" at bounding box center [884, 394] width 8 height 8
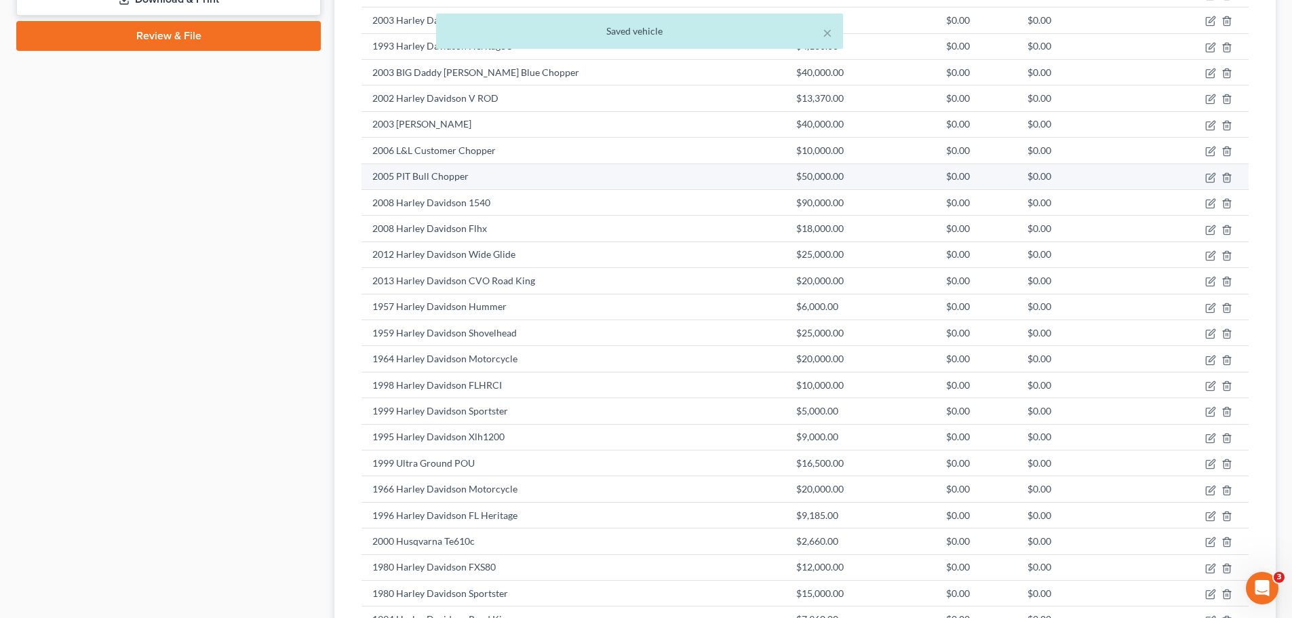
scroll to position [882, 0]
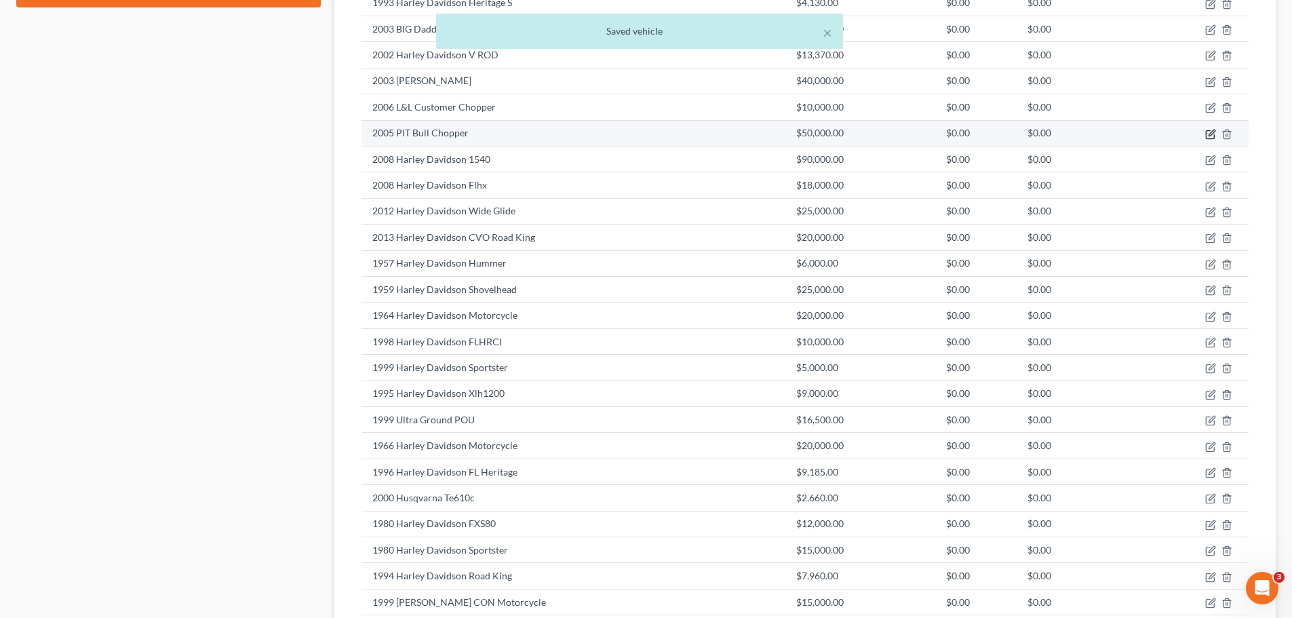
click at [1209, 136] on icon "button" at bounding box center [1212, 133] width 6 height 6
select select "7"
select select "21"
select select "0"
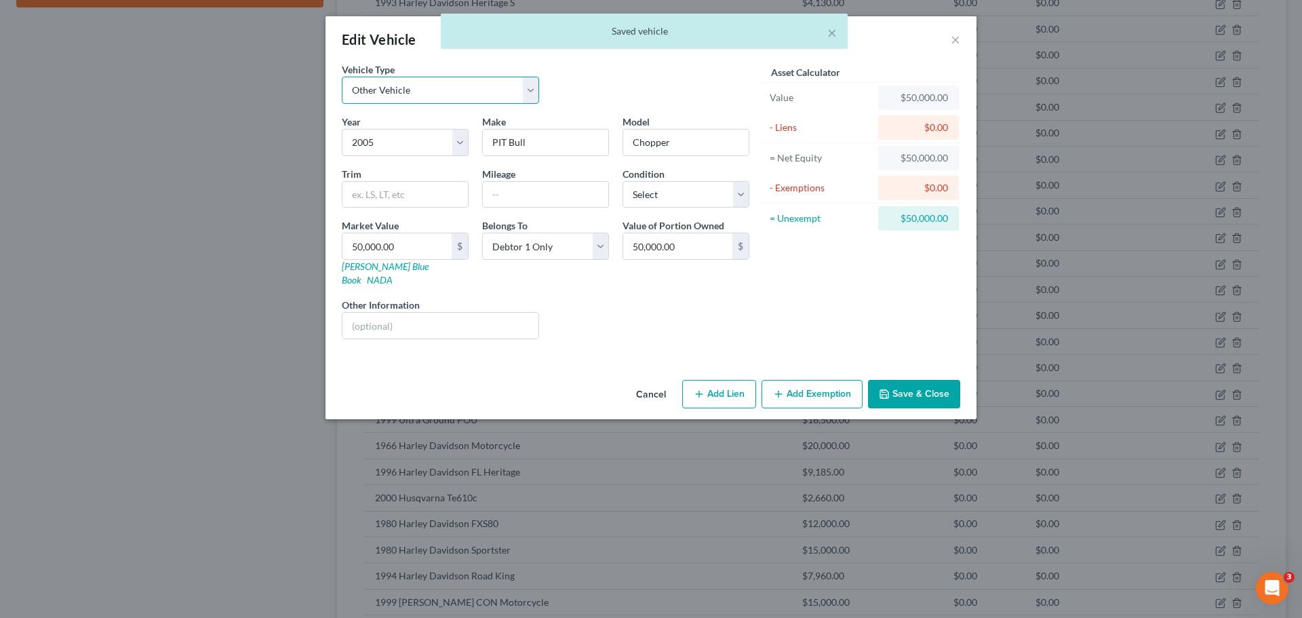
click at [502, 88] on select "Select Automobile Truck Trailer Watercraft Aircraft Motor Home Atv Other Vehicle" at bounding box center [440, 90] width 197 height 27
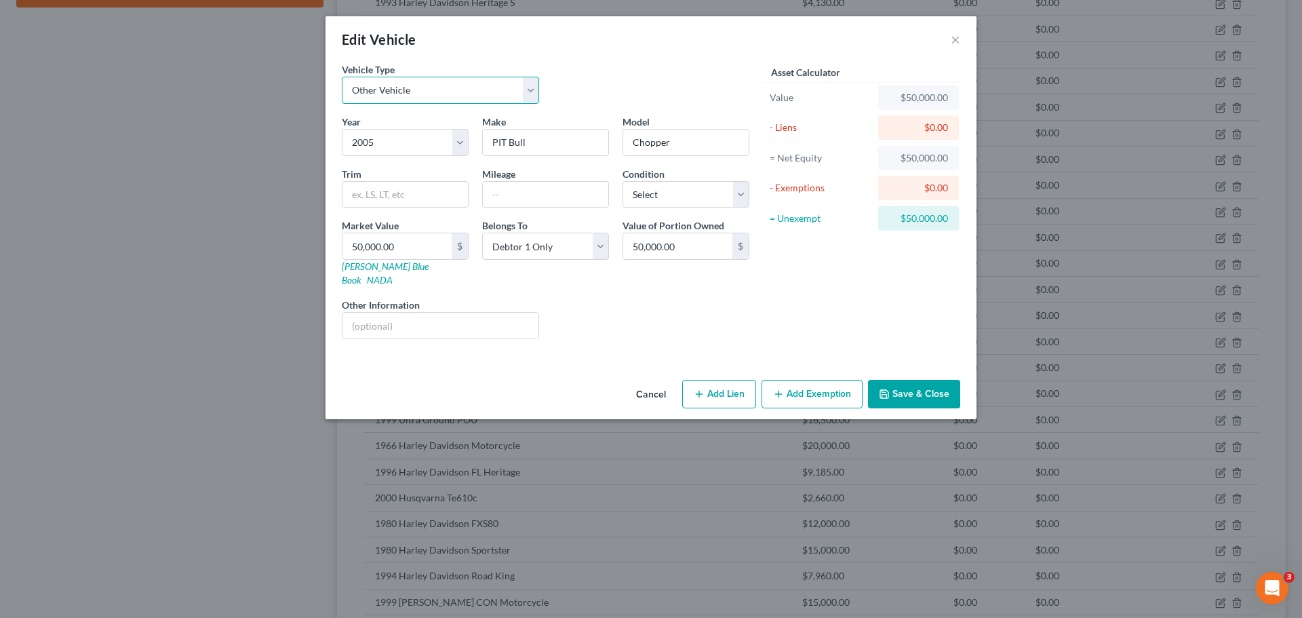
select select "0"
click at [342, 77] on select "Select Automobile Truck Trailer Watercraft Aircraft Motor Home Atv Other Vehicle" at bounding box center [440, 90] width 197 height 27
click at [927, 382] on button "Save & Close" at bounding box center [914, 394] width 92 height 28
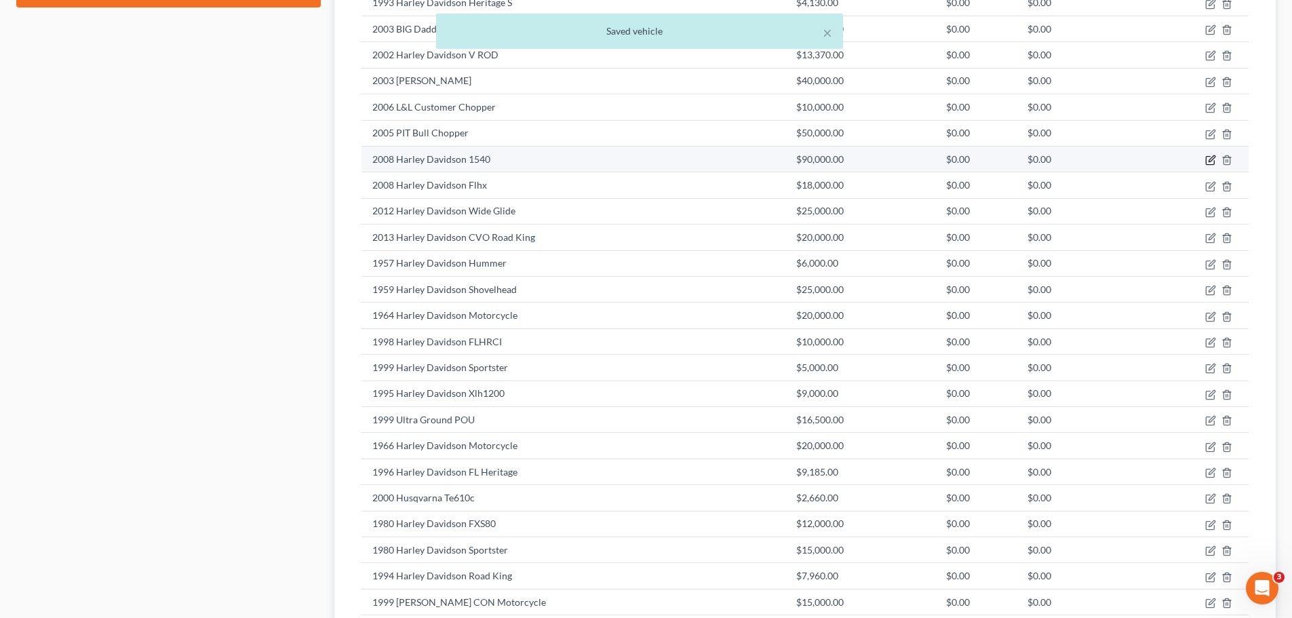
click at [1205, 159] on icon "button" at bounding box center [1210, 160] width 11 height 11
select select "7"
select select "18"
select select "0"
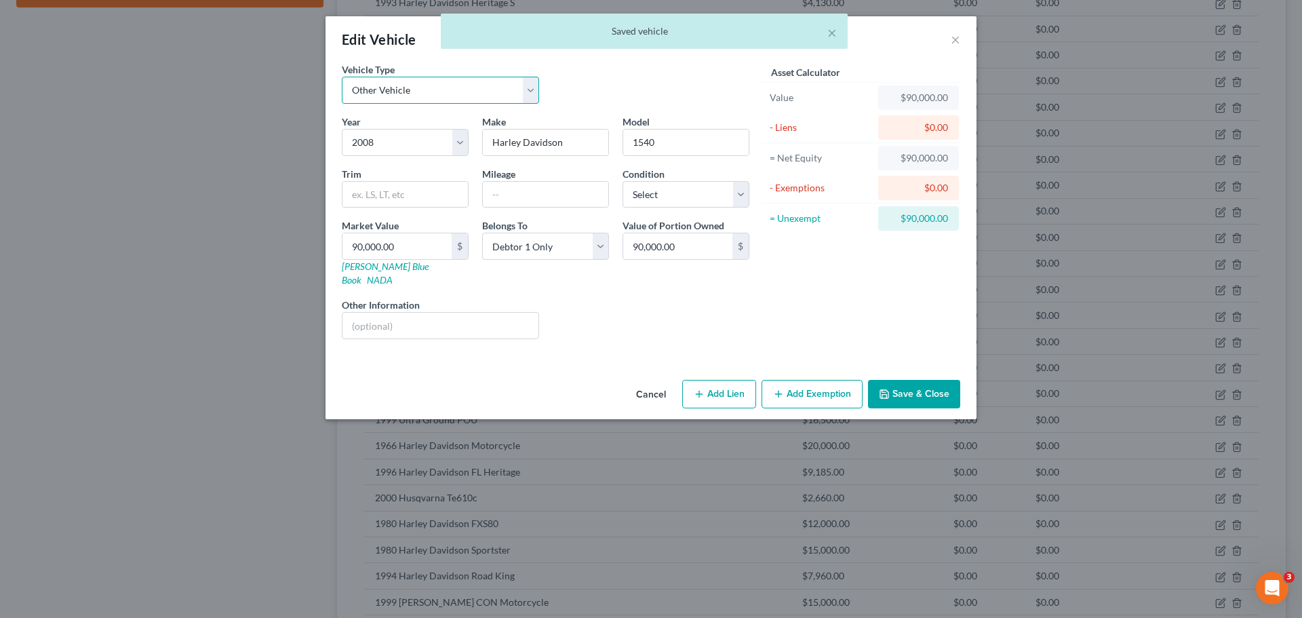
click at [478, 96] on select "Select Automobile Truck Trailer Watercraft Aircraft Motor Home Atv Other Vehicle" at bounding box center [440, 90] width 197 height 27
select select "0"
click at [342, 77] on select "Select Automobile Truck Trailer Watercraft Aircraft Motor Home Atv Other Vehicle" at bounding box center [440, 90] width 197 height 27
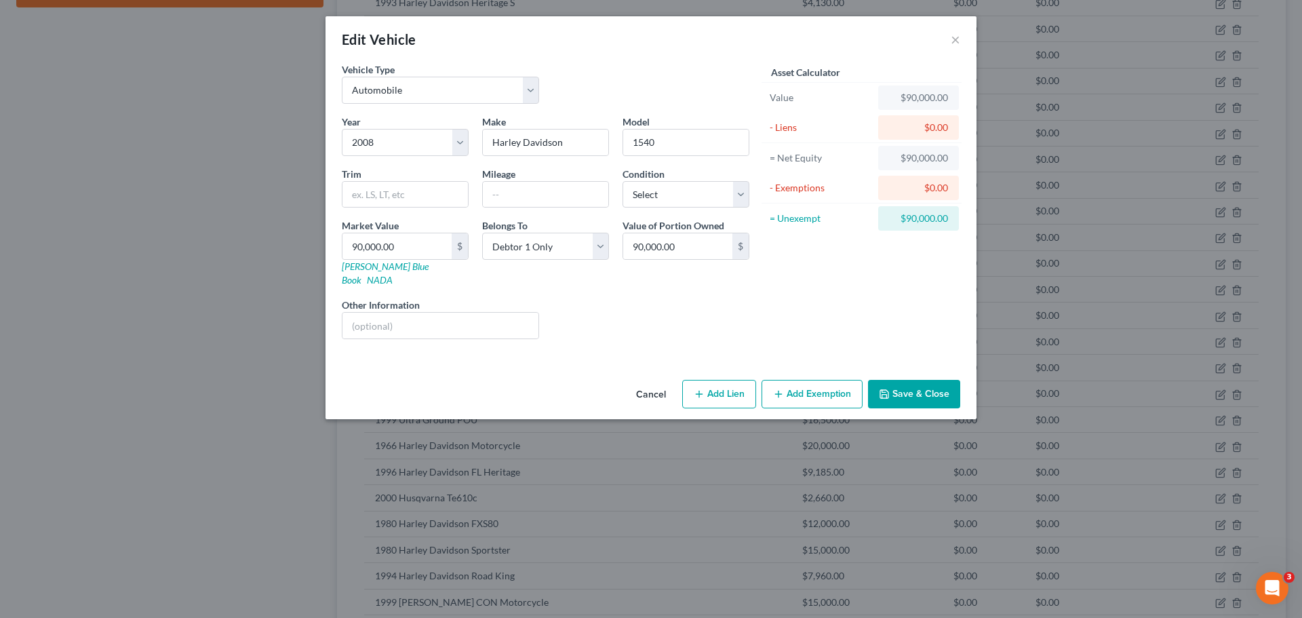
click at [893, 380] on button "Save & Close" at bounding box center [914, 394] width 92 height 28
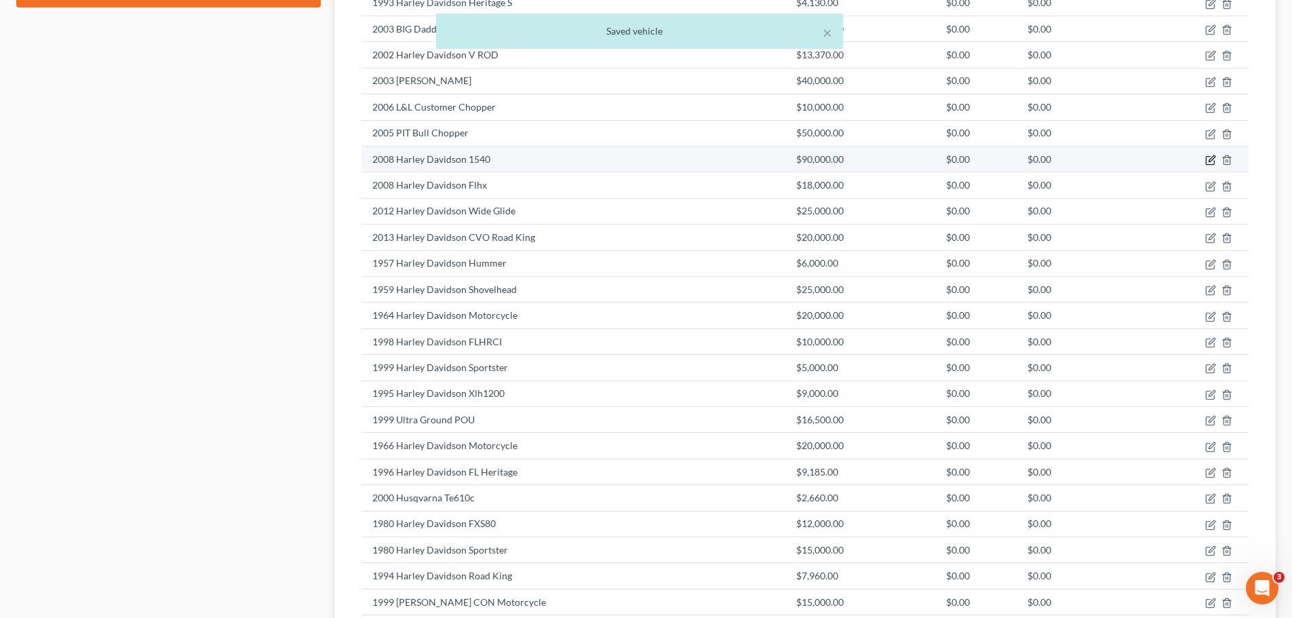
click at [1213, 161] on icon "button" at bounding box center [1210, 160] width 11 height 11
select select "0"
select select "18"
select select "0"
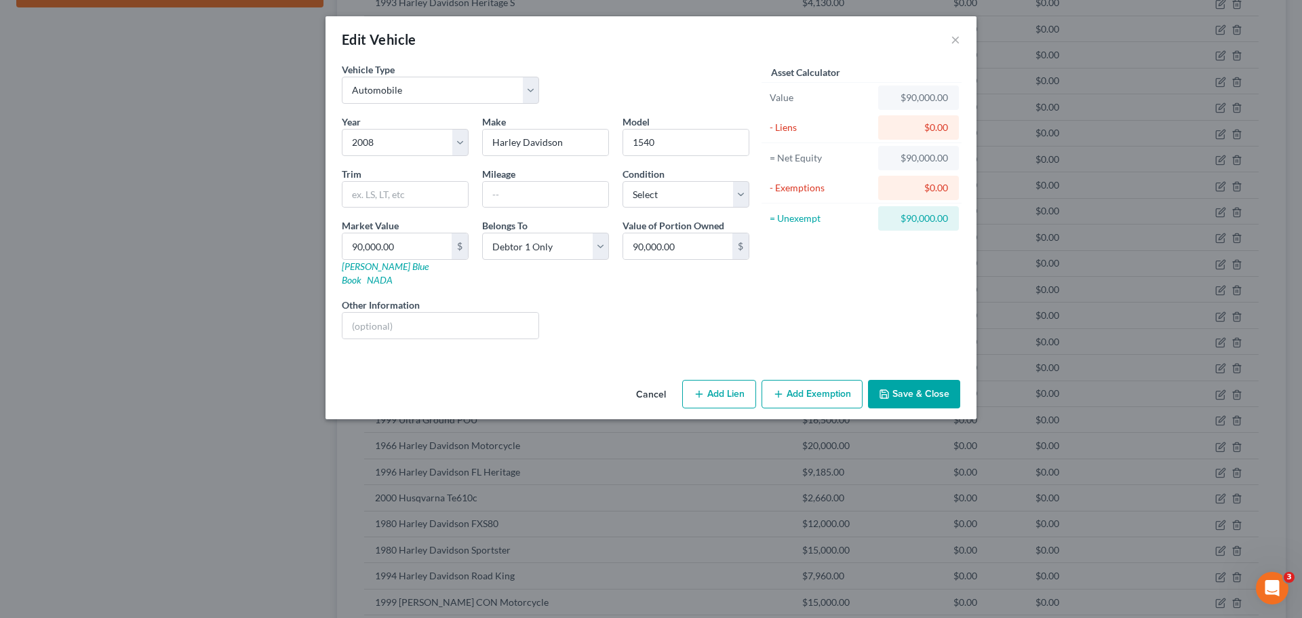
click at [932, 380] on button "Save & Close" at bounding box center [914, 394] width 92 height 28
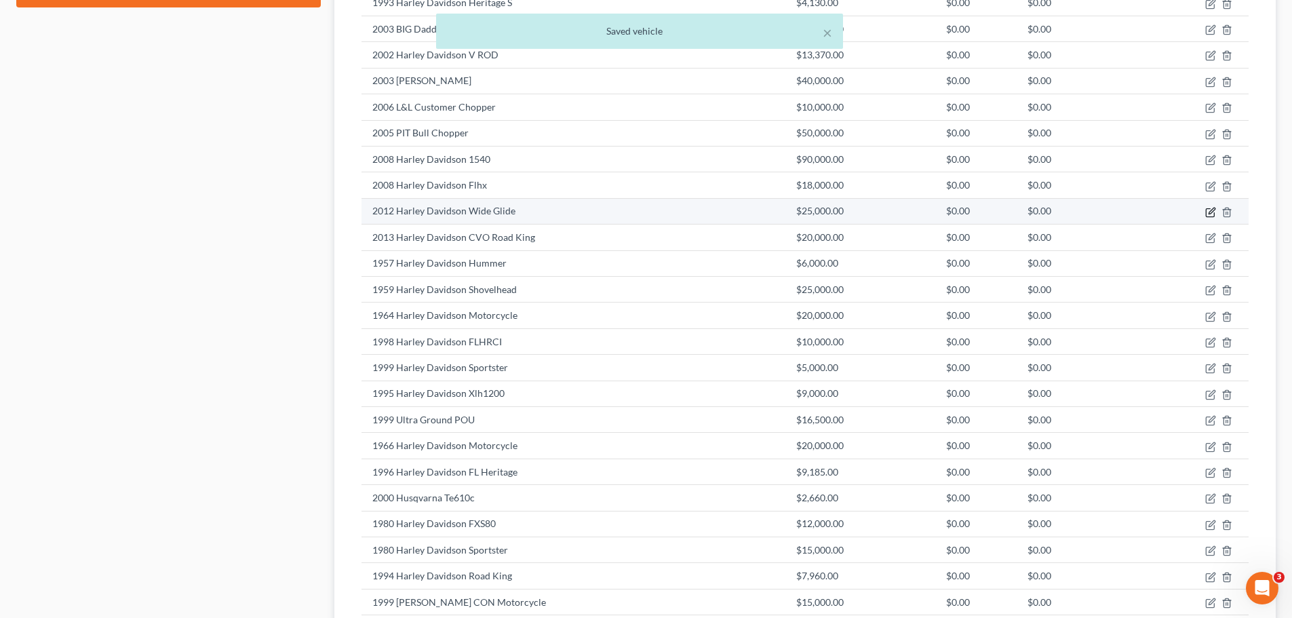
click at [1211, 214] on icon "button" at bounding box center [1210, 212] width 11 height 11
select select "7"
select select "14"
select select "0"
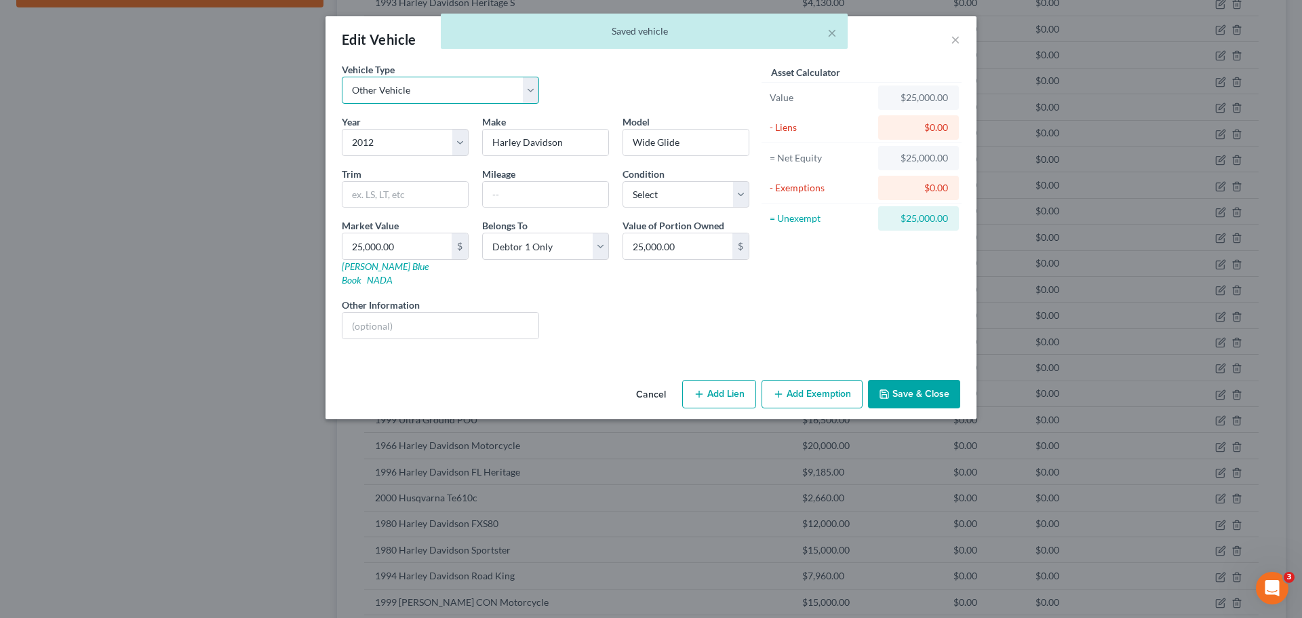
click at [494, 89] on select "Select Automobile Truck Trailer Watercraft Aircraft Motor Home Atv Other Vehicle" at bounding box center [440, 90] width 197 height 27
select select "0"
click at [342, 77] on select "Select Automobile Truck Trailer Watercraft Aircraft Motor Home Atv Other Vehicle" at bounding box center [440, 90] width 197 height 27
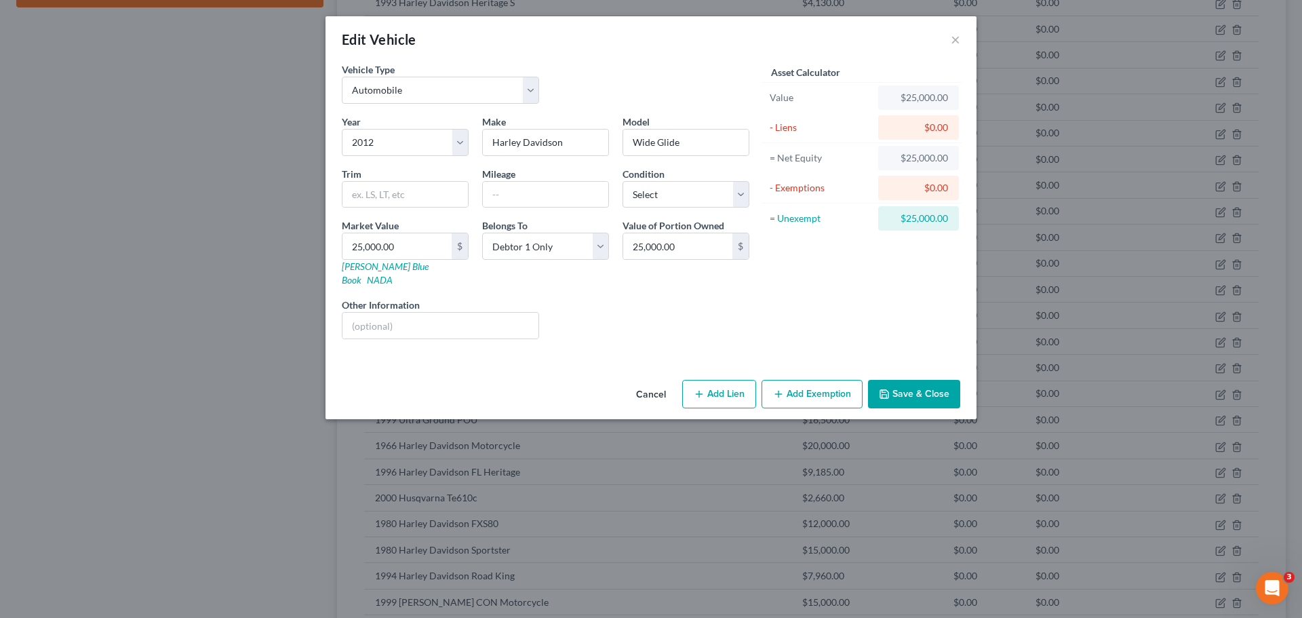
click at [905, 387] on button "Save & Close" at bounding box center [914, 394] width 92 height 28
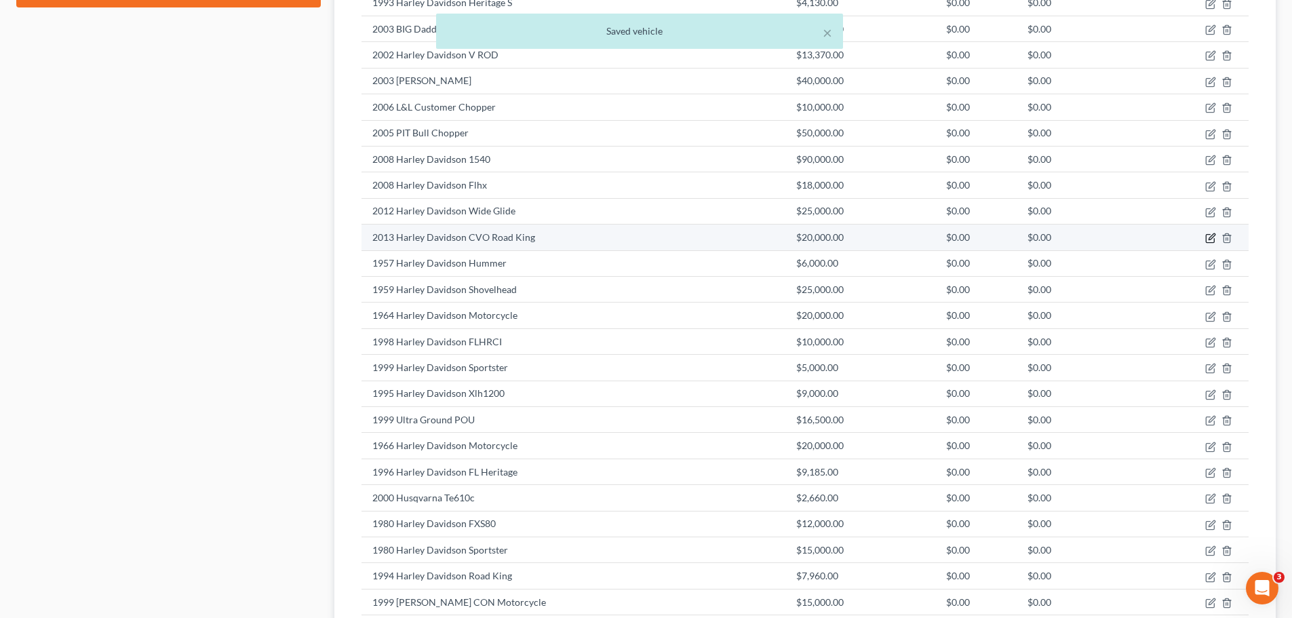
click at [1207, 238] on icon "button" at bounding box center [1210, 238] width 11 height 11
select select "7"
select select "13"
select select "0"
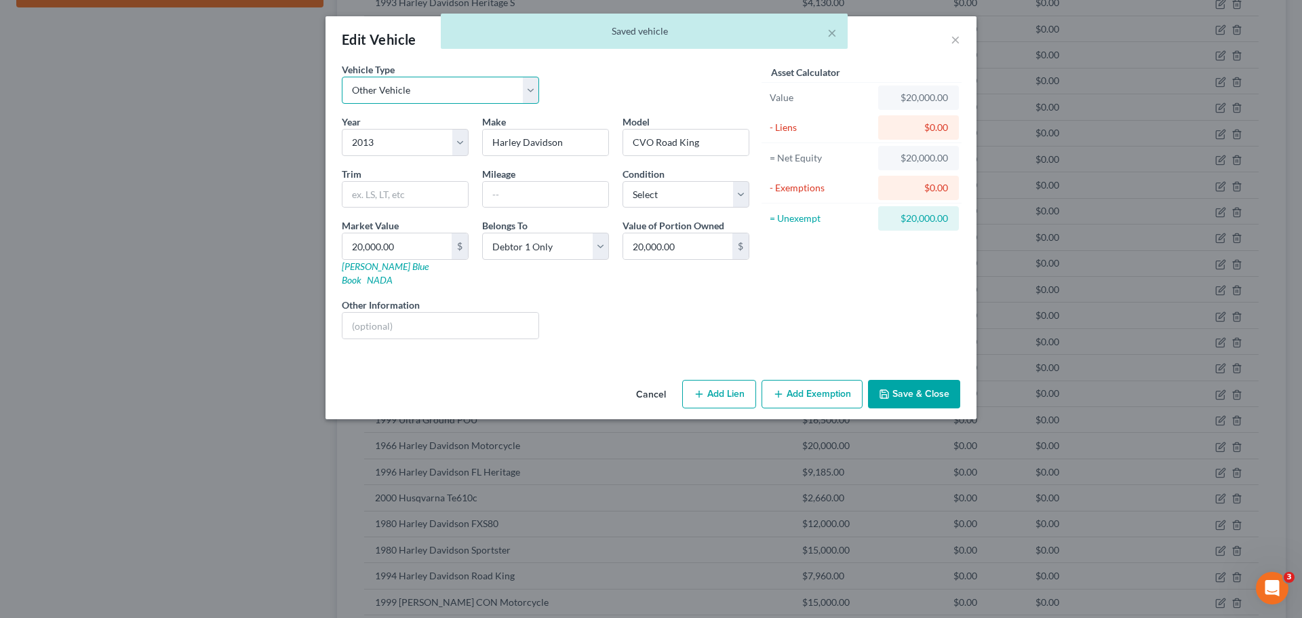
click at [455, 98] on select "Select Automobile Truck Trailer Watercraft Aircraft Motor Home Atv Other Vehicle" at bounding box center [440, 90] width 197 height 27
select select "0"
click at [342, 77] on select "Select Automobile Truck Trailer Watercraft Aircraft Motor Home Atv Other Vehicle" at bounding box center [440, 90] width 197 height 27
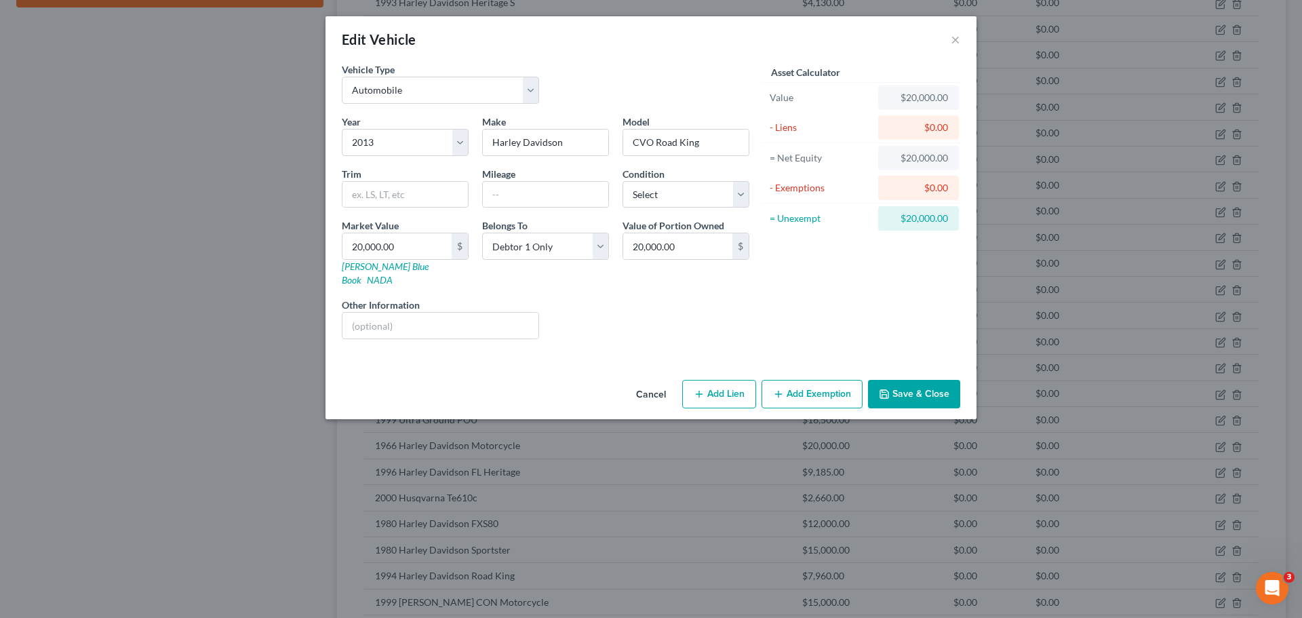
click at [912, 387] on button "Save & Close" at bounding box center [914, 394] width 92 height 28
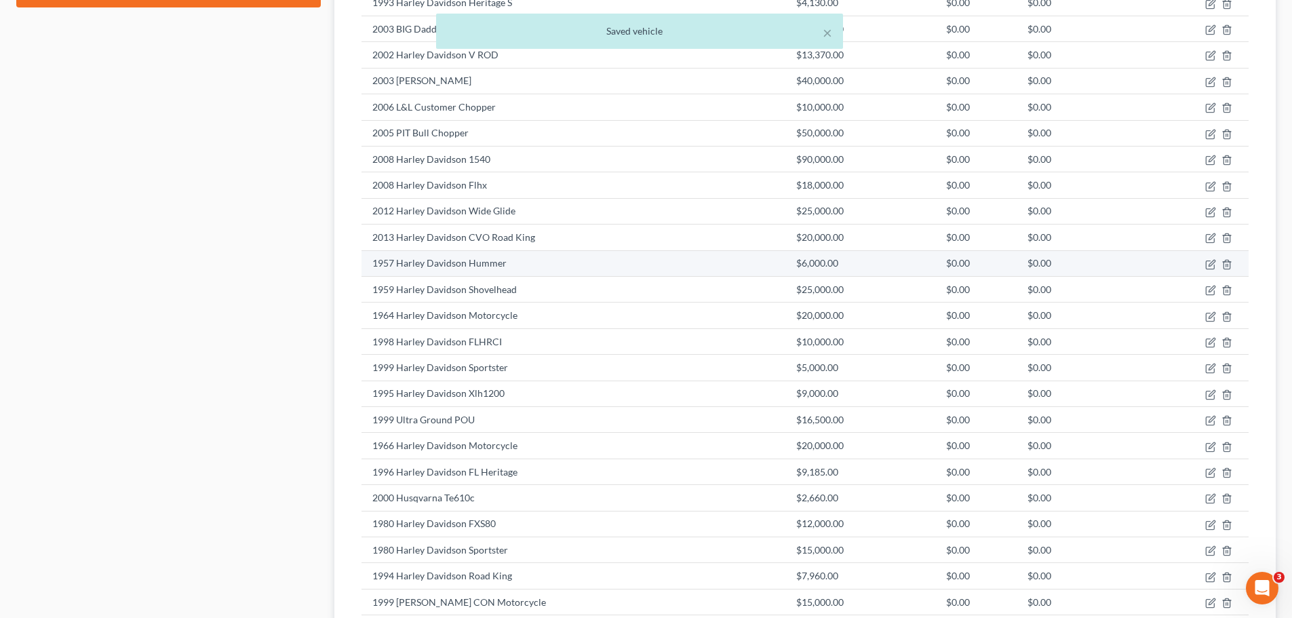
click at [1205, 266] on td at bounding box center [1200, 263] width 97 height 26
click at [1207, 266] on icon "button" at bounding box center [1210, 264] width 11 height 11
select select "7"
select select "69"
select select "0"
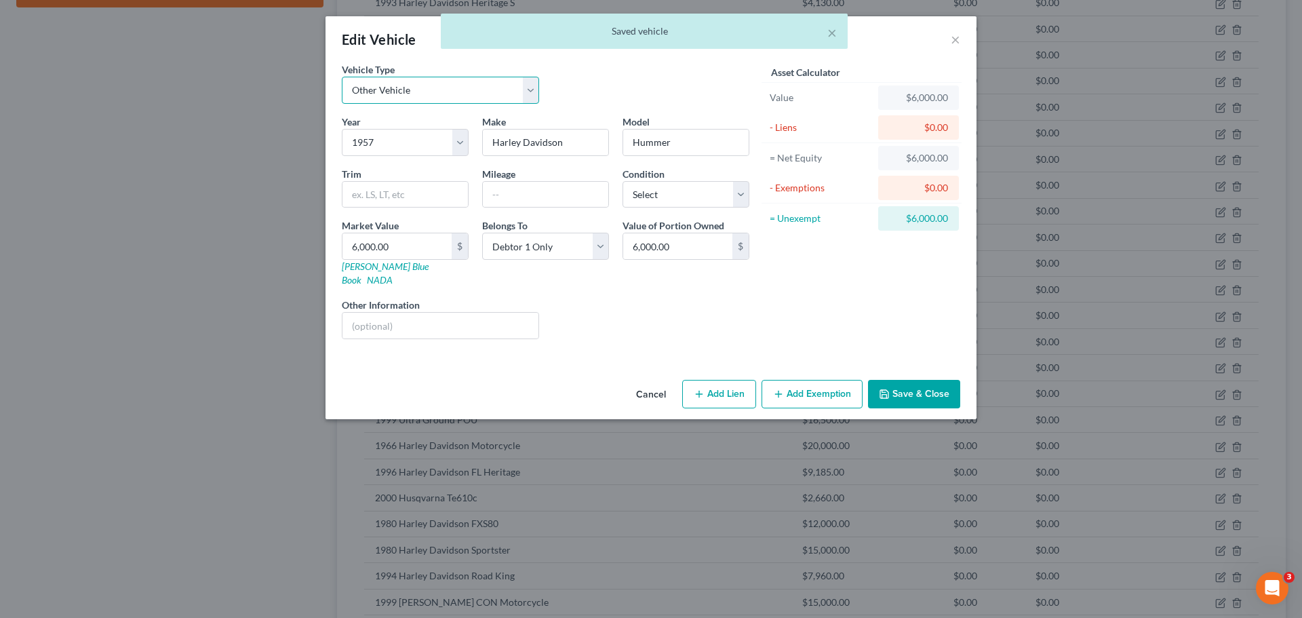
click at [440, 83] on select "Select Automobile Truck Trailer Watercraft Aircraft Motor Home Atv Other Vehicle" at bounding box center [440, 90] width 197 height 27
select select "0"
click at [342, 77] on select "Select Automobile Truck Trailer Watercraft Aircraft Motor Home Atv Other Vehicle" at bounding box center [440, 90] width 197 height 27
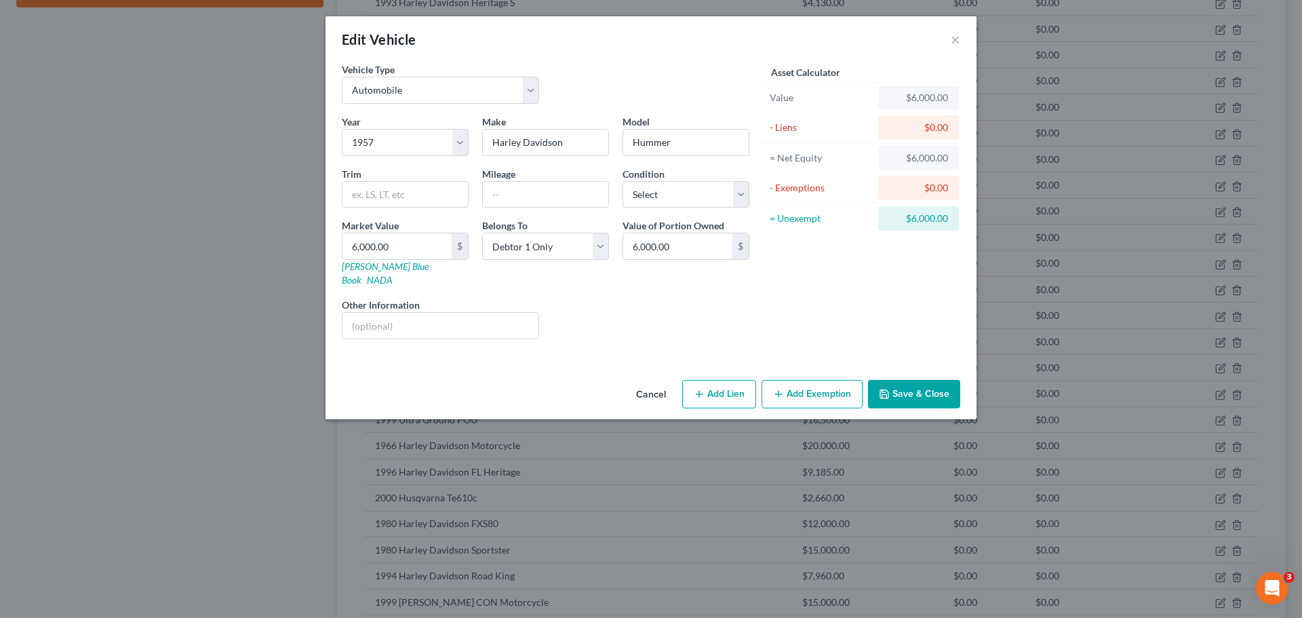
click at [888, 380] on button "Save & Close" at bounding box center [914, 394] width 92 height 28
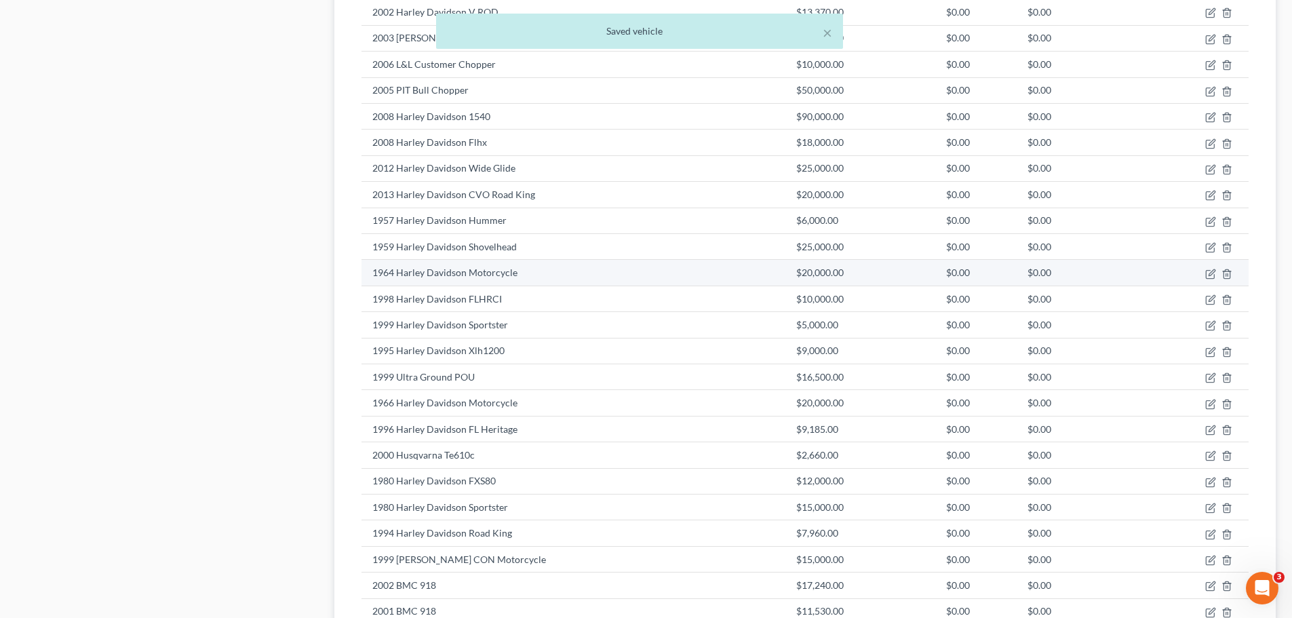
scroll to position [1017, 0]
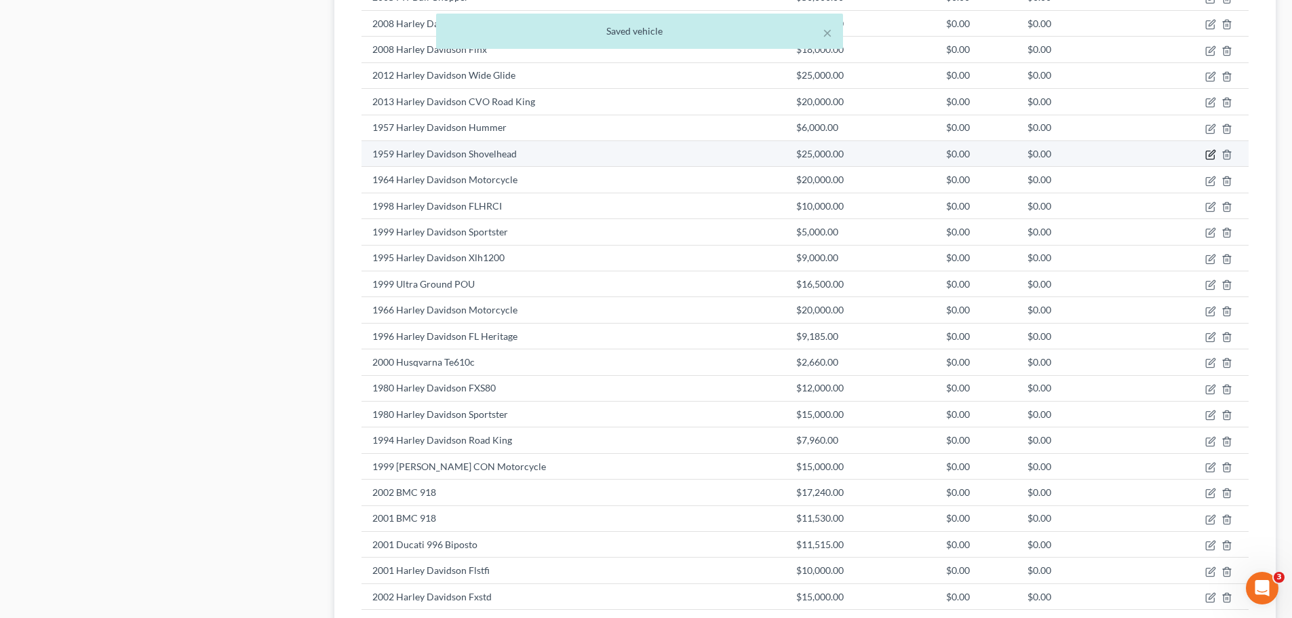
click at [1213, 153] on icon "button" at bounding box center [1210, 154] width 11 height 11
select select "7"
select select "67"
select select "0"
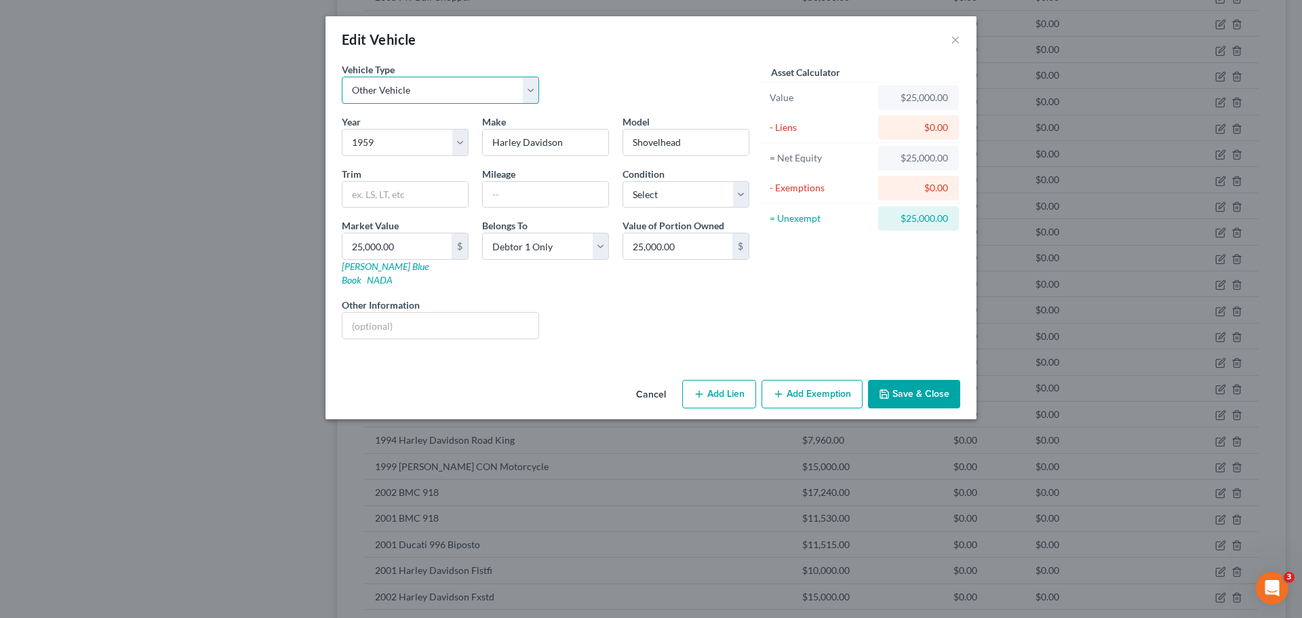
click at [504, 90] on select "Select Automobile Truck Trailer Watercraft Aircraft Motor Home Atv Other Vehicle" at bounding box center [440, 90] width 197 height 27
select select "0"
click at [342, 77] on select "Select Automobile Truck Trailer Watercraft Aircraft Motor Home Atv Other Vehicle" at bounding box center [440, 90] width 197 height 27
click at [908, 380] on button "Save & Close" at bounding box center [914, 394] width 92 height 28
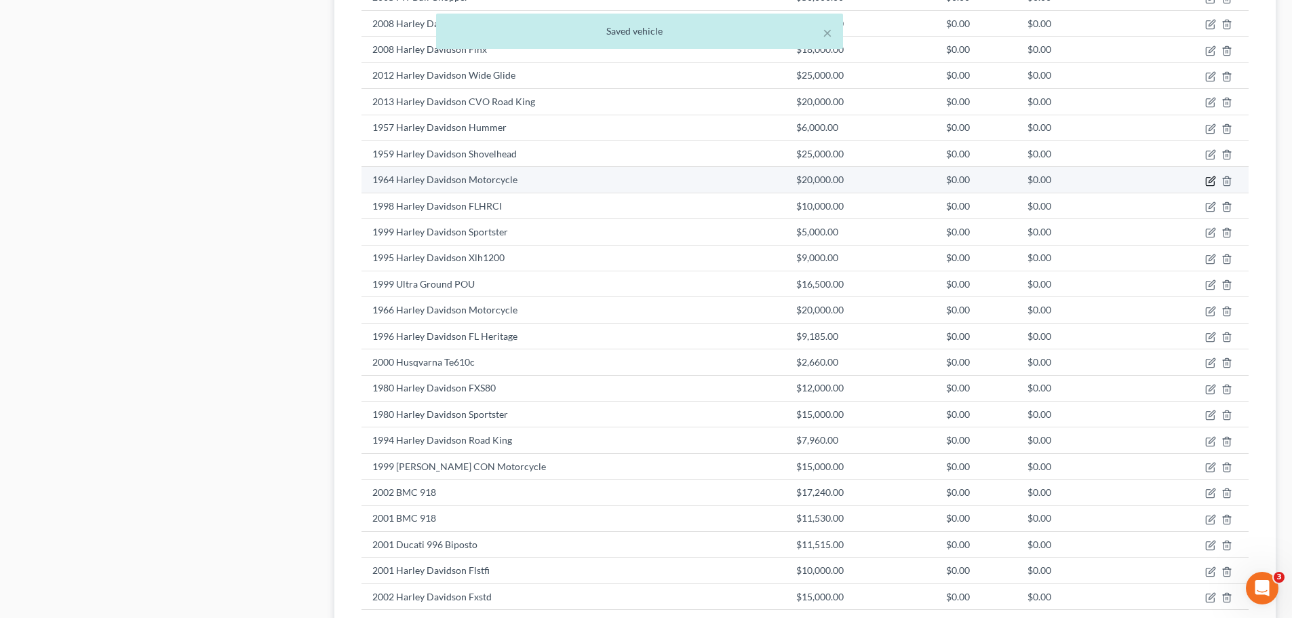
click at [1209, 181] on icon "button" at bounding box center [1212, 179] width 6 height 6
select select "7"
select select "62"
select select "0"
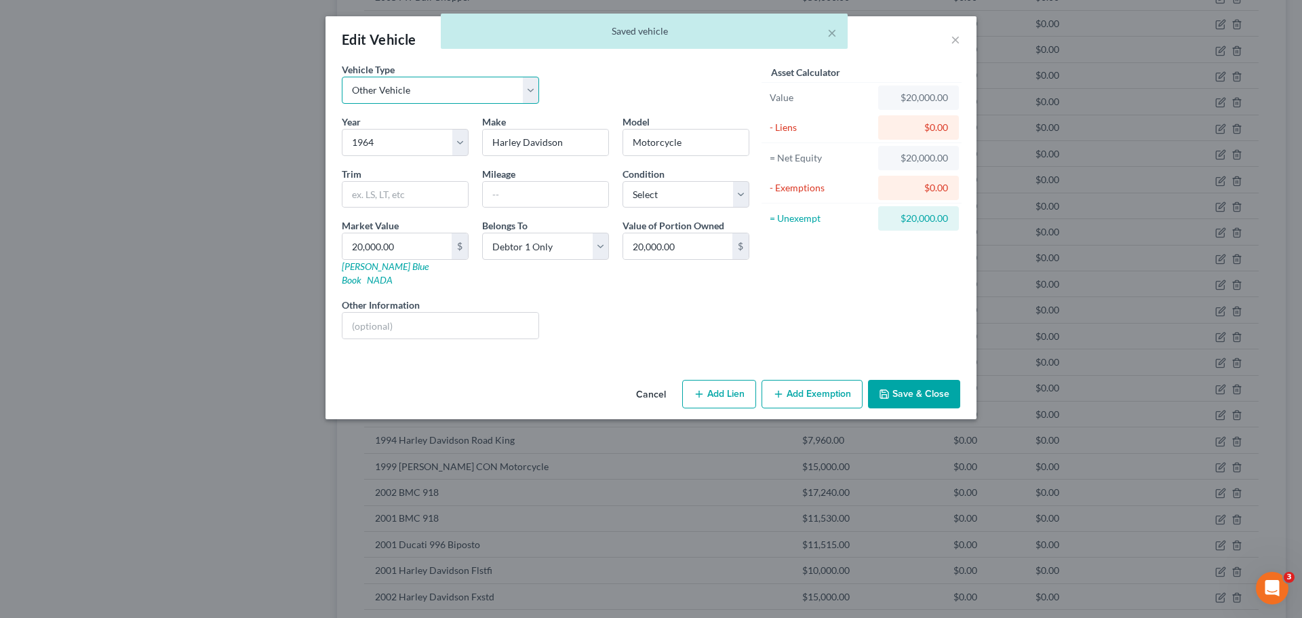
click at [464, 100] on select "Select Automobile Truck Trailer Watercraft Aircraft Motor Home Atv Other Vehicle" at bounding box center [440, 90] width 197 height 27
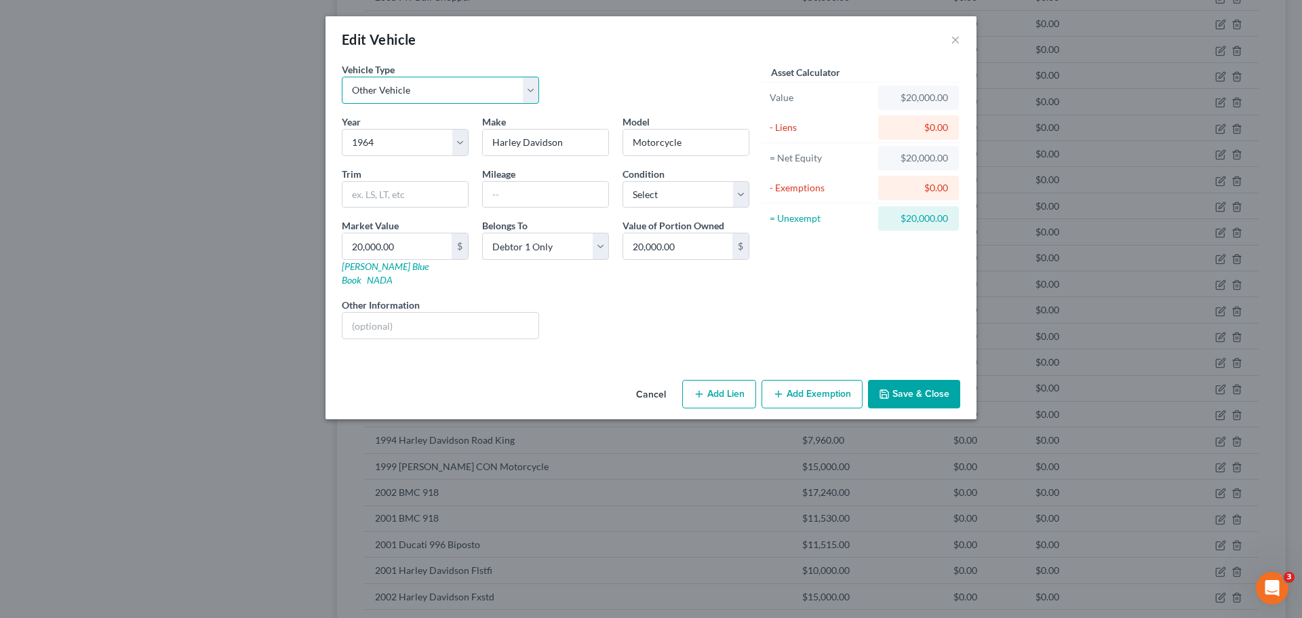
select select "0"
click at [342, 77] on select "Select Automobile Truck Trailer Watercraft Aircraft Motor Home Atv Other Vehicle" at bounding box center [440, 90] width 197 height 27
click at [895, 383] on button "Save & Close" at bounding box center [914, 394] width 92 height 28
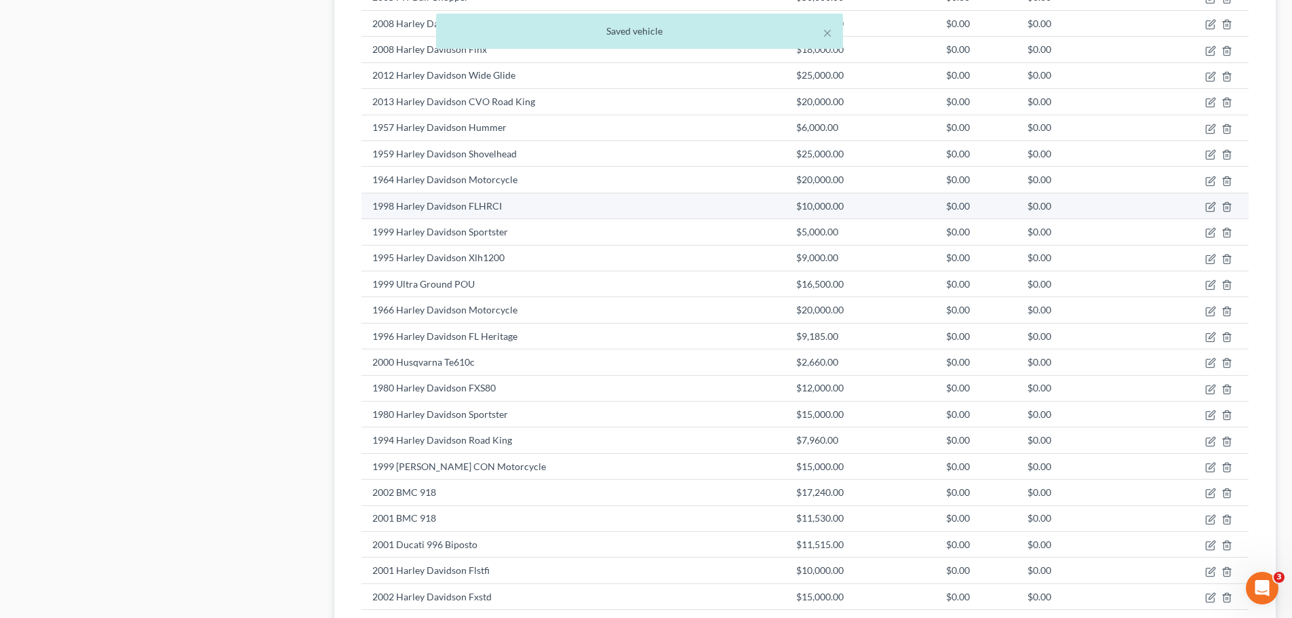
click at [1216, 207] on td at bounding box center [1200, 206] width 97 height 26
click at [1211, 207] on icon "button" at bounding box center [1210, 206] width 11 height 11
select select "7"
select select "28"
select select "0"
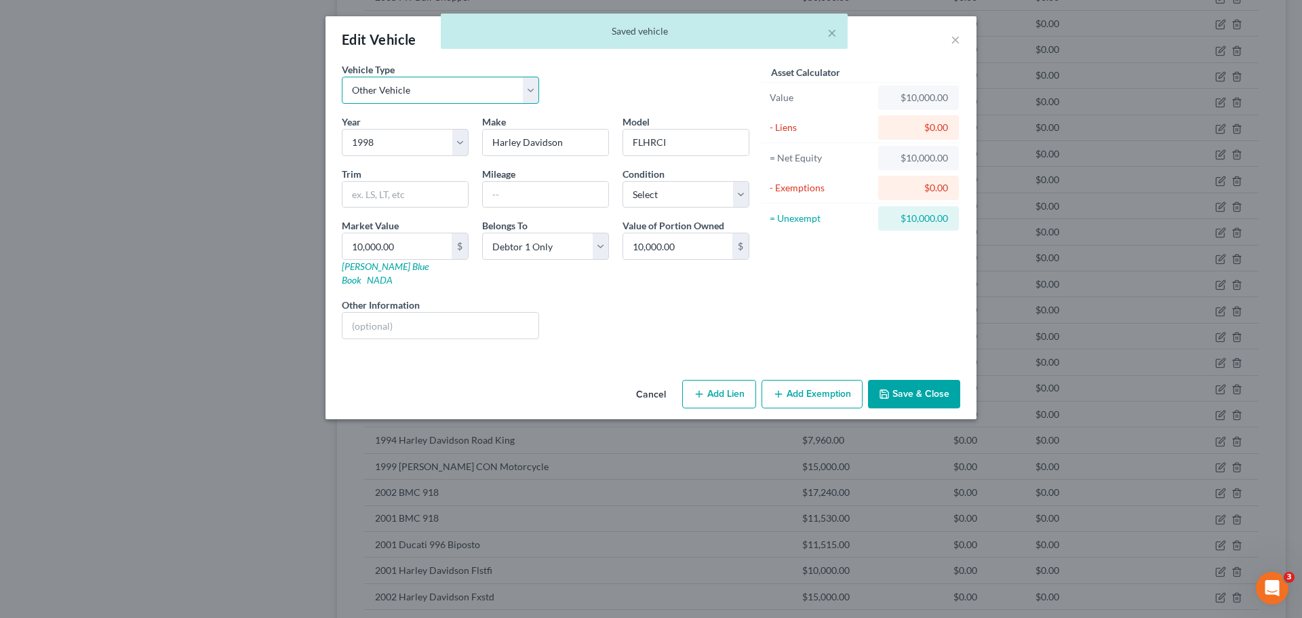
click at [364, 85] on select "Select Automobile Truck Trailer Watercraft Aircraft Motor Home Atv Other Vehicle" at bounding box center [440, 90] width 197 height 27
select select "0"
click at [342, 77] on select "Select Automobile Truck Trailer Watercraft Aircraft Motor Home Atv Other Vehicle" at bounding box center [440, 90] width 197 height 27
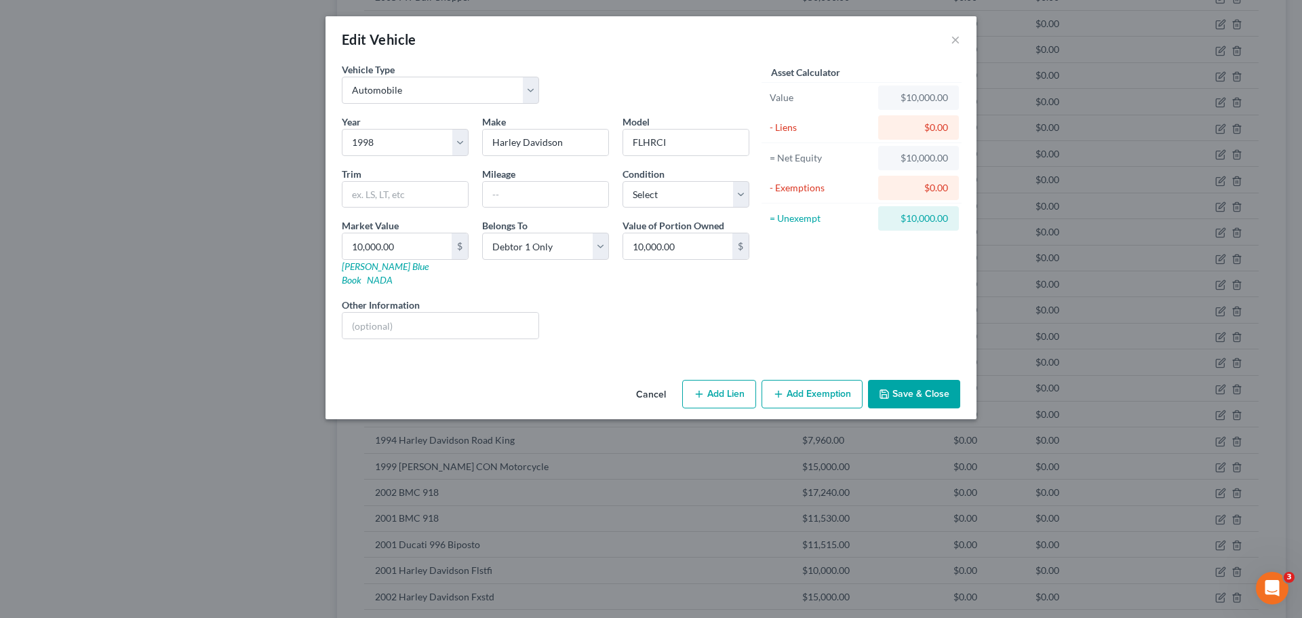
click at [901, 380] on button "Save & Close" at bounding box center [914, 394] width 92 height 28
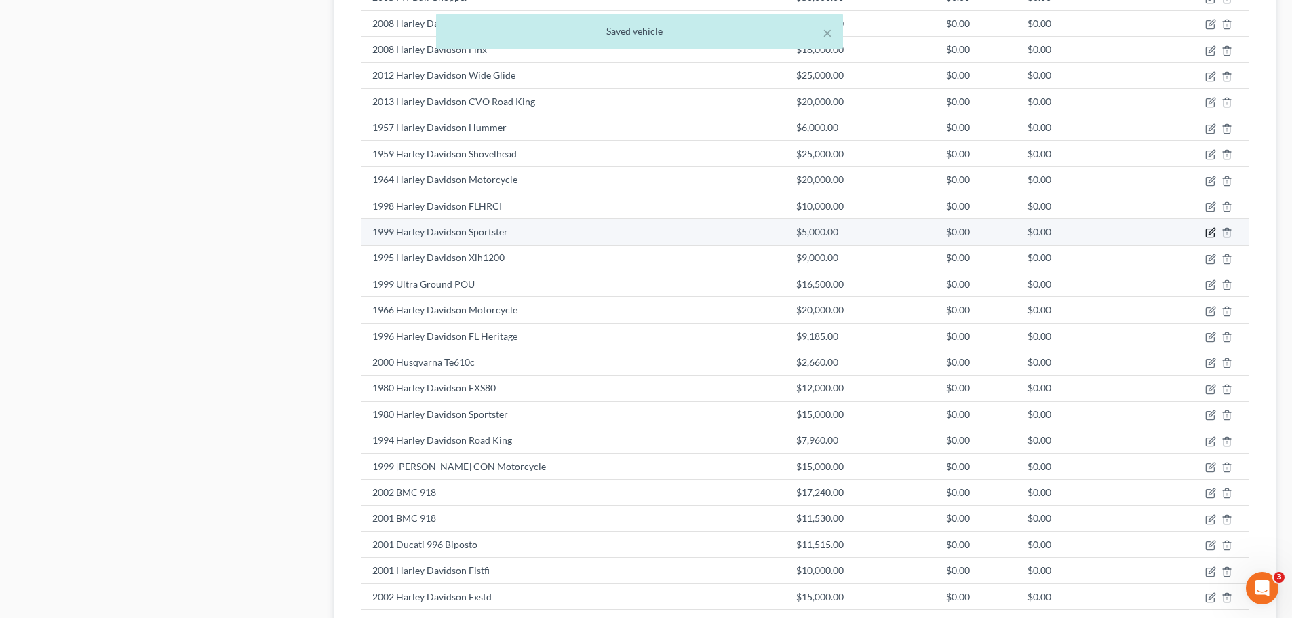
click at [1207, 234] on icon "button" at bounding box center [1210, 233] width 8 height 8
select select "7"
select select "27"
select select "0"
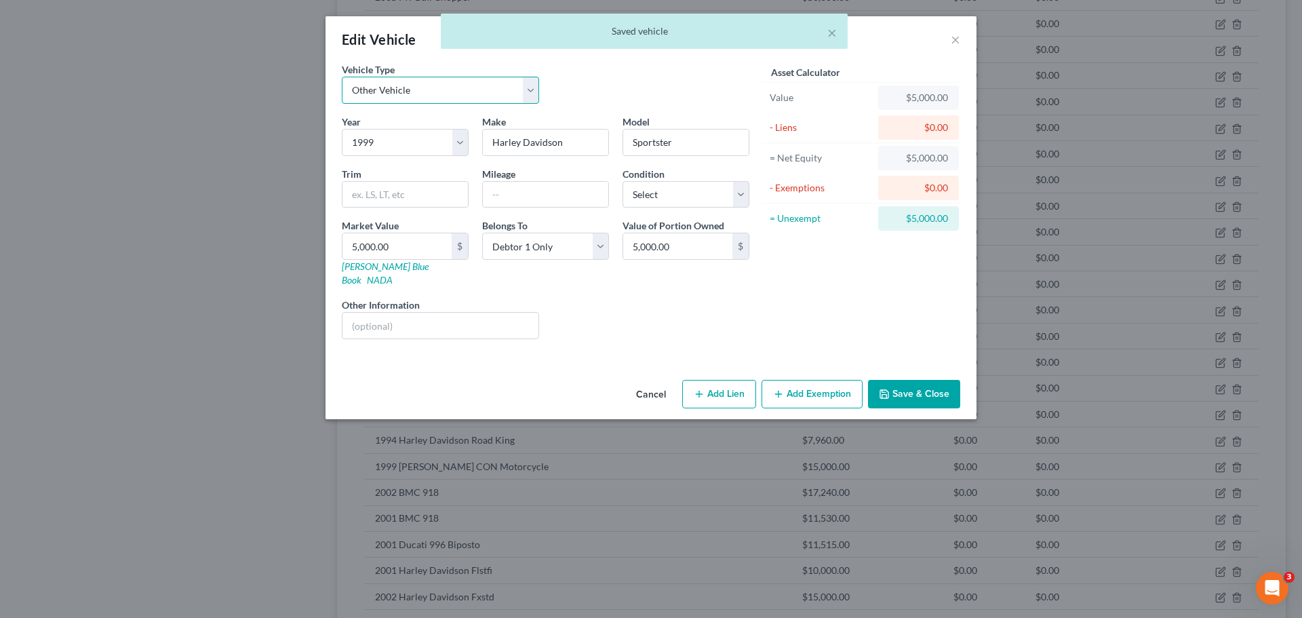
click at [476, 95] on select "Select Automobile Truck Trailer Watercraft Aircraft Motor Home Atv Other Vehicle" at bounding box center [440, 90] width 197 height 27
select select "0"
click at [342, 77] on select "Select Automobile Truck Trailer Watercraft Aircraft Motor Home Atv Other Vehicle" at bounding box center [440, 90] width 197 height 27
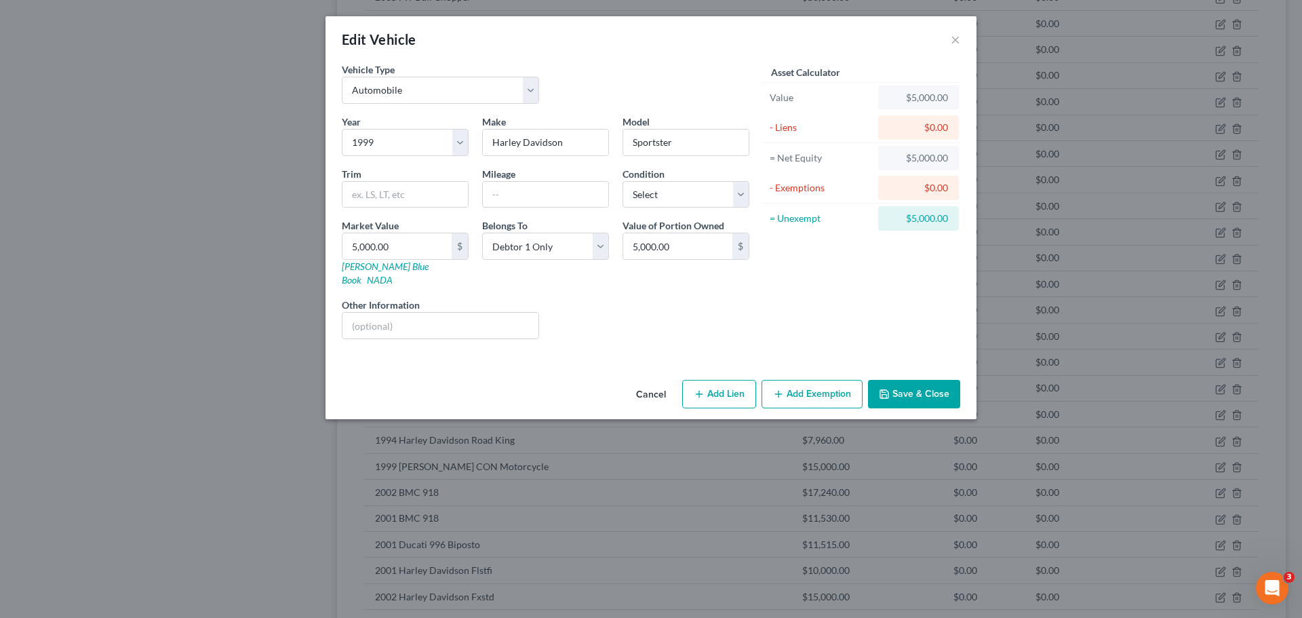
click at [899, 380] on button "Save & Close" at bounding box center [914, 394] width 92 height 28
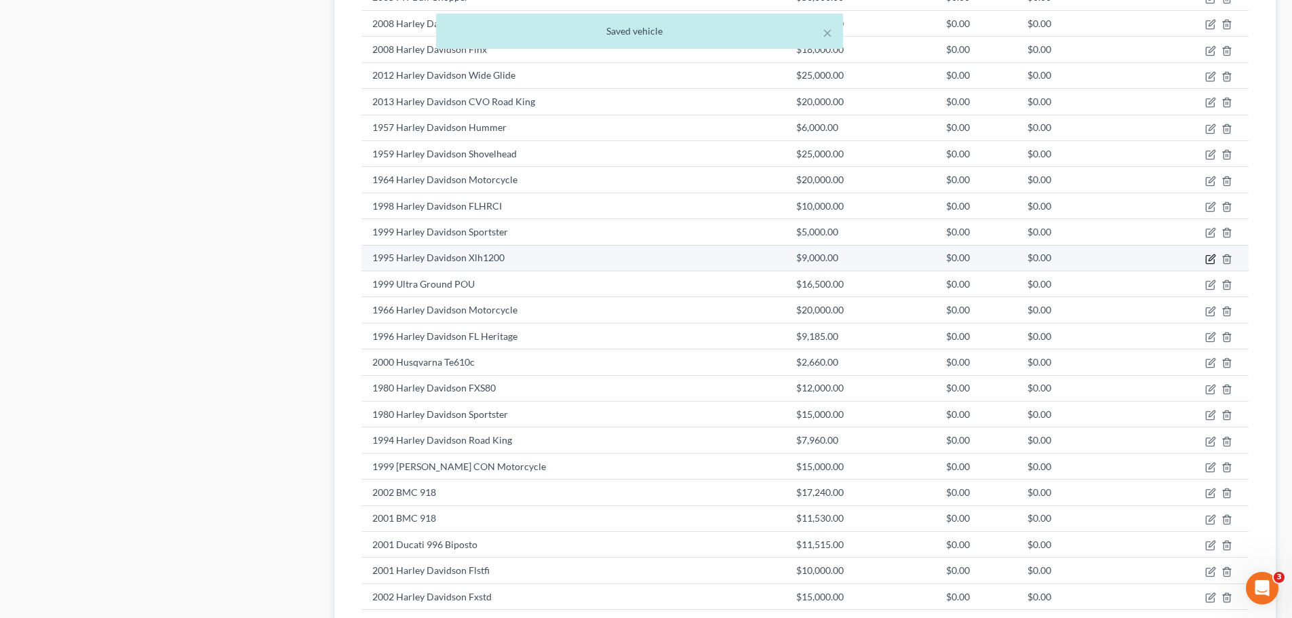
click at [1207, 259] on icon "button" at bounding box center [1210, 259] width 11 height 11
select select "7"
select select "31"
select select "2"
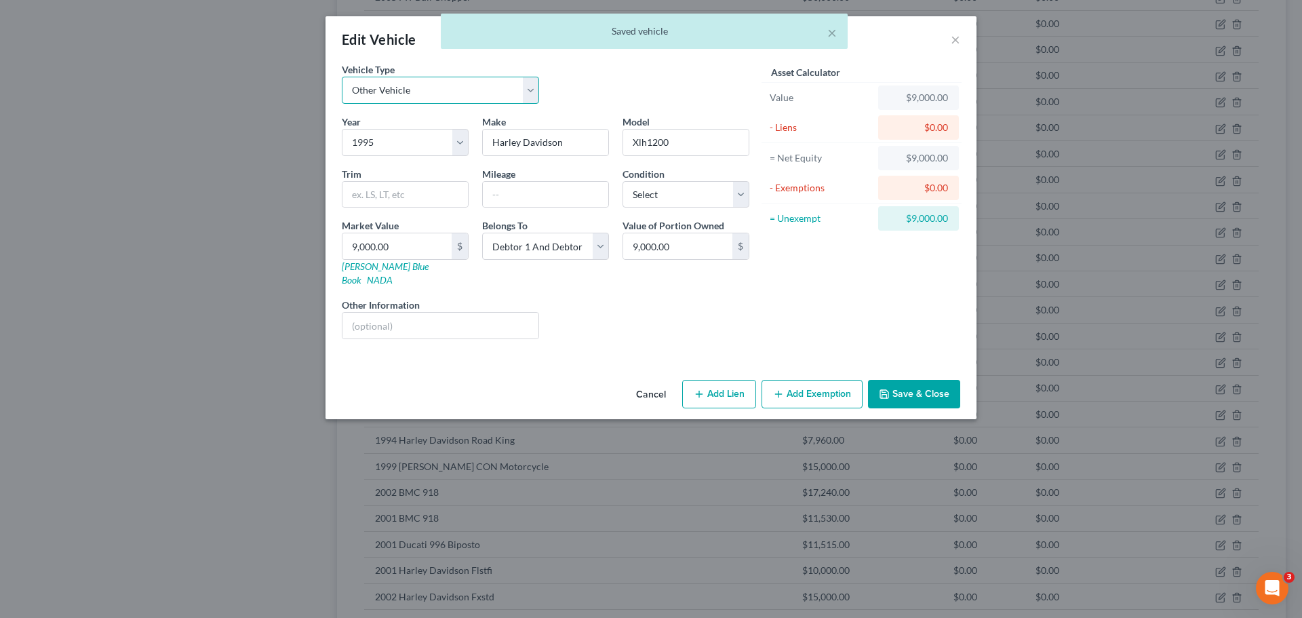
click at [423, 92] on select "Select Automobile Truck Trailer Watercraft Aircraft Motor Home Atv Other Vehicle" at bounding box center [440, 90] width 197 height 27
select select "0"
click at [342, 77] on select "Select Automobile Truck Trailer Watercraft Aircraft Motor Home Atv Other Vehicle" at bounding box center [440, 90] width 197 height 27
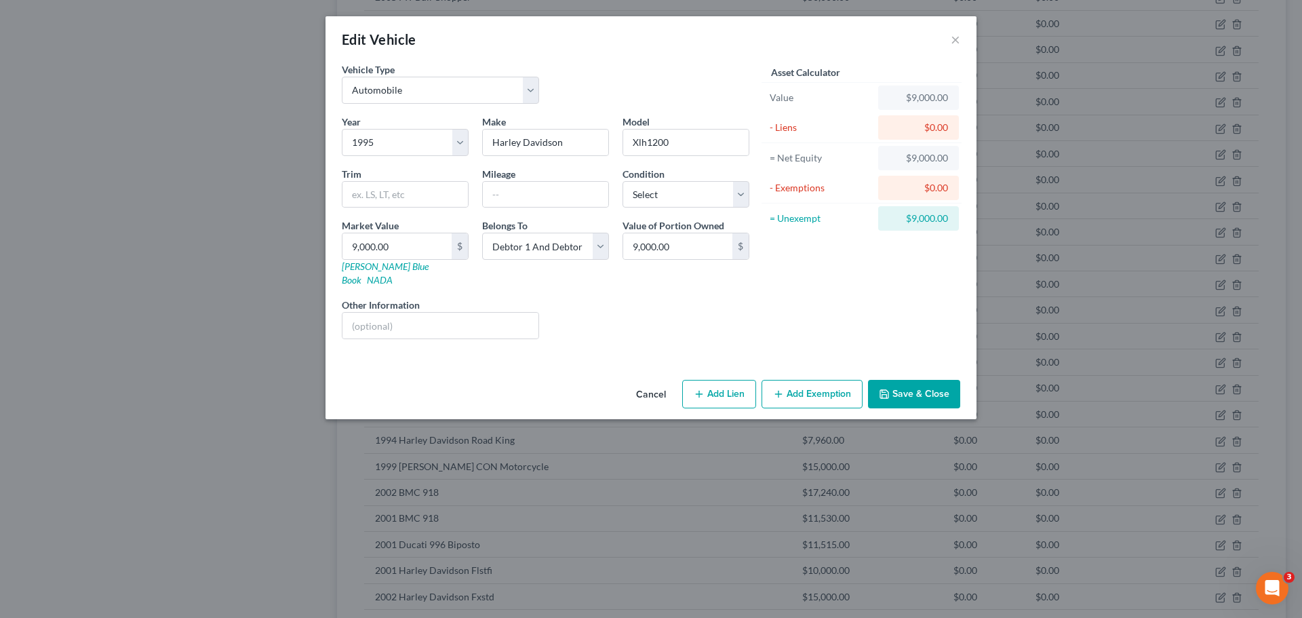
click at [899, 381] on button "Save & Close" at bounding box center [914, 394] width 92 height 28
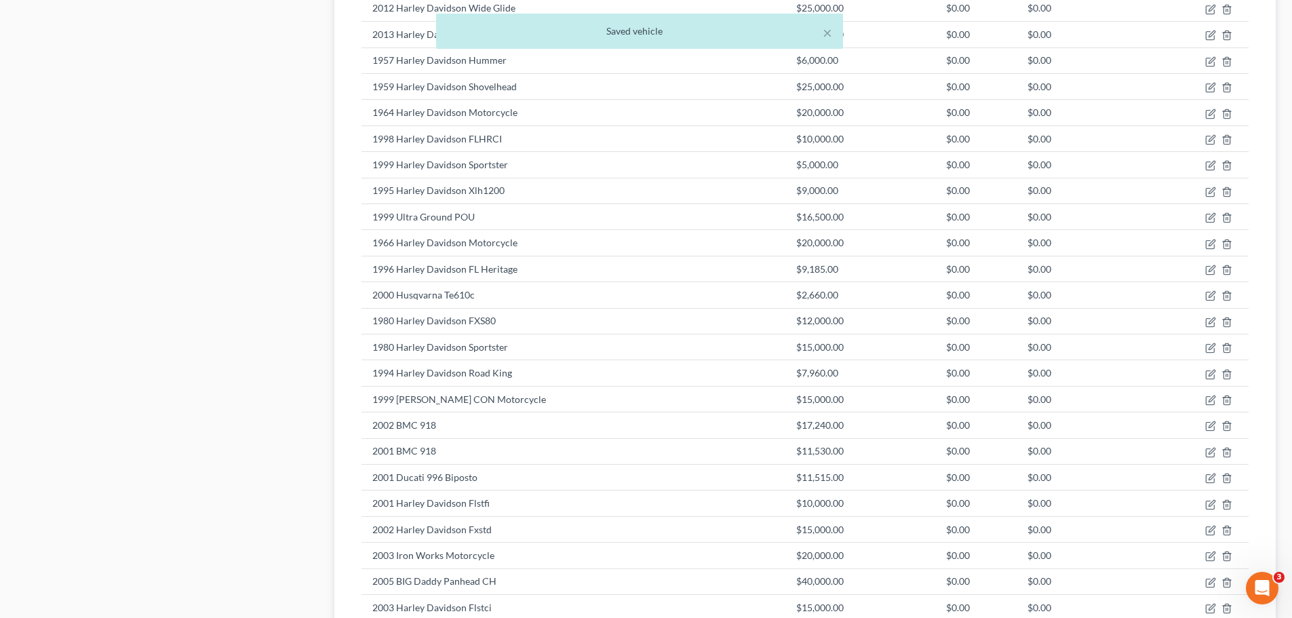
scroll to position [1153, 0]
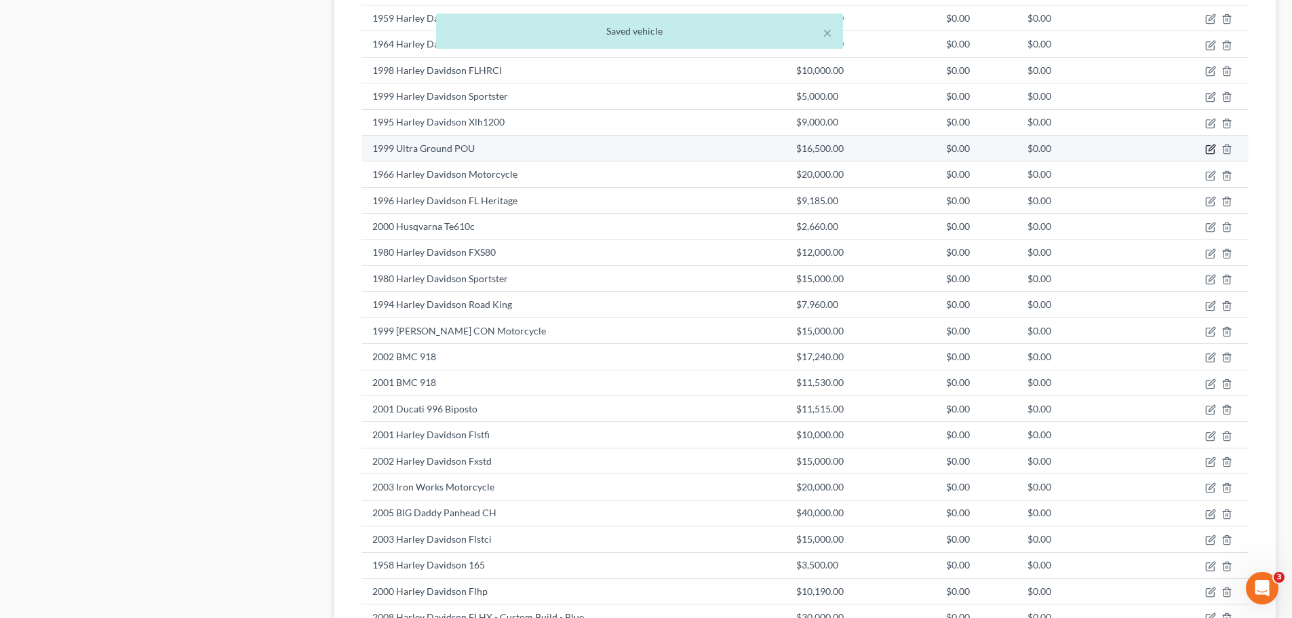
click at [1209, 151] on icon "button" at bounding box center [1212, 147] width 6 height 6
select select "7"
select select "27"
select select "2"
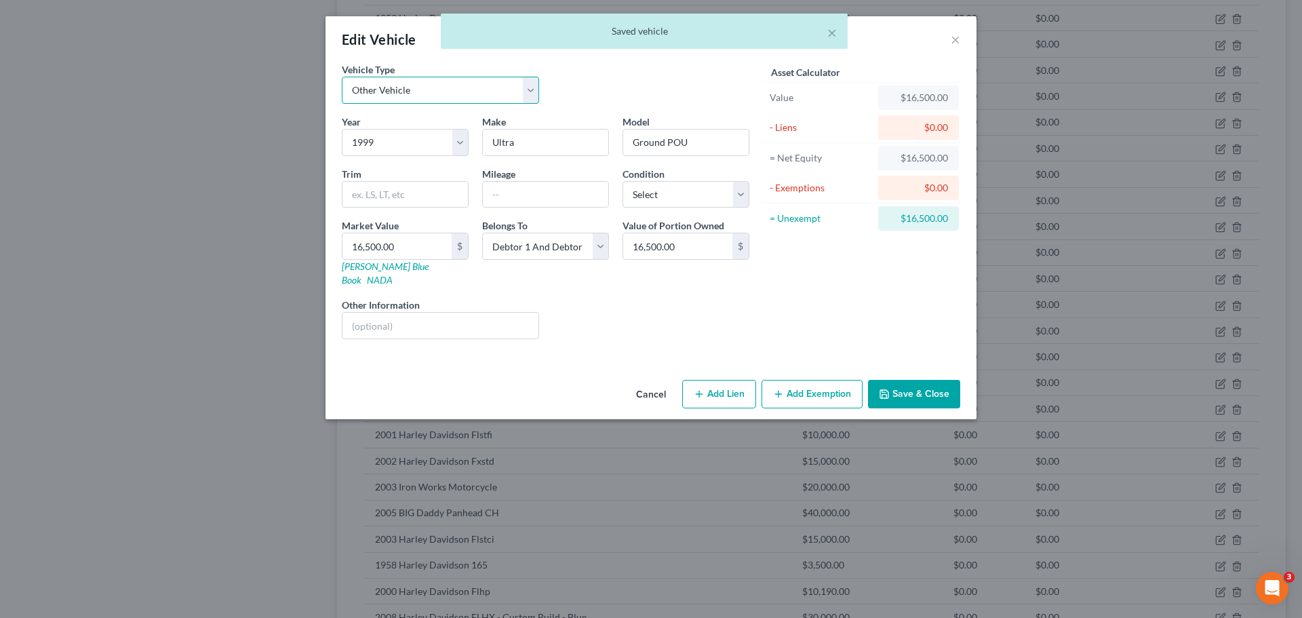
click at [490, 83] on select "Select Automobile Truck Trailer Watercraft Aircraft Motor Home Atv Other Vehicle" at bounding box center [440, 90] width 197 height 27
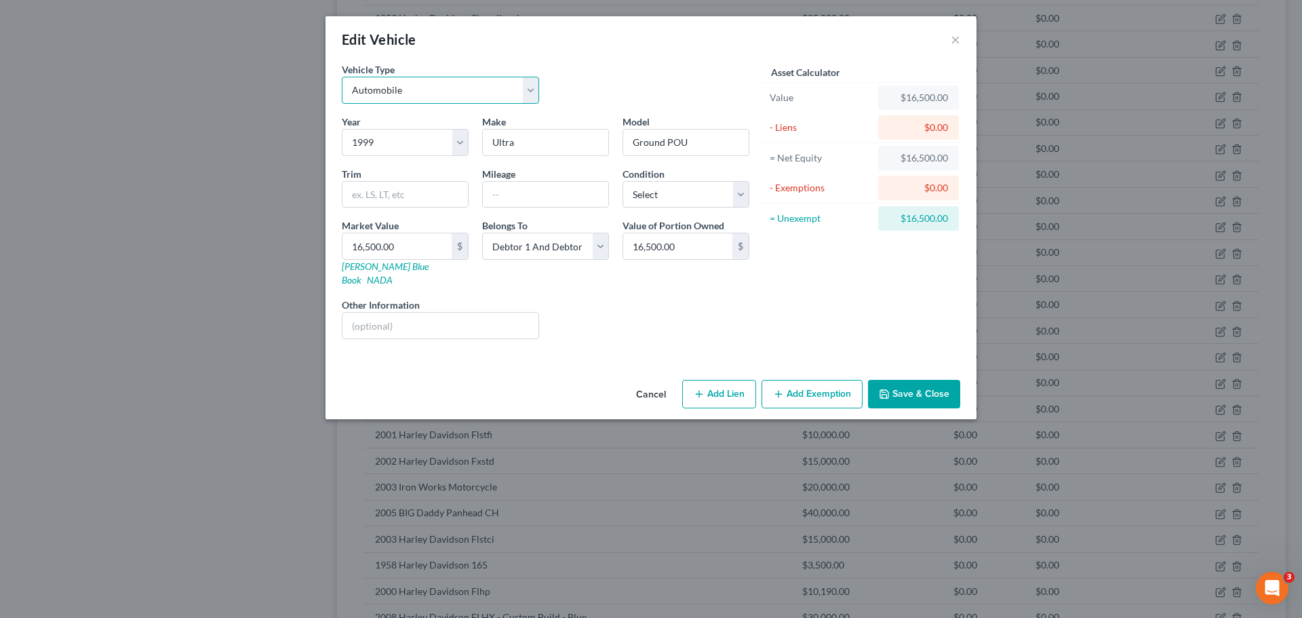
click at [342, 77] on select "Select Automobile Truck Trailer Watercraft Aircraft Motor Home Atv Other Vehicle" at bounding box center [440, 90] width 197 height 27
click at [896, 380] on button "Save & Close" at bounding box center [914, 394] width 92 height 28
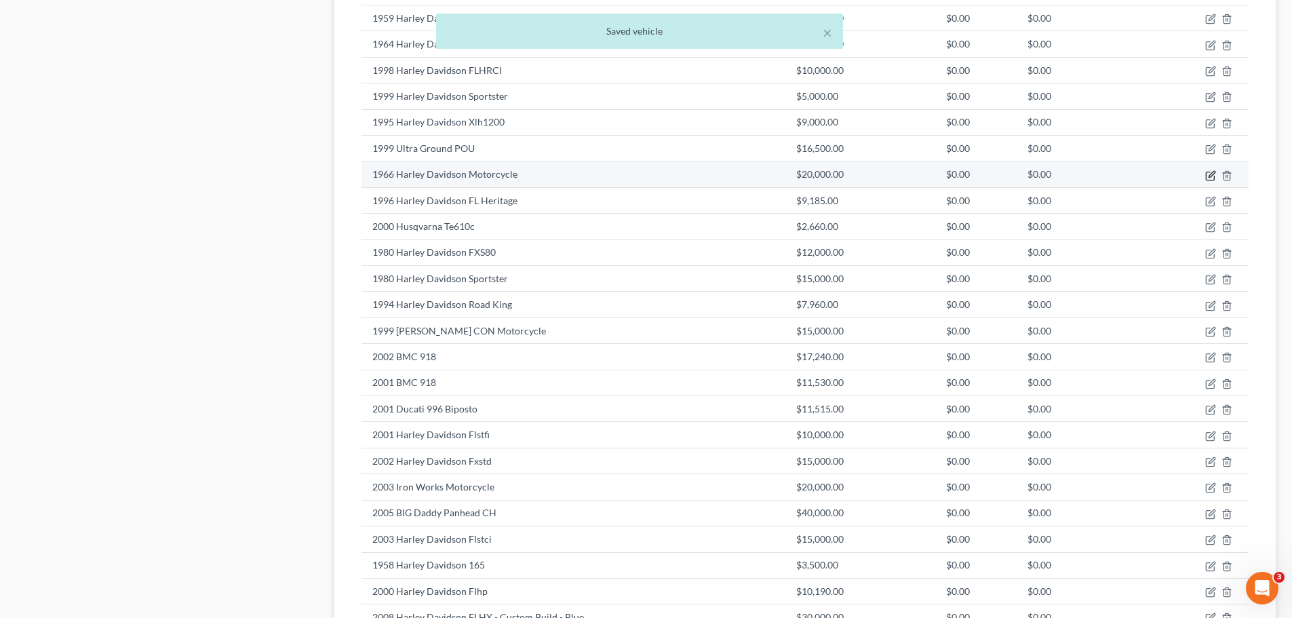
click at [1208, 177] on icon "button" at bounding box center [1210, 175] width 11 height 11
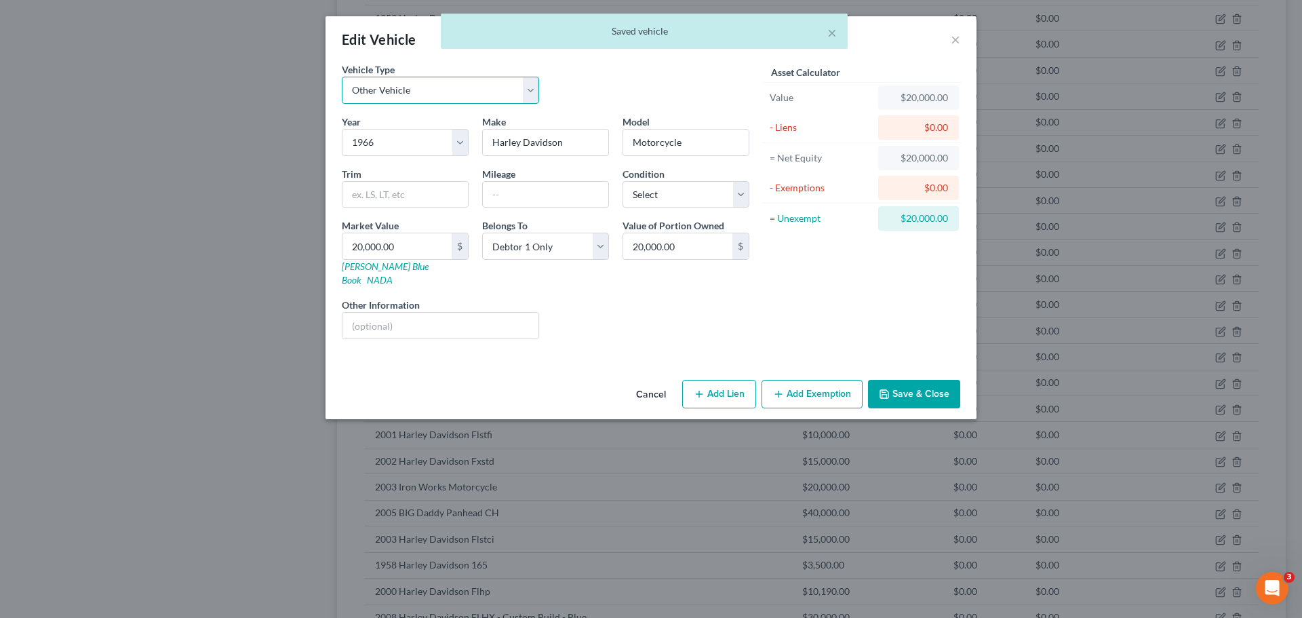
click at [437, 80] on select "Select Automobile Truck Trailer Watercraft Aircraft Motor Home Atv Other Vehicle" at bounding box center [440, 90] width 197 height 27
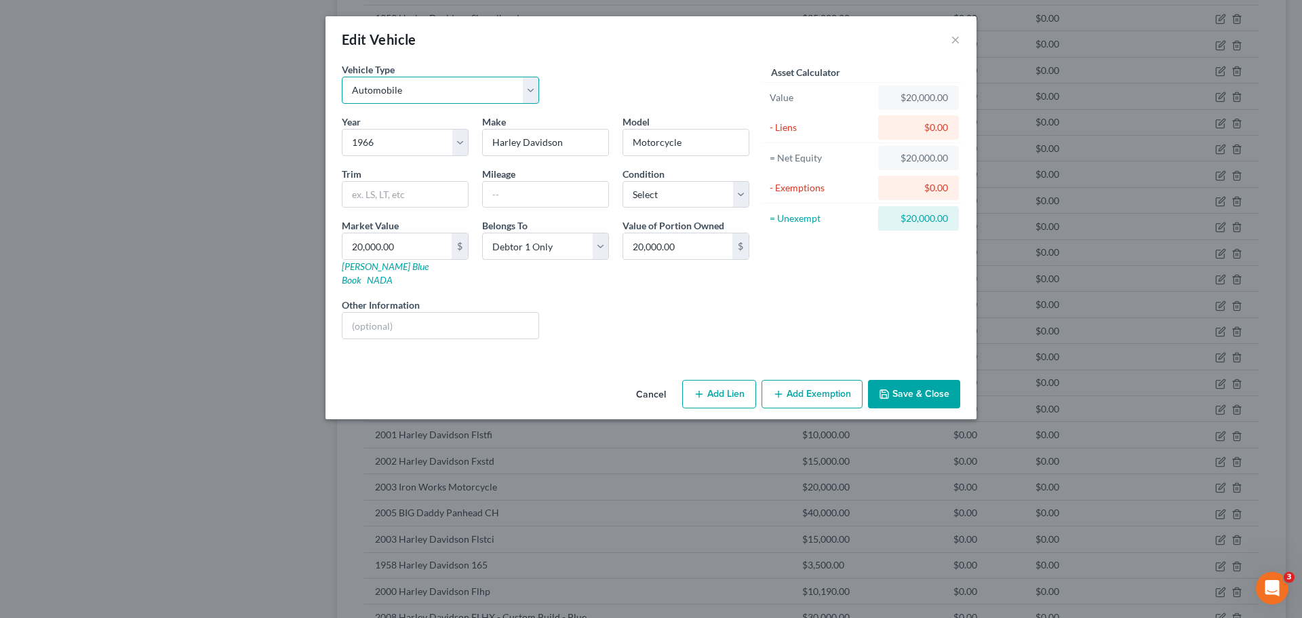
click at [342, 77] on select "Select Automobile Truck Trailer Watercraft Aircraft Motor Home Atv Other Vehicle" at bounding box center [440, 90] width 197 height 27
click at [899, 380] on button "Save & Close" at bounding box center [914, 394] width 92 height 28
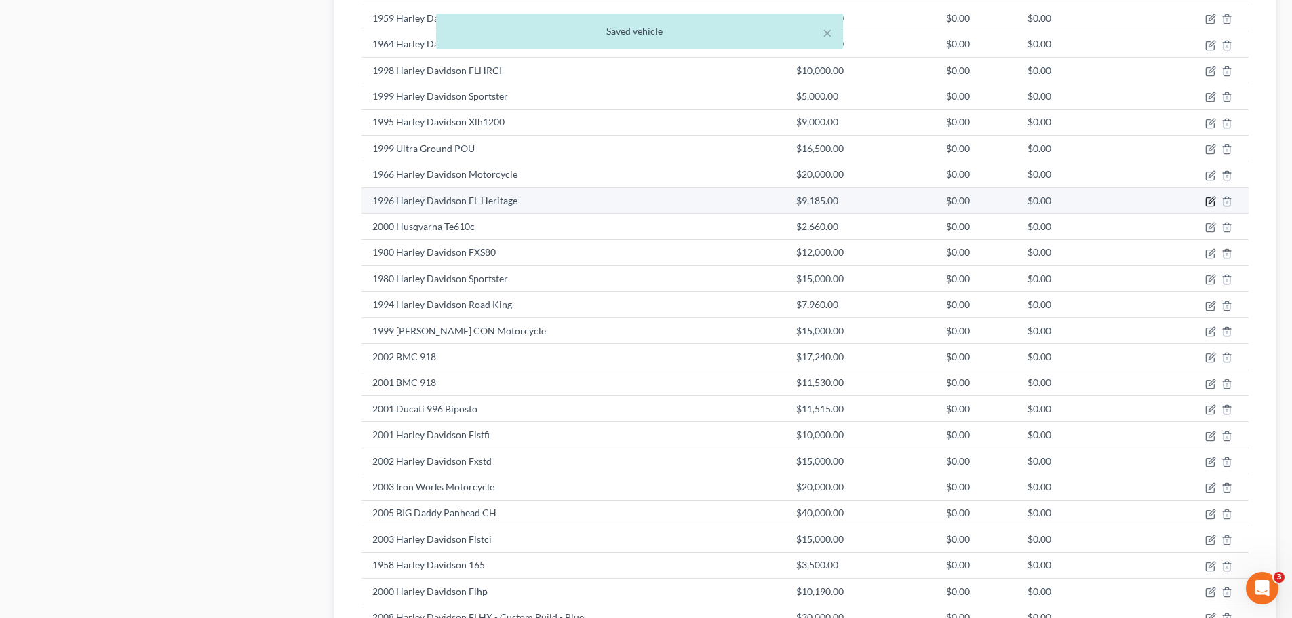
click at [1207, 201] on icon "button" at bounding box center [1210, 202] width 8 height 8
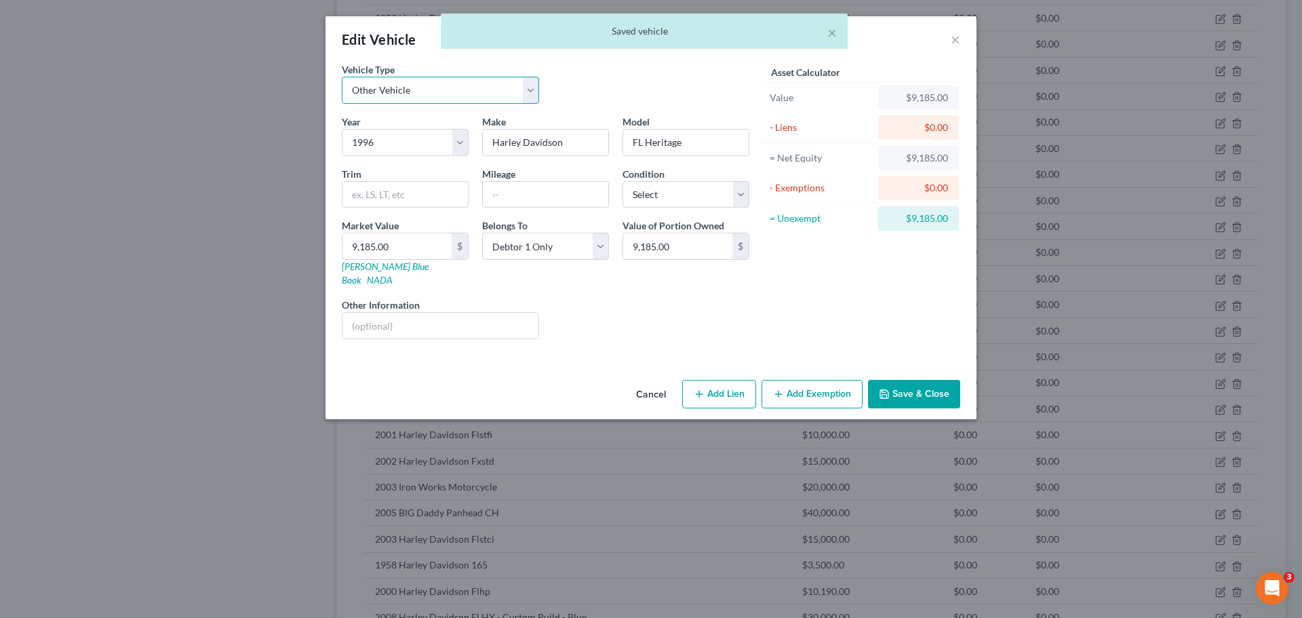
click at [479, 92] on select "Select Automobile Truck Trailer Watercraft Aircraft Motor Home Atv Other Vehicle" at bounding box center [440, 90] width 197 height 27
click at [342, 77] on select "Select Automobile Truck Trailer Watercraft Aircraft Motor Home Atv Other Vehicle" at bounding box center [440, 90] width 197 height 27
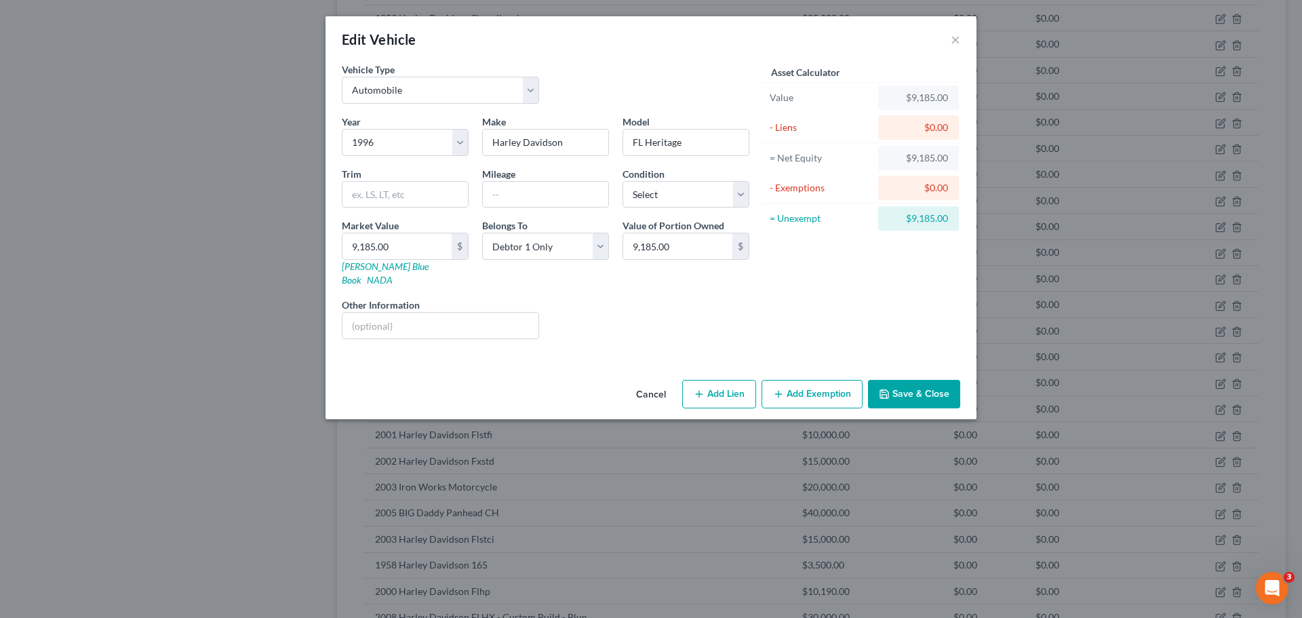
click at [908, 380] on button "Save & Close" at bounding box center [914, 394] width 92 height 28
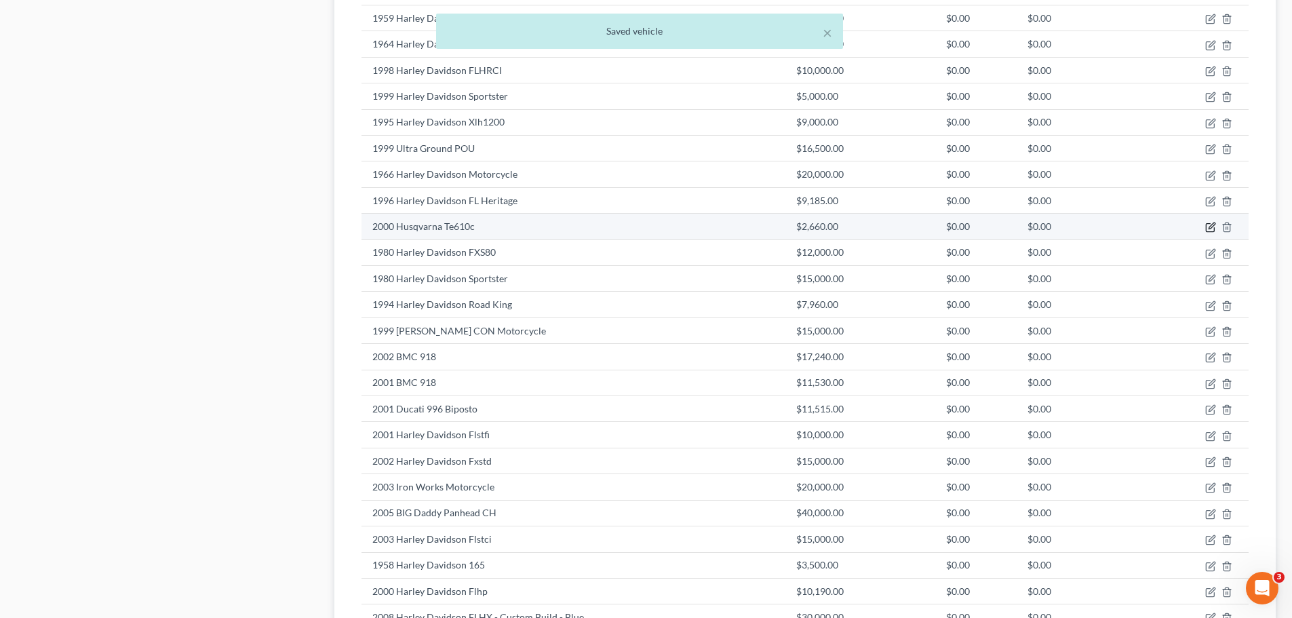
click at [1209, 227] on icon "button" at bounding box center [1212, 226] width 6 height 6
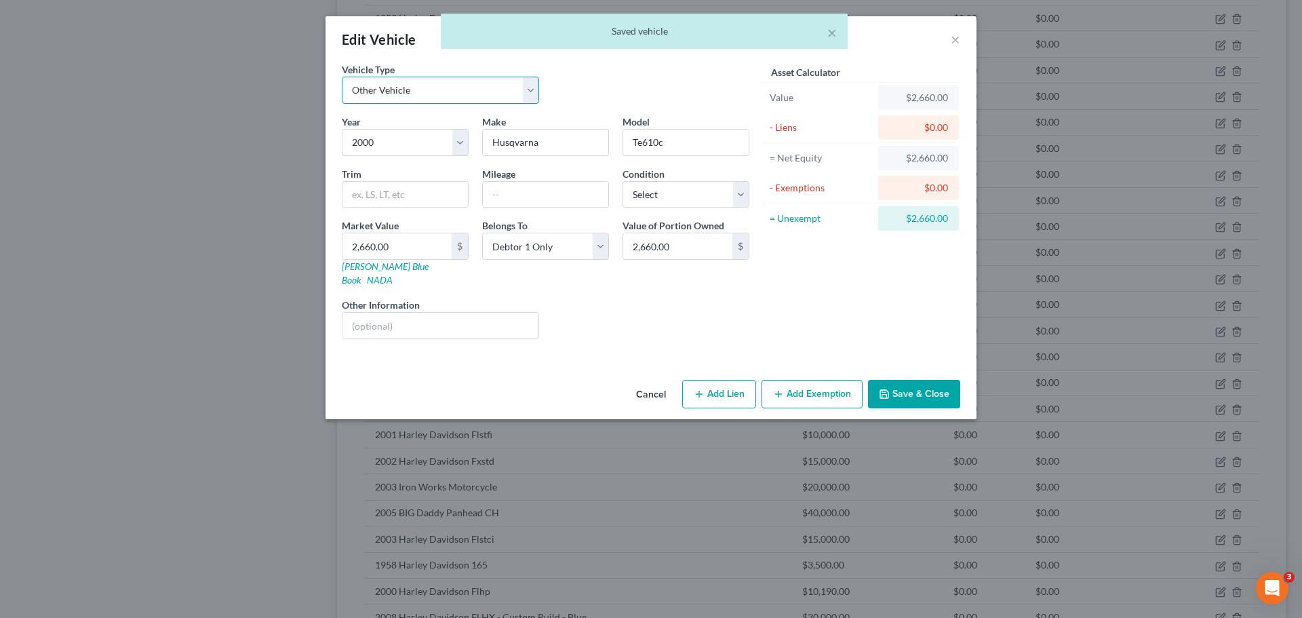
click at [370, 93] on select "Select Automobile Truck Trailer Watercraft Aircraft Motor Home Atv Other Vehicle" at bounding box center [440, 90] width 197 height 27
click at [342, 77] on select "Select Automobile Truck Trailer Watercraft Aircraft Motor Home Atv Other Vehicle" at bounding box center [440, 90] width 197 height 27
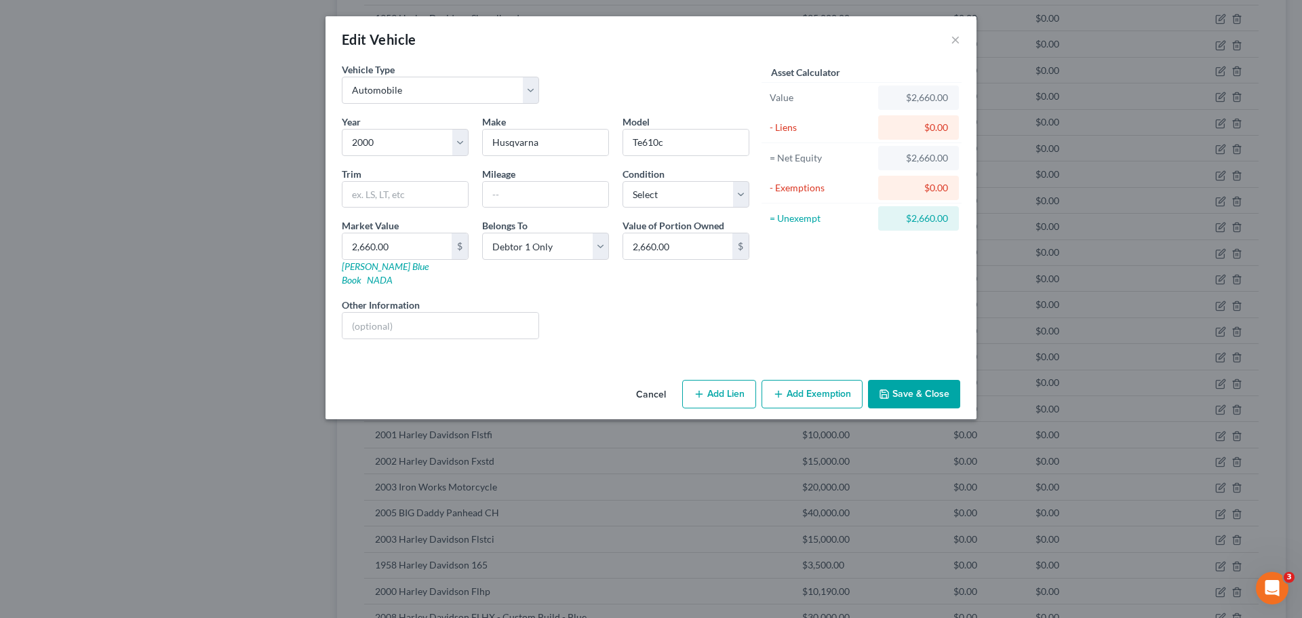
click at [900, 380] on button "Save & Close" at bounding box center [914, 394] width 92 height 28
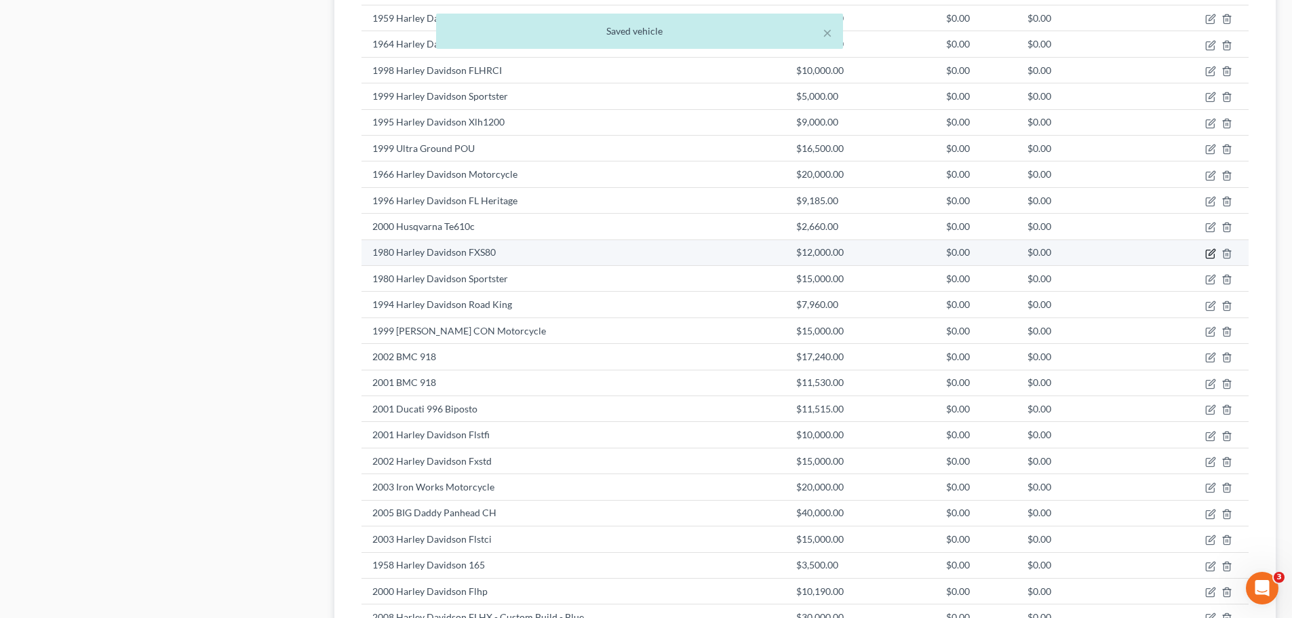
click at [1209, 254] on icon "button" at bounding box center [1212, 252] width 6 height 6
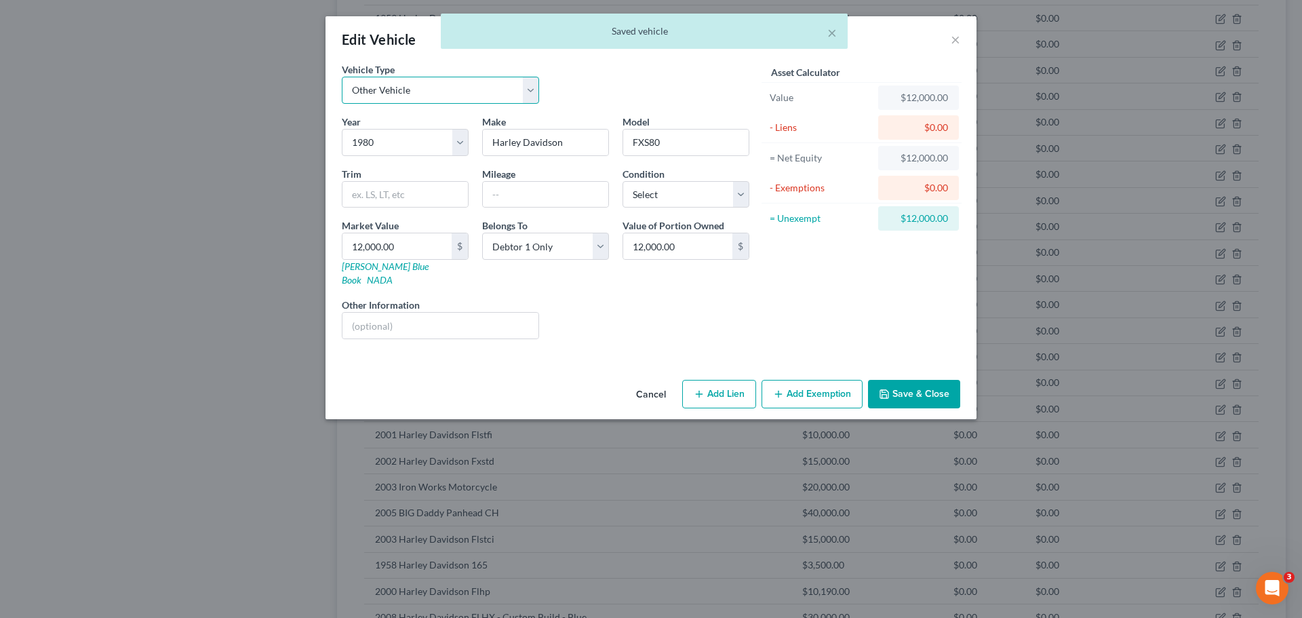
click at [450, 94] on select "Select Automobile Truck Trailer Watercraft Aircraft Motor Home Atv Other Vehicle" at bounding box center [440, 90] width 197 height 27
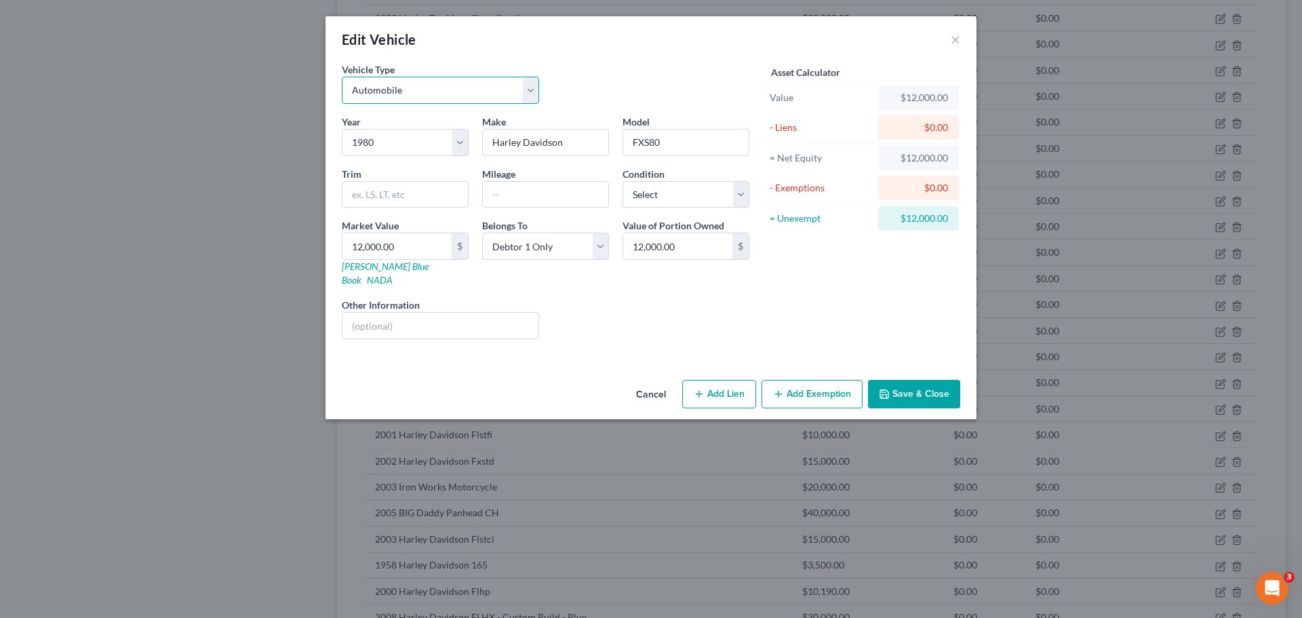
click at [342, 77] on select "Select Automobile Truck Trailer Watercraft Aircraft Motor Home Atv Other Vehicle" at bounding box center [440, 90] width 197 height 27
click at [881, 389] on icon "button" at bounding box center [884, 394] width 11 height 11
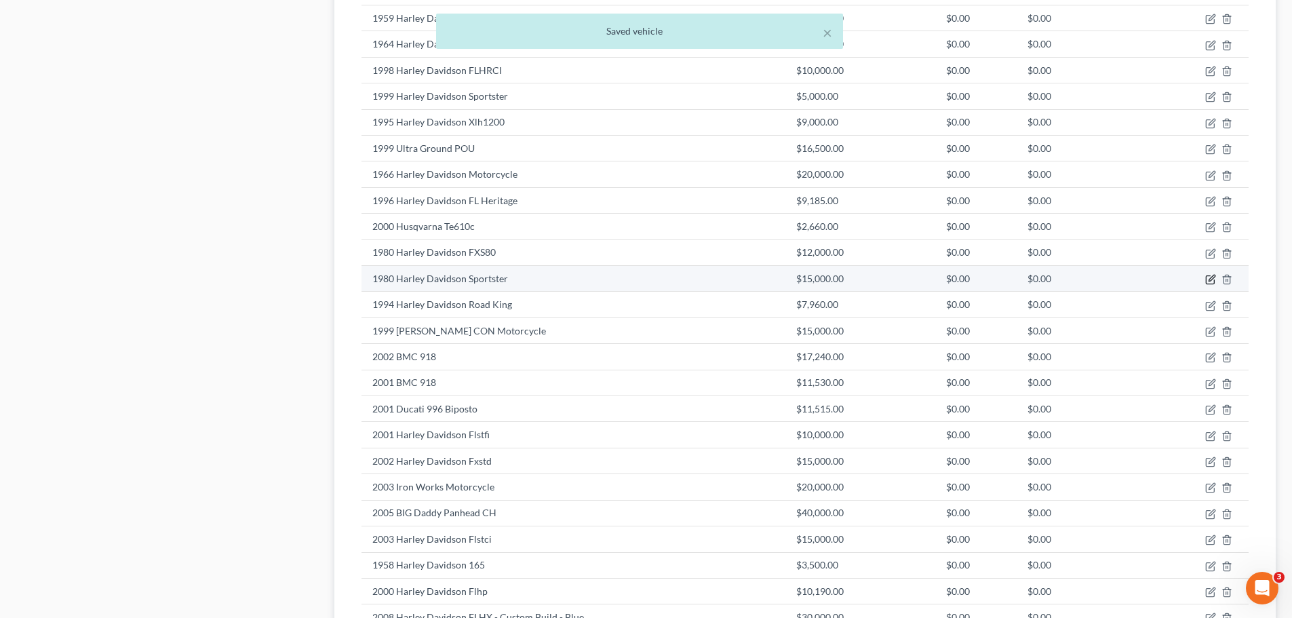
click at [1205, 279] on icon "button" at bounding box center [1210, 279] width 11 height 11
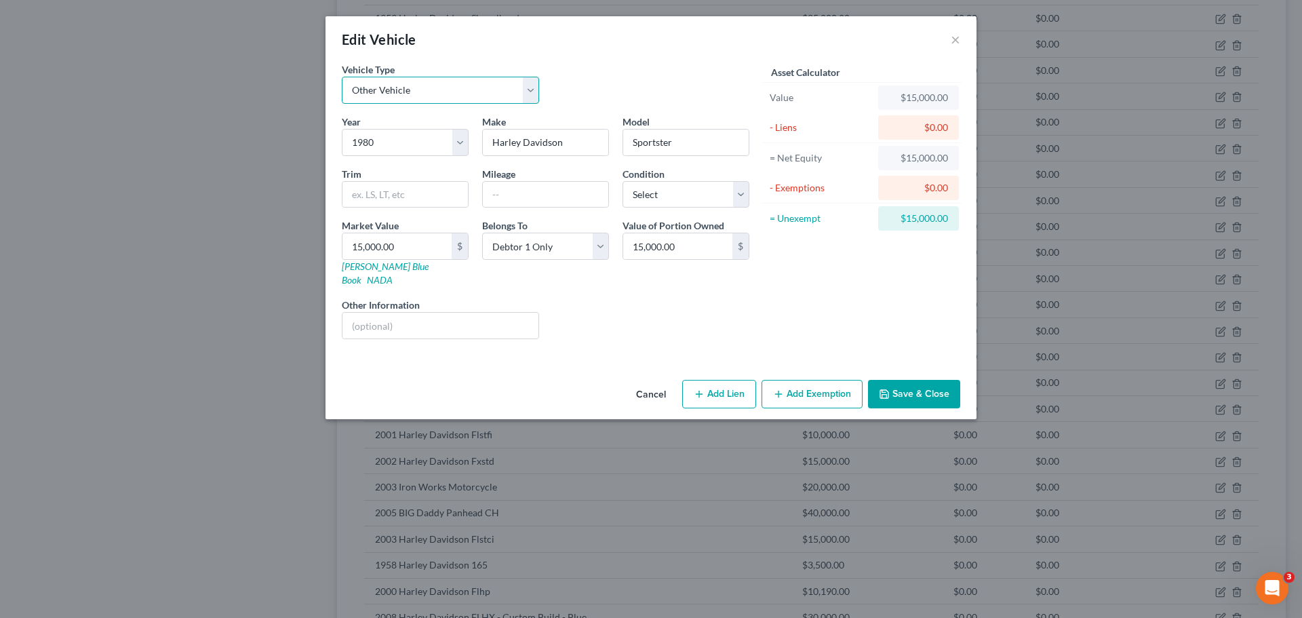
click at [442, 87] on select "Select Automobile Truck Trailer Watercraft Aircraft Motor Home Atv Other Vehicle" at bounding box center [440, 90] width 197 height 27
click at [342, 77] on select "Select Automobile Truck Trailer Watercraft Aircraft Motor Home Atv Other Vehicle" at bounding box center [440, 90] width 197 height 27
click at [926, 380] on button "Save & Close" at bounding box center [914, 394] width 92 height 28
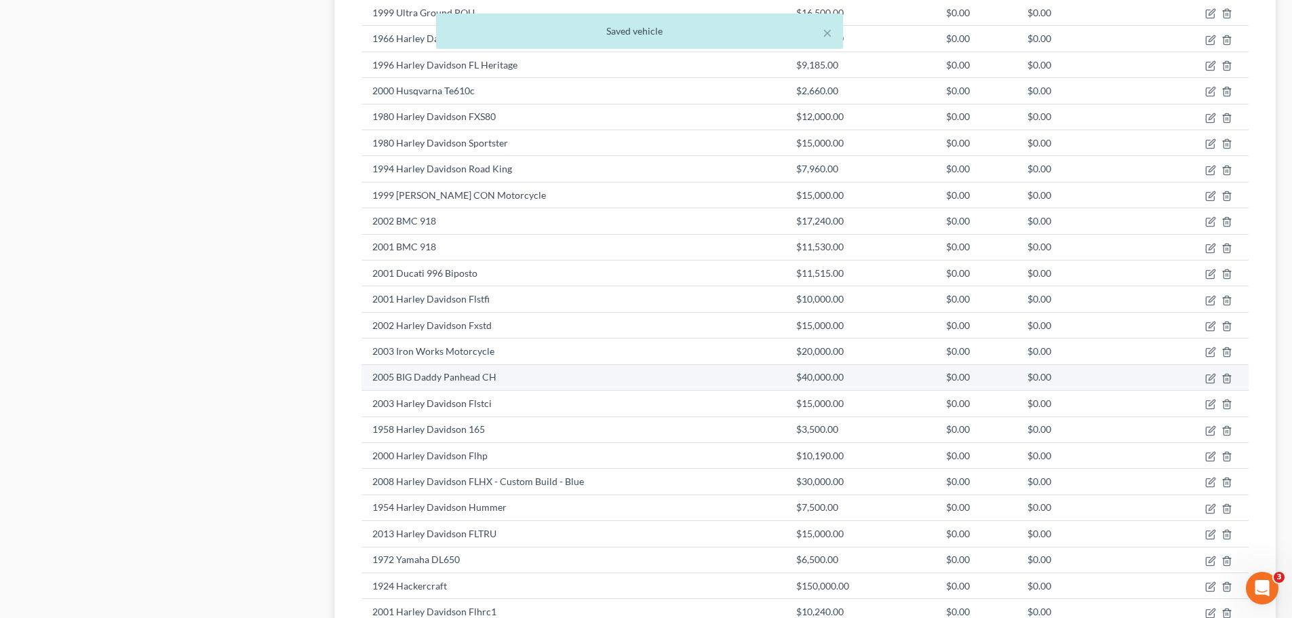
scroll to position [1357, 0]
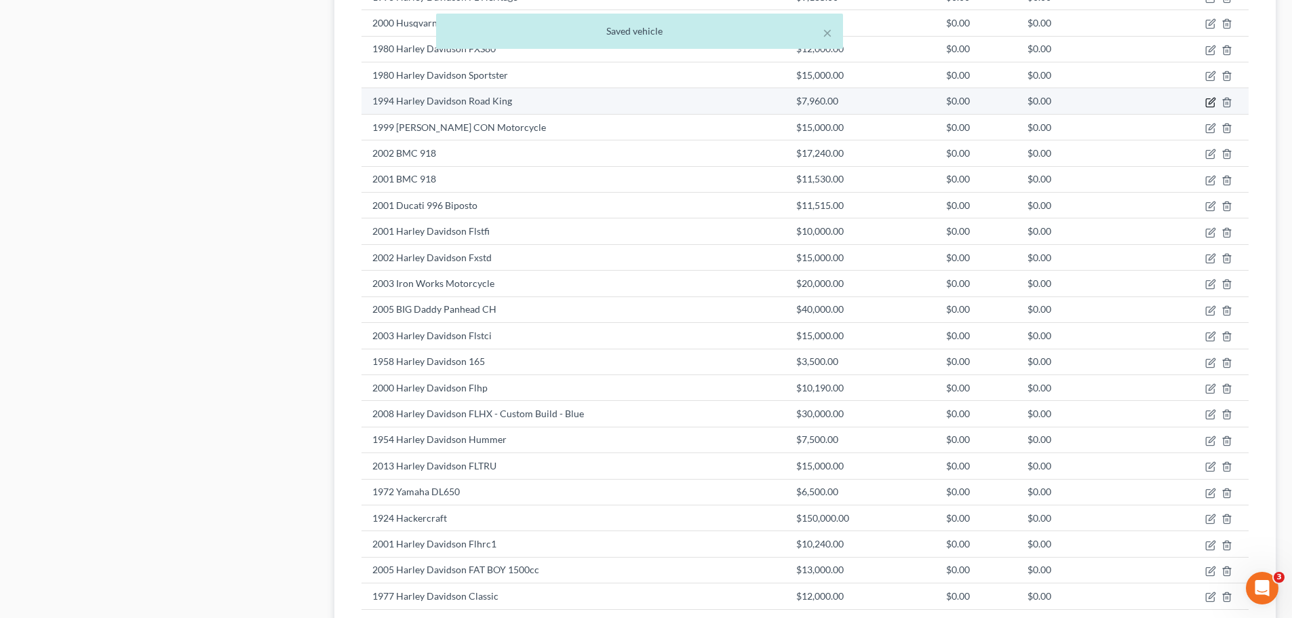
click at [1209, 102] on icon "button" at bounding box center [1210, 102] width 11 height 11
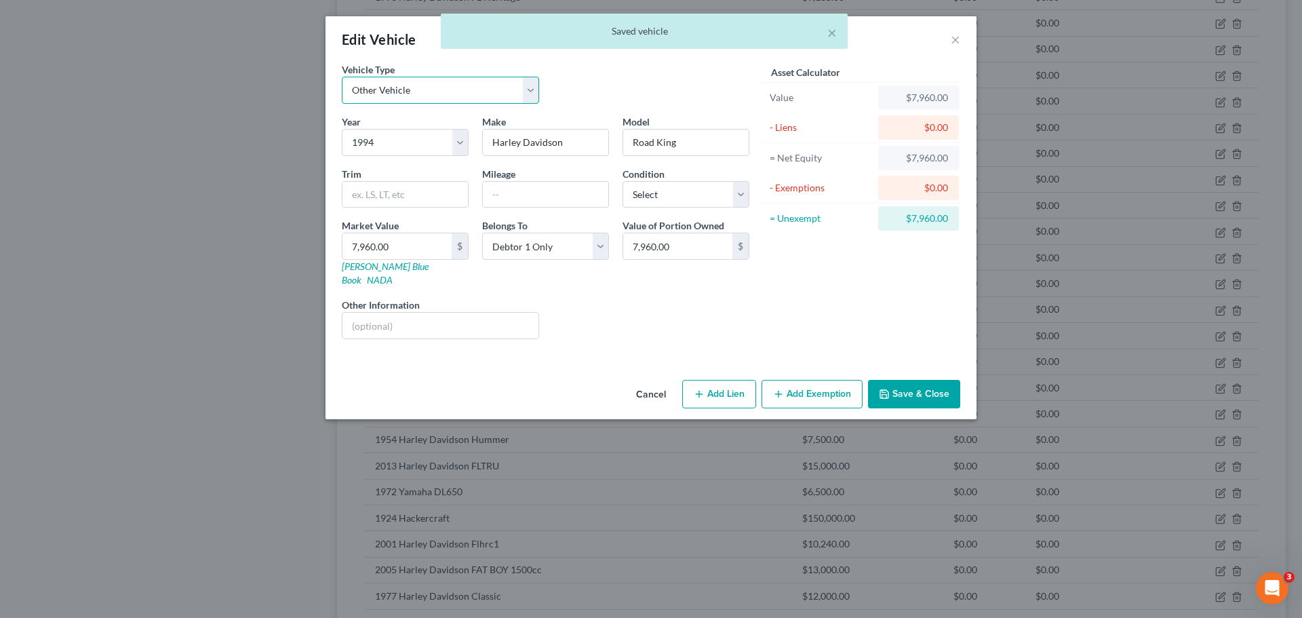
click at [483, 89] on select "Select Automobile Truck Trailer Watercraft Aircraft Motor Home Atv Other Vehicle" at bounding box center [440, 90] width 197 height 27
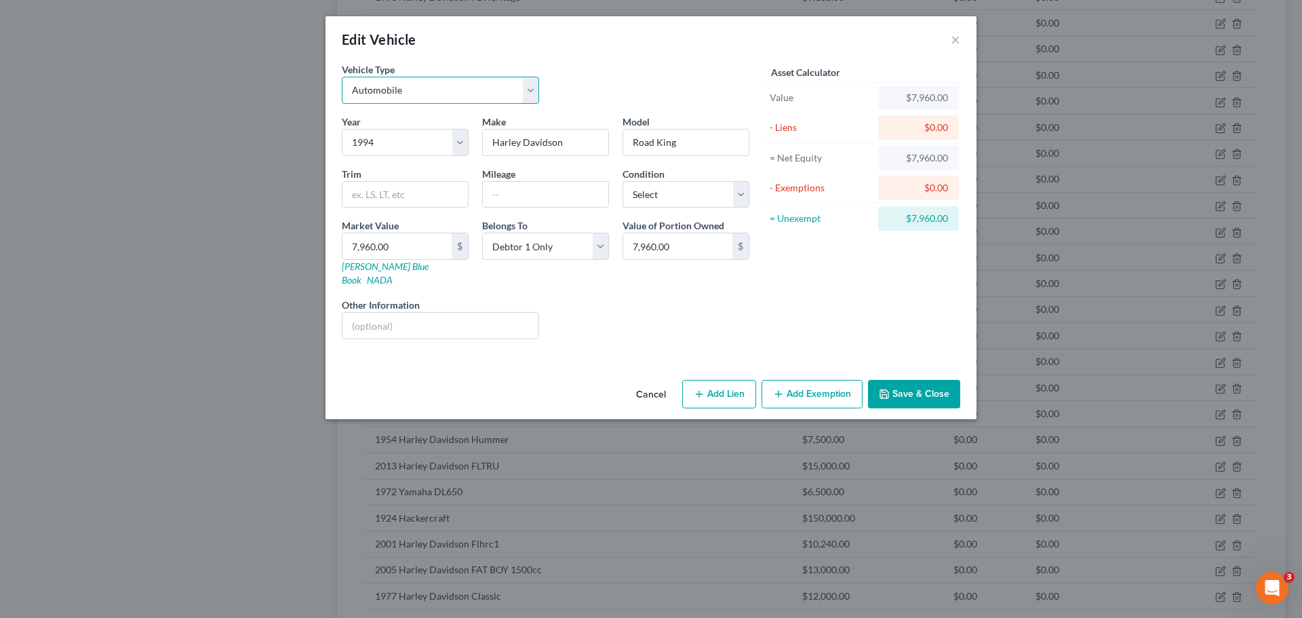
click at [342, 77] on select "Select Automobile Truck Trailer Watercraft Aircraft Motor Home Atv Other Vehicle" at bounding box center [440, 90] width 197 height 27
click at [894, 380] on button "Save & Close" at bounding box center [914, 394] width 92 height 28
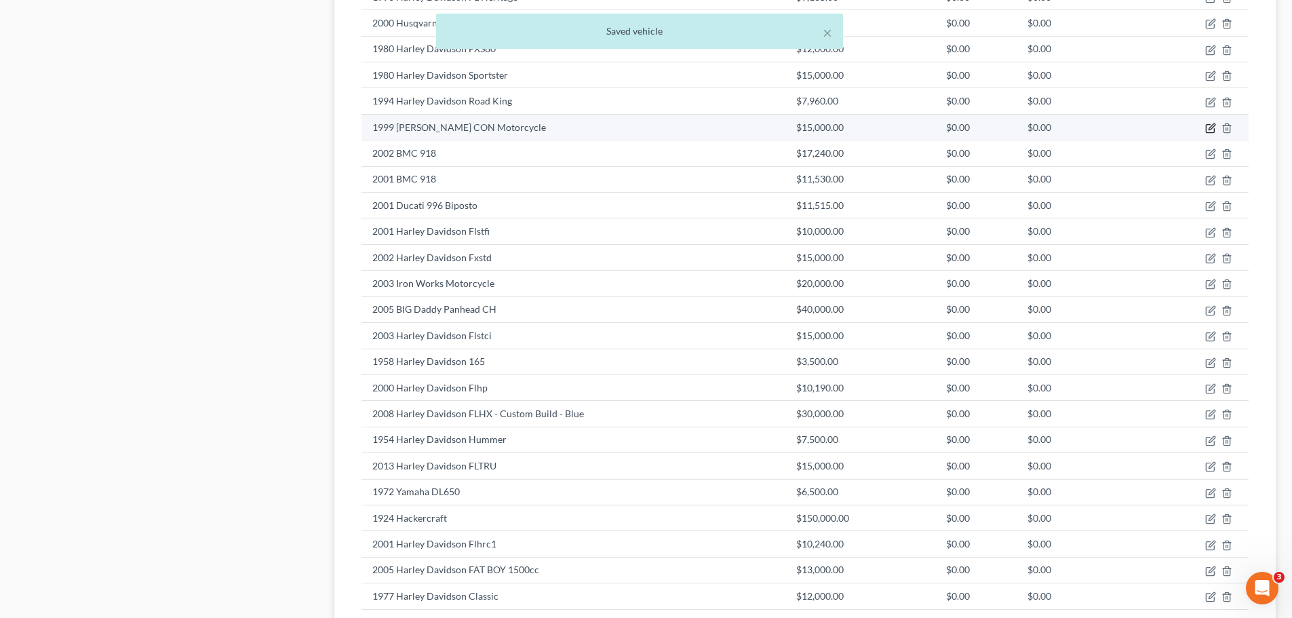
click at [1207, 127] on icon "button" at bounding box center [1210, 128] width 11 height 11
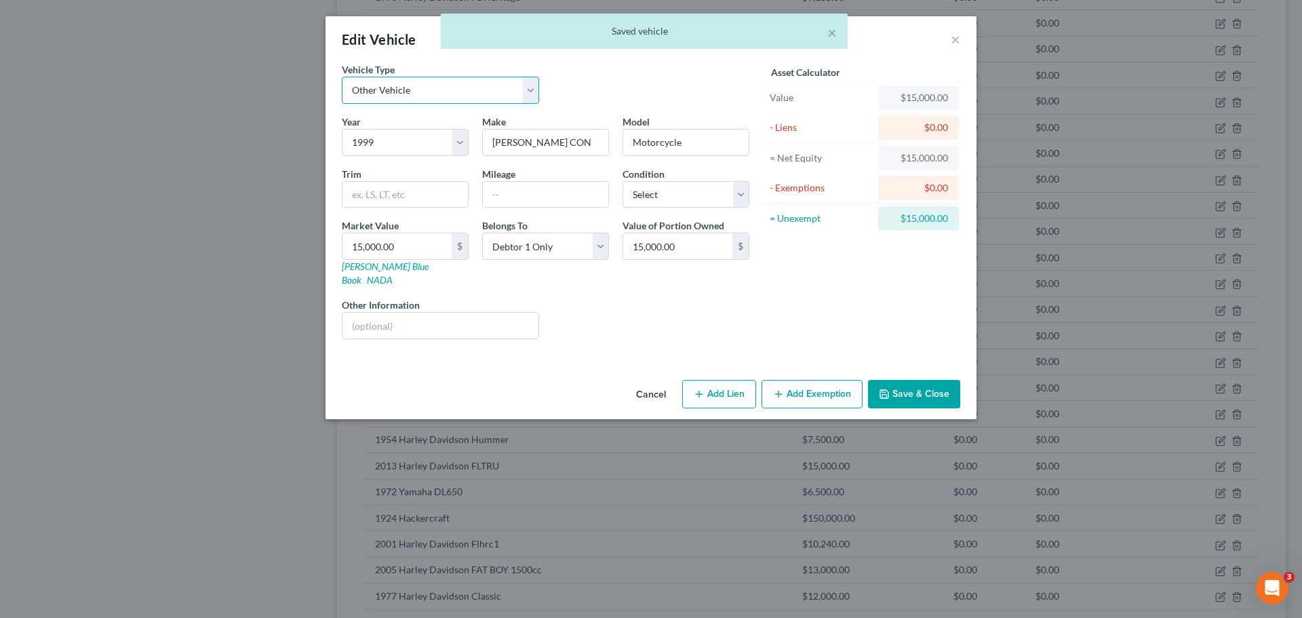
click at [450, 87] on select "Select Automobile Truck Trailer Watercraft Aircraft Motor Home Atv Other Vehicle" at bounding box center [440, 90] width 197 height 27
click at [342, 77] on select "Select Automobile Truck Trailer Watercraft Aircraft Motor Home Atv Other Vehicle" at bounding box center [440, 90] width 197 height 27
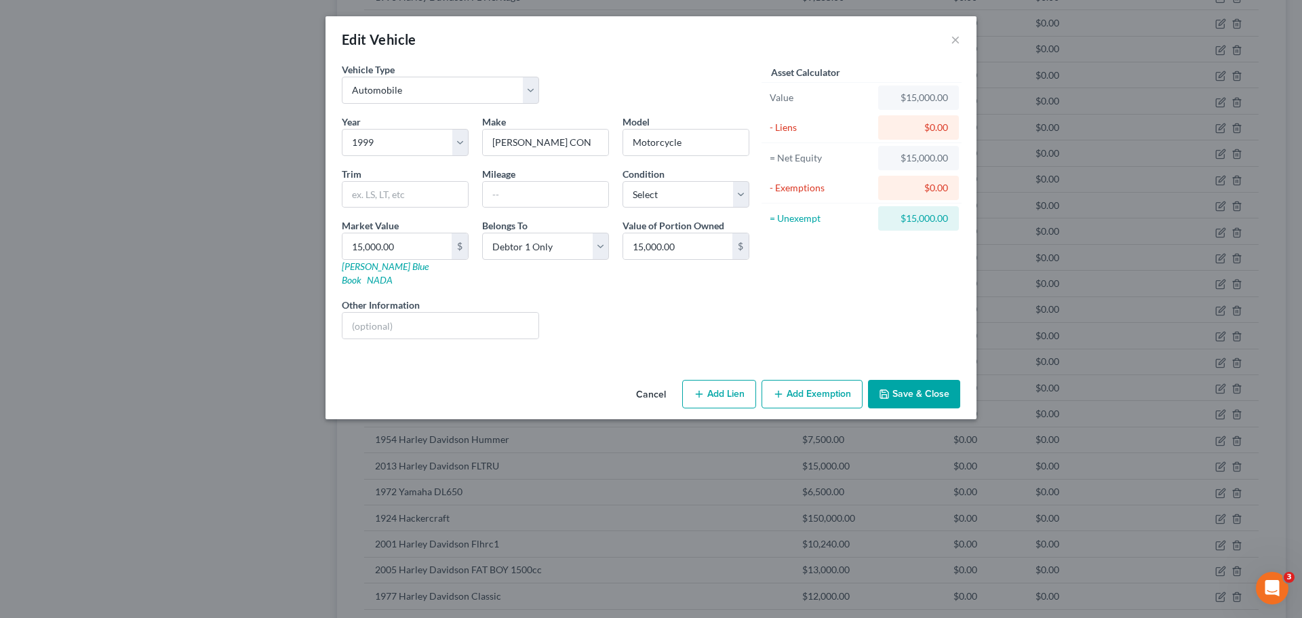
click at [890, 389] on icon "button" at bounding box center [884, 394] width 11 height 11
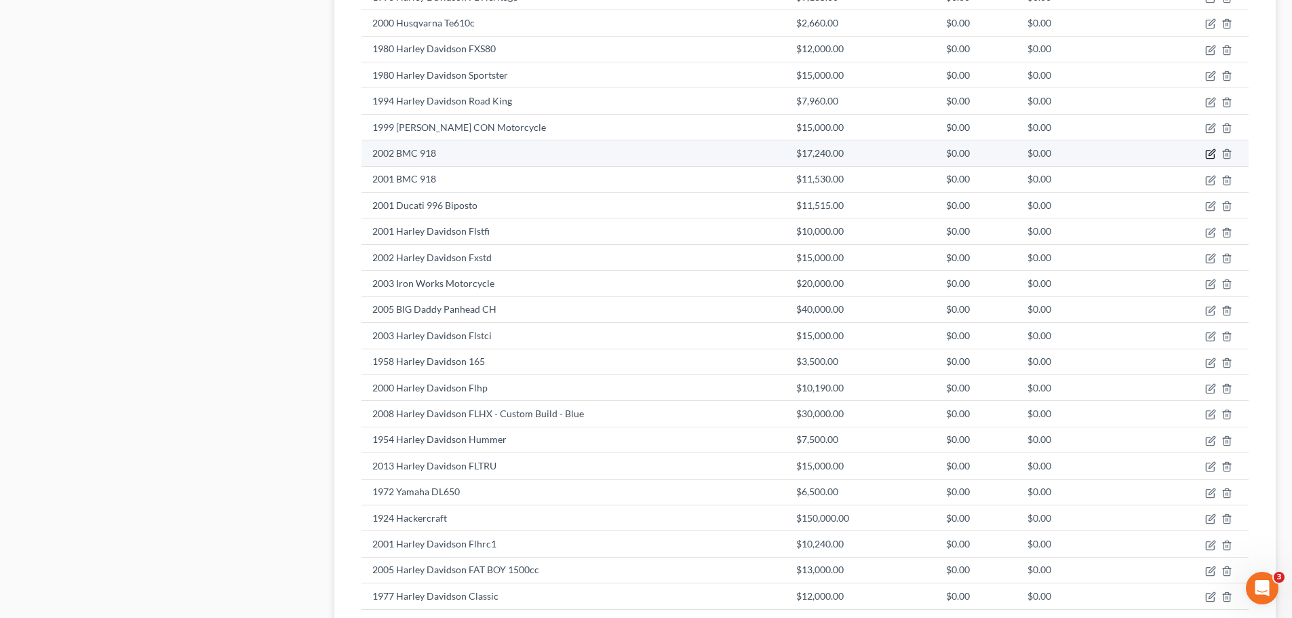
click at [1207, 153] on icon "button" at bounding box center [1210, 154] width 11 height 11
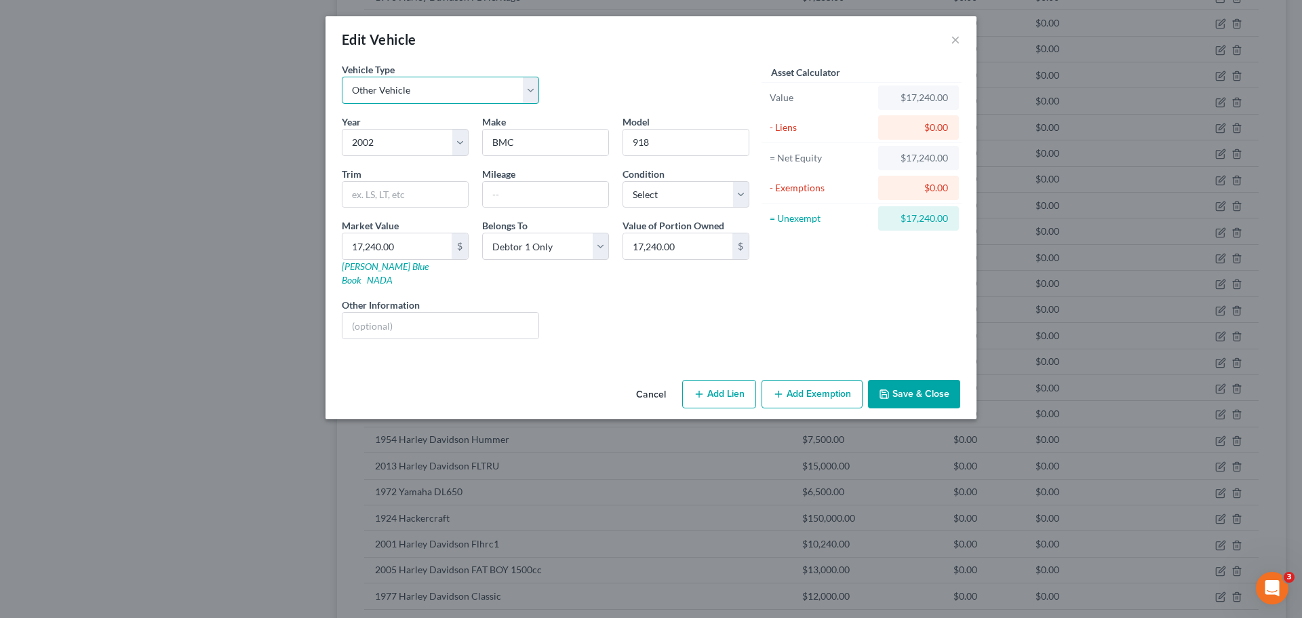
click at [458, 94] on select "Select Automobile Truck Trailer Watercraft Aircraft Motor Home Atv Other Vehicle" at bounding box center [440, 90] width 197 height 27
click at [342, 77] on select "Select Automobile Truck Trailer Watercraft Aircraft Motor Home Atv Other Vehicle" at bounding box center [440, 90] width 197 height 27
click at [903, 383] on button "Save & Close" at bounding box center [914, 394] width 92 height 28
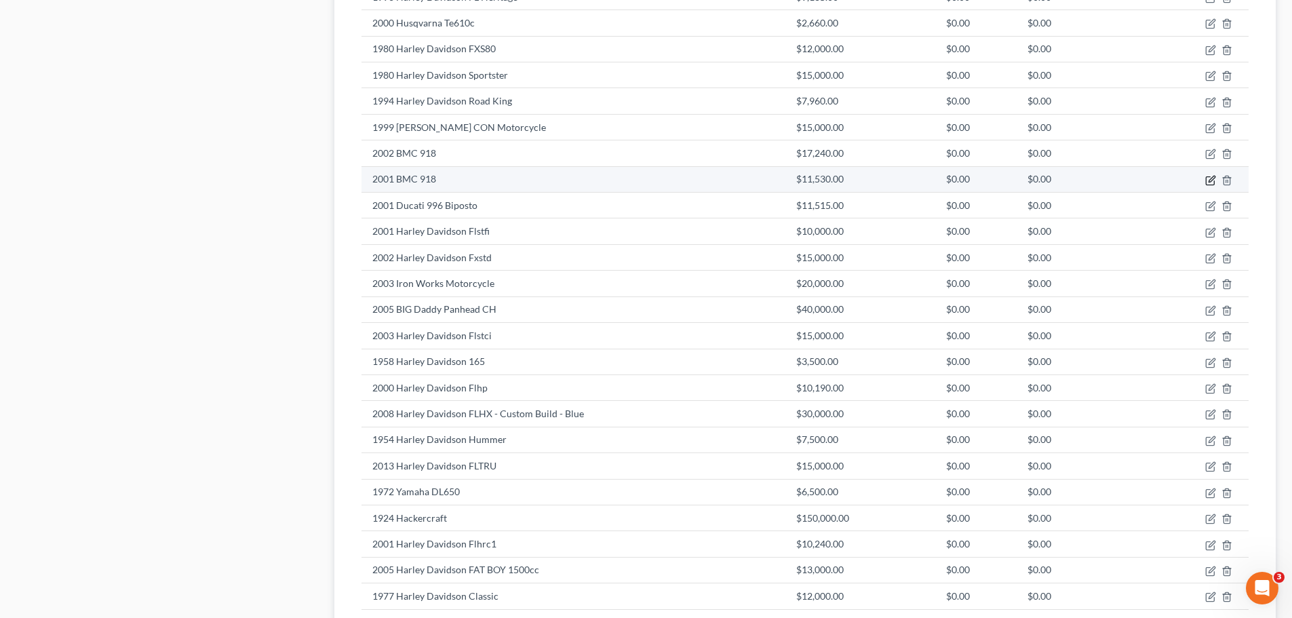
click at [1209, 178] on icon "button" at bounding box center [1210, 180] width 11 height 11
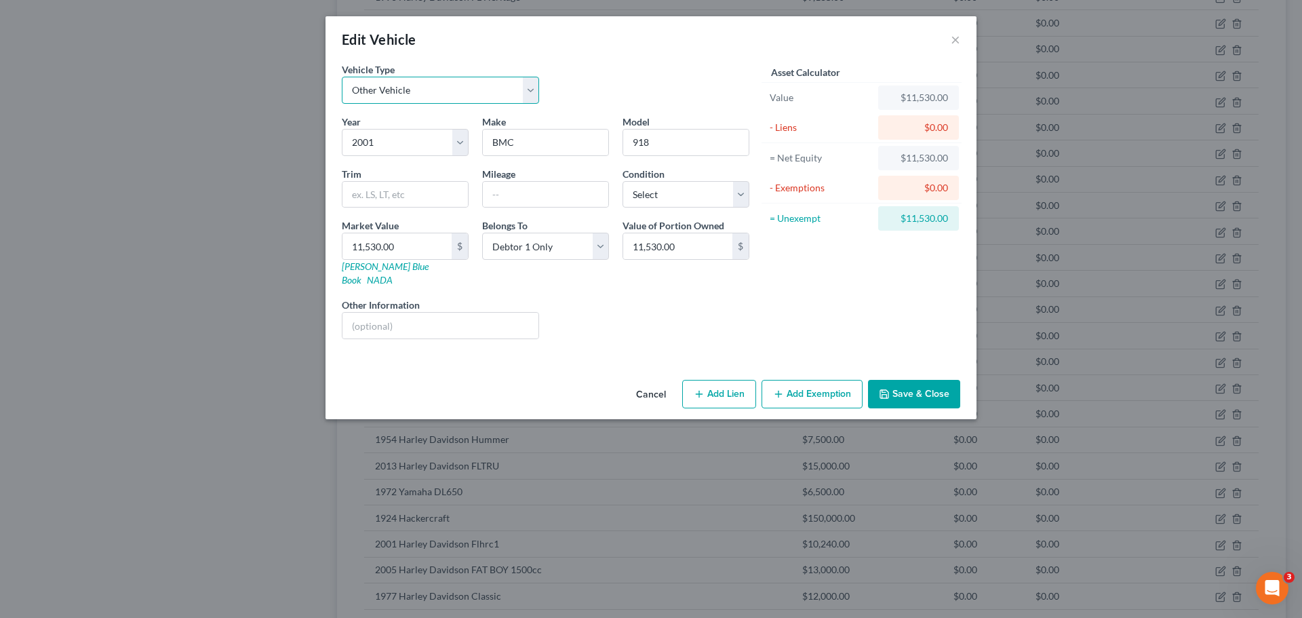
click at [444, 84] on select "Select Automobile Truck Trailer Watercraft Aircraft Motor Home Atv Other Vehicle" at bounding box center [440, 90] width 197 height 27
click at [342, 77] on select "Select Automobile Truck Trailer Watercraft Aircraft Motor Home Atv Other Vehicle" at bounding box center [440, 90] width 197 height 27
click at [914, 380] on button "Save & Close" at bounding box center [914, 394] width 92 height 28
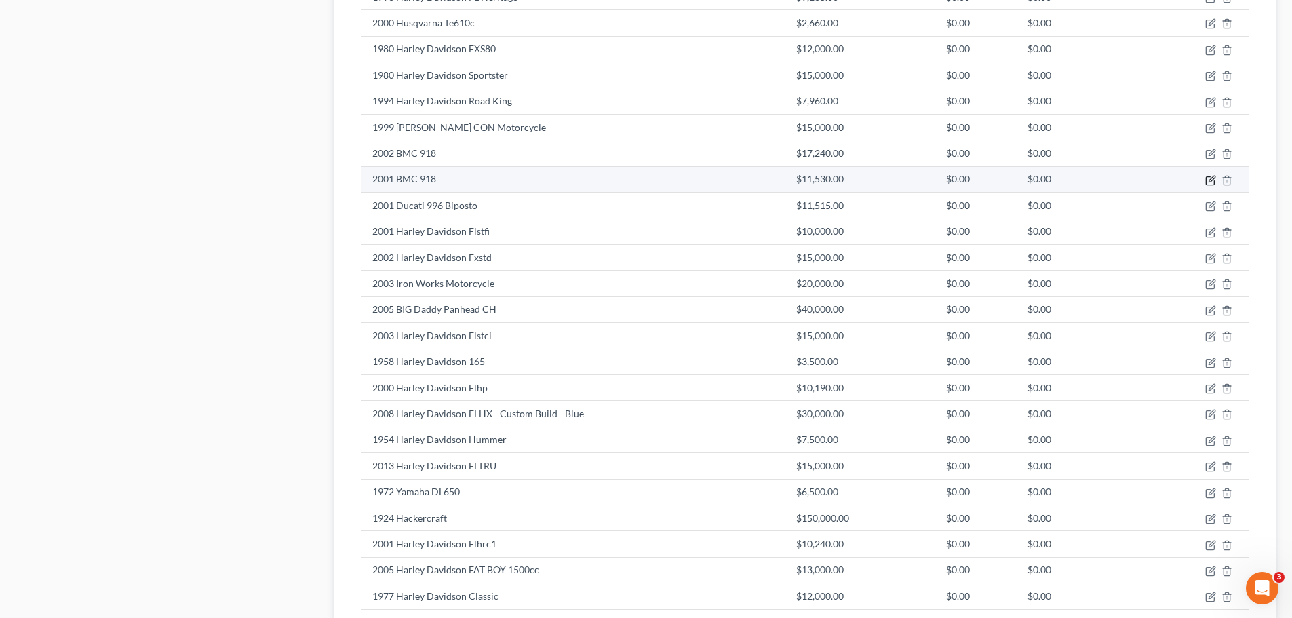
click at [1207, 178] on icon "button" at bounding box center [1210, 180] width 11 height 11
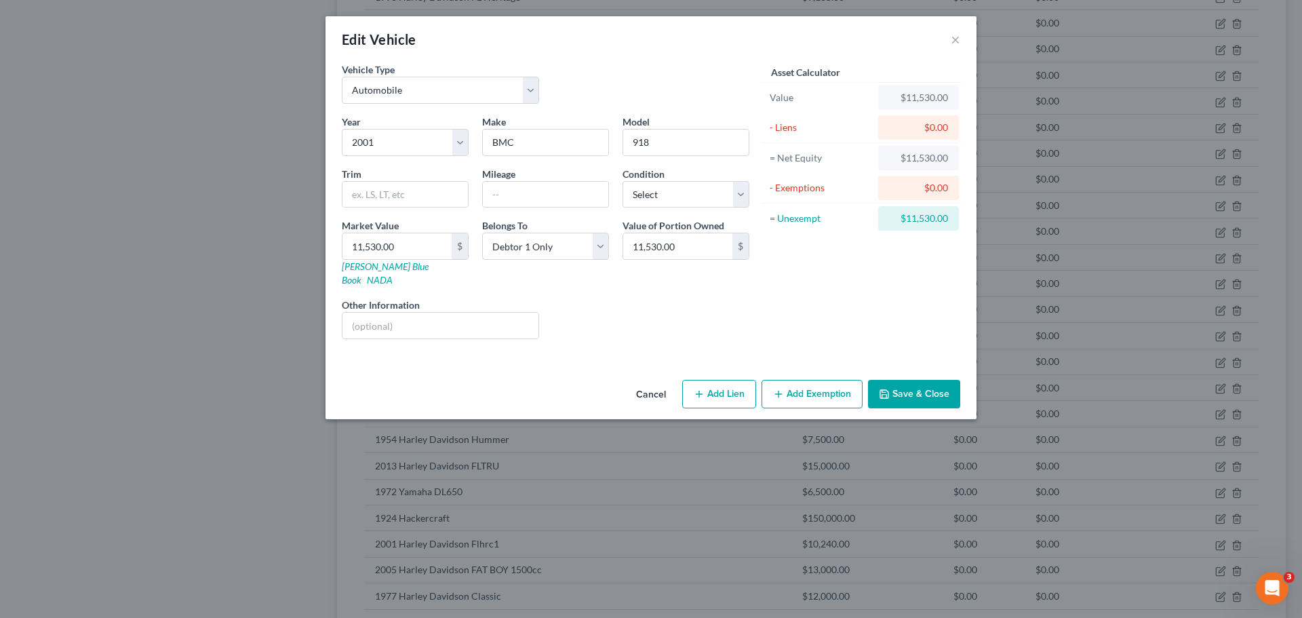
click at [906, 387] on button "Save & Close" at bounding box center [914, 394] width 92 height 28
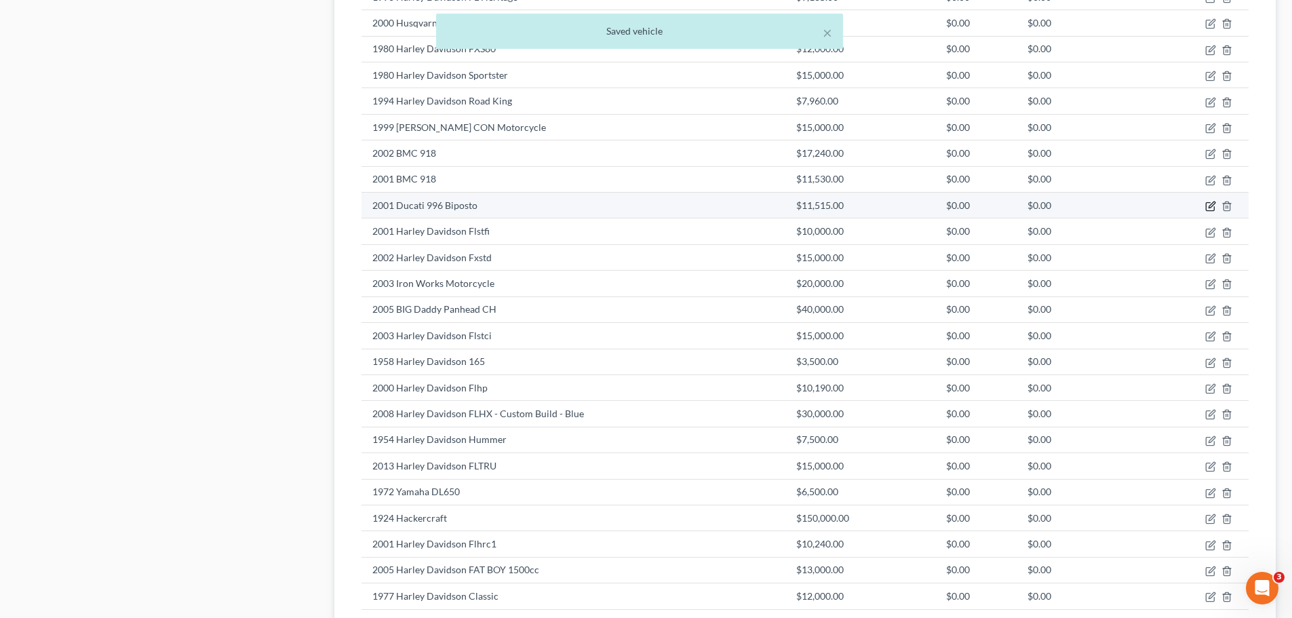
click at [1209, 206] on icon "button" at bounding box center [1210, 206] width 11 height 11
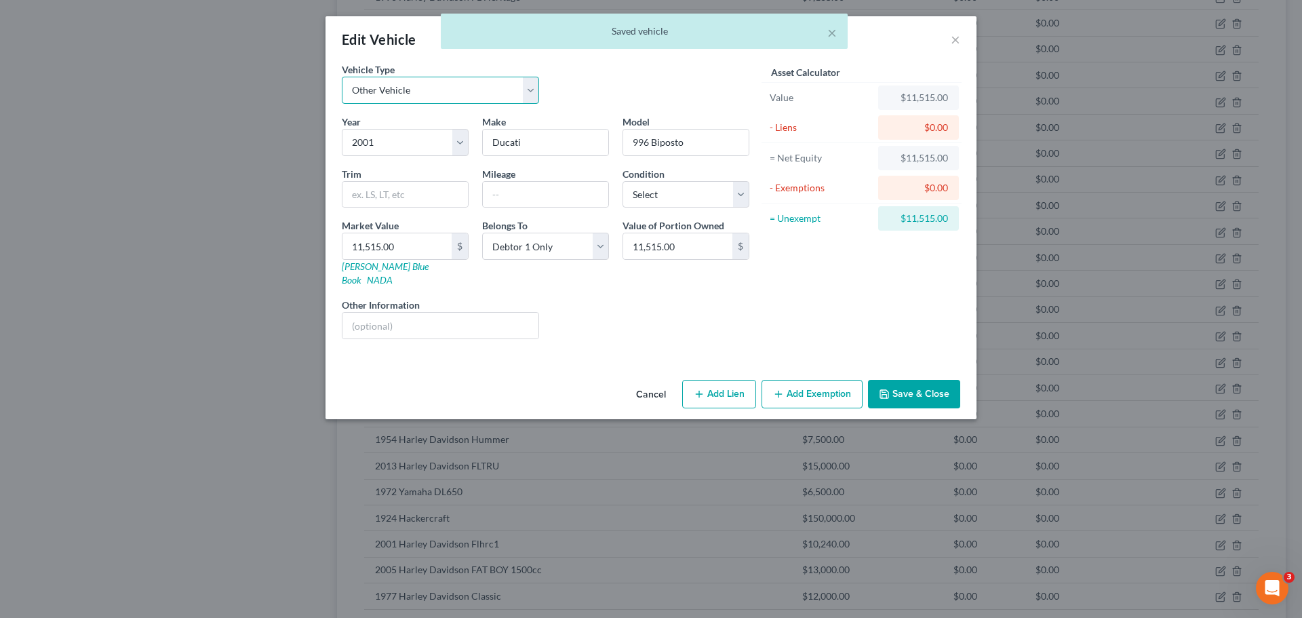
click at [450, 91] on select "Select Automobile Truck Trailer Watercraft Aircraft Motor Home Atv Other Vehicle" at bounding box center [440, 90] width 197 height 27
click at [342, 77] on select "Select Automobile Truck Trailer Watercraft Aircraft Motor Home Atv Other Vehicle" at bounding box center [440, 90] width 197 height 27
click at [898, 380] on button "Save & Close" at bounding box center [914, 394] width 92 height 28
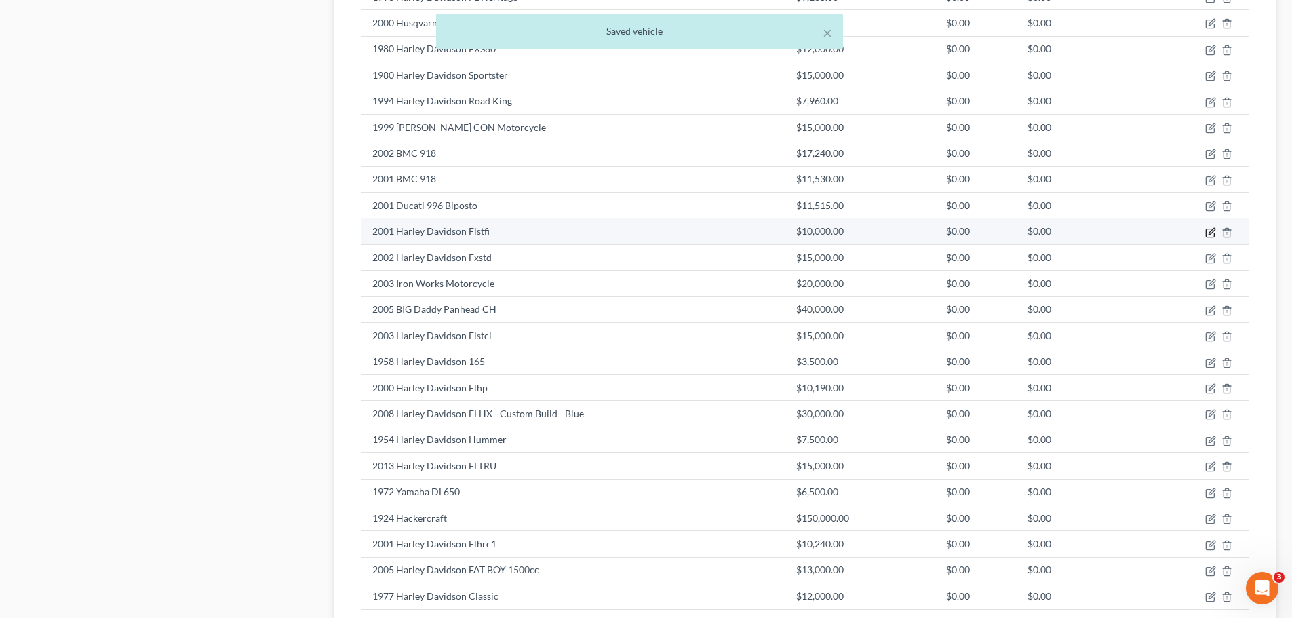
click at [1208, 231] on icon "button" at bounding box center [1210, 232] width 11 height 11
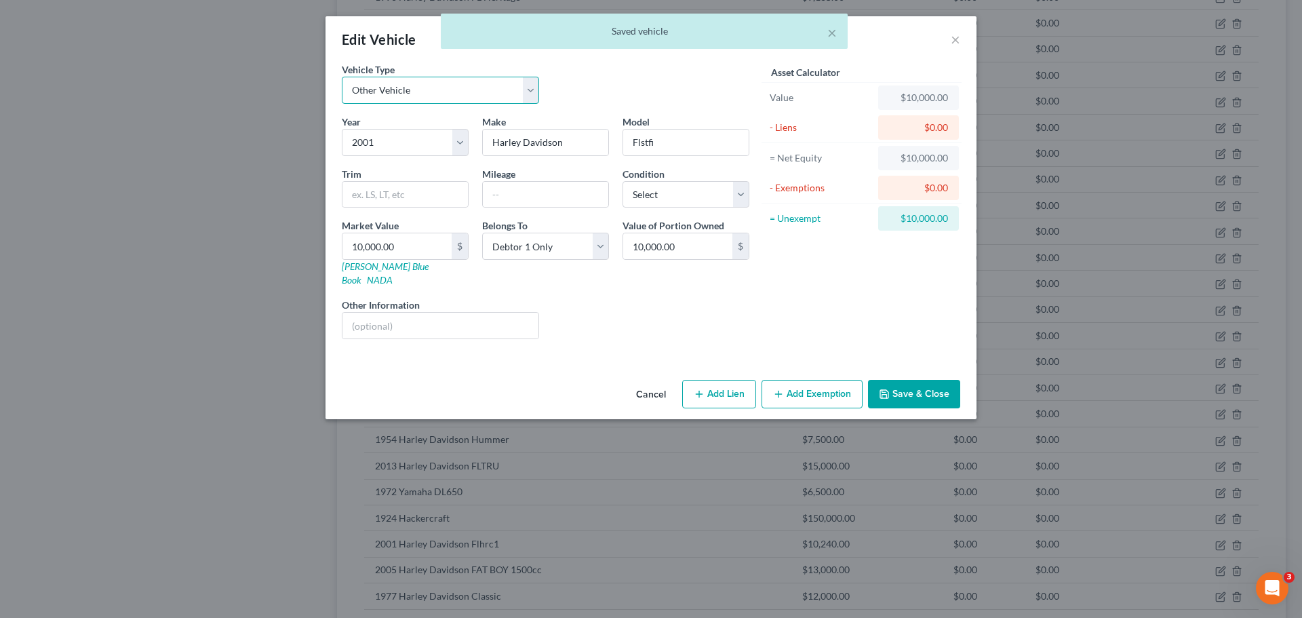
click at [456, 87] on select "Select Automobile Truck Trailer Watercraft Aircraft Motor Home Atv Other Vehicle" at bounding box center [440, 90] width 197 height 27
click at [342, 77] on select "Select Automobile Truck Trailer Watercraft Aircraft Motor Home Atv Other Vehicle" at bounding box center [440, 90] width 197 height 27
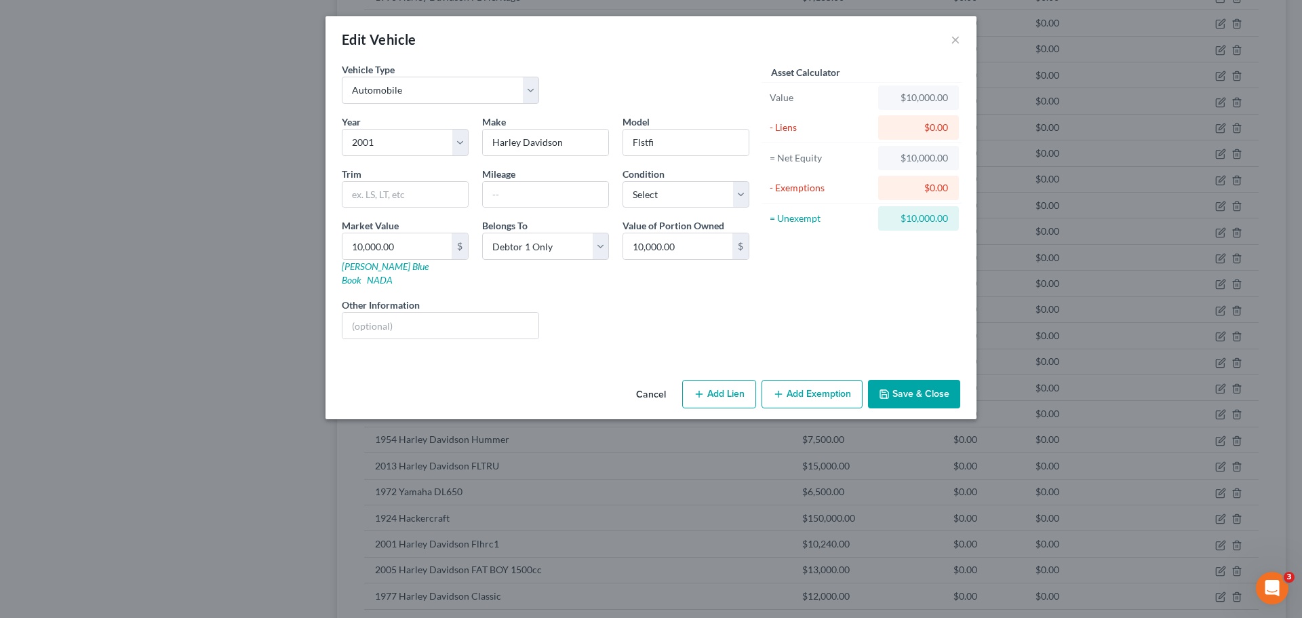
click at [899, 380] on button "Save & Close" at bounding box center [914, 394] width 92 height 28
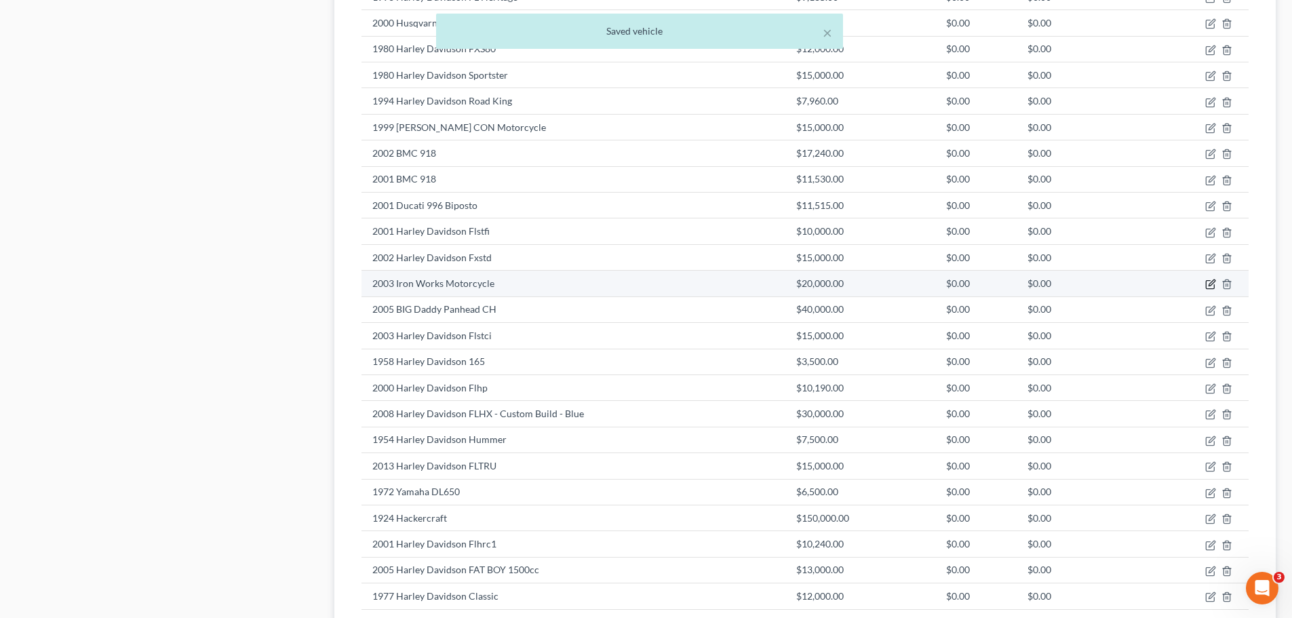
click at [1211, 282] on icon "button" at bounding box center [1212, 283] width 6 height 6
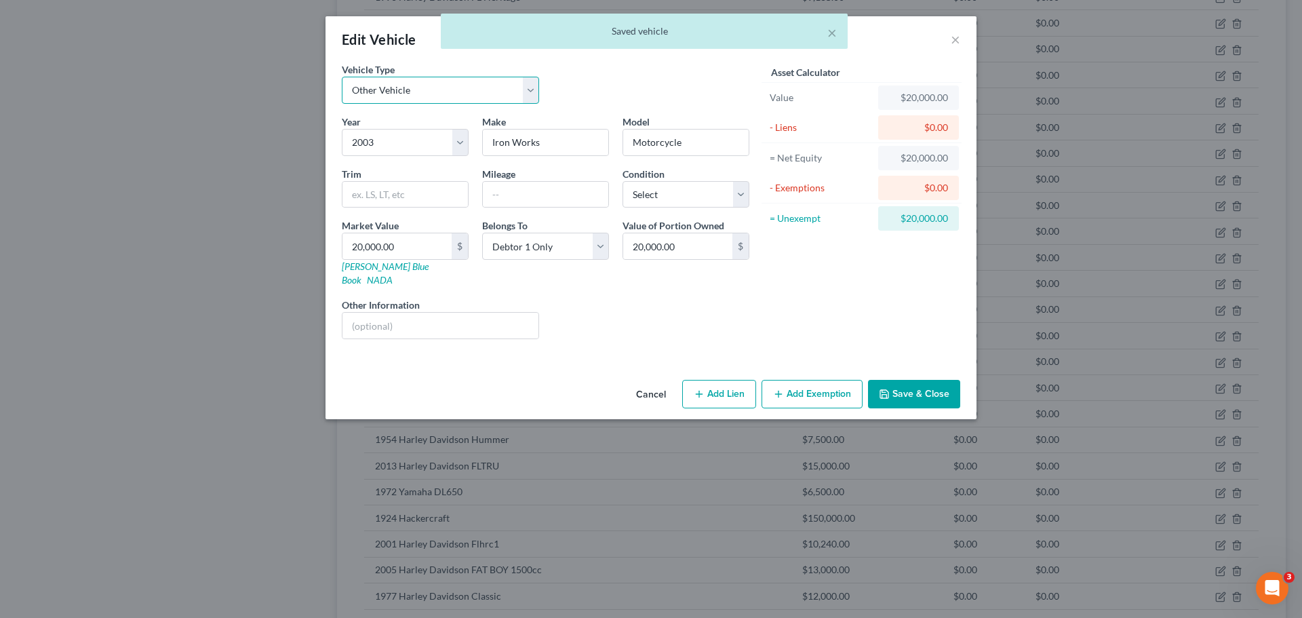
click at [407, 85] on select "Select Automobile Truck Trailer Watercraft Aircraft Motor Home Atv Other Vehicle" at bounding box center [440, 90] width 197 height 27
click at [342, 77] on select "Select Automobile Truck Trailer Watercraft Aircraft Motor Home Atv Other Vehicle" at bounding box center [440, 90] width 197 height 27
click at [883, 380] on button "Save & Close" at bounding box center [914, 394] width 92 height 28
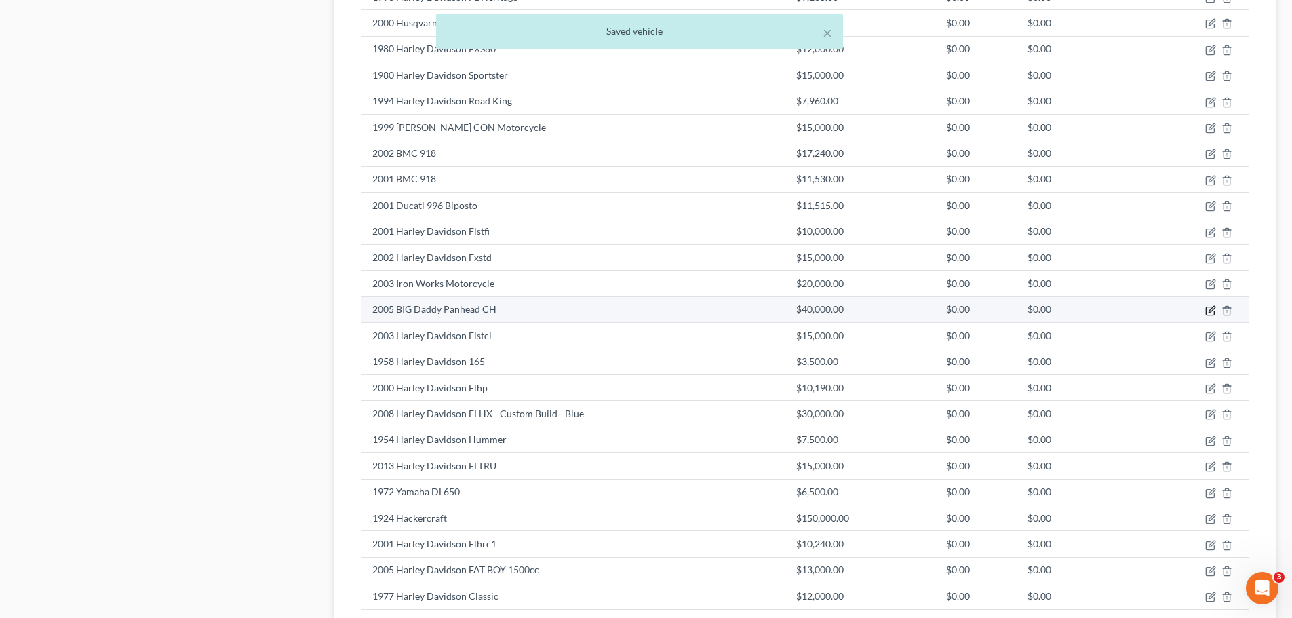
click at [1212, 311] on icon "button" at bounding box center [1210, 310] width 11 height 11
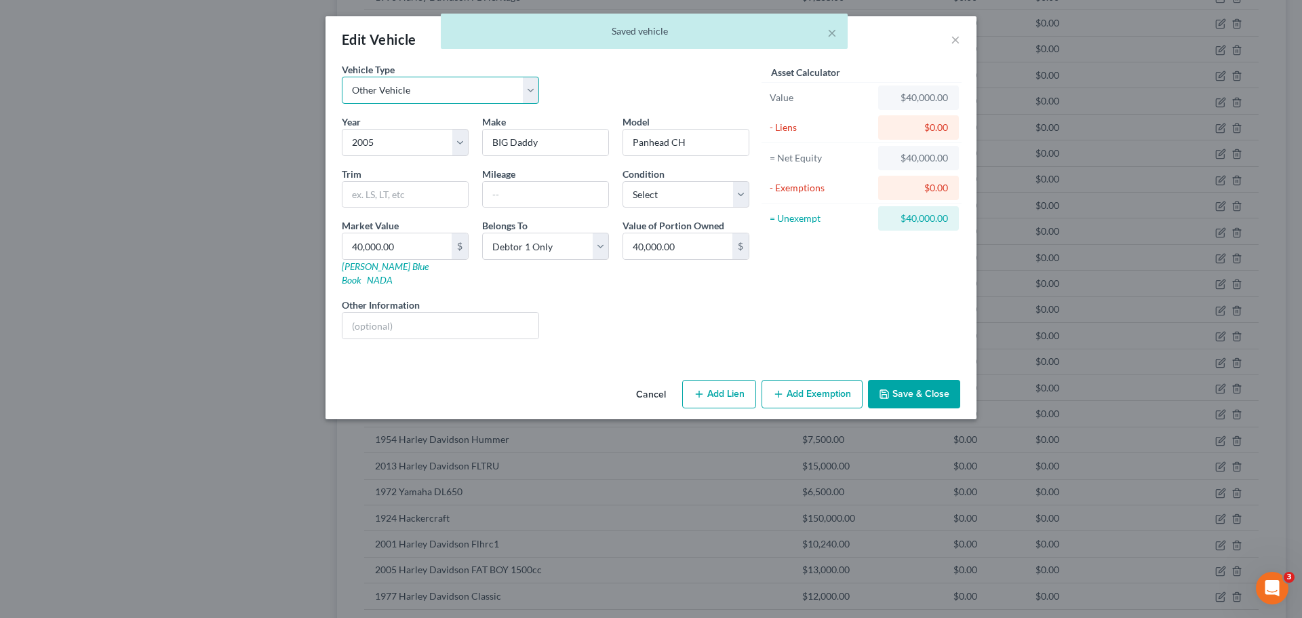
click at [451, 88] on select "Select Automobile Truck Trailer Watercraft Aircraft Motor Home Atv Other Vehicle" at bounding box center [440, 90] width 197 height 27
click at [342, 77] on select "Select Automobile Truck Trailer Watercraft Aircraft Motor Home Atv Other Vehicle" at bounding box center [440, 90] width 197 height 27
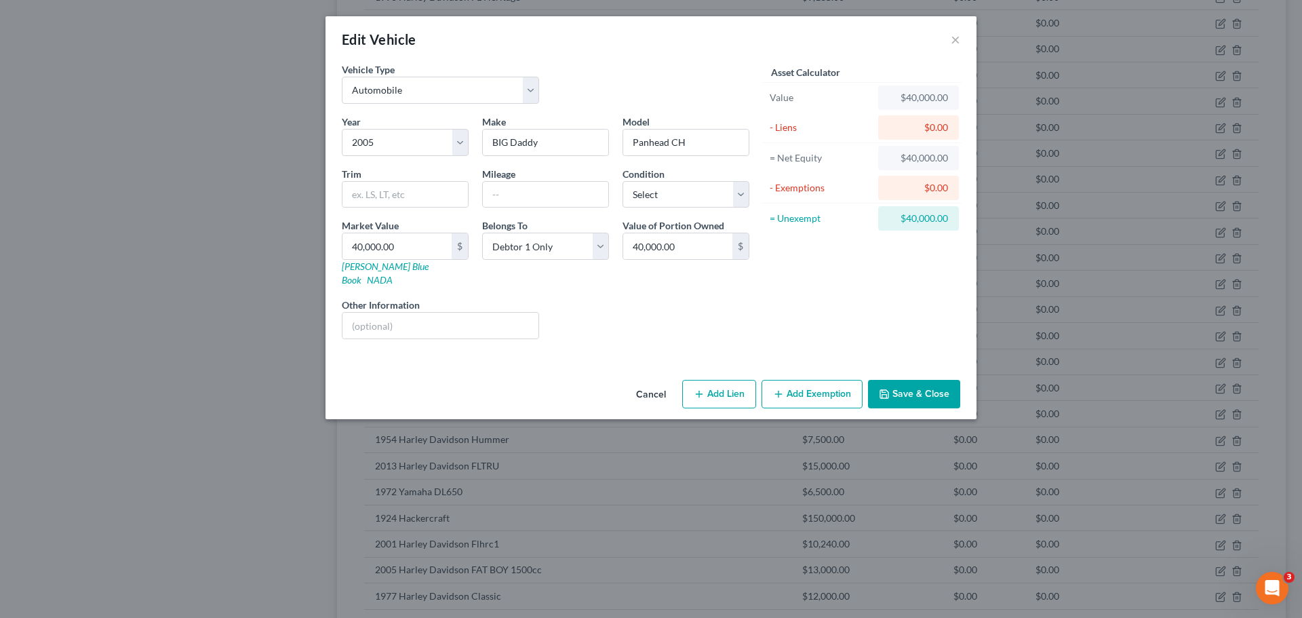
click at [894, 380] on button "Save & Close" at bounding box center [914, 394] width 92 height 28
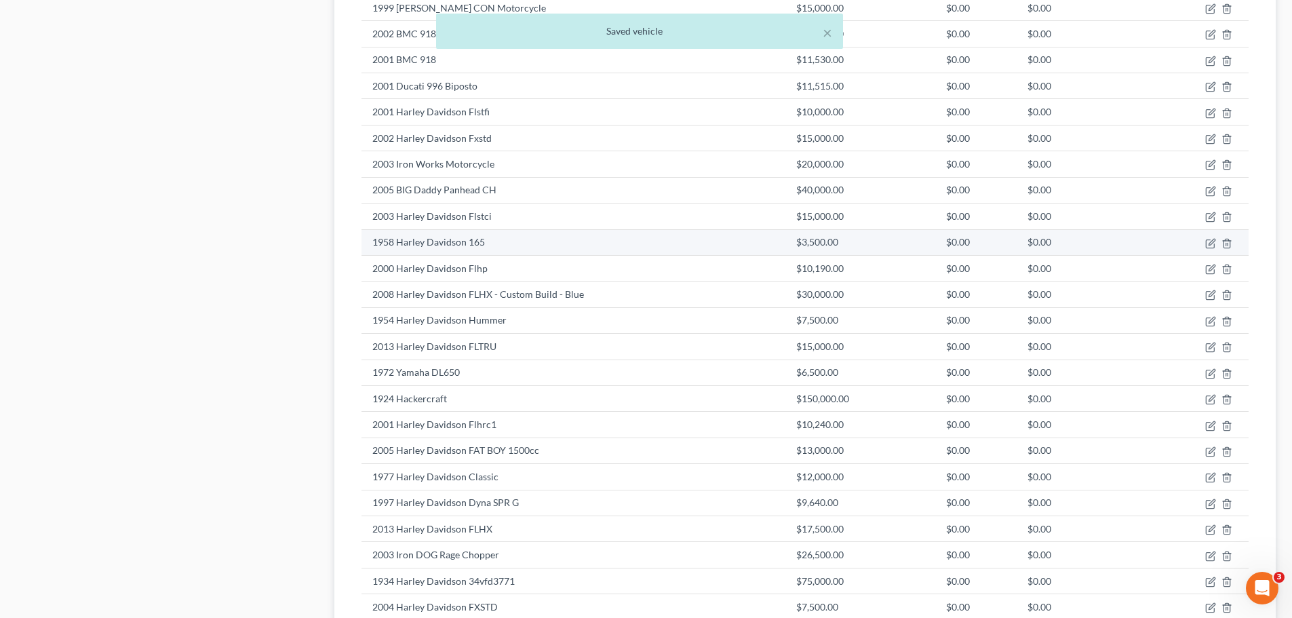
scroll to position [1560, 0]
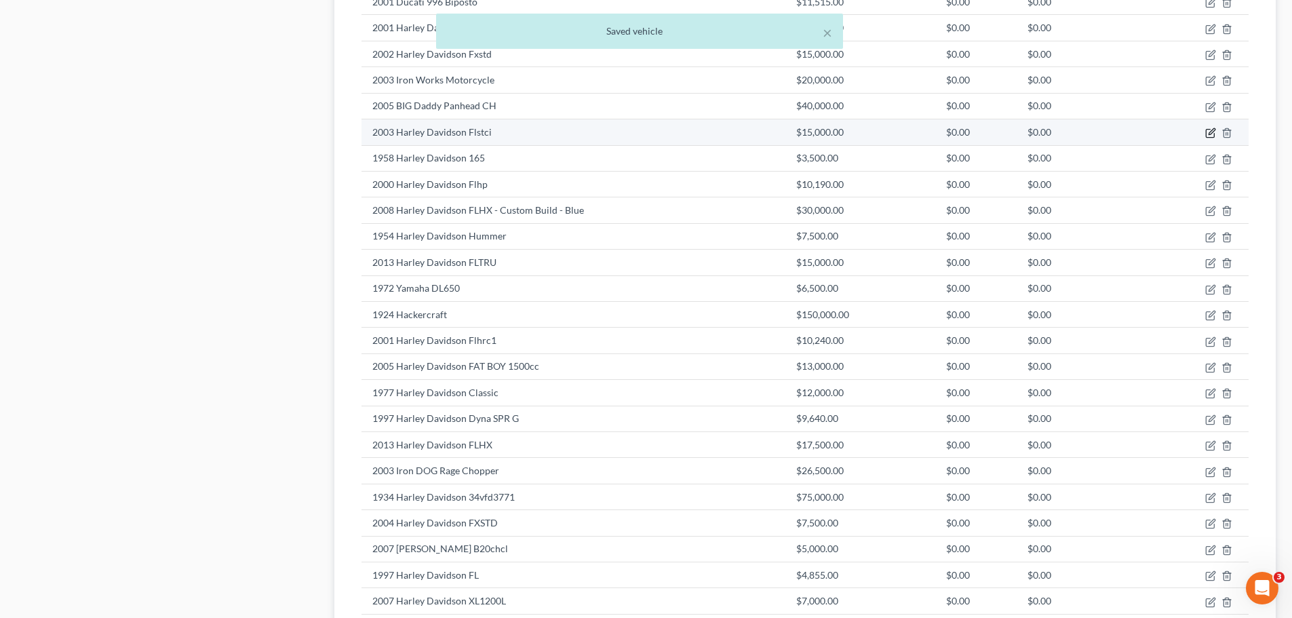
click at [1207, 131] on icon "button" at bounding box center [1210, 133] width 11 height 11
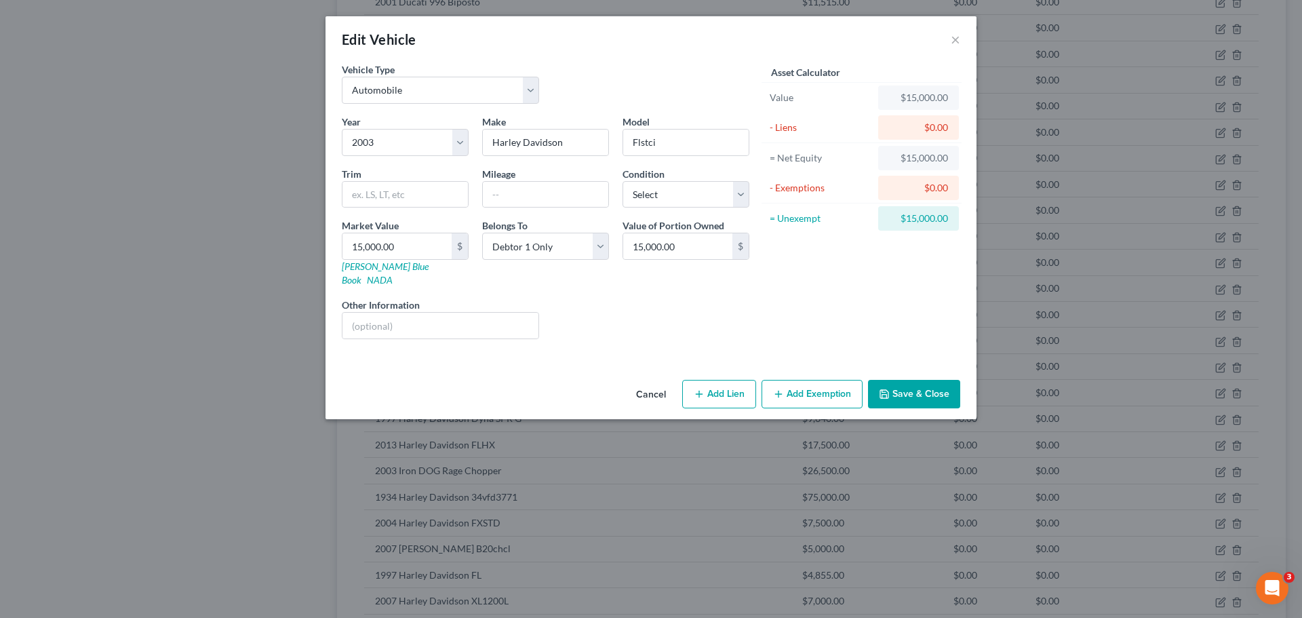
click at [894, 380] on button "Save & Close" at bounding box center [914, 394] width 92 height 28
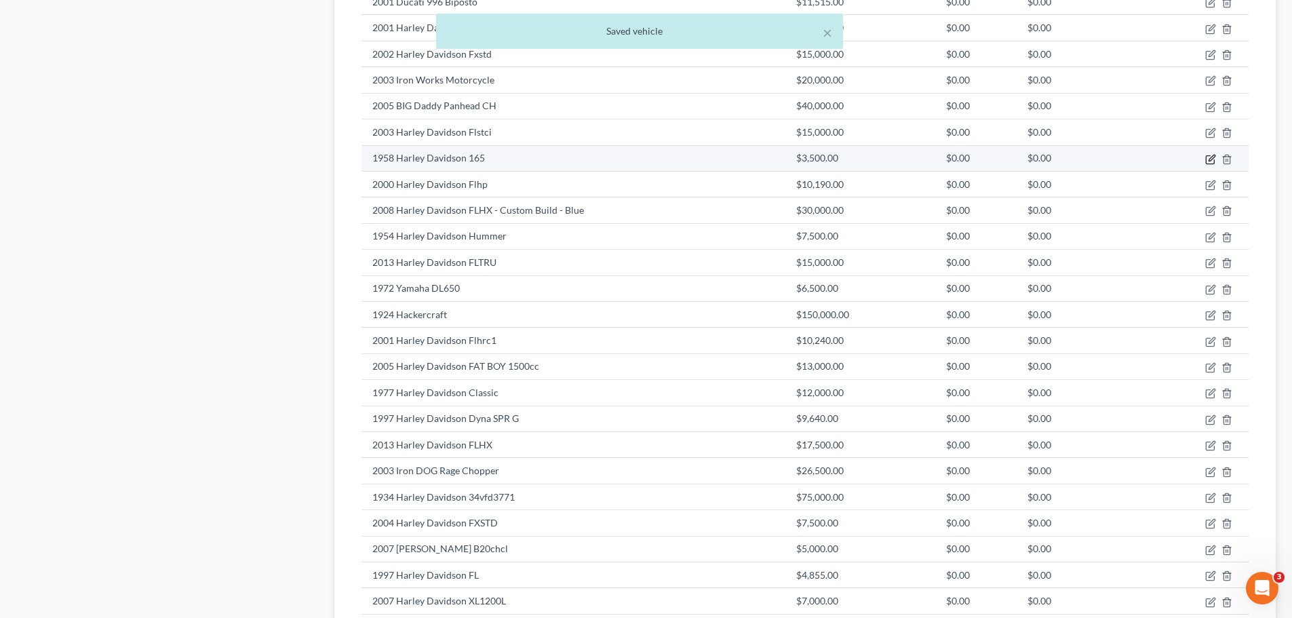
click at [1210, 160] on icon "button" at bounding box center [1210, 159] width 11 height 11
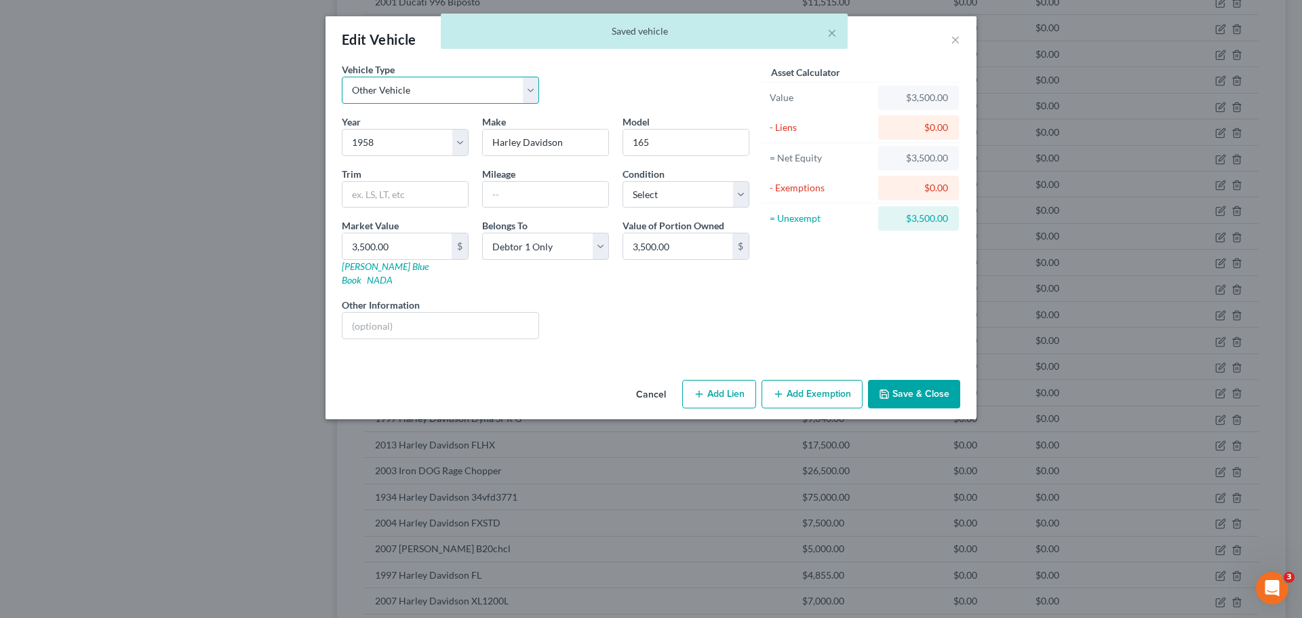
click at [508, 92] on select "Select Automobile Truck Trailer Watercraft Aircraft Motor Home Atv Other Vehicle" at bounding box center [440, 90] width 197 height 27
click at [342, 77] on select "Select Automobile Truck Trailer Watercraft Aircraft Motor Home Atv Other Vehicle" at bounding box center [440, 90] width 197 height 27
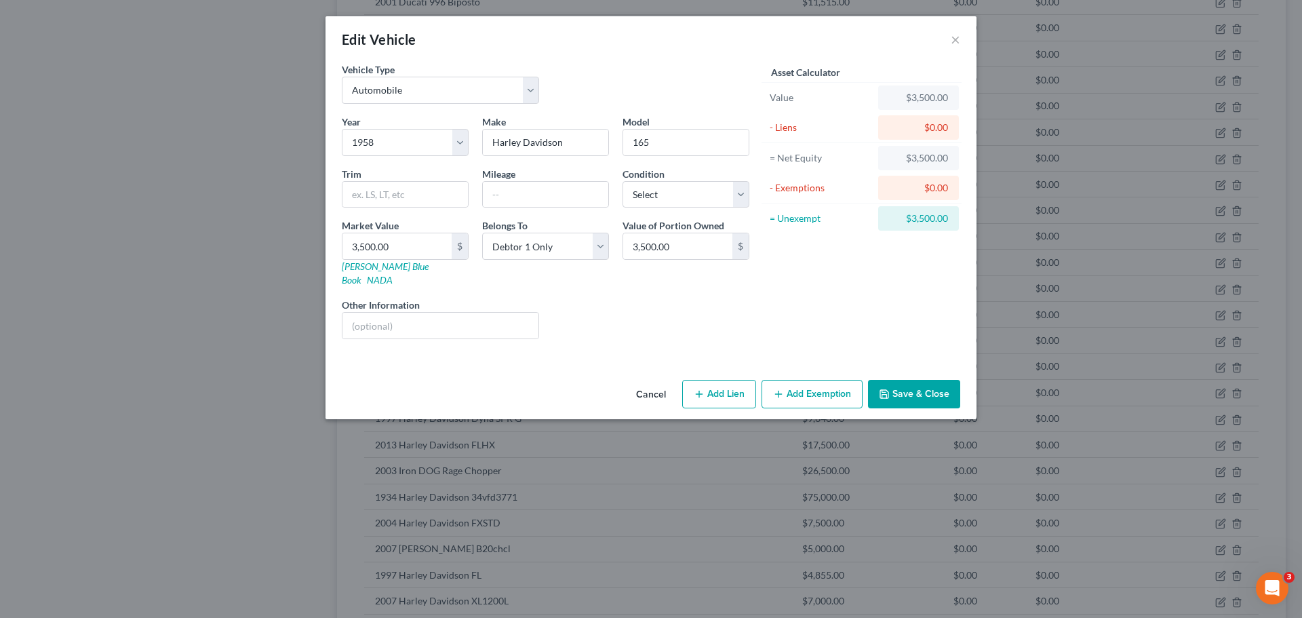
click at [933, 382] on button "Save & Close" at bounding box center [914, 394] width 92 height 28
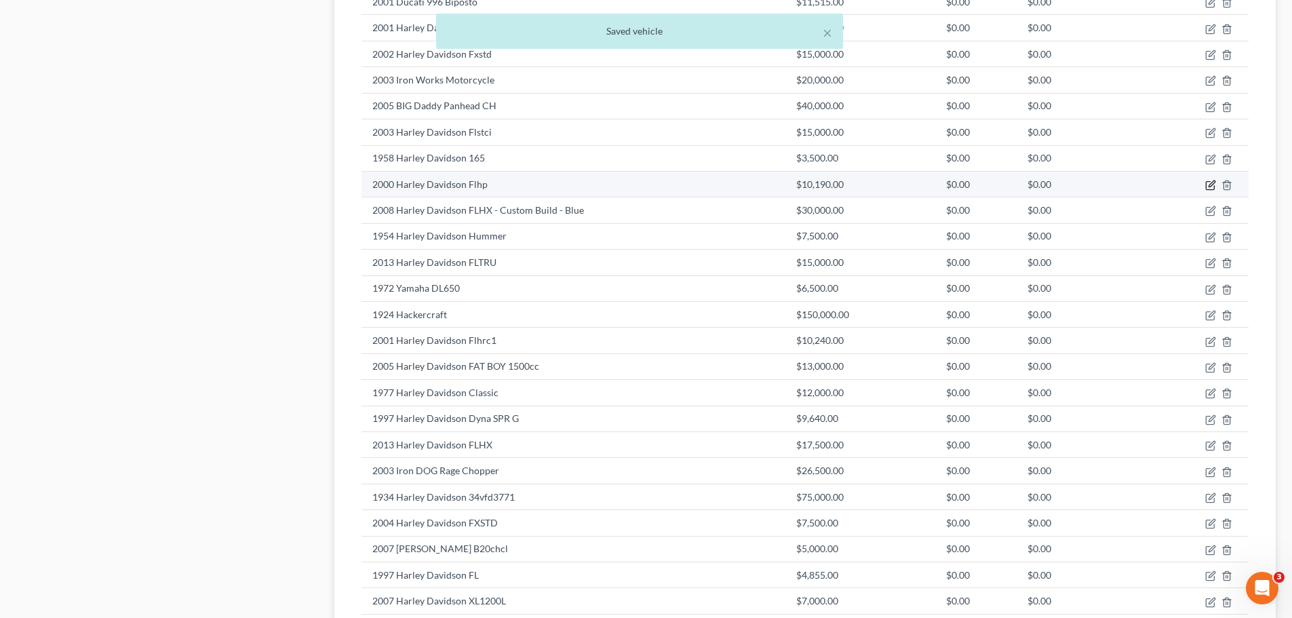
click at [1207, 188] on icon "button" at bounding box center [1210, 185] width 11 height 11
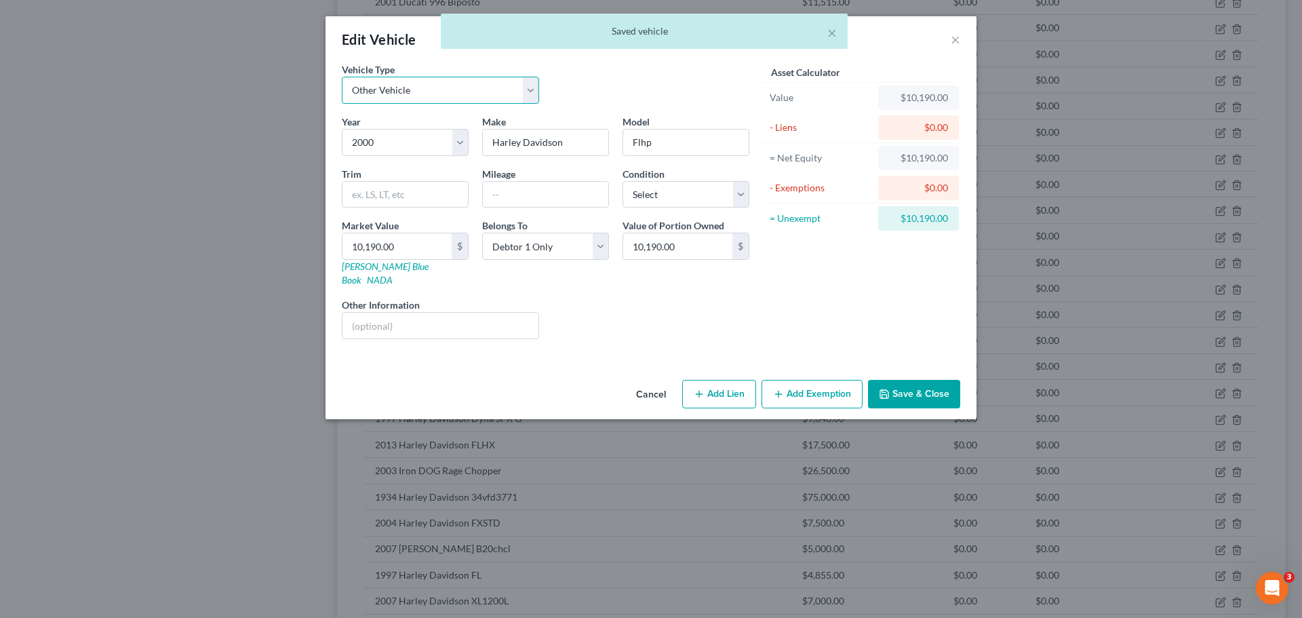
click at [443, 88] on select "Select Automobile Truck Trailer Watercraft Aircraft Motor Home Atv Other Vehicle" at bounding box center [440, 90] width 197 height 27
click at [342, 77] on select "Select Automobile Truck Trailer Watercraft Aircraft Motor Home Atv Other Vehicle" at bounding box center [440, 90] width 197 height 27
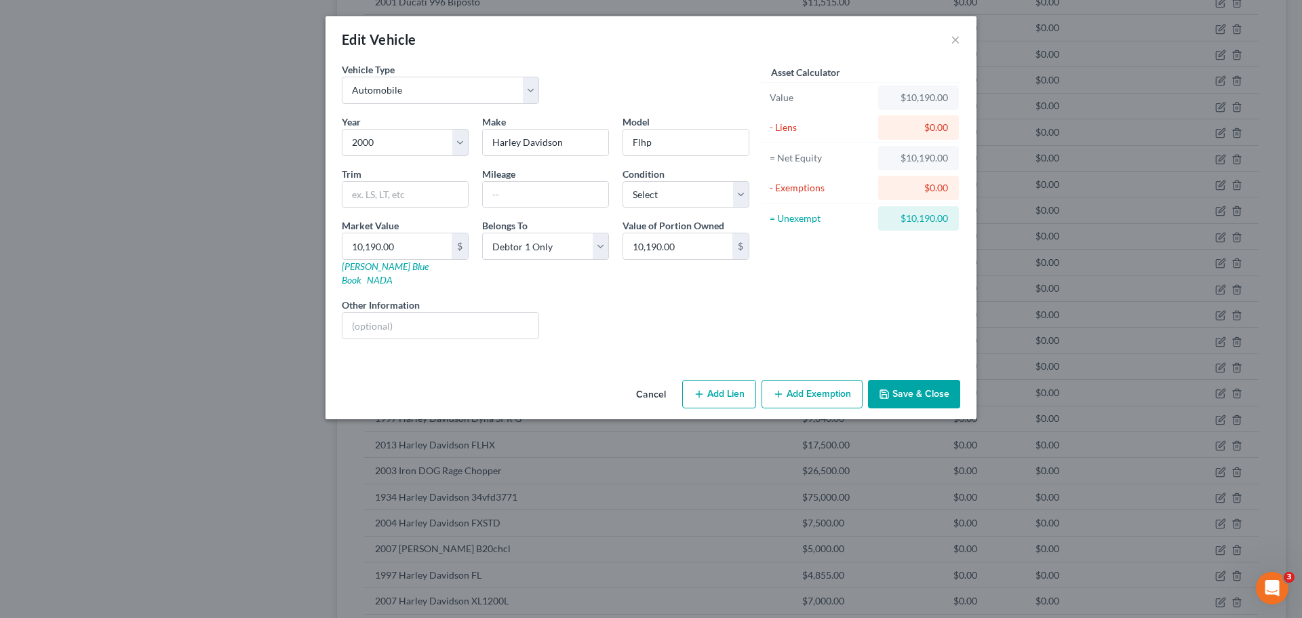
click at [892, 385] on button "Save & Close" at bounding box center [914, 394] width 92 height 28
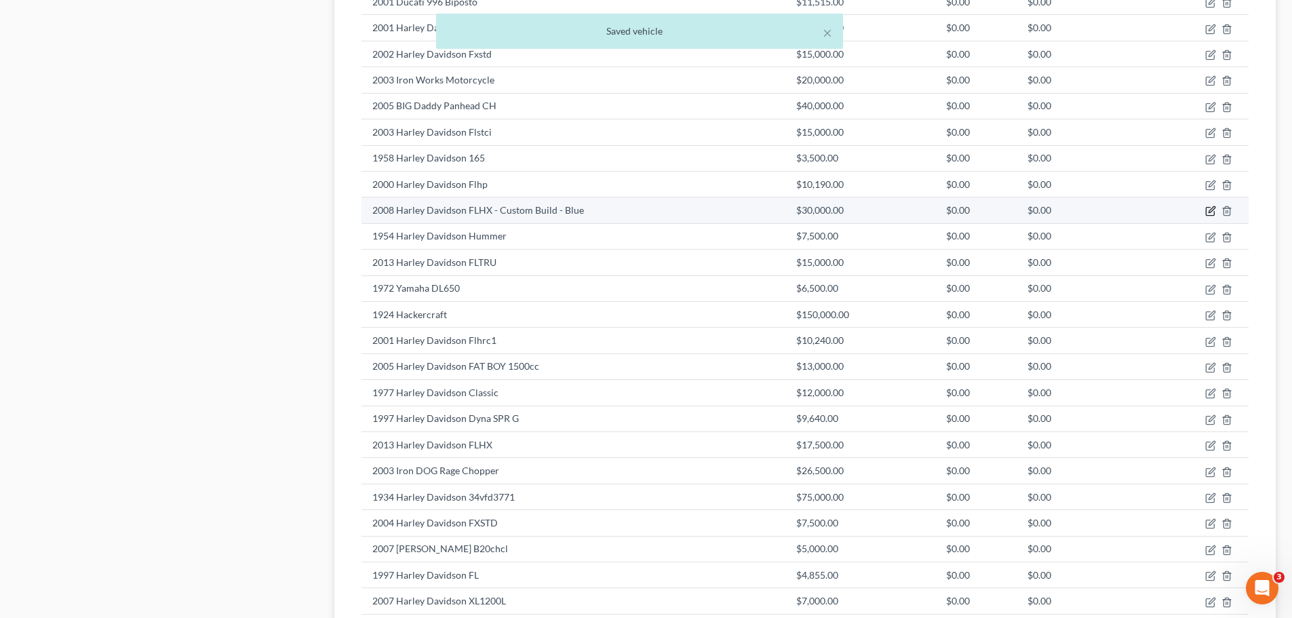
click at [1213, 211] on icon "button" at bounding box center [1212, 210] width 6 height 6
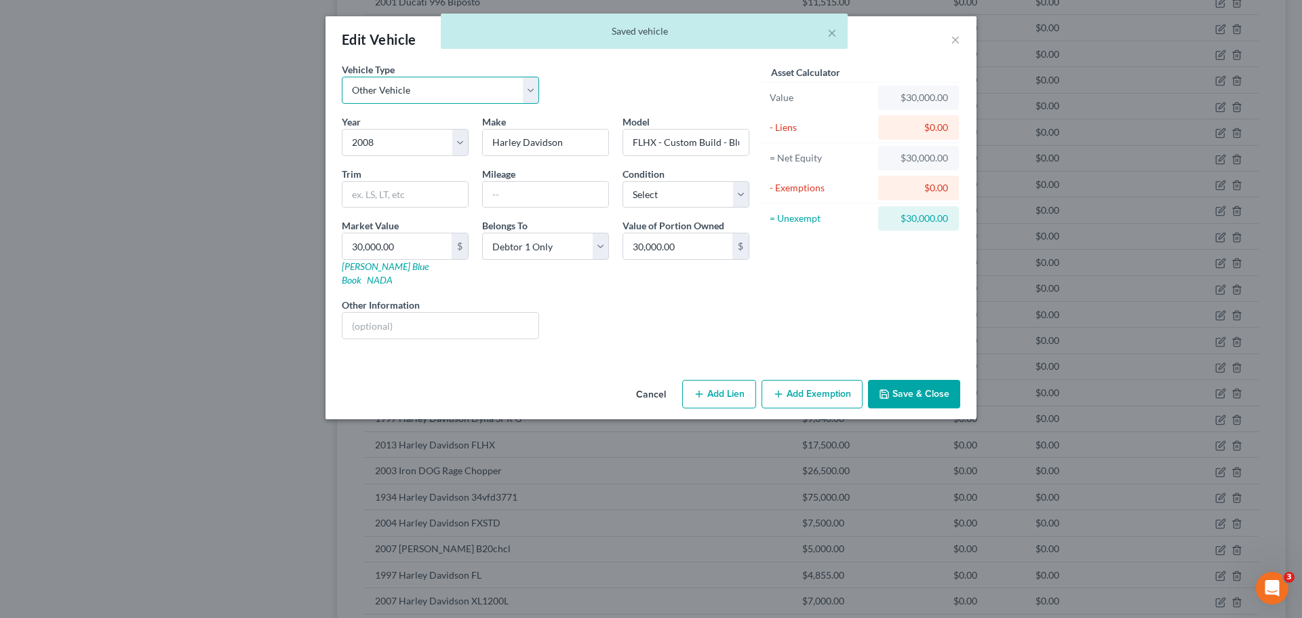
click at [431, 84] on select "Select Automobile Truck Trailer Watercraft Aircraft Motor Home Atv Other Vehicle" at bounding box center [440, 90] width 197 height 27
click at [342, 77] on select "Select Automobile Truck Trailer Watercraft Aircraft Motor Home Atv Other Vehicle" at bounding box center [440, 90] width 197 height 27
click at [890, 389] on icon "button" at bounding box center [884, 394] width 11 height 11
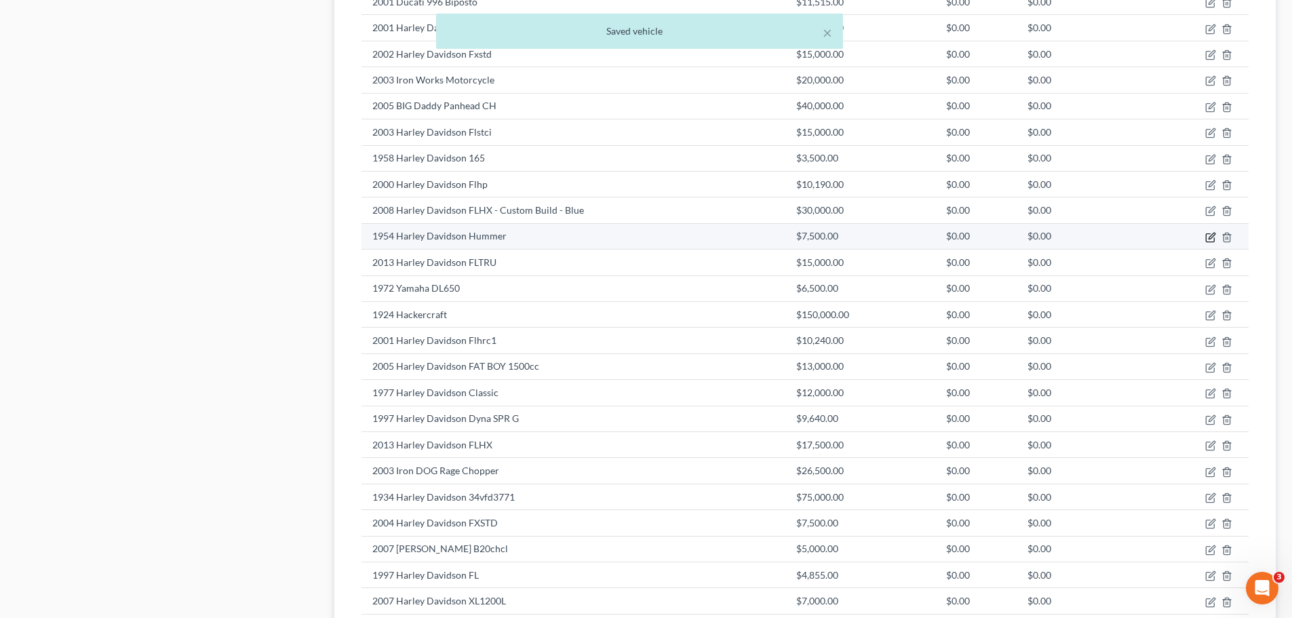
click at [1208, 237] on icon "button" at bounding box center [1210, 237] width 11 height 11
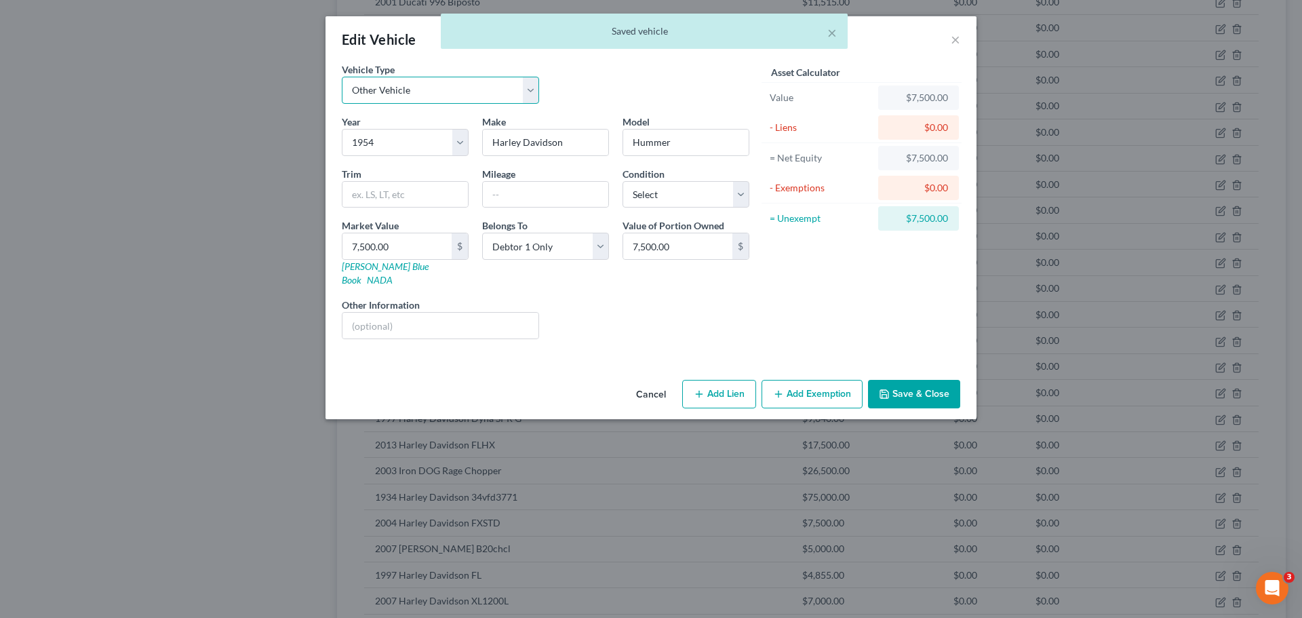
click at [475, 90] on select "Select Automobile Truck Trailer Watercraft Aircraft Motor Home Atv Other Vehicle" at bounding box center [440, 90] width 197 height 27
click at [342, 77] on select "Select Automobile Truck Trailer Watercraft Aircraft Motor Home Atv Other Vehicle" at bounding box center [440, 90] width 197 height 27
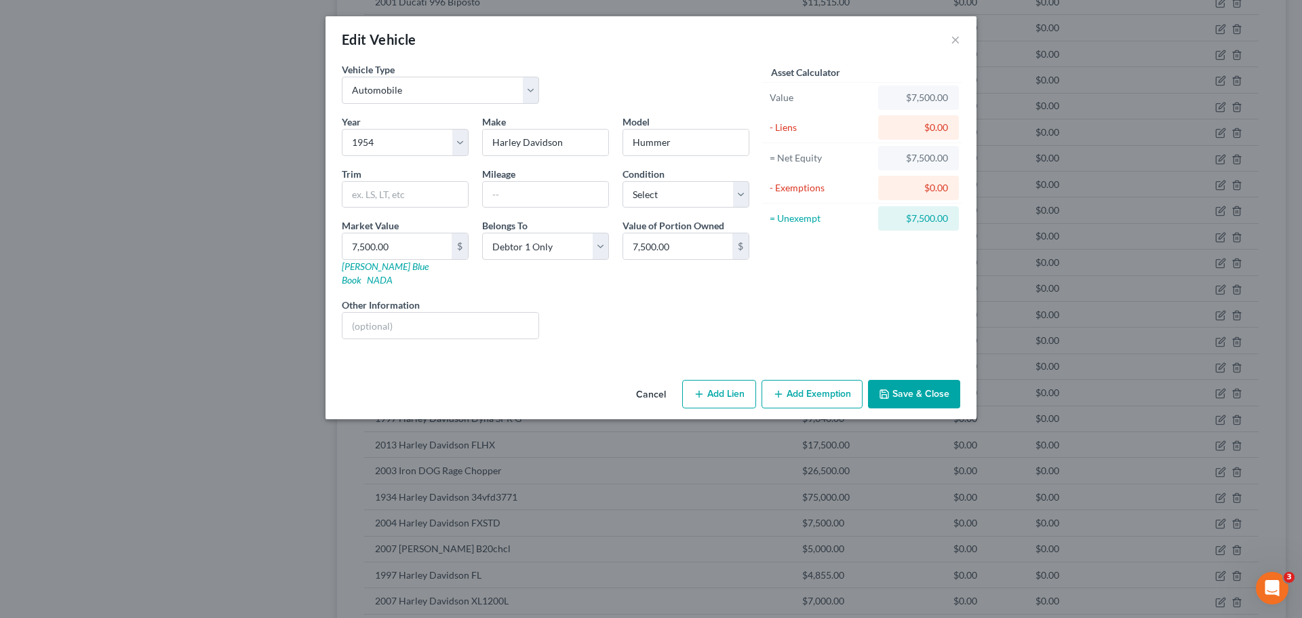
click at [898, 380] on button "Save & Close" at bounding box center [914, 394] width 92 height 28
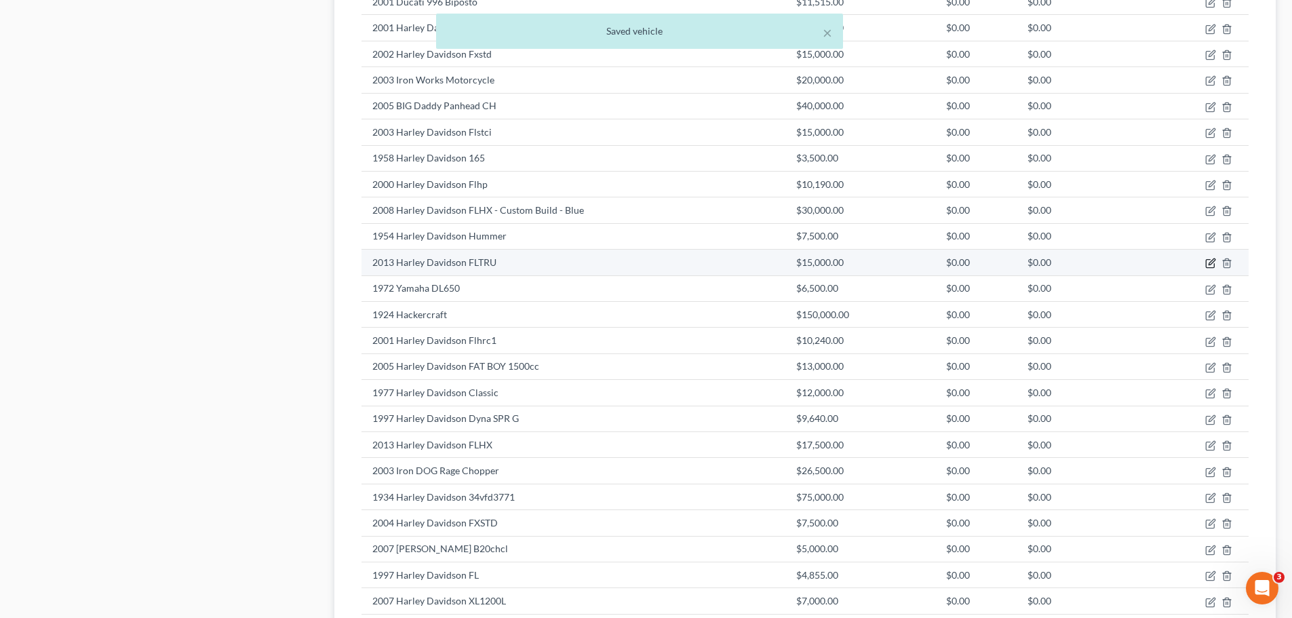
click at [1210, 267] on icon "button" at bounding box center [1210, 263] width 11 height 11
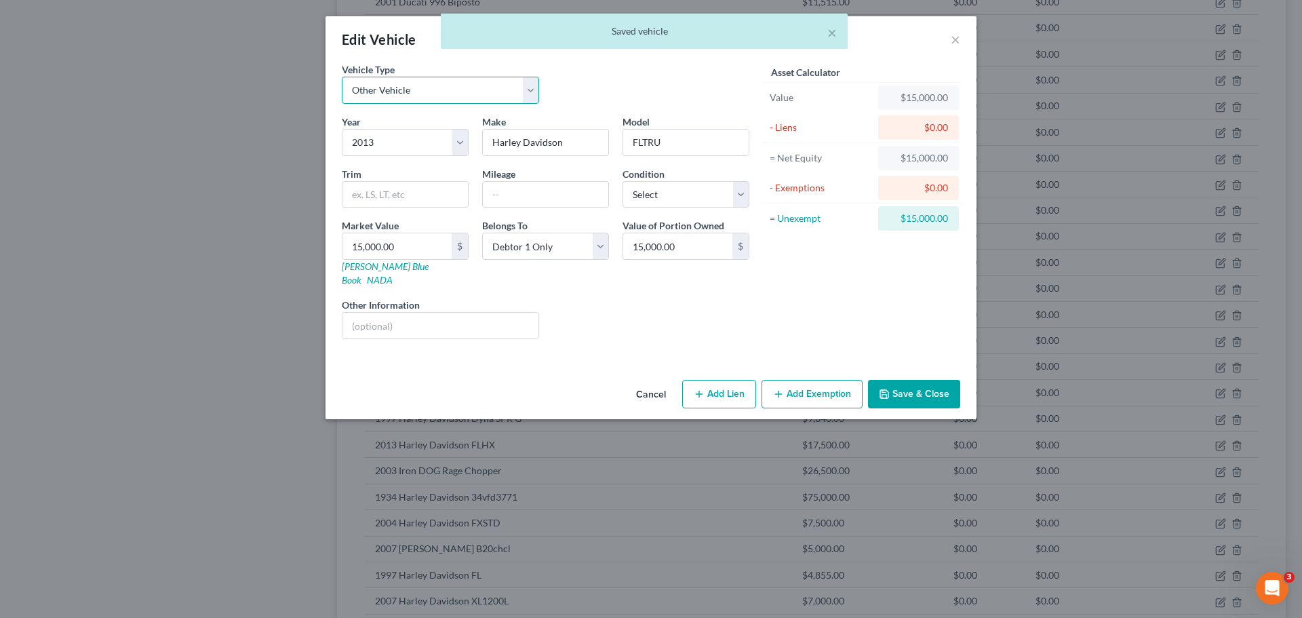
click at [414, 92] on select "Select Automobile Truck Trailer Watercraft Aircraft Motor Home Atv Other Vehicle" at bounding box center [440, 90] width 197 height 27
click at [342, 77] on select "Select Automobile Truck Trailer Watercraft Aircraft Motor Home Atv Other Vehicle" at bounding box center [440, 90] width 197 height 27
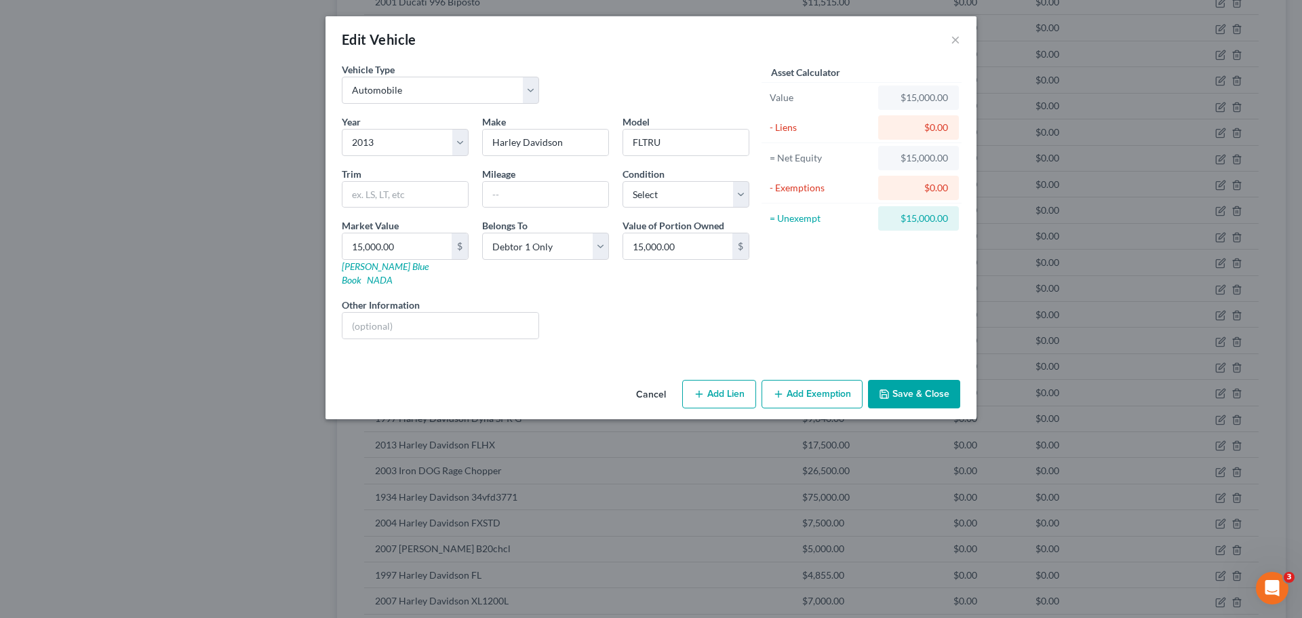
click at [920, 381] on button "Save & Close" at bounding box center [914, 394] width 92 height 28
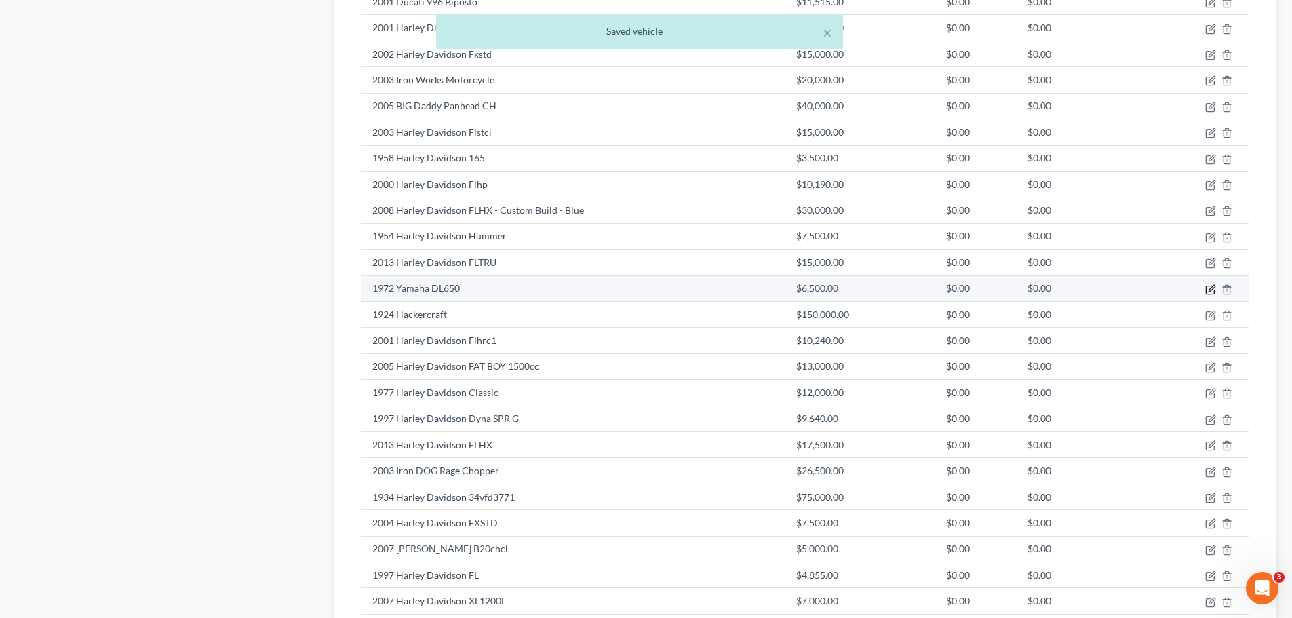
click at [1210, 289] on icon "button" at bounding box center [1212, 288] width 6 height 6
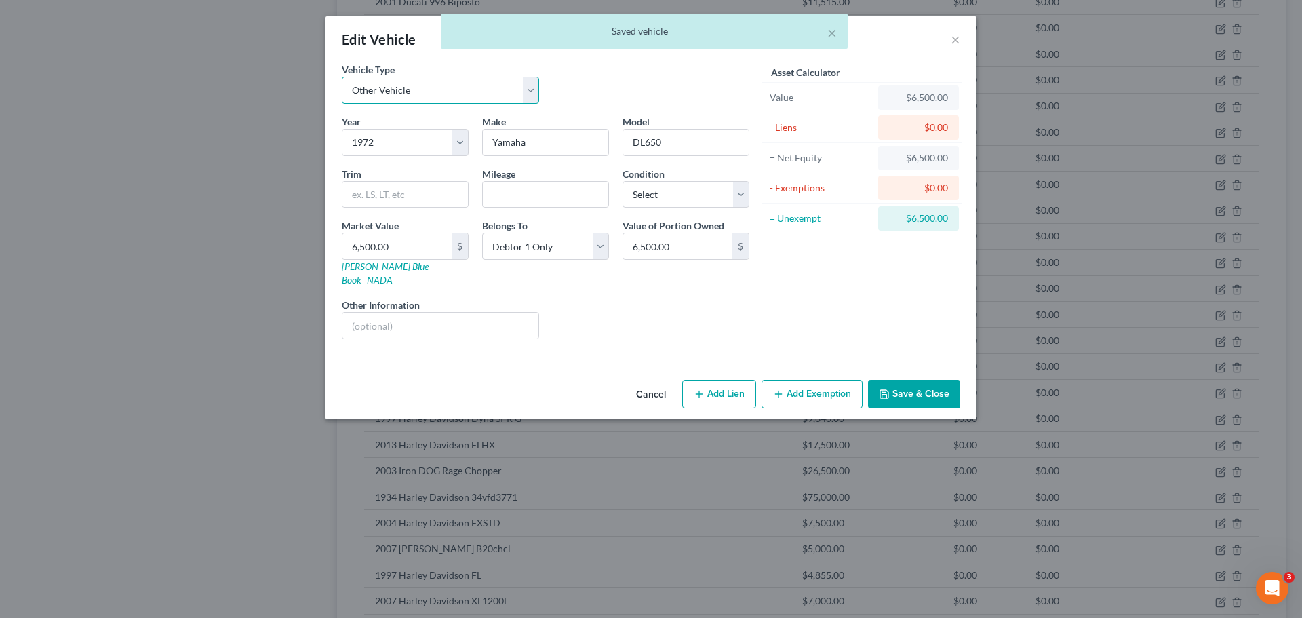
click at [429, 89] on select "Select Automobile Truck Trailer Watercraft Aircraft Motor Home Atv Other Vehicle" at bounding box center [440, 90] width 197 height 27
click at [342, 77] on select "Select Automobile Truck Trailer Watercraft Aircraft Motor Home Atv Other Vehicle" at bounding box center [440, 90] width 197 height 27
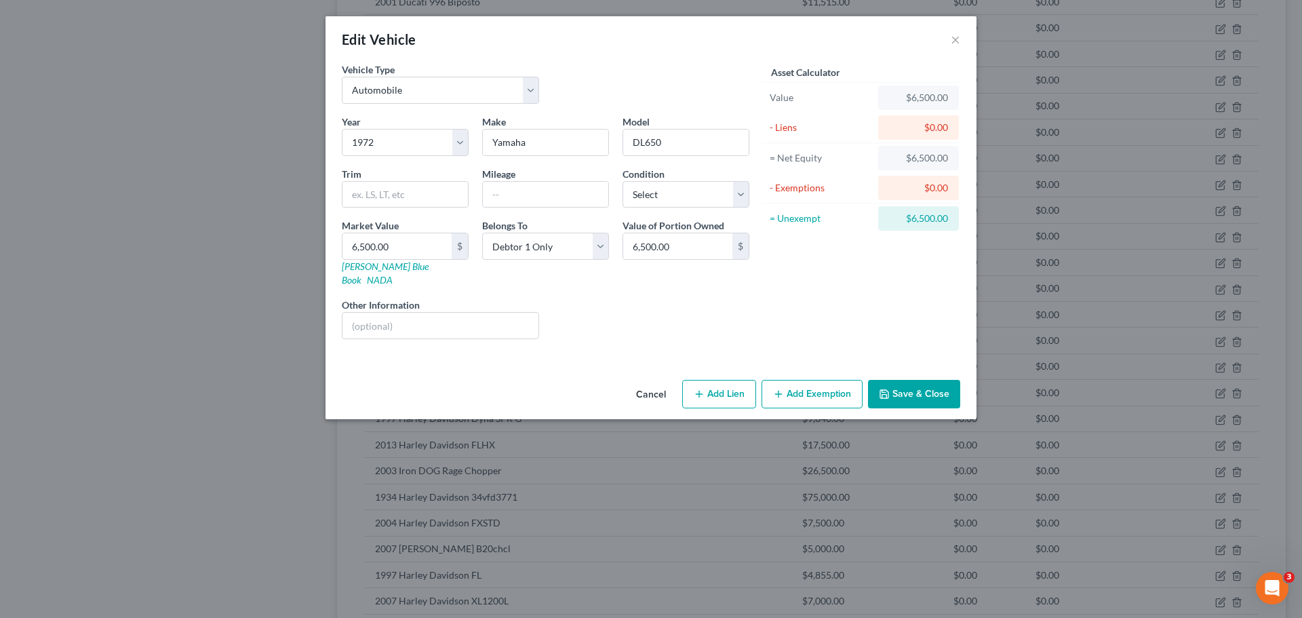
click at [896, 380] on button "Save & Close" at bounding box center [914, 394] width 92 height 28
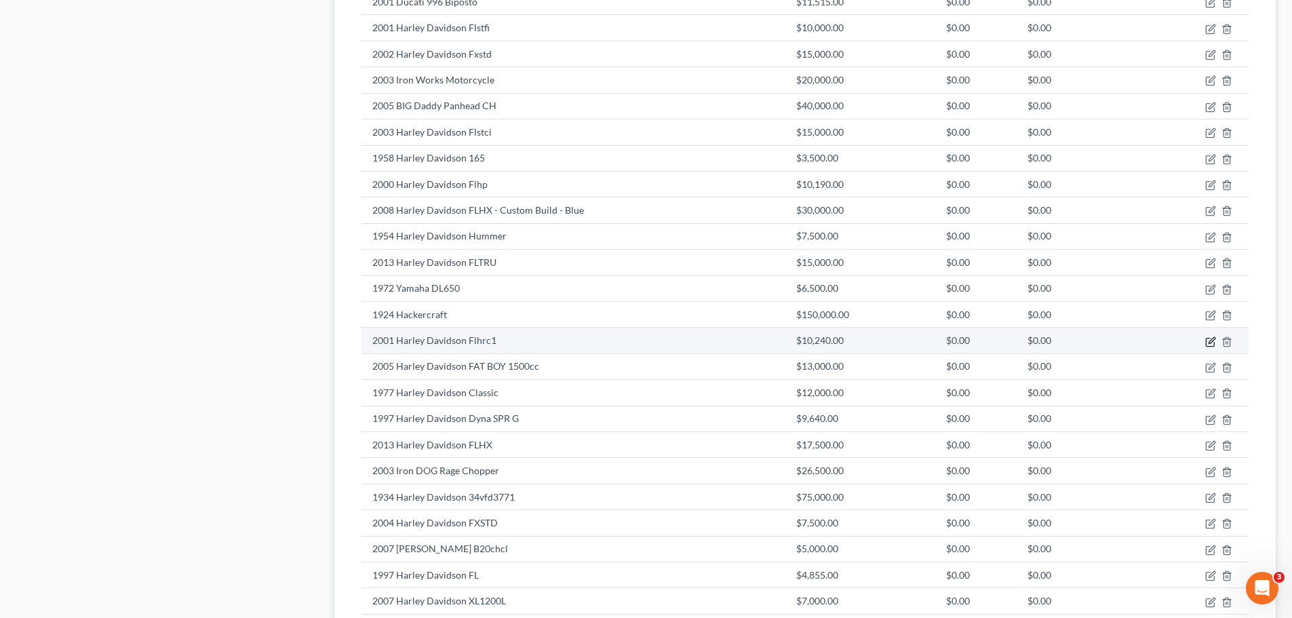
click at [1205, 338] on icon "button" at bounding box center [1210, 341] width 11 height 11
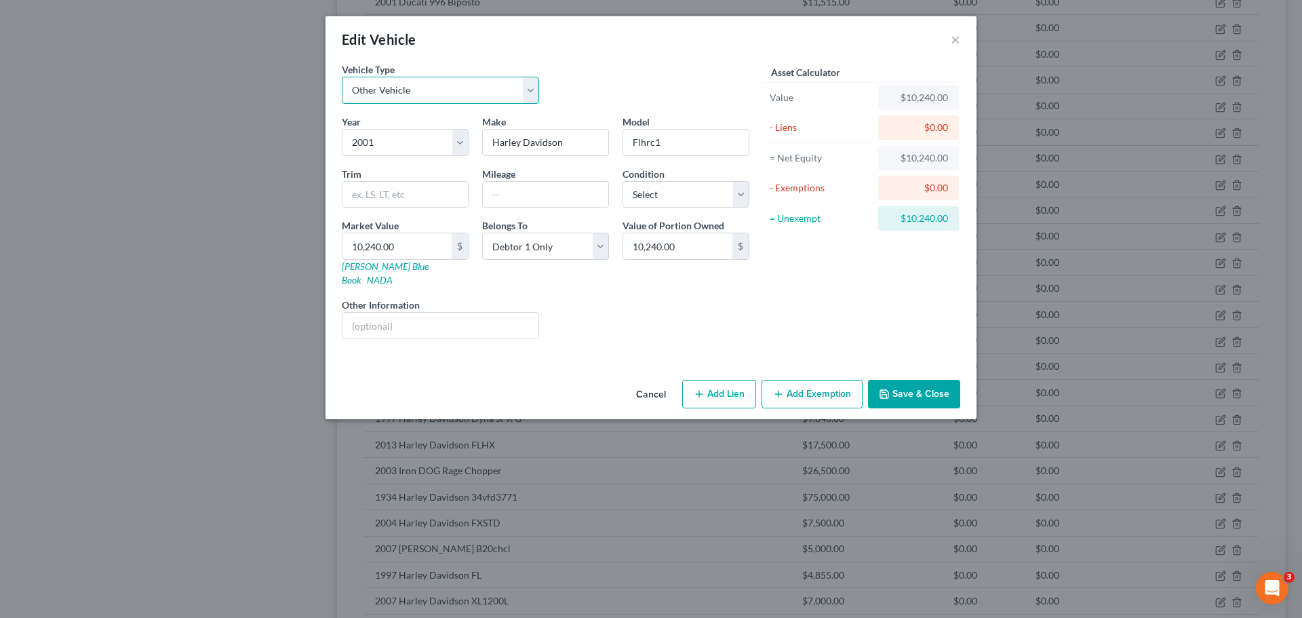
click at [527, 90] on select "Select Automobile Truck Trailer Watercraft Aircraft Motor Home Atv Other Vehicle" at bounding box center [440, 90] width 197 height 27
click at [342, 77] on select "Select Automobile Truck Trailer Watercraft Aircraft Motor Home Atv Other Vehicle" at bounding box center [440, 90] width 197 height 27
click at [872, 380] on button "Save & Close" at bounding box center [914, 394] width 92 height 28
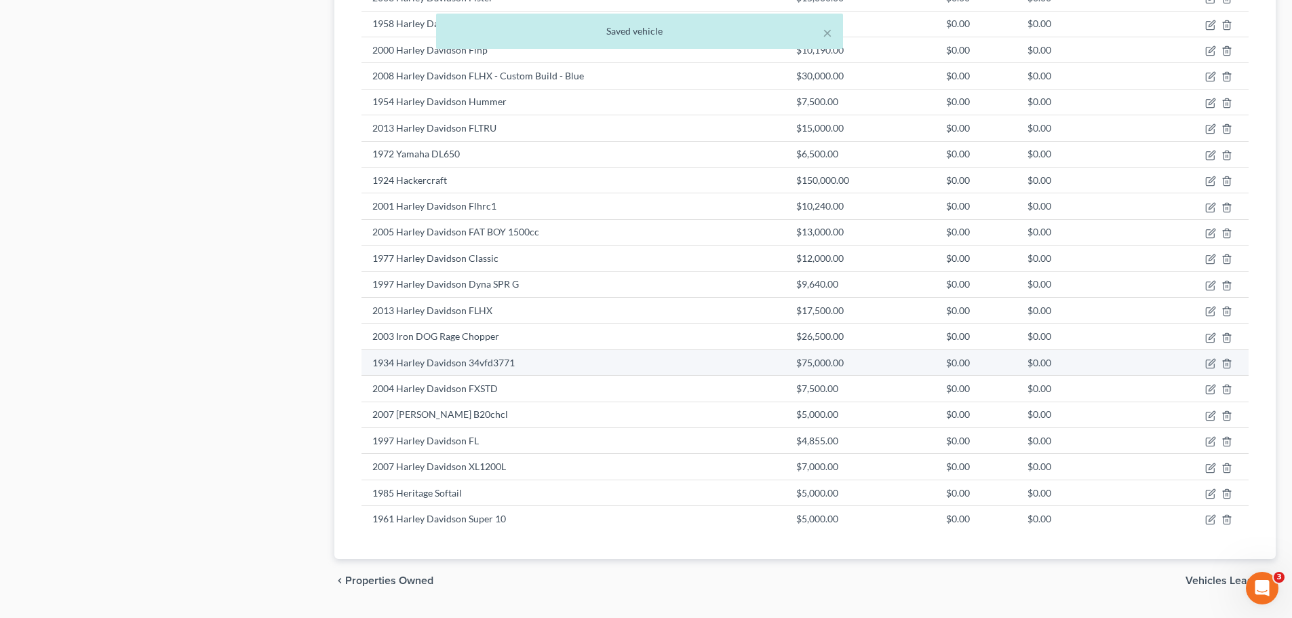
scroll to position [1696, 0]
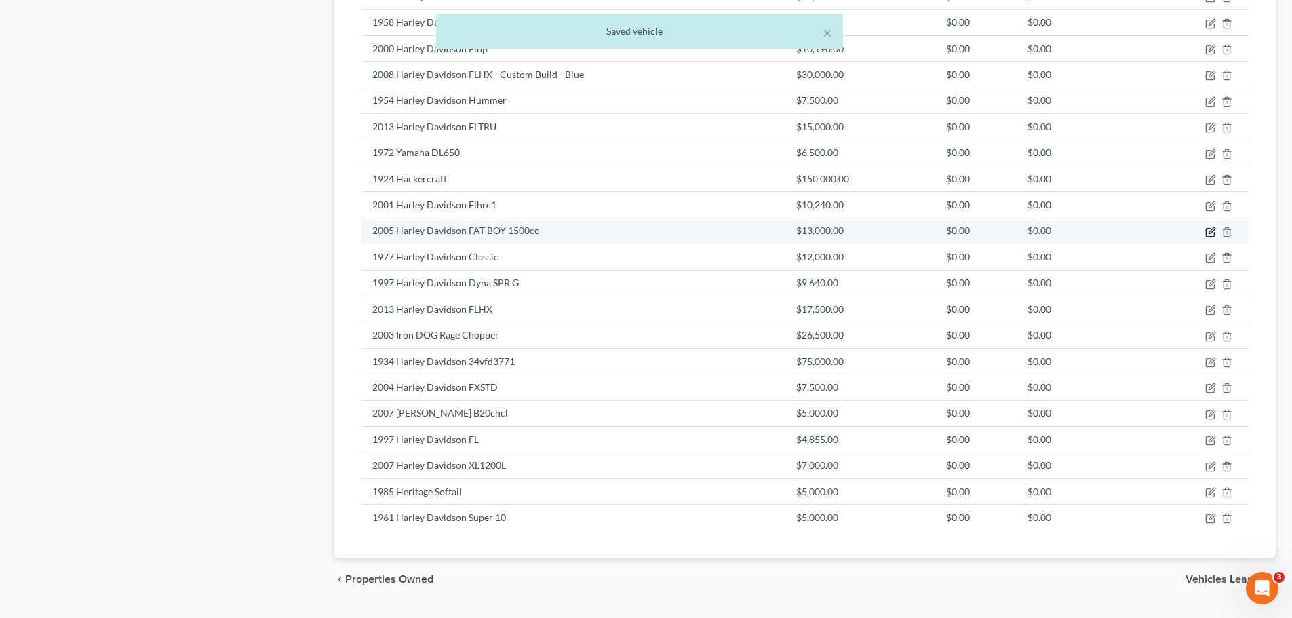
click at [1208, 229] on icon "button" at bounding box center [1210, 233] width 8 height 8
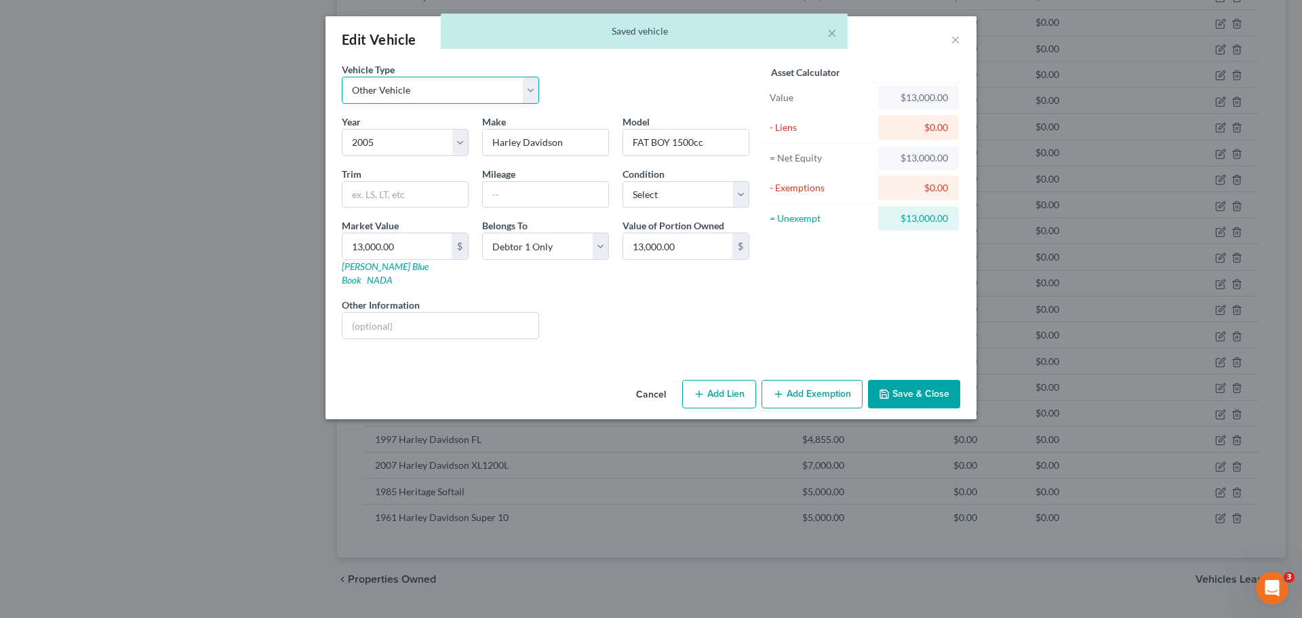
click at [494, 86] on select "Select Automobile Truck Trailer Watercraft Aircraft Motor Home Atv Other Vehicle" at bounding box center [440, 90] width 197 height 27
click at [342, 77] on select "Select Automobile Truck Trailer Watercraft Aircraft Motor Home Atv Other Vehicle" at bounding box center [440, 90] width 197 height 27
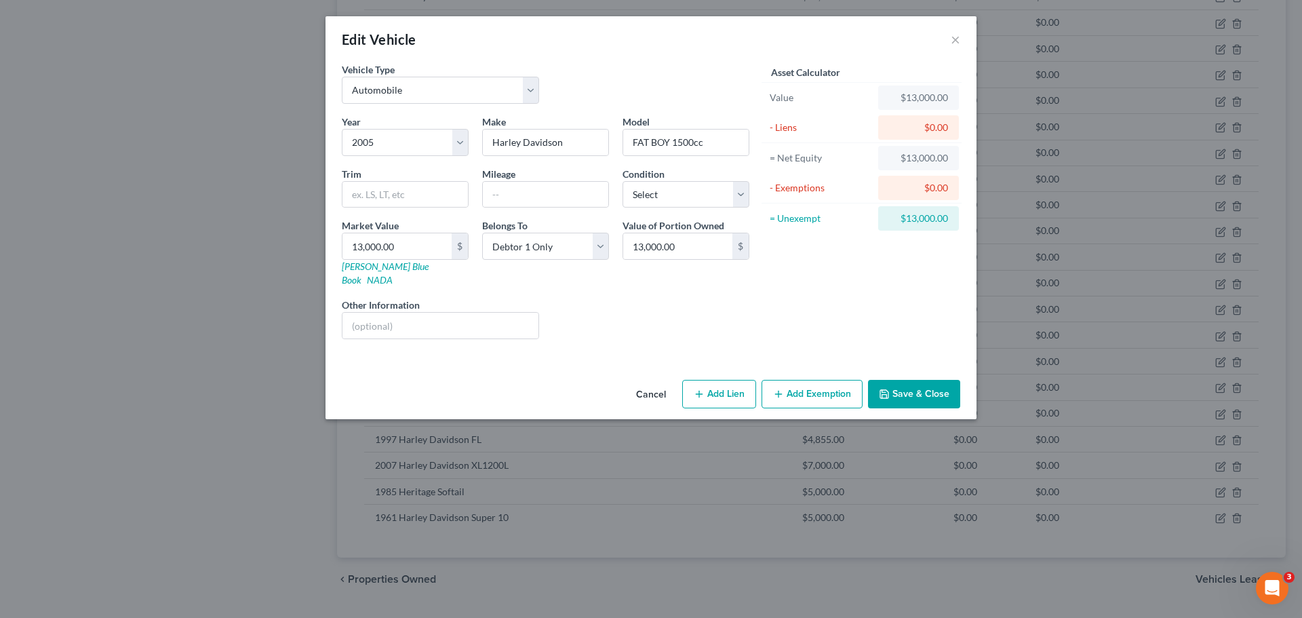
click at [904, 383] on button "Save & Close" at bounding box center [914, 394] width 92 height 28
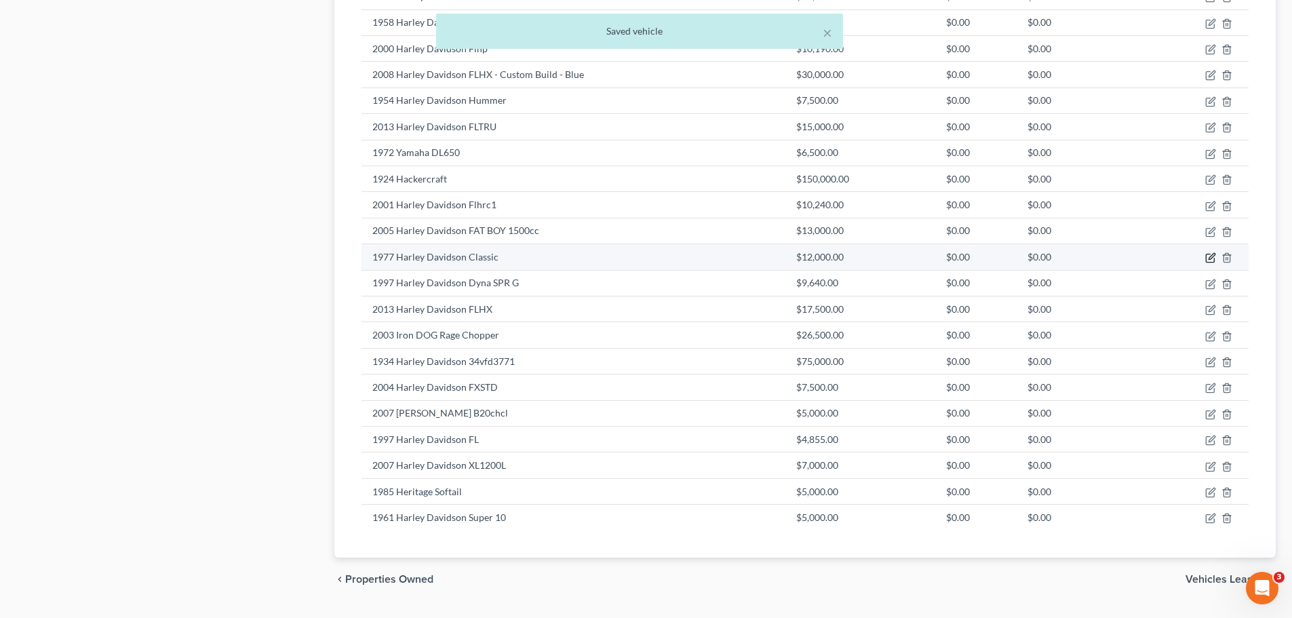
click at [1209, 256] on icon "button" at bounding box center [1210, 257] width 11 height 11
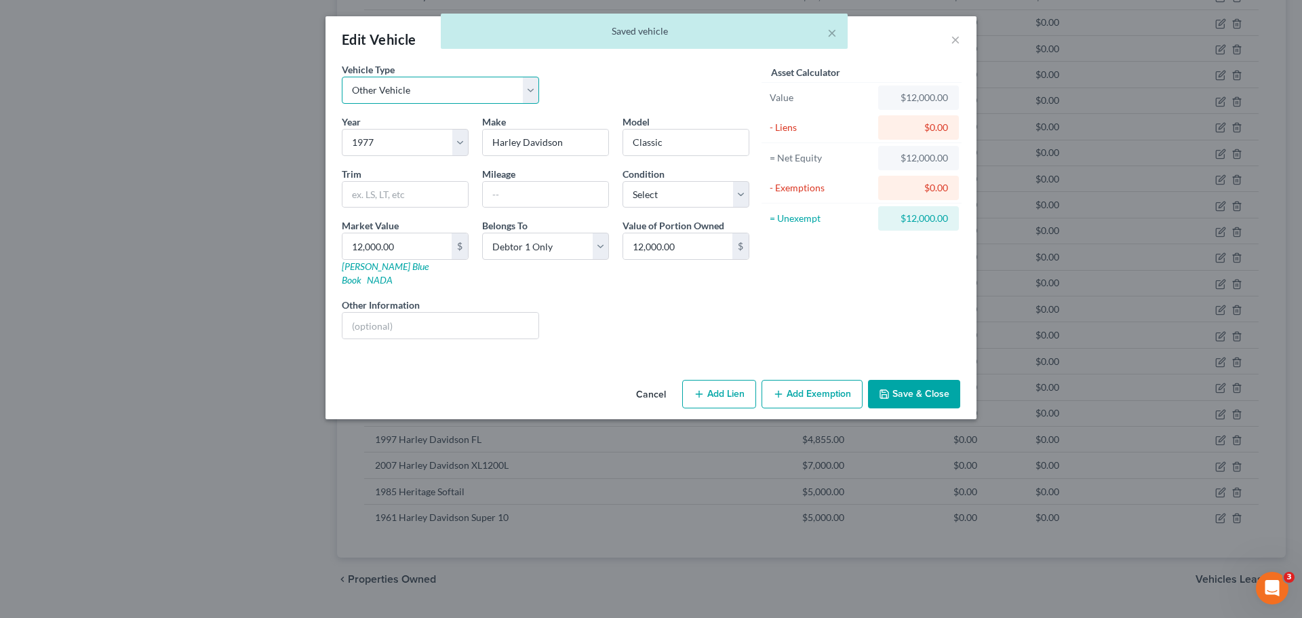
click at [454, 88] on select "Select Automobile Truck Trailer Watercraft Aircraft Motor Home Atv Other Vehicle" at bounding box center [440, 90] width 197 height 27
click at [342, 77] on select "Select Automobile Truck Trailer Watercraft Aircraft Motor Home Atv Other Vehicle" at bounding box center [440, 90] width 197 height 27
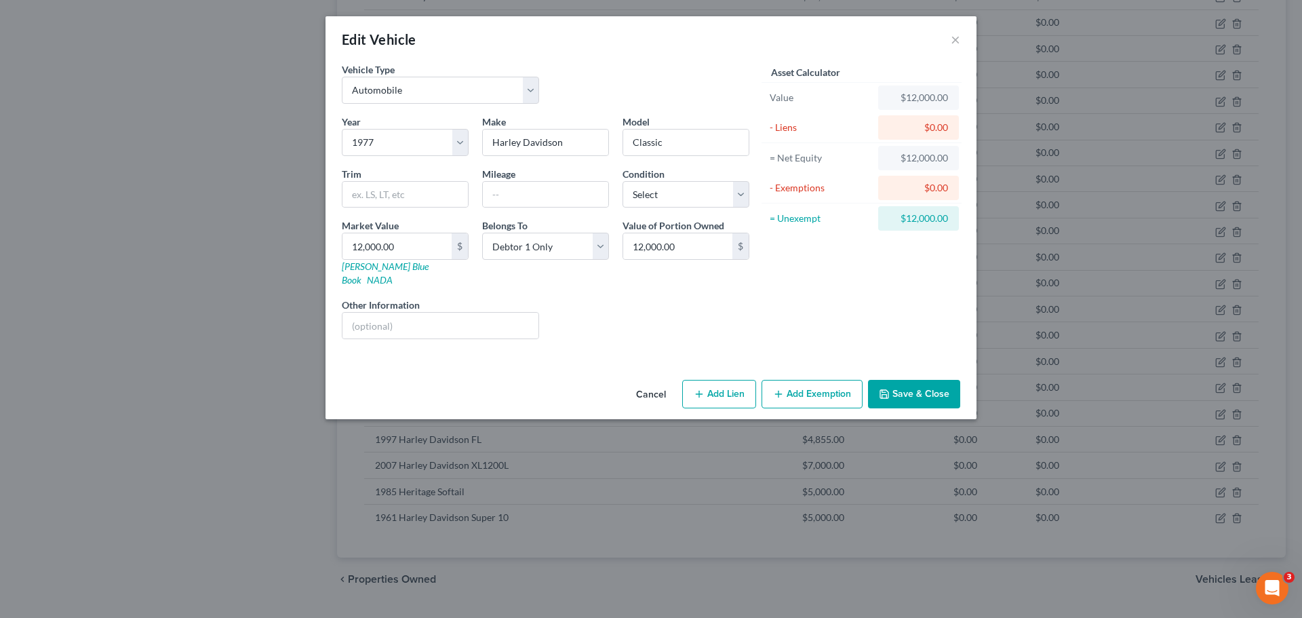
click at [884, 389] on icon "button" at bounding box center [884, 394] width 11 height 11
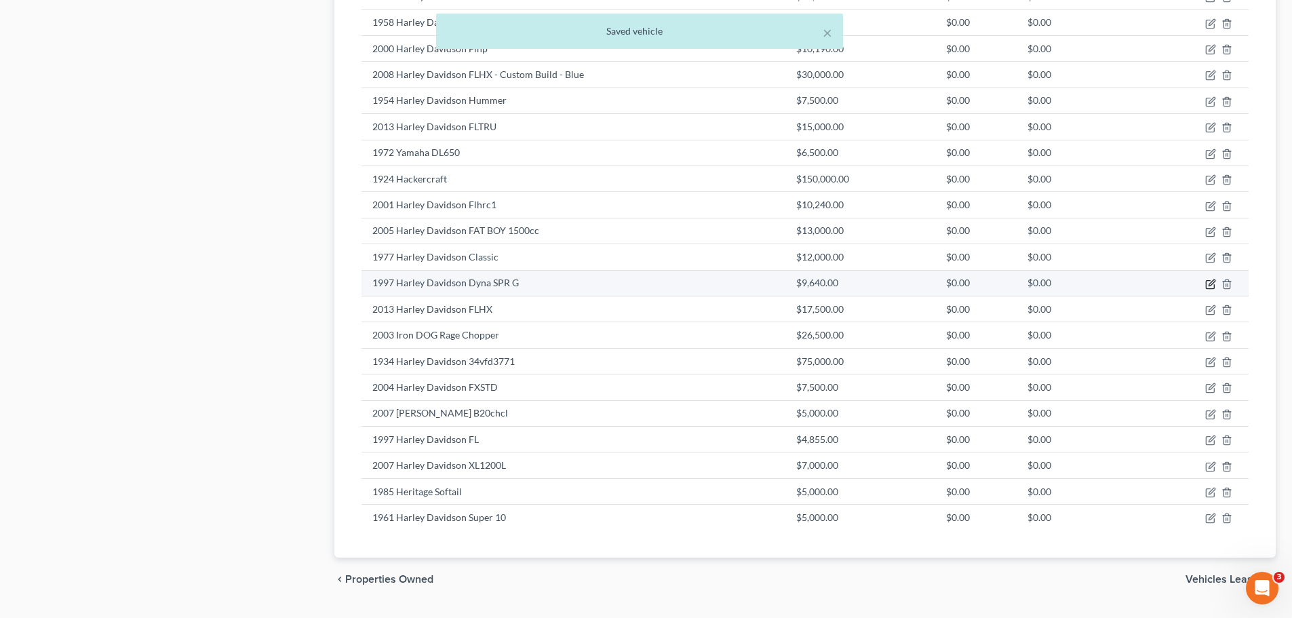
click at [1207, 282] on icon "button" at bounding box center [1210, 284] width 8 height 8
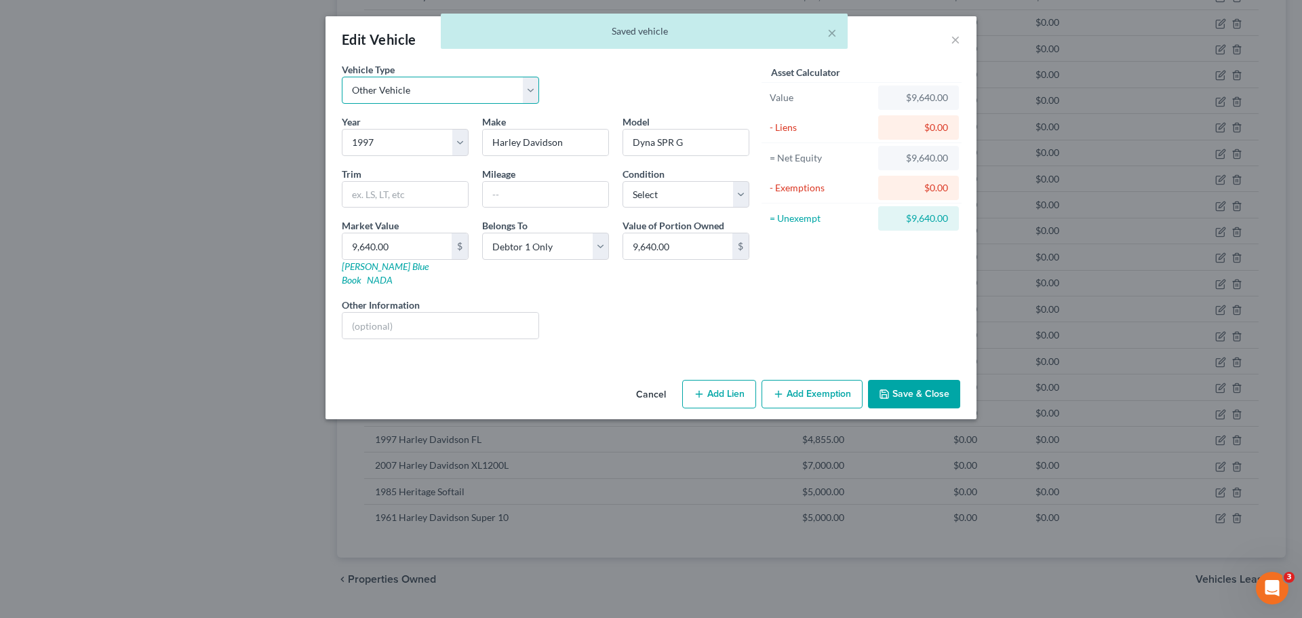
click at [438, 88] on select "Select Automobile Truck Trailer Watercraft Aircraft Motor Home Atv Other Vehicle" at bounding box center [440, 90] width 197 height 27
click at [342, 77] on select "Select Automobile Truck Trailer Watercraft Aircraft Motor Home Atv Other Vehicle" at bounding box center [440, 90] width 197 height 27
click at [899, 382] on button "Save & Close" at bounding box center [914, 394] width 92 height 28
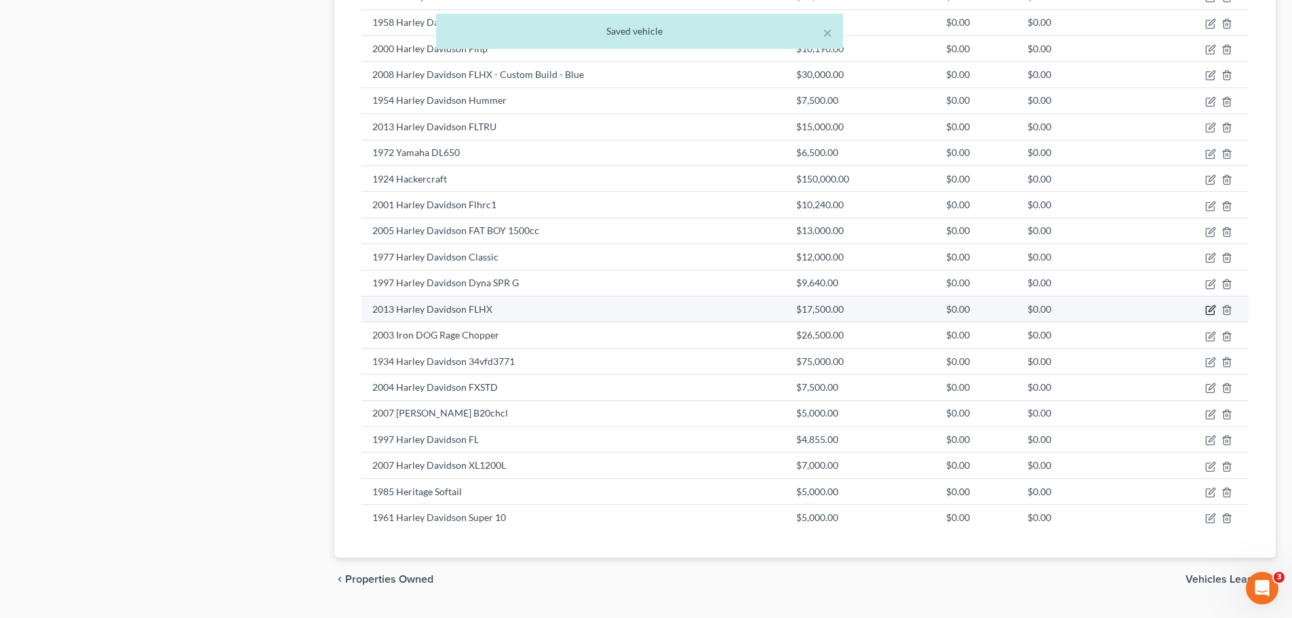
click at [1211, 311] on icon "button" at bounding box center [1210, 310] width 11 height 11
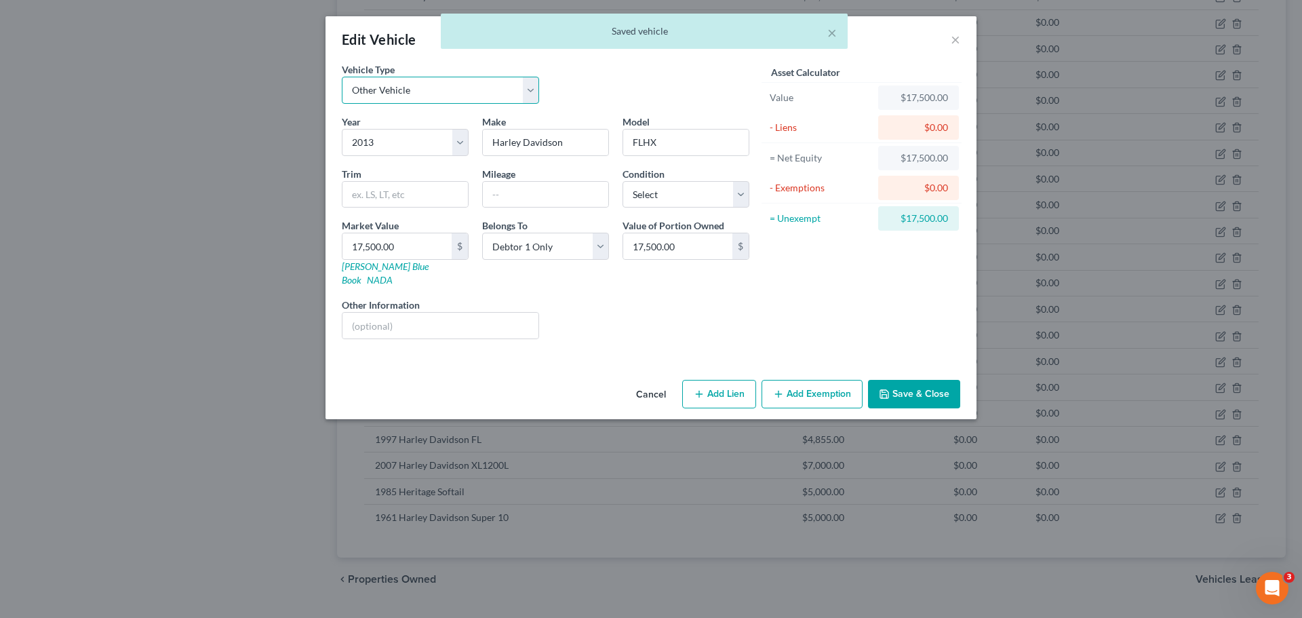
click at [479, 94] on select "Select Automobile Truck Trailer Watercraft Aircraft Motor Home Atv Other Vehicle" at bounding box center [440, 90] width 197 height 27
click at [342, 77] on select "Select Automobile Truck Trailer Watercraft Aircraft Motor Home Atv Other Vehicle" at bounding box center [440, 90] width 197 height 27
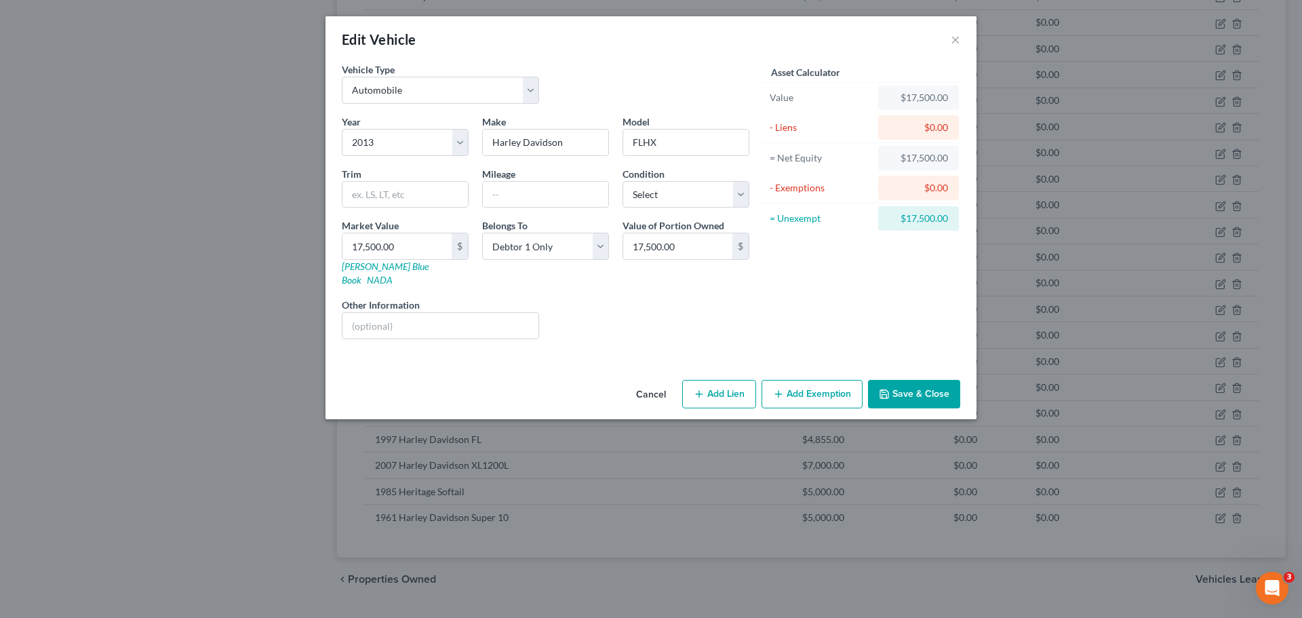
click at [889, 389] on icon "button" at bounding box center [884, 394] width 11 height 11
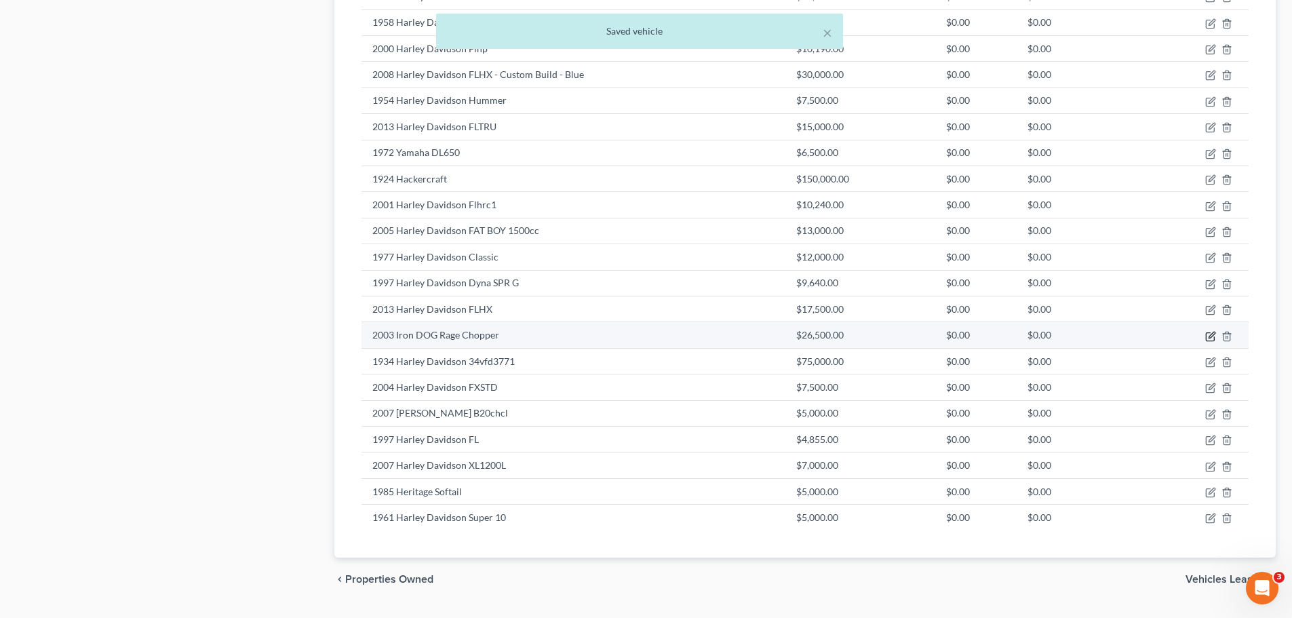
click at [1206, 333] on icon "button" at bounding box center [1210, 336] width 8 height 8
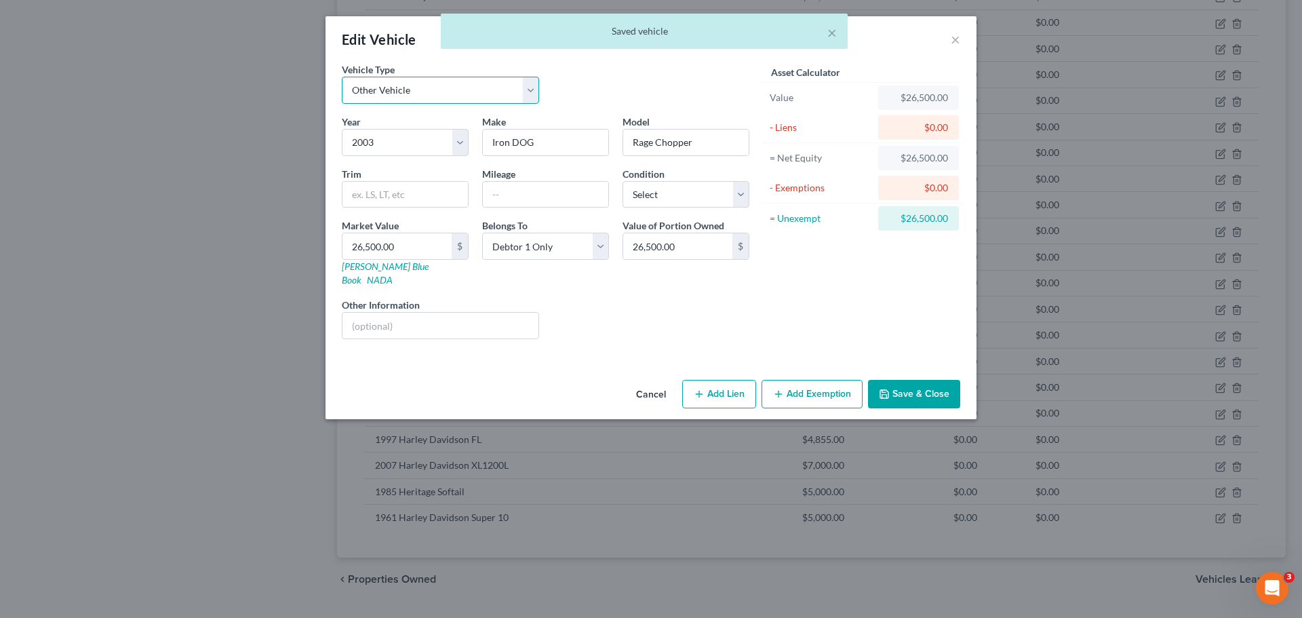
click at [453, 89] on select "Select Automobile Truck Trailer Watercraft Aircraft Motor Home Atv Other Vehicle" at bounding box center [440, 90] width 197 height 27
click at [342, 77] on select "Select Automobile Truck Trailer Watercraft Aircraft Motor Home Atv Other Vehicle" at bounding box center [440, 90] width 197 height 27
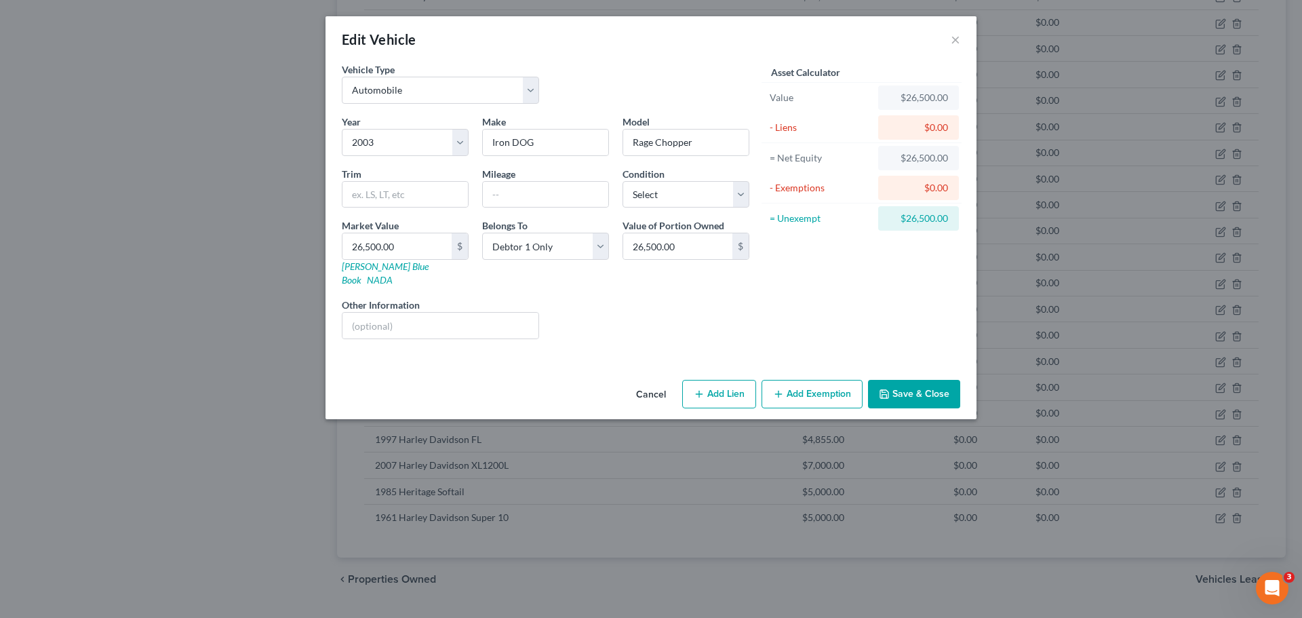
click at [905, 380] on button "Save & Close" at bounding box center [914, 394] width 92 height 28
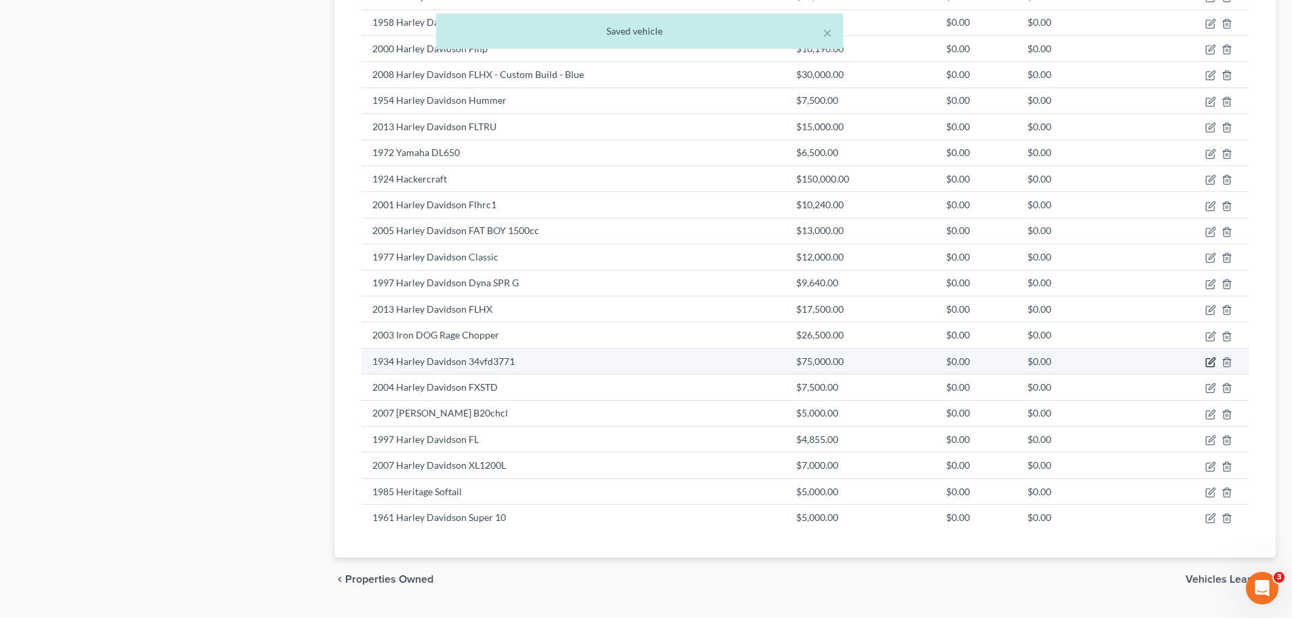
click at [1212, 363] on icon "button" at bounding box center [1210, 362] width 11 height 11
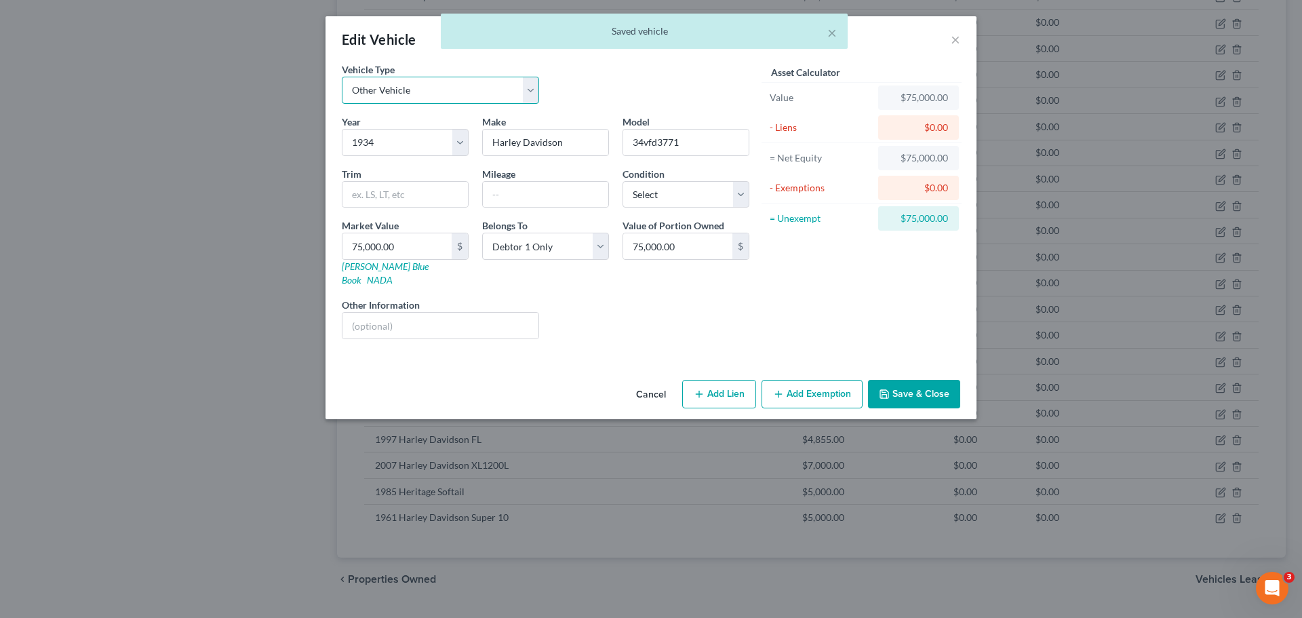
click at [473, 83] on select "Select Automobile Truck Trailer Watercraft Aircraft Motor Home Atv Other Vehicle" at bounding box center [440, 90] width 197 height 27
click at [342, 77] on select "Select Automobile Truck Trailer Watercraft Aircraft Motor Home Atv Other Vehicle" at bounding box center [440, 90] width 197 height 27
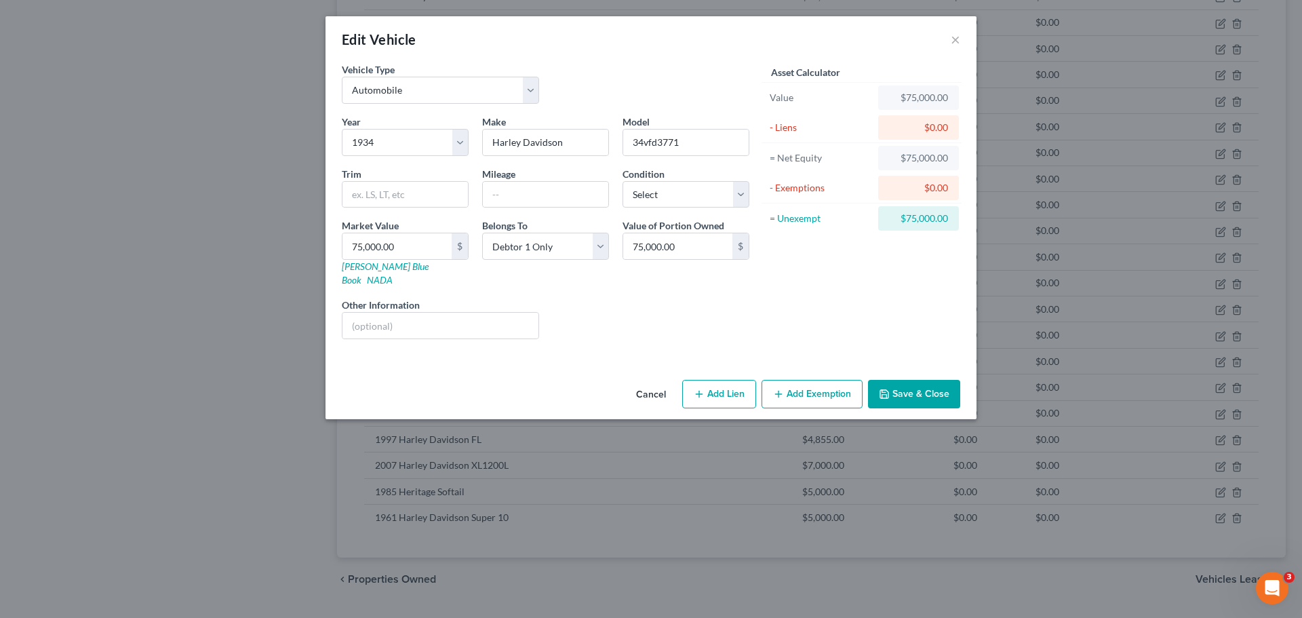
click at [895, 380] on button "Save & Close" at bounding box center [914, 394] width 92 height 28
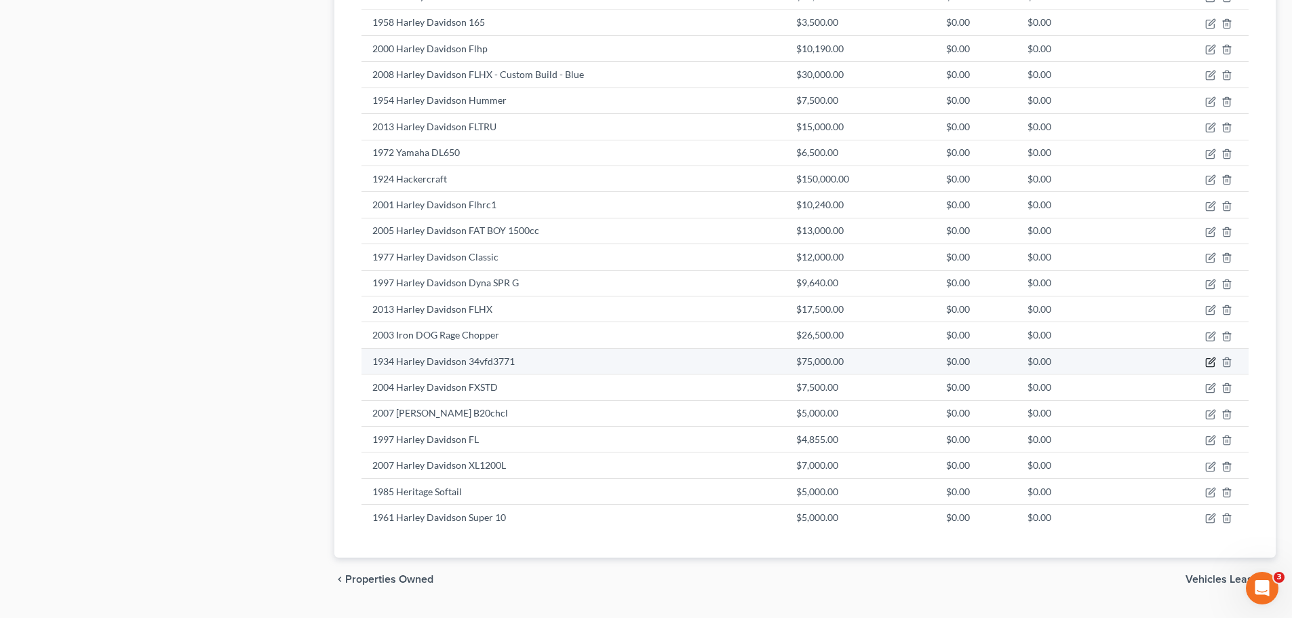
click at [1210, 363] on icon "button" at bounding box center [1210, 362] width 11 height 11
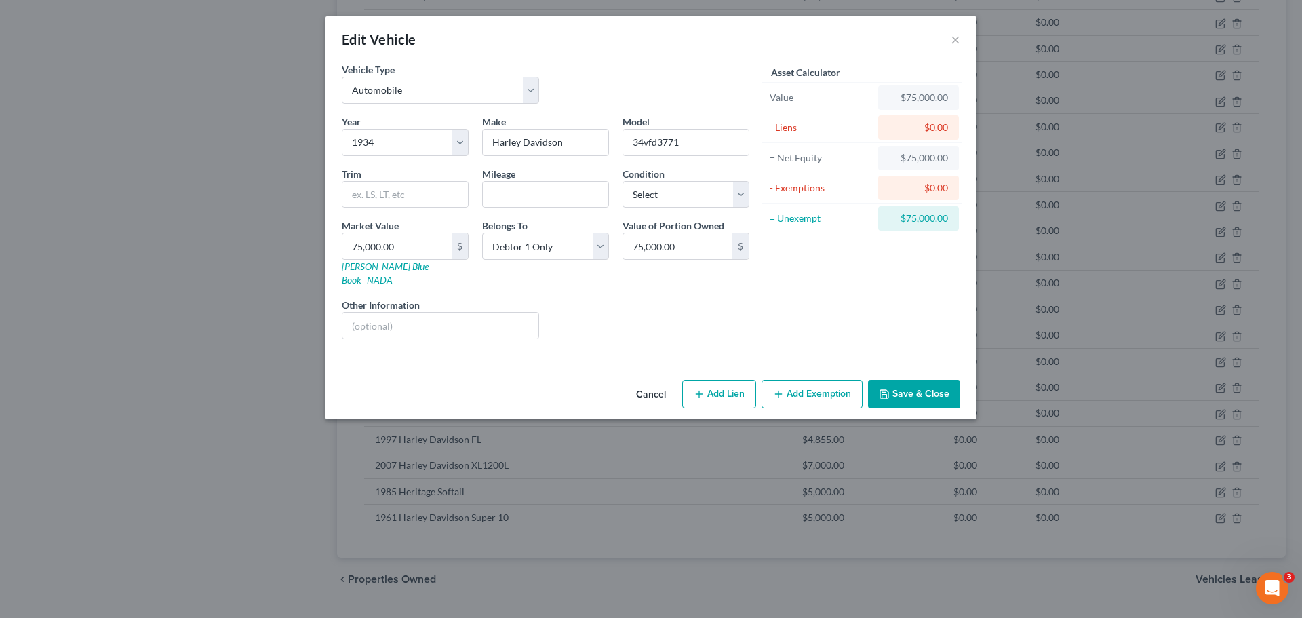
click at [906, 384] on button "Save & Close" at bounding box center [914, 394] width 92 height 28
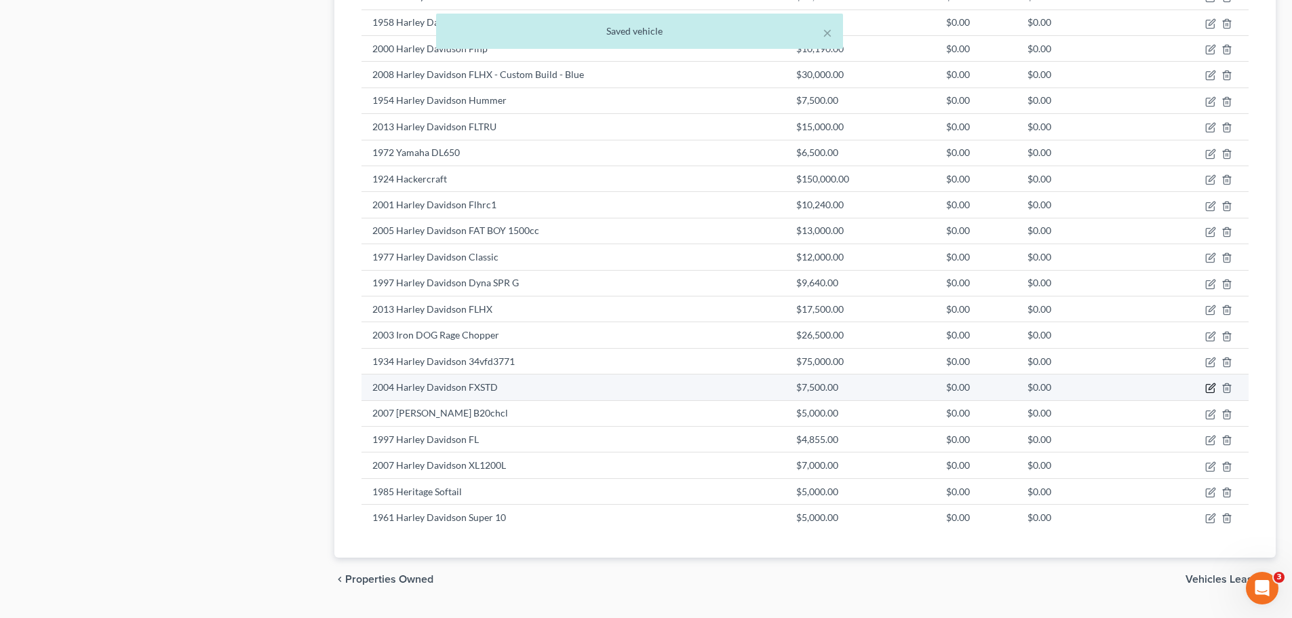
click at [1207, 389] on icon "button" at bounding box center [1210, 388] width 11 height 11
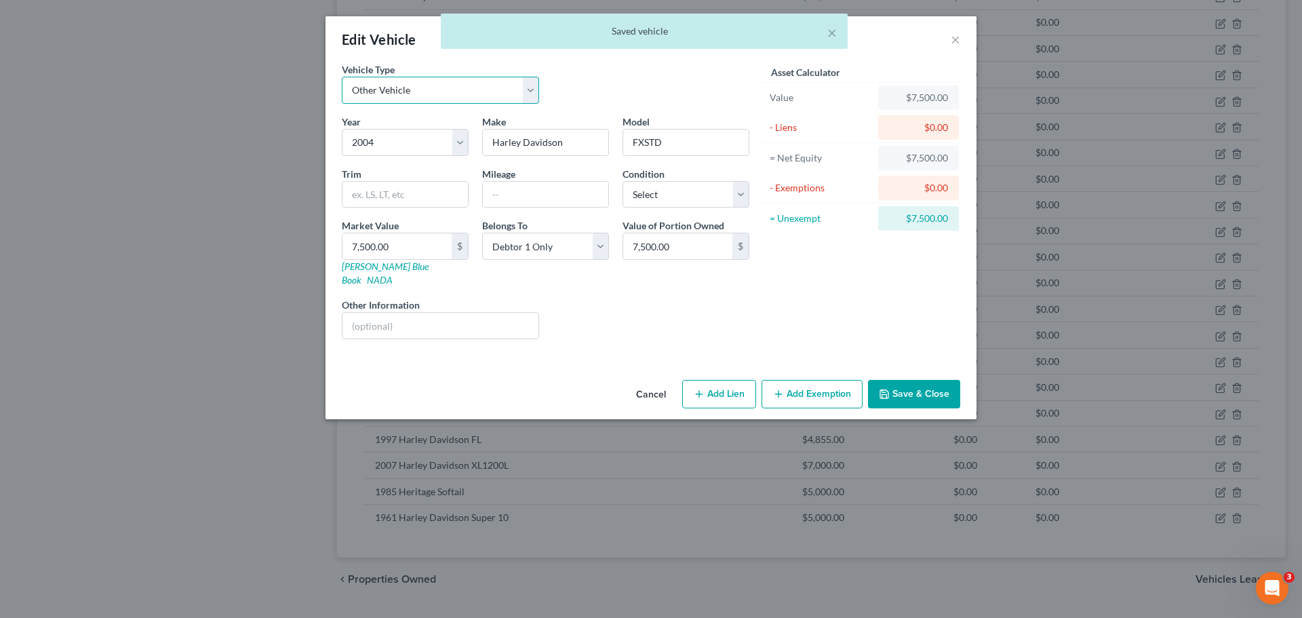
click at [435, 85] on select "Select Automobile Truck Trailer Watercraft Aircraft Motor Home Atv Other Vehicle" at bounding box center [440, 90] width 197 height 27
click at [342, 77] on select "Select Automobile Truck Trailer Watercraft Aircraft Motor Home Atv Other Vehicle" at bounding box center [440, 90] width 197 height 27
click at [877, 380] on button "Save & Close" at bounding box center [914, 394] width 92 height 28
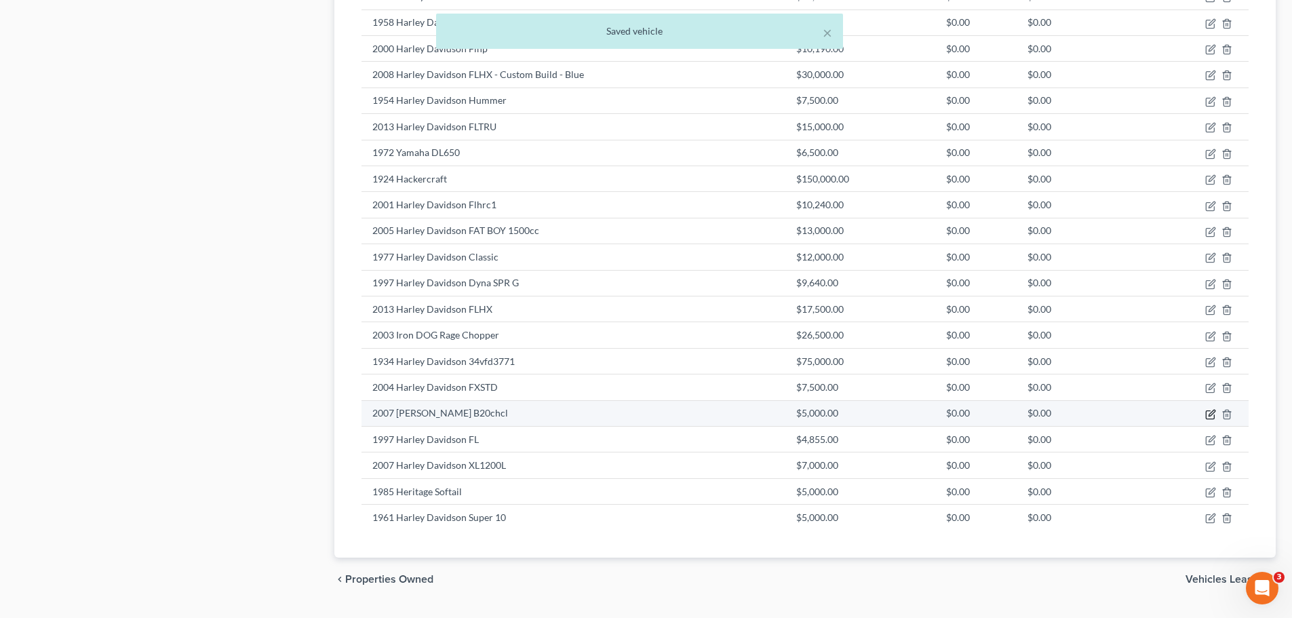
click at [1208, 414] on icon "button" at bounding box center [1210, 414] width 11 height 11
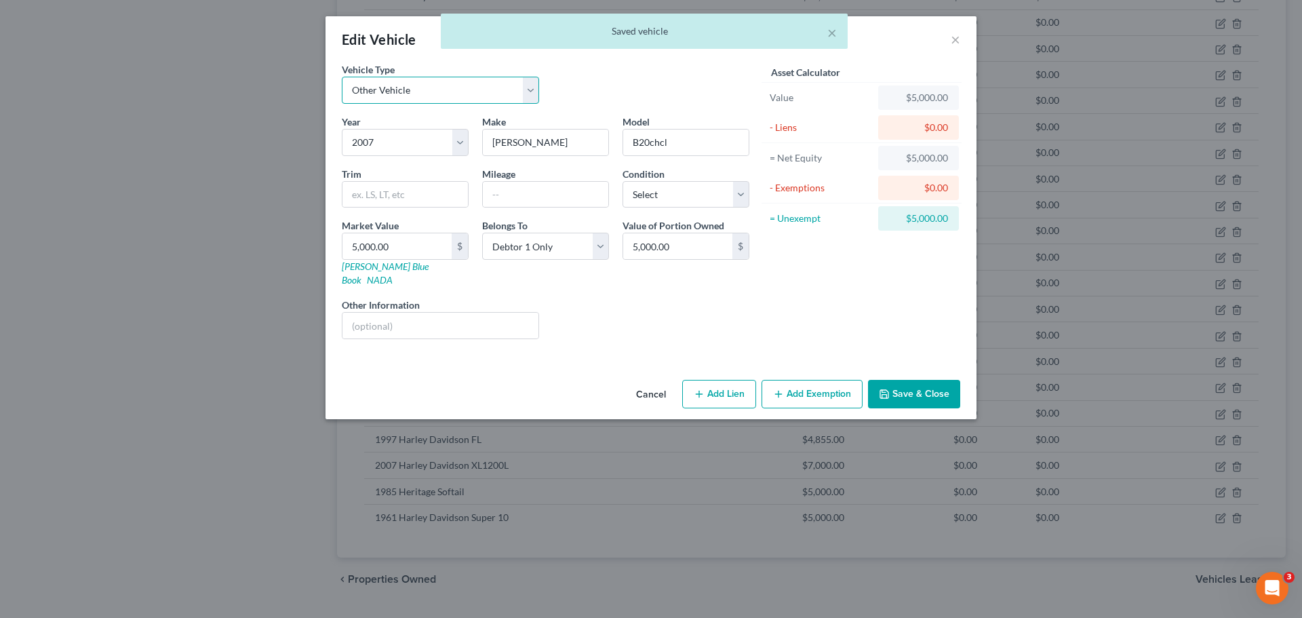
click at [456, 85] on select "Select Automobile Truck Trailer Watercraft Aircraft Motor Home Atv Other Vehicle" at bounding box center [440, 90] width 197 height 27
click at [342, 77] on select "Select Automobile Truck Trailer Watercraft Aircraft Motor Home Atv Other Vehicle" at bounding box center [440, 90] width 197 height 27
click at [941, 380] on button "Save & Close" at bounding box center [914, 394] width 92 height 28
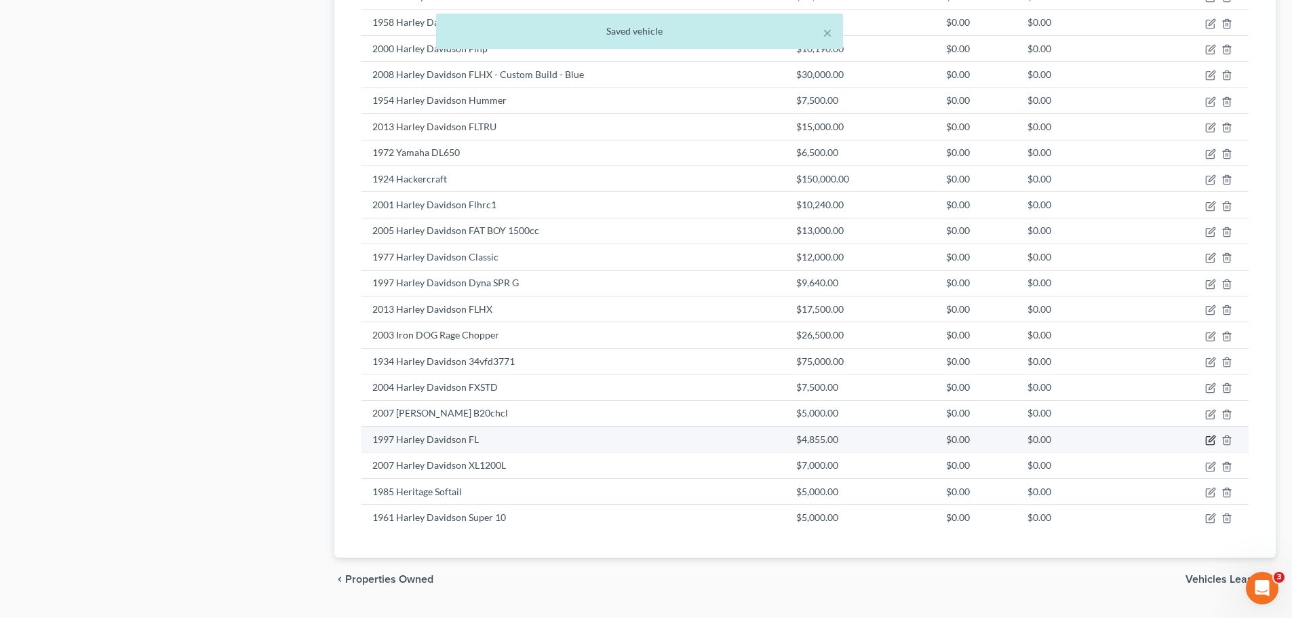
click at [1208, 437] on icon "button" at bounding box center [1210, 440] width 11 height 11
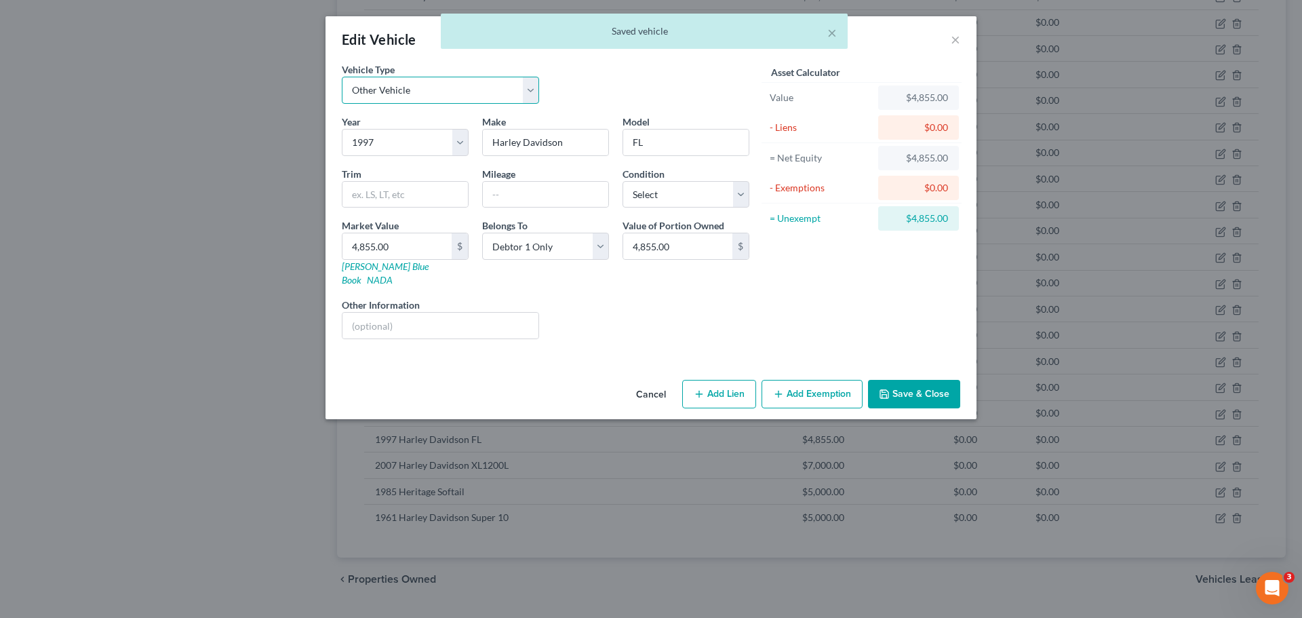
click at [433, 93] on select "Select Automobile Truck Trailer Watercraft Aircraft Motor Home Atv Other Vehicle" at bounding box center [440, 90] width 197 height 27
click at [342, 77] on select "Select Automobile Truck Trailer Watercraft Aircraft Motor Home Atv Other Vehicle" at bounding box center [440, 90] width 197 height 27
click at [893, 380] on button "Save & Close" at bounding box center [914, 394] width 92 height 28
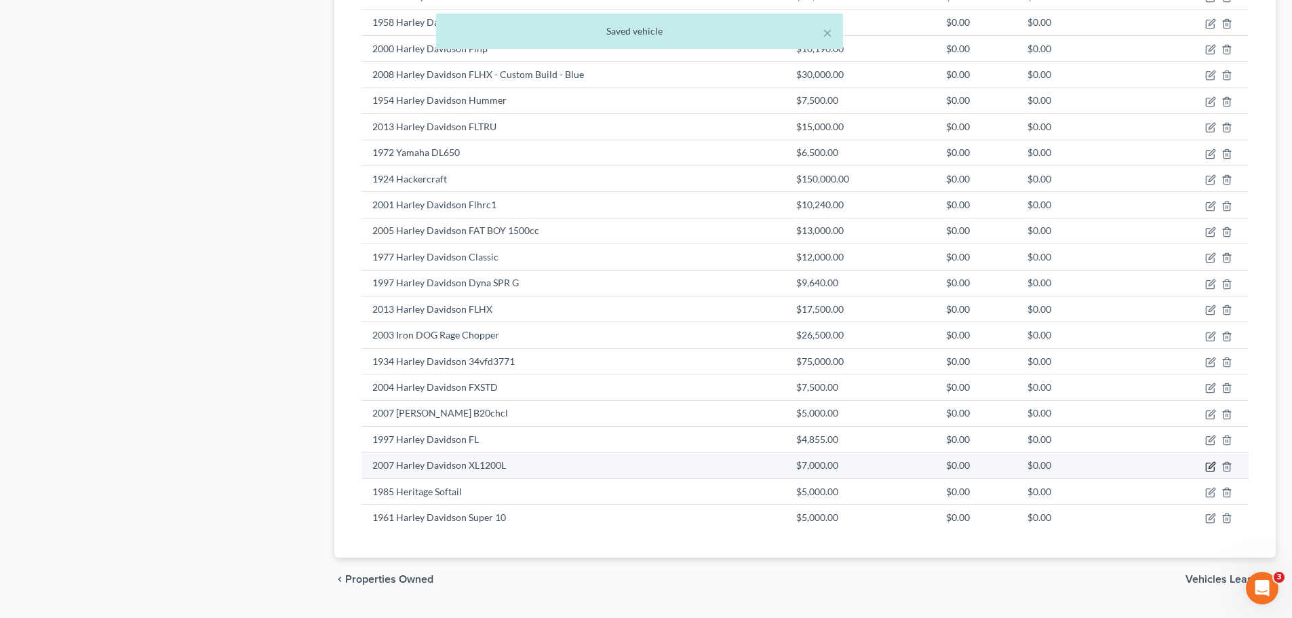
click at [1213, 470] on icon "button" at bounding box center [1210, 466] width 11 height 11
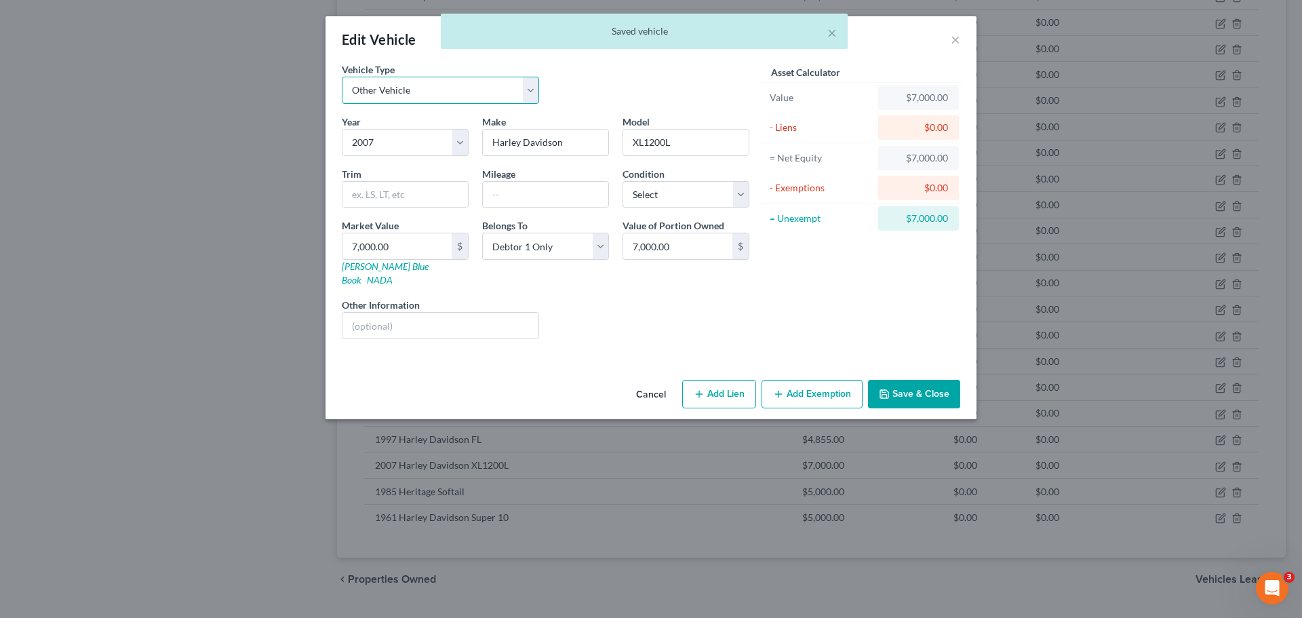
click at [486, 92] on select "Select Automobile Truck Trailer Watercraft Aircraft Motor Home Atv Other Vehicle" at bounding box center [440, 90] width 197 height 27
click at [342, 77] on select "Select Automobile Truck Trailer Watercraft Aircraft Motor Home Atv Other Vehicle" at bounding box center [440, 90] width 197 height 27
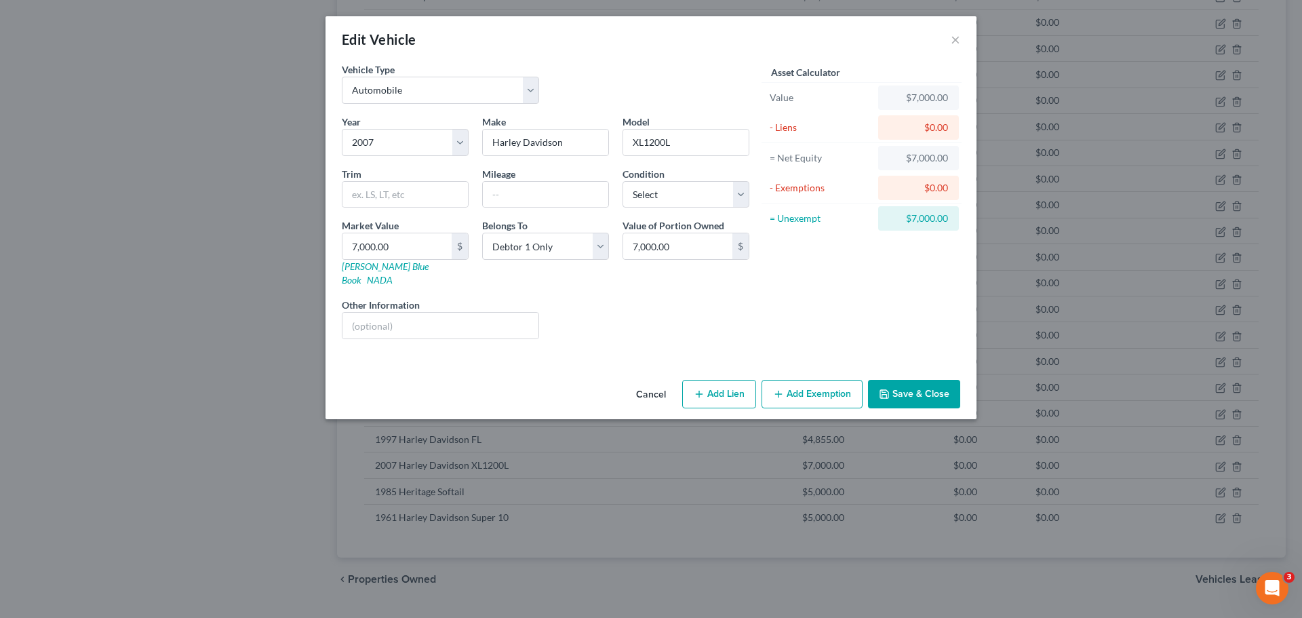
click at [908, 381] on button "Save & Close" at bounding box center [914, 394] width 92 height 28
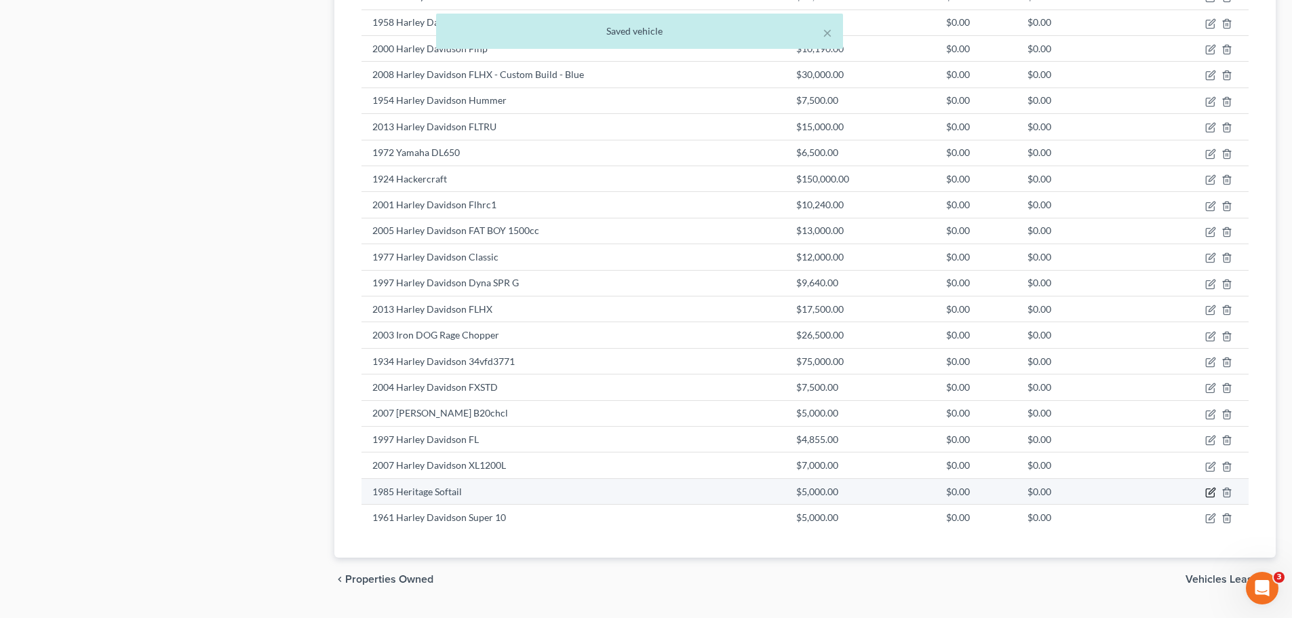
click at [1210, 490] on icon "button" at bounding box center [1210, 492] width 11 height 11
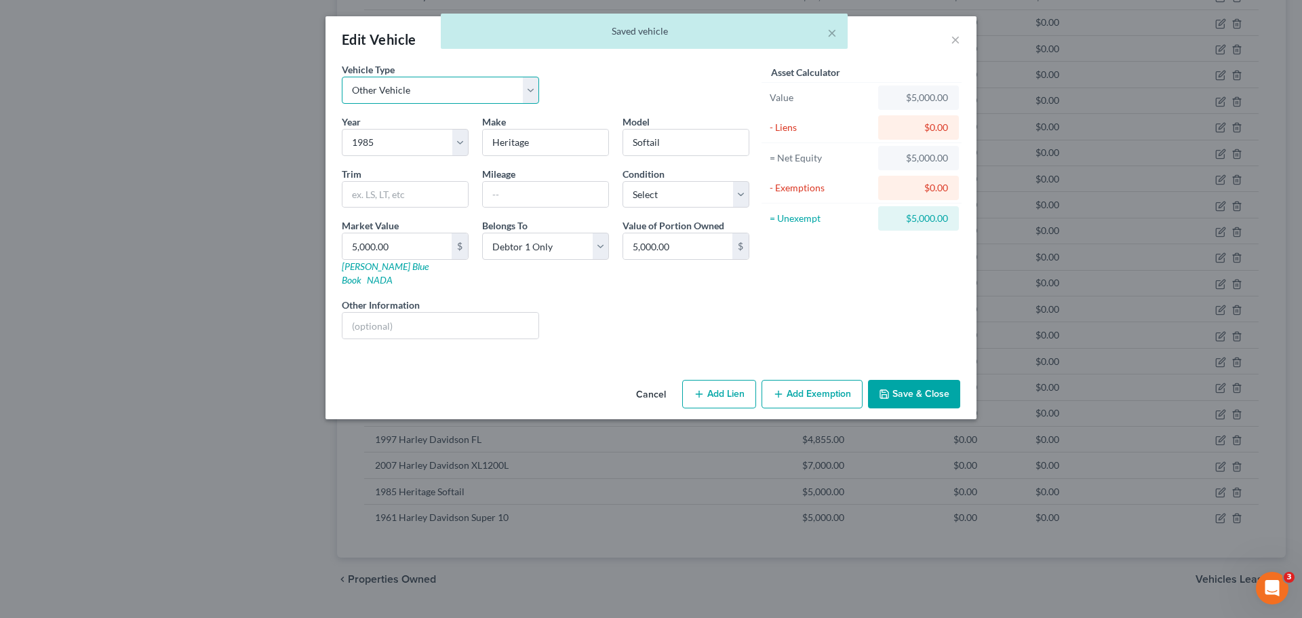
click at [459, 87] on select "Select Automobile Truck Trailer Watercraft Aircraft Motor Home Atv Other Vehicle" at bounding box center [440, 90] width 197 height 27
click at [342, 77] on select "Select Automobile Truck Trailer Watercraft Aircraft Motor Home Atv Other Vehicle" at bounding box center [440, 90] width 197 height 27
click at [898, 380] on button "Save & Close" at bounding box center [914, 394] width 92 height 28
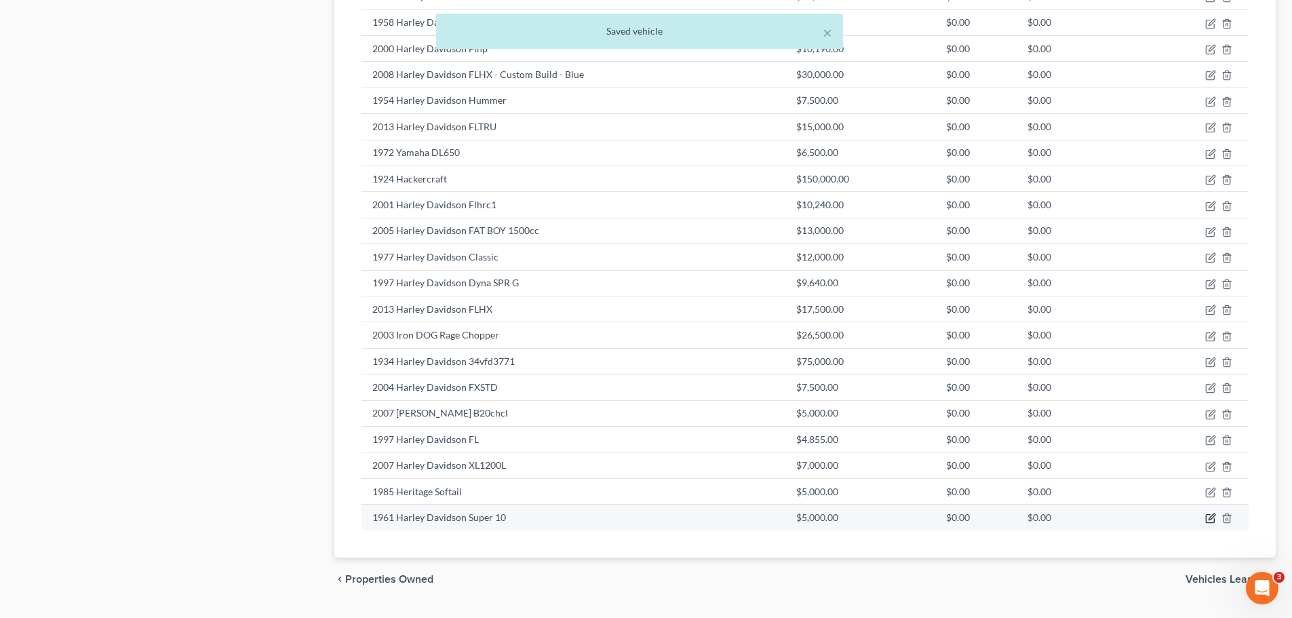
click at [1211, 520] on icon "button" at bounding box center [1212, 517] width 6 height 6
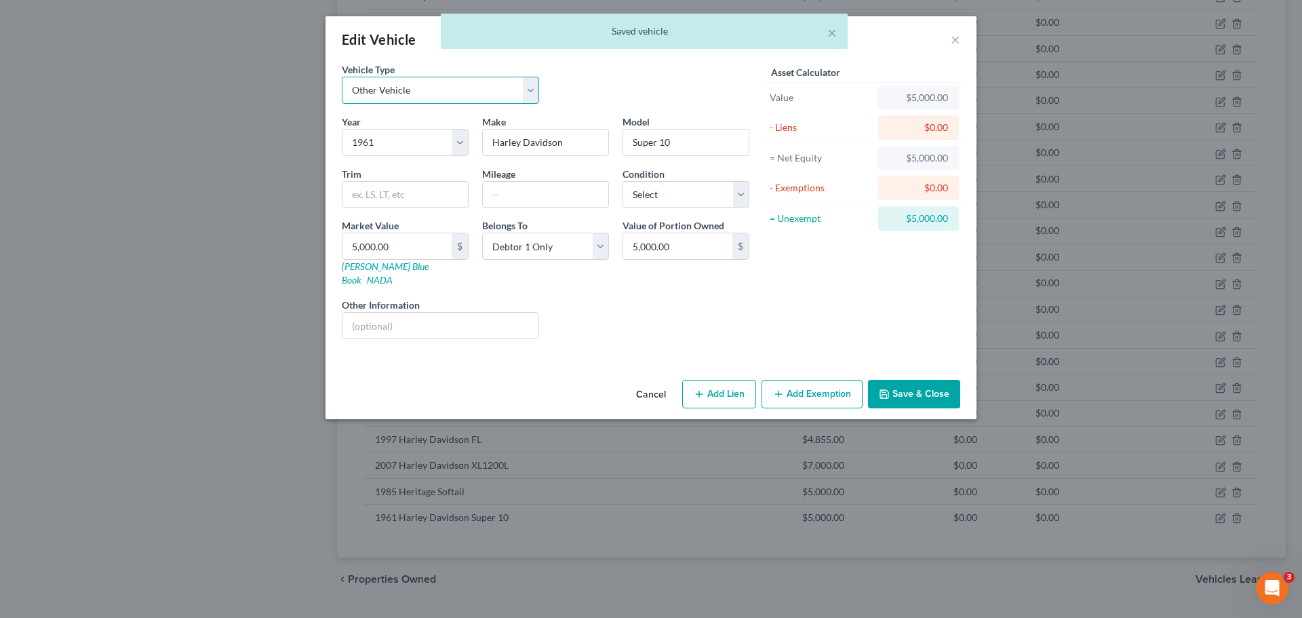
click at [453, 92] on select "Select Automobile Truck Trailer Watercraft Aircraft Motor Home Atv Other Vehicle" at bounding box center [440, 90] width 197 height 27
click at [342, 77] on select "Select Automobile Truck Trailer Watercraft Aircraft Motor Home Atv Other Vehicle" at bounding box center [440, 90] width 197 height 27
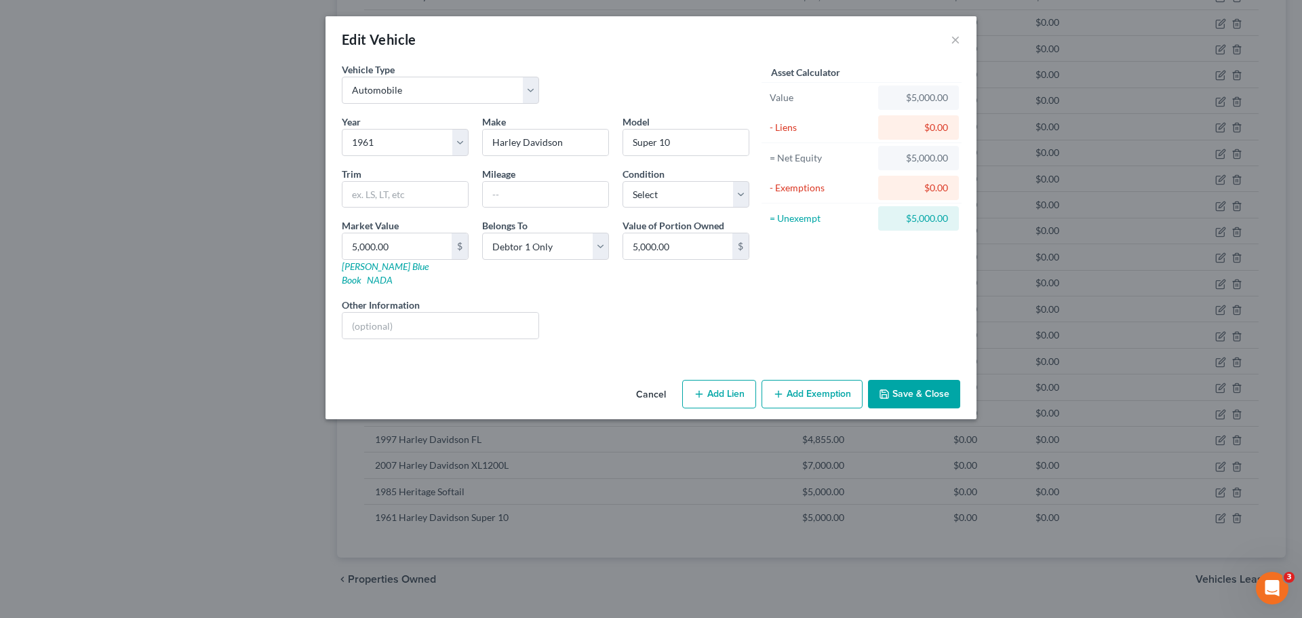
click at [902, 380] on button "Save & Close" at bounding box center [914, 394] width 92 height 28
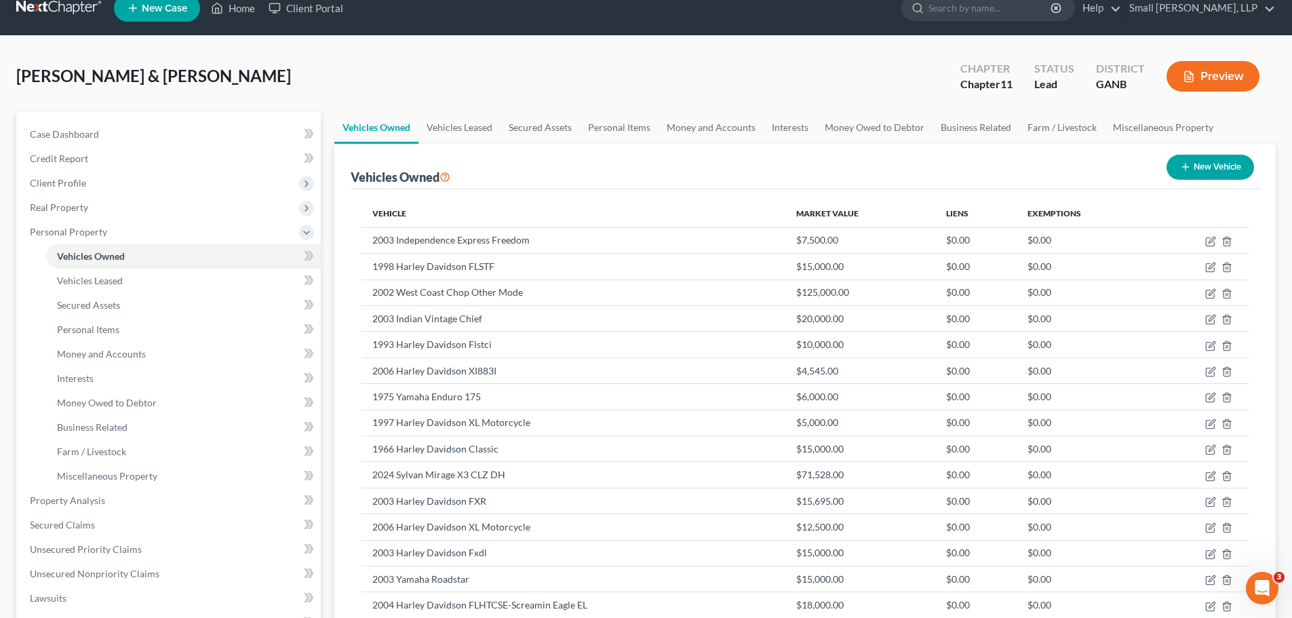
scroll to position [0, 0]
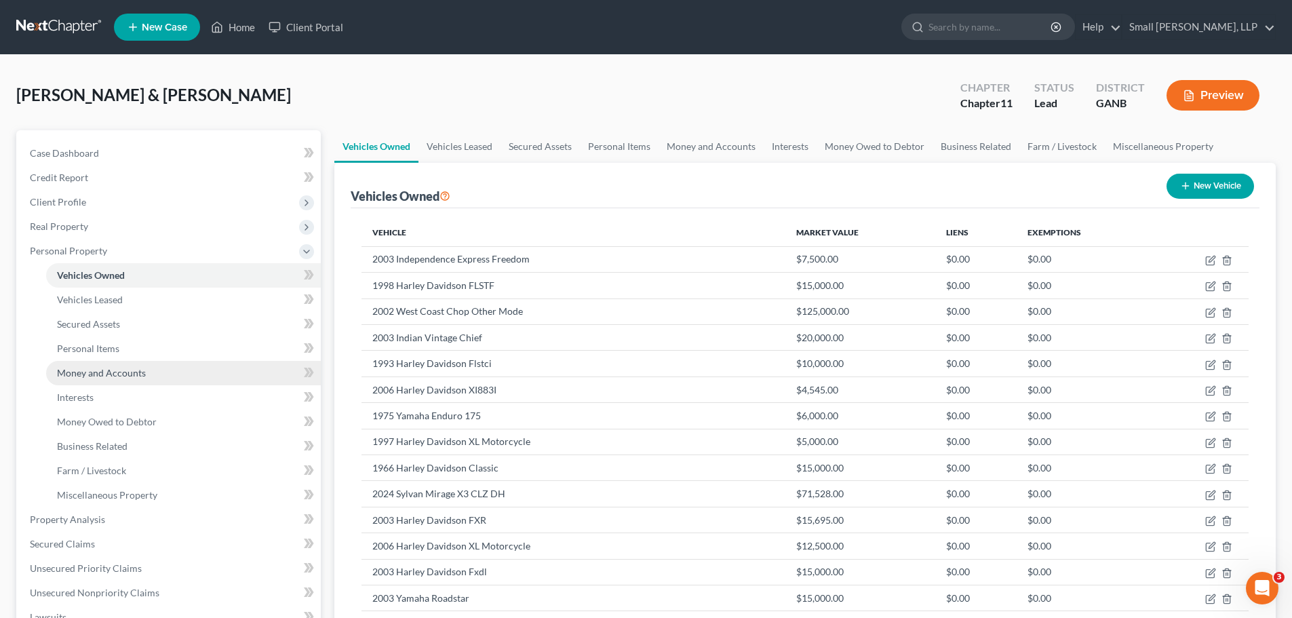
click at [106, 374] on span "Money and Accounts" at bounding box center [101, 373] width 89 height 12
